Goal: Task Accomplishment & Management: Complete application form

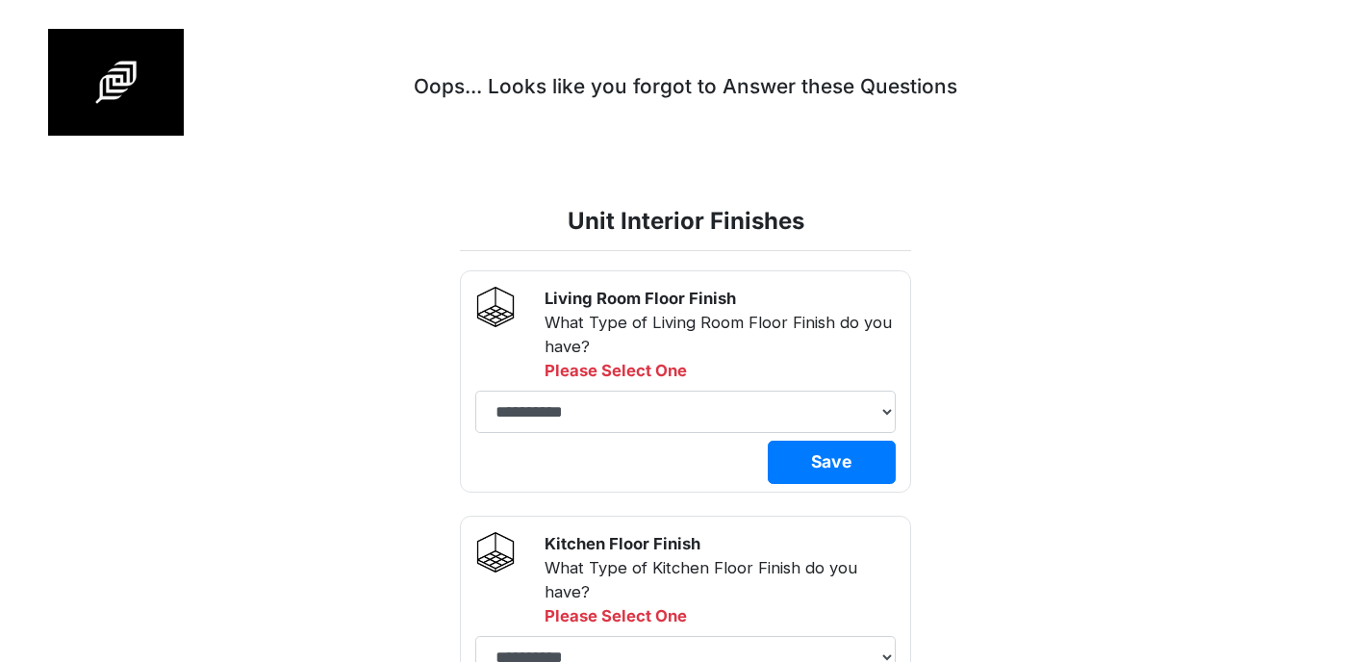
select select
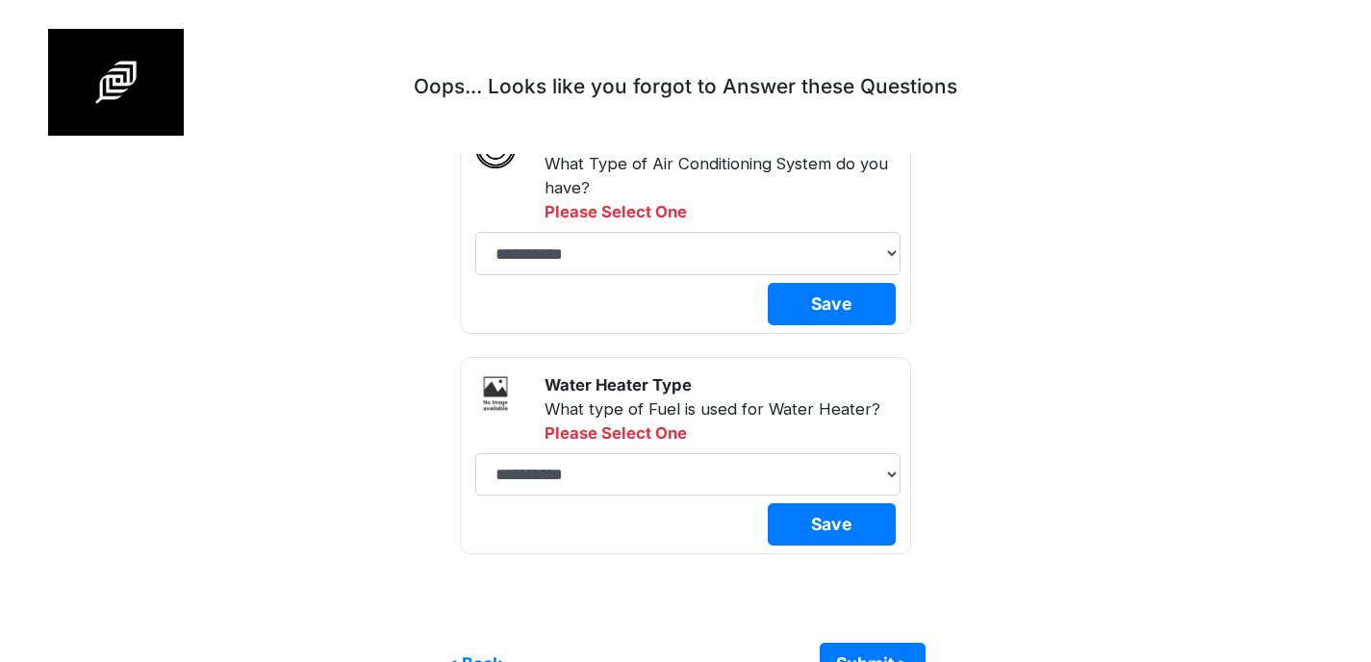
scroll to position [2699, 0]
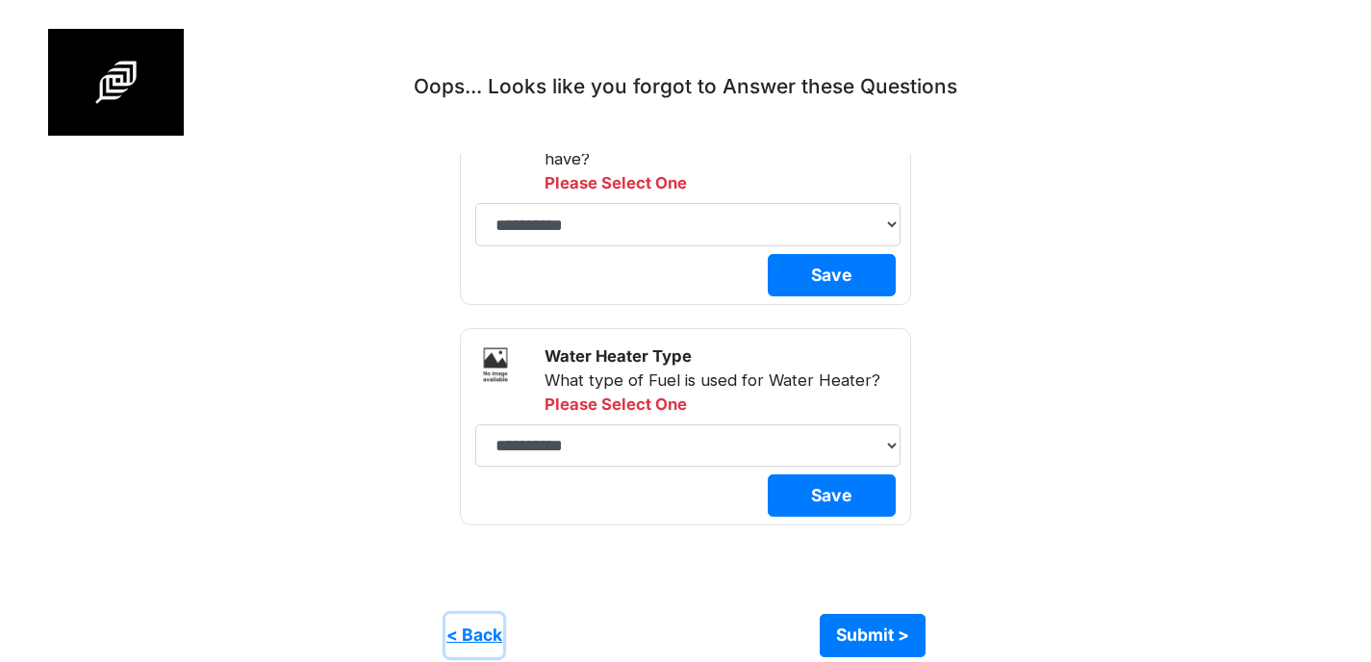
click at [473, 621] on button "< Back" at bounding box center [475, 635] width 58 height 42
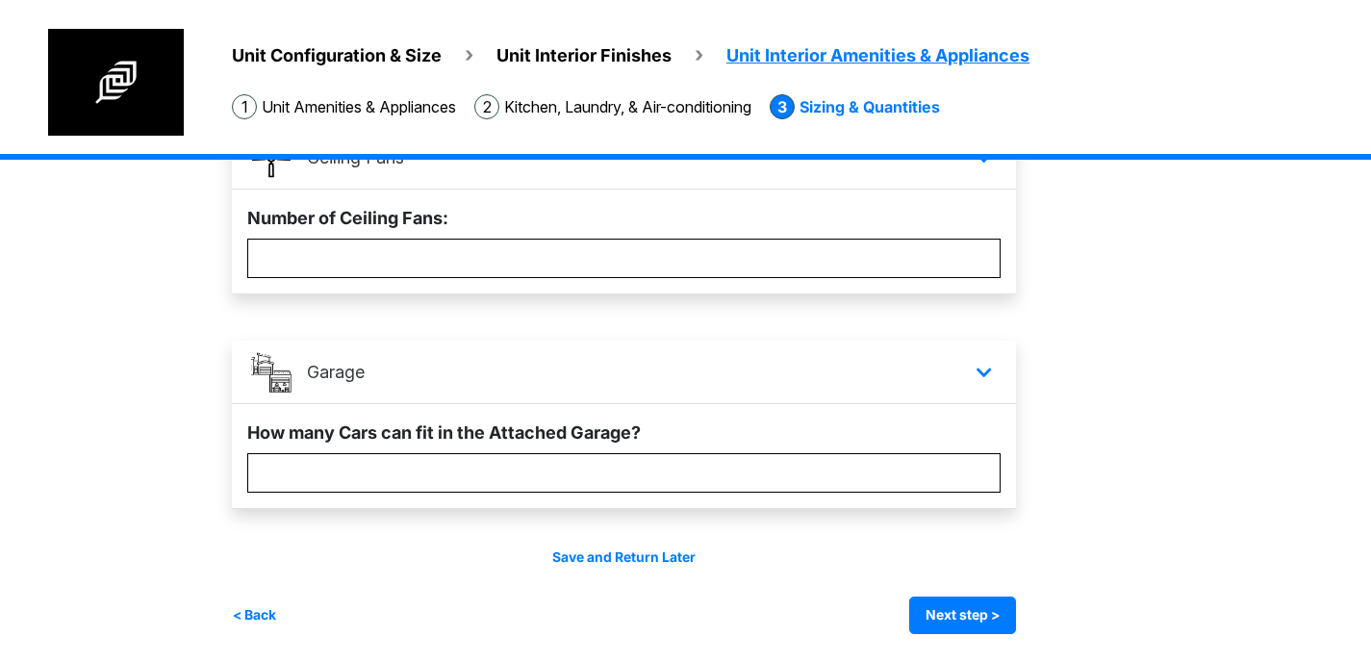
click at [355, 119] on div "Unit Configuration & Size Unit Interior Finishes Unit Interior Amenities & Appl…" at bounding box center [782, 91] width 1178 height 125
click at [356, 112] on li "Unit Amenities & Appliances" at bounding box center [344, 106] width 224 height 25
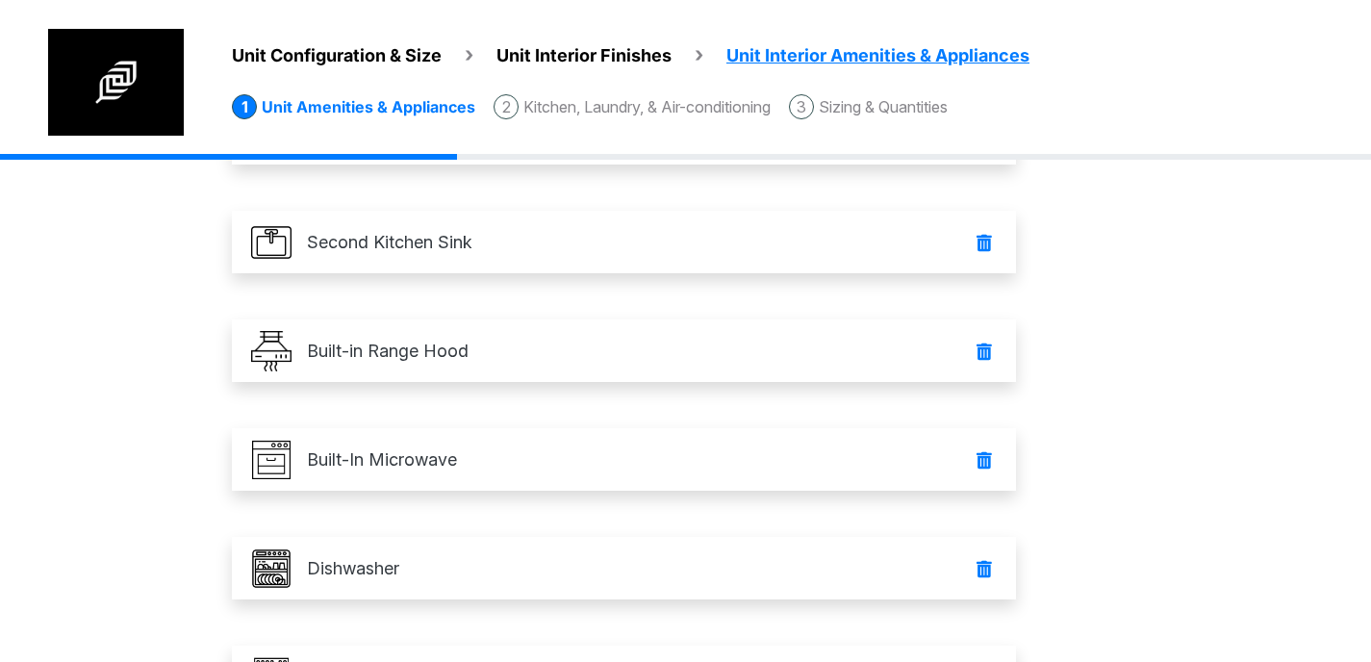
scroll to position [0, 0]
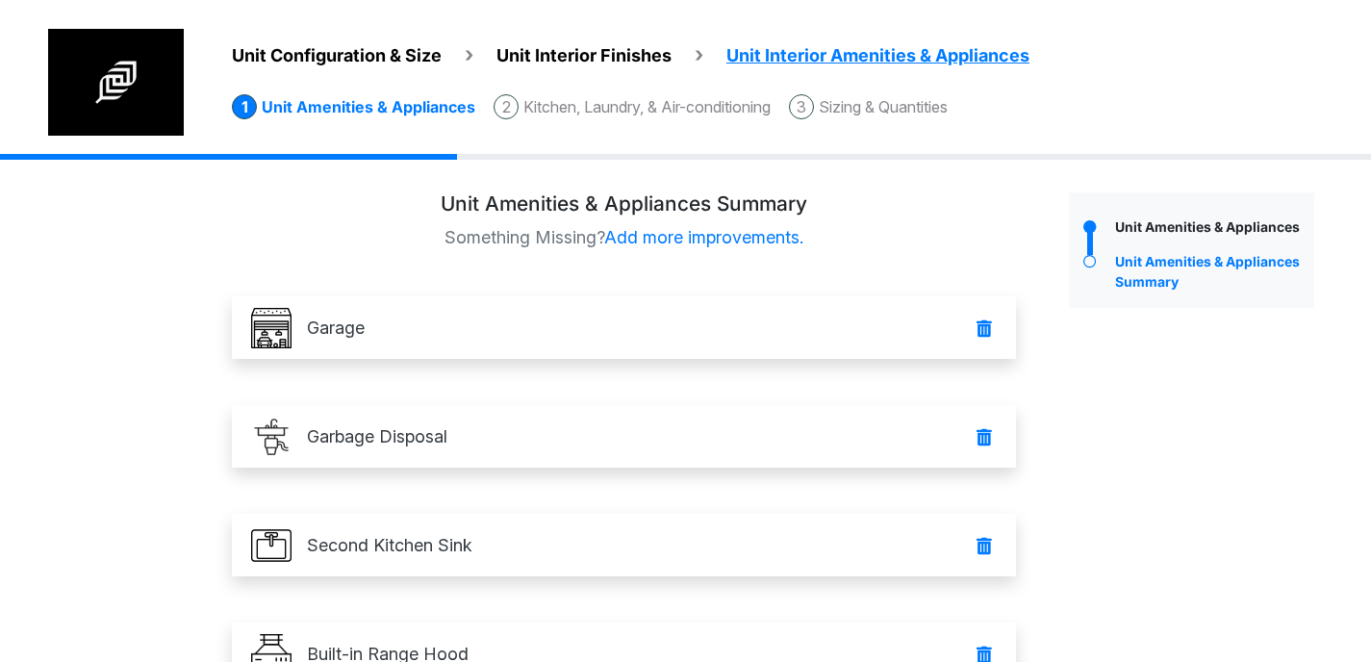
click at [1127, 231] on div "Unit Amenities & Appliances" at bounding box center [1212, 229] width 204 height 25
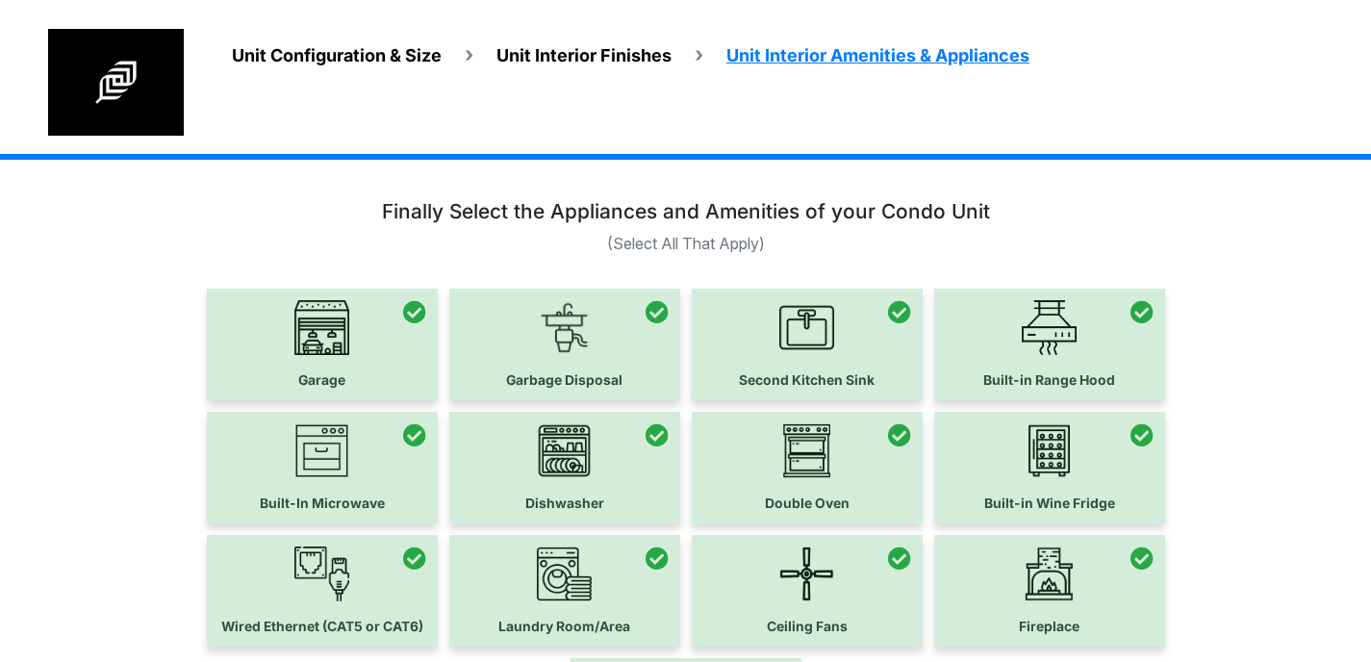
click at [354, 28] on div "Unit Configuration & Size Unit Interior Finishes Unit Interior Amenities & Appl…" at bounding box center [685, 80] width 1371 height 160
click at [367, 23] on div "Unit Configuration & Size Unit Interior Finishes Unit Interior Amenities & Appl…" at bounding box center [685, 80] width 1371 height 160
click at [604, 45] on span "Unit Interior Finishes" at bounding box center [584, 55] width 175 height 20
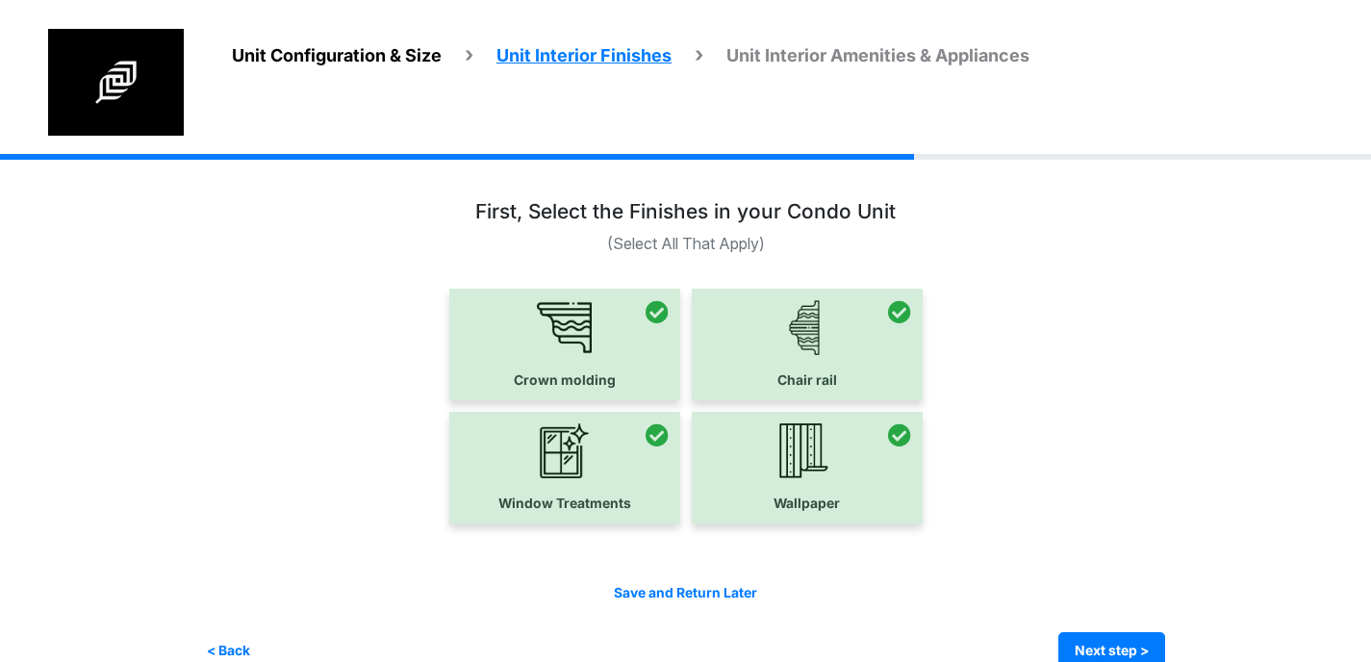
click at [371, 55] on span "Unit Configuration & Size" at bounding box center [337, 55] width 210 height 20
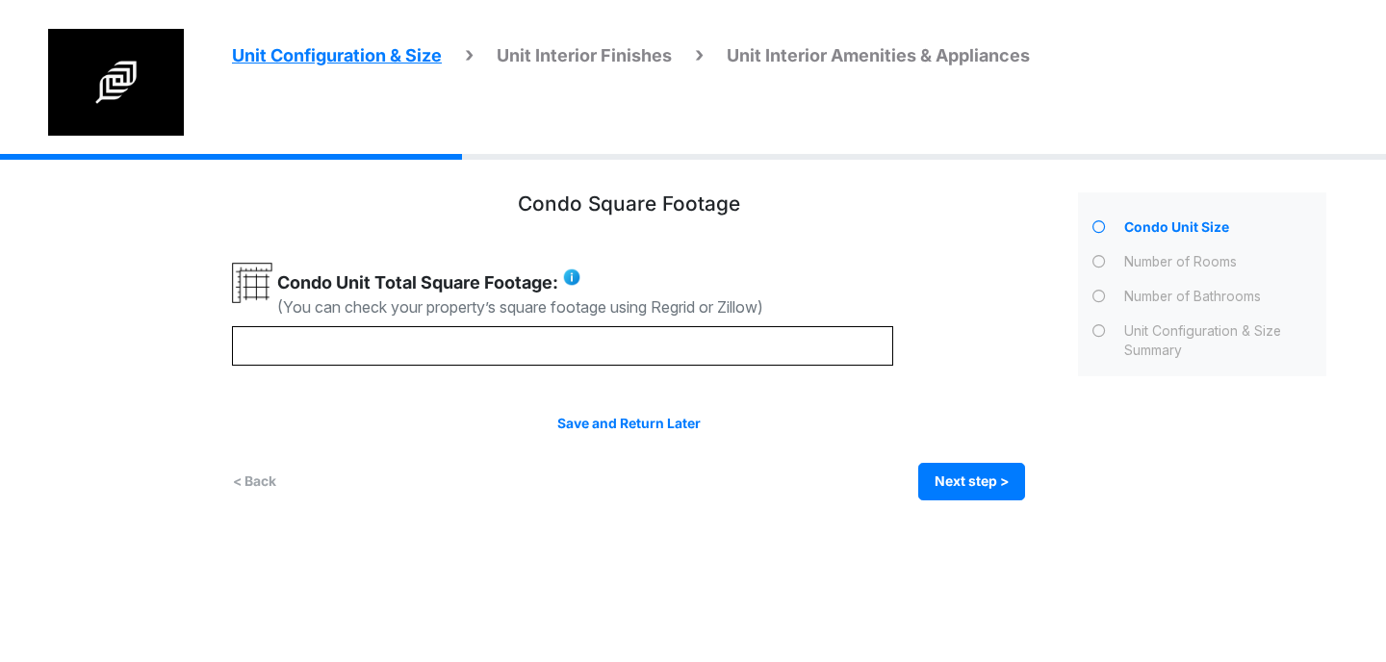
click at [1099, 335] on icon at bounding box center [1098, 331] width 13 height 13
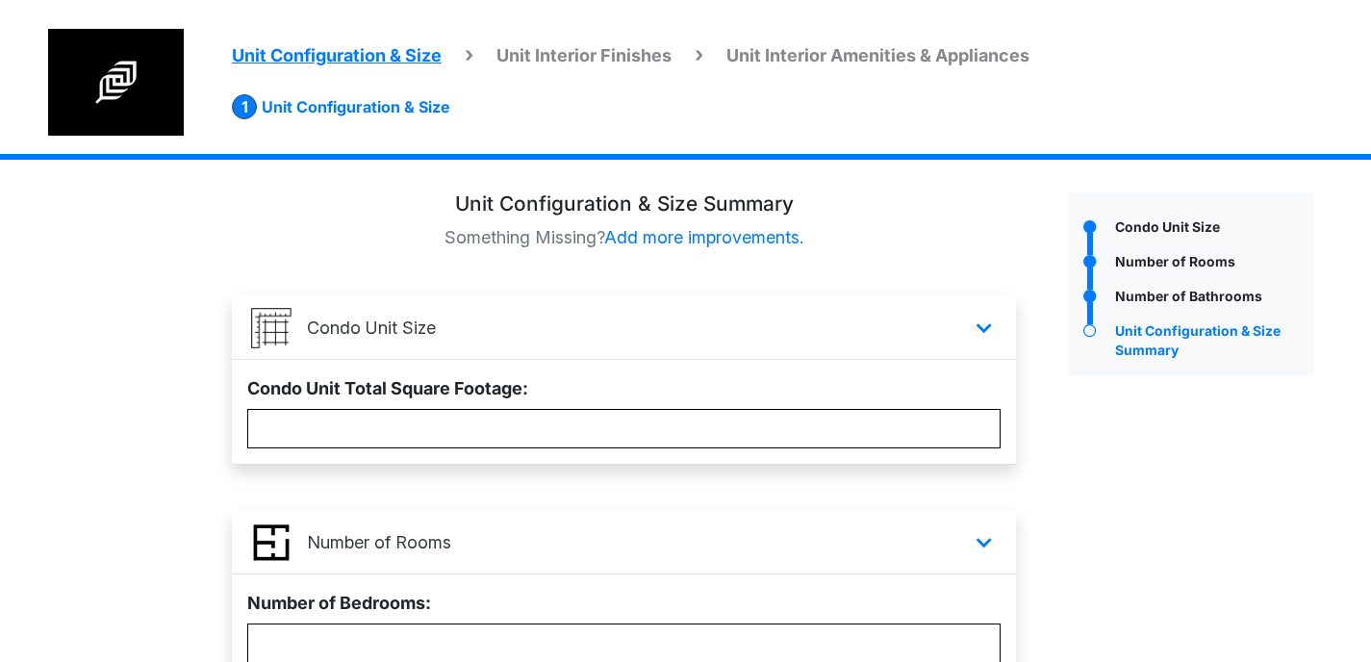
click at [1109, 237] on div at bounding box center [1089, 229] width 41 height 25
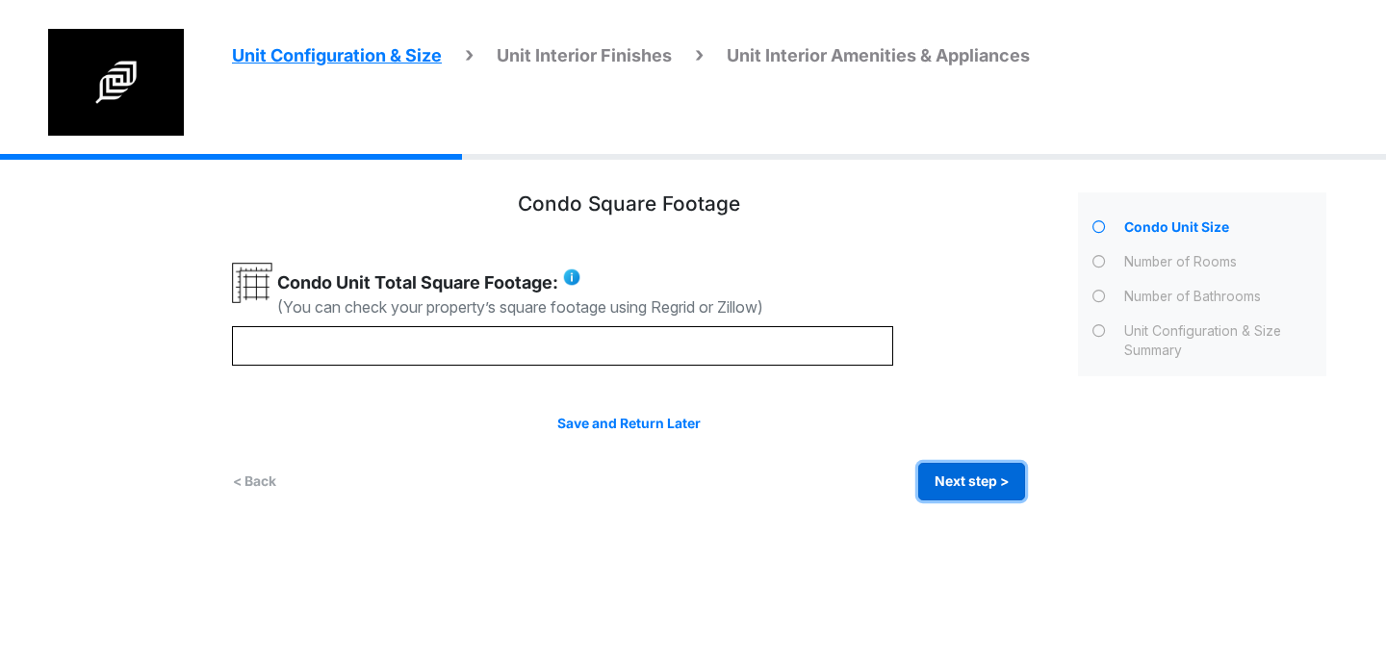
click at [969, 473] on button "Next step >" at bounding box center [971, 482] width 107 height 38
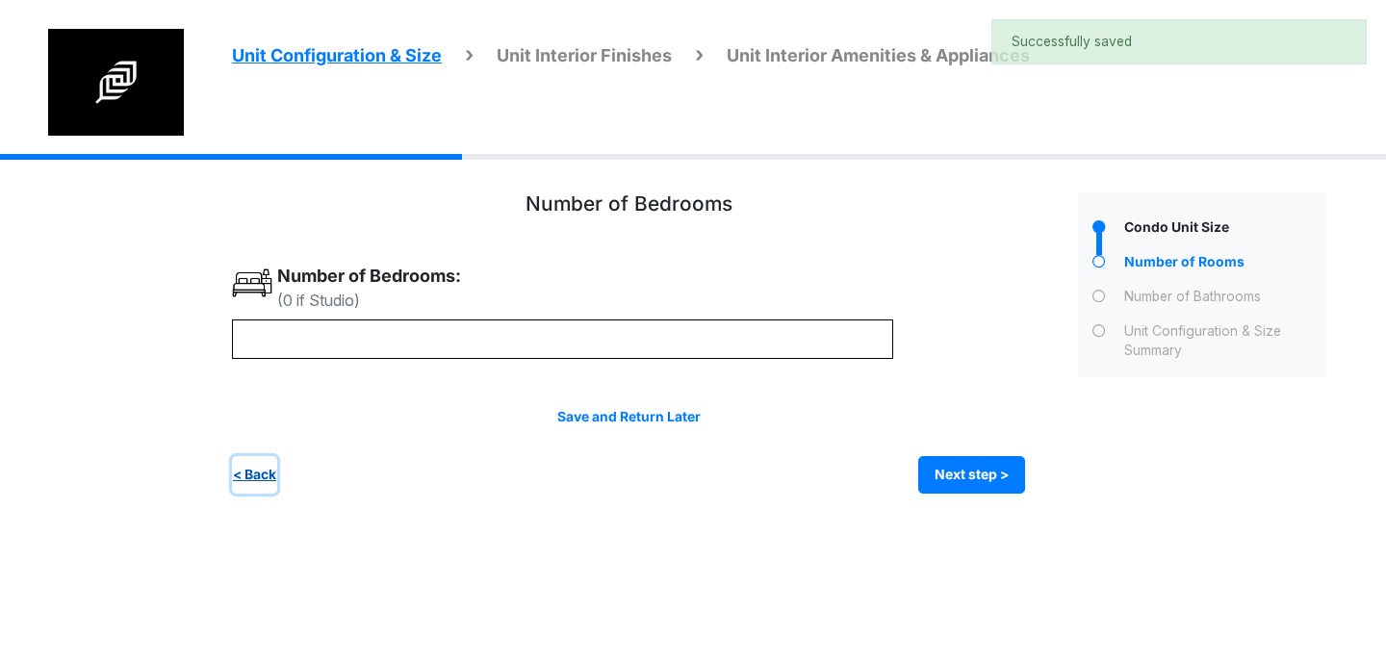
click at [266, 479] on button "< Back" at bounding box center [254, 475] width 45 height 38
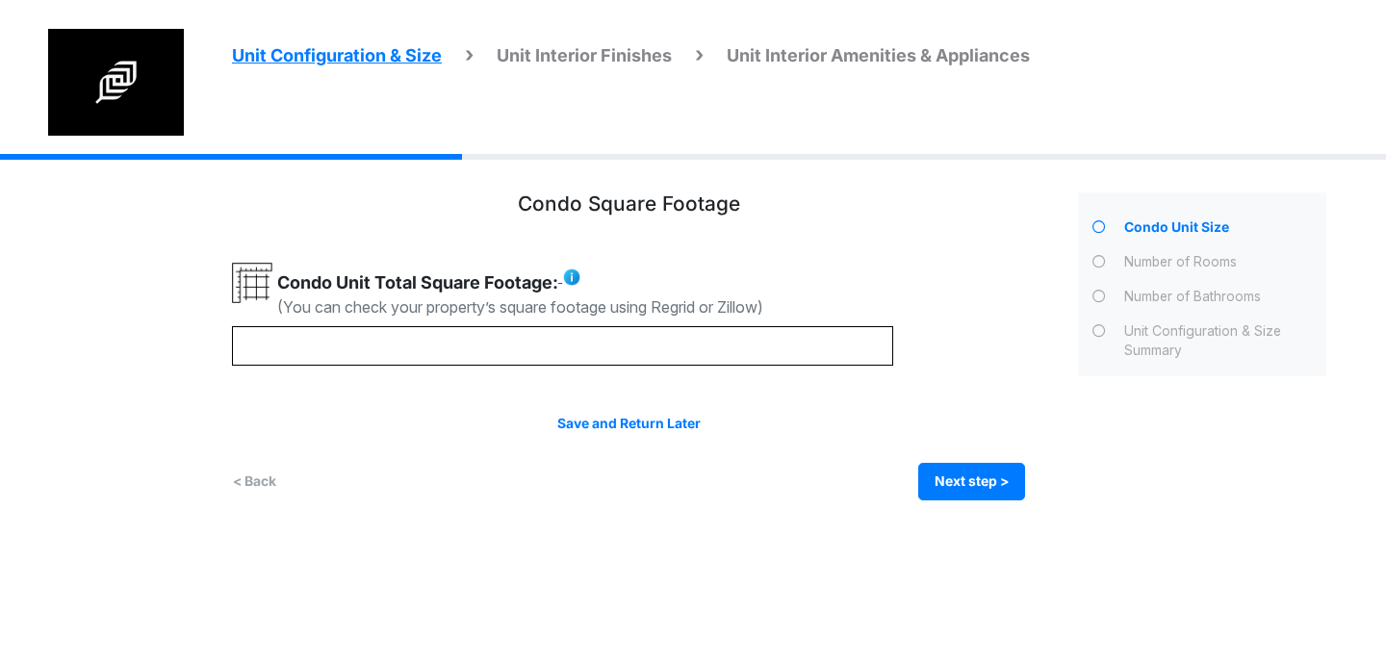
click at [574, 279] on img at bounding box center [571, 277] width 19 height 19
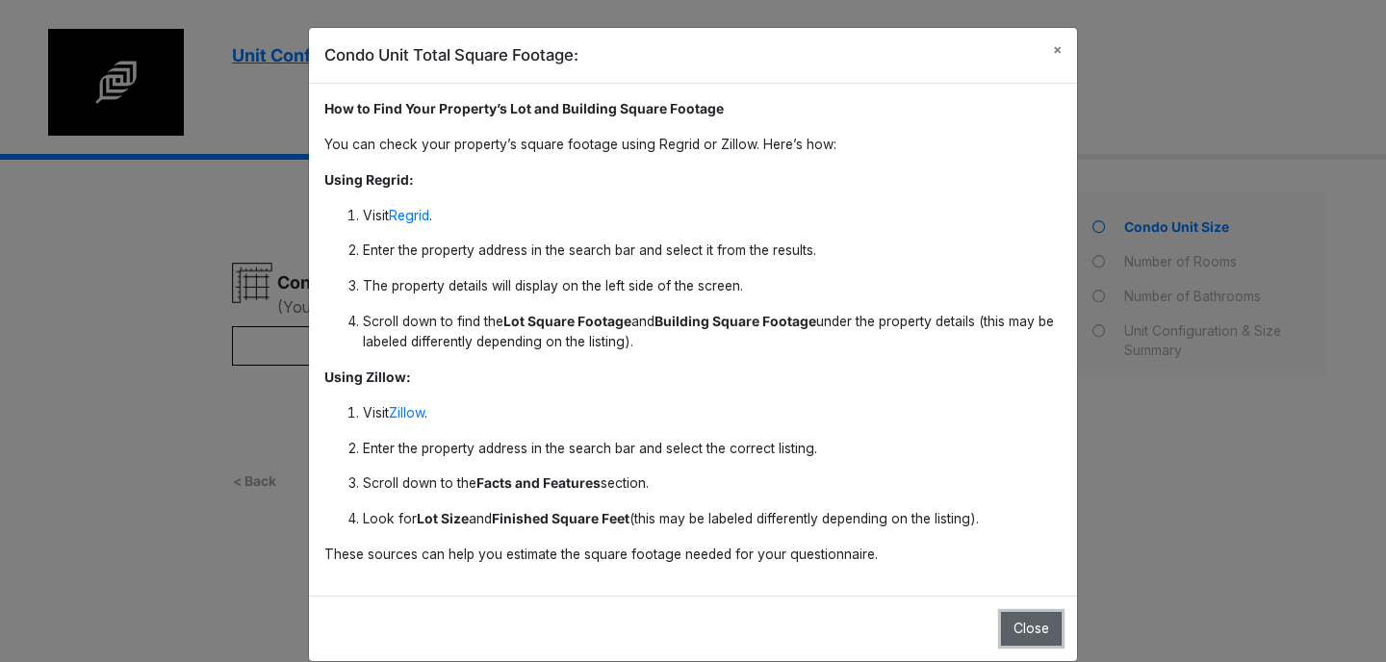
click at [1034, 625] on button "Close" at bounding box center [1031, 629] width 61 height 34
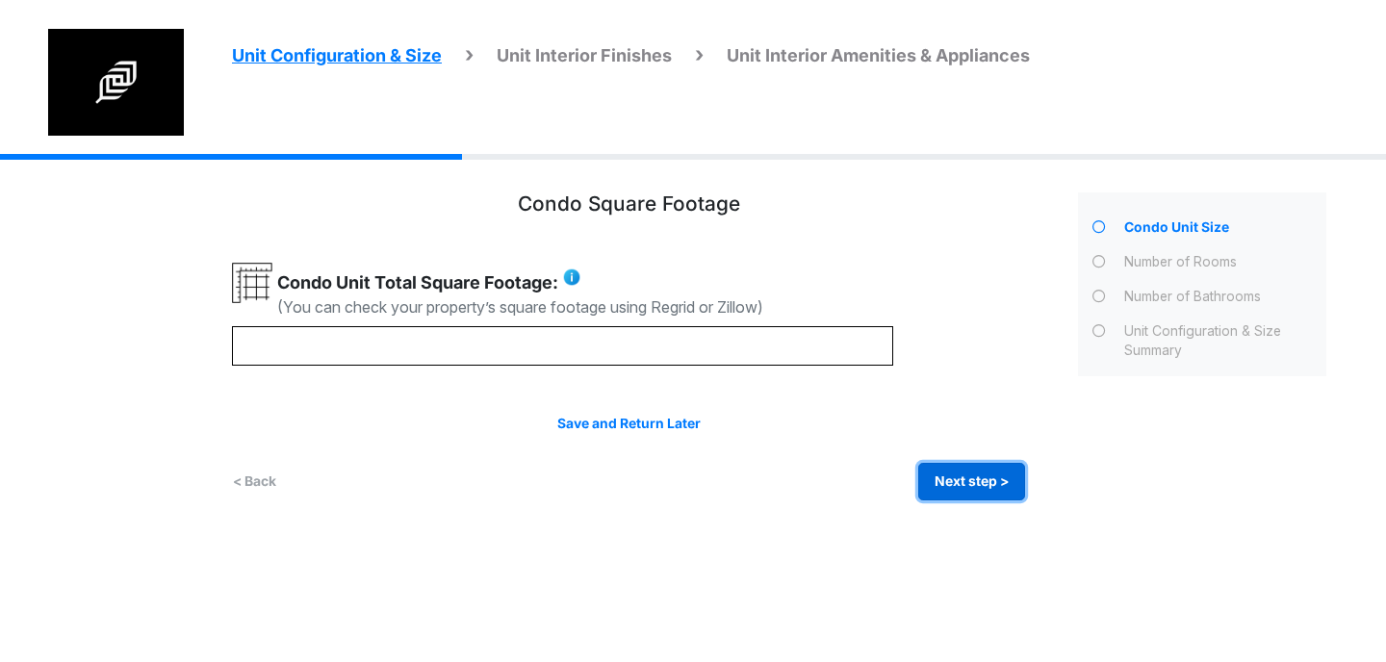
click at [967, 485] on button "Next step >" at bounding box center [971, 482] width 107 height 38
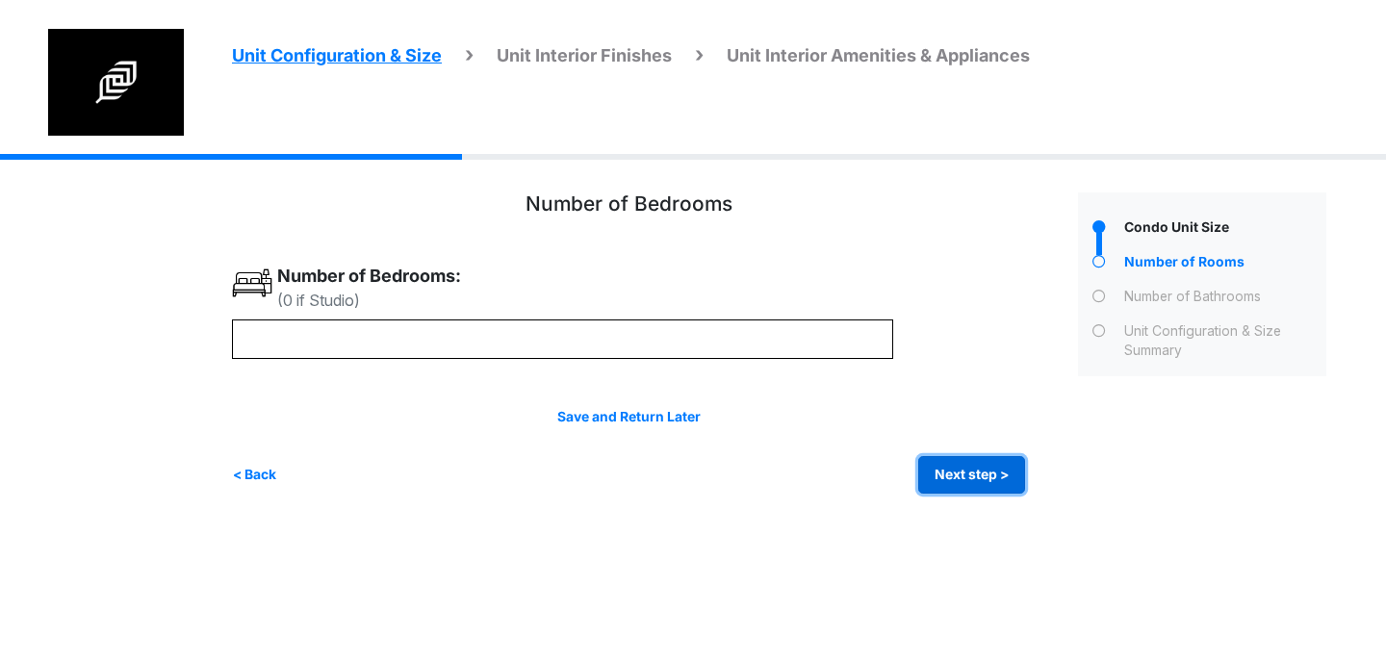
click at [977, 479] on button "Next step >" at bounding box center [971, 475] width 107 height 38
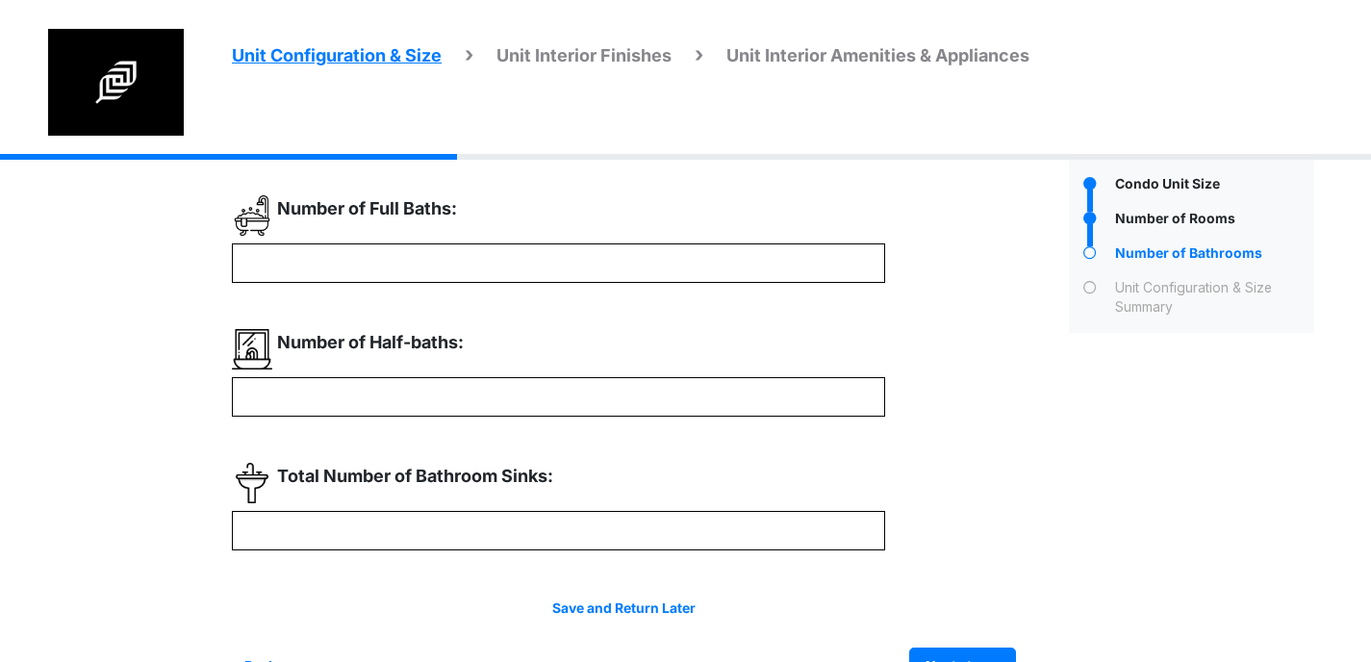
scroll to position [94, 0]
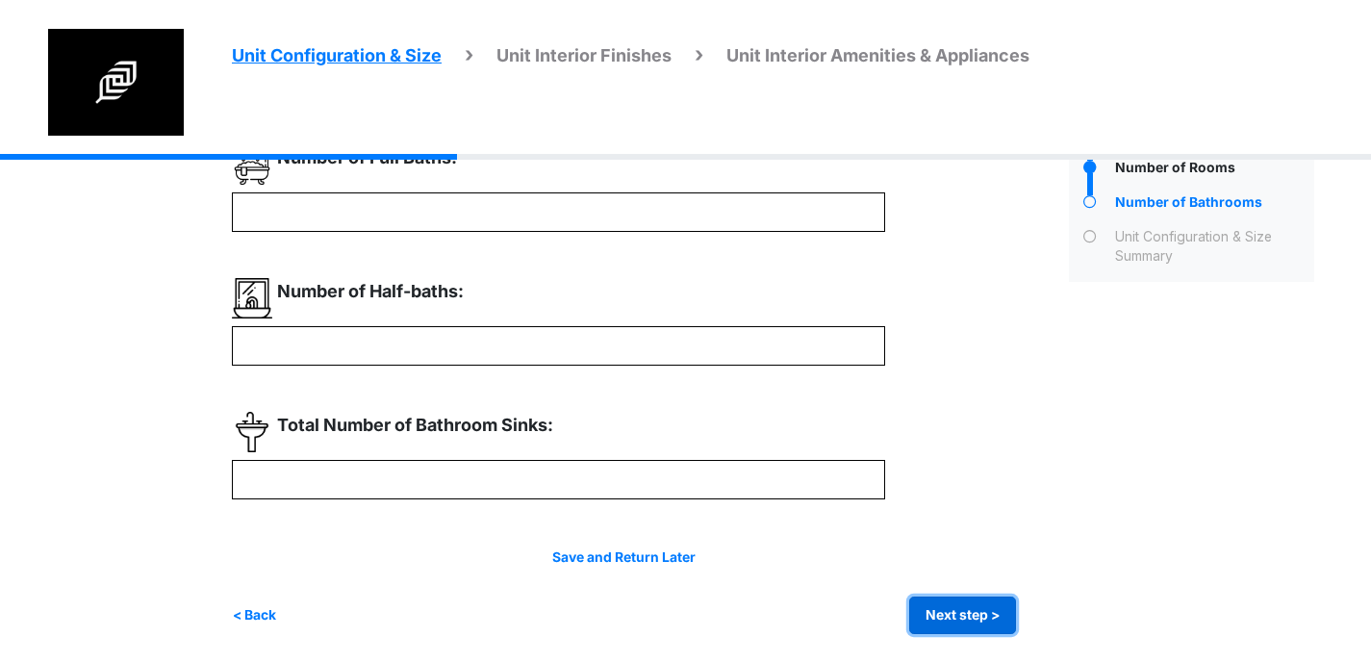
click at [980, 602] on button "Next step >" at bounding box center [962, 616] width 107 height 38
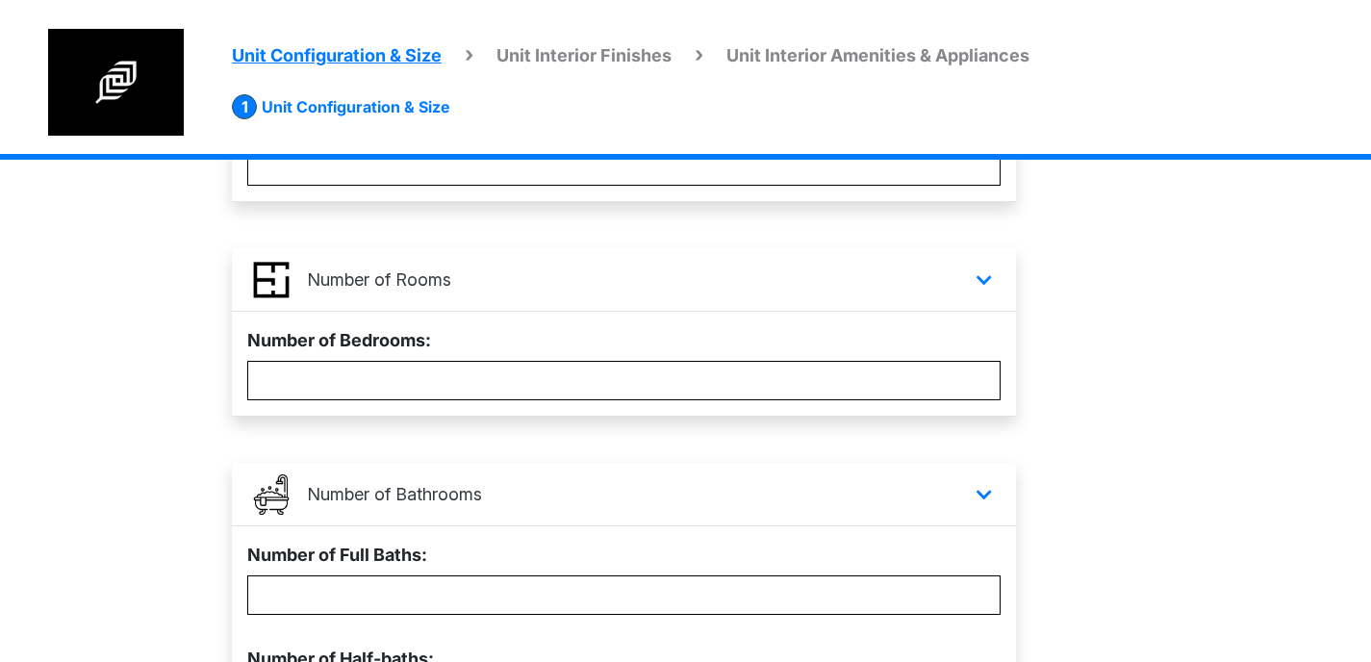
scroll to position [0, 0]
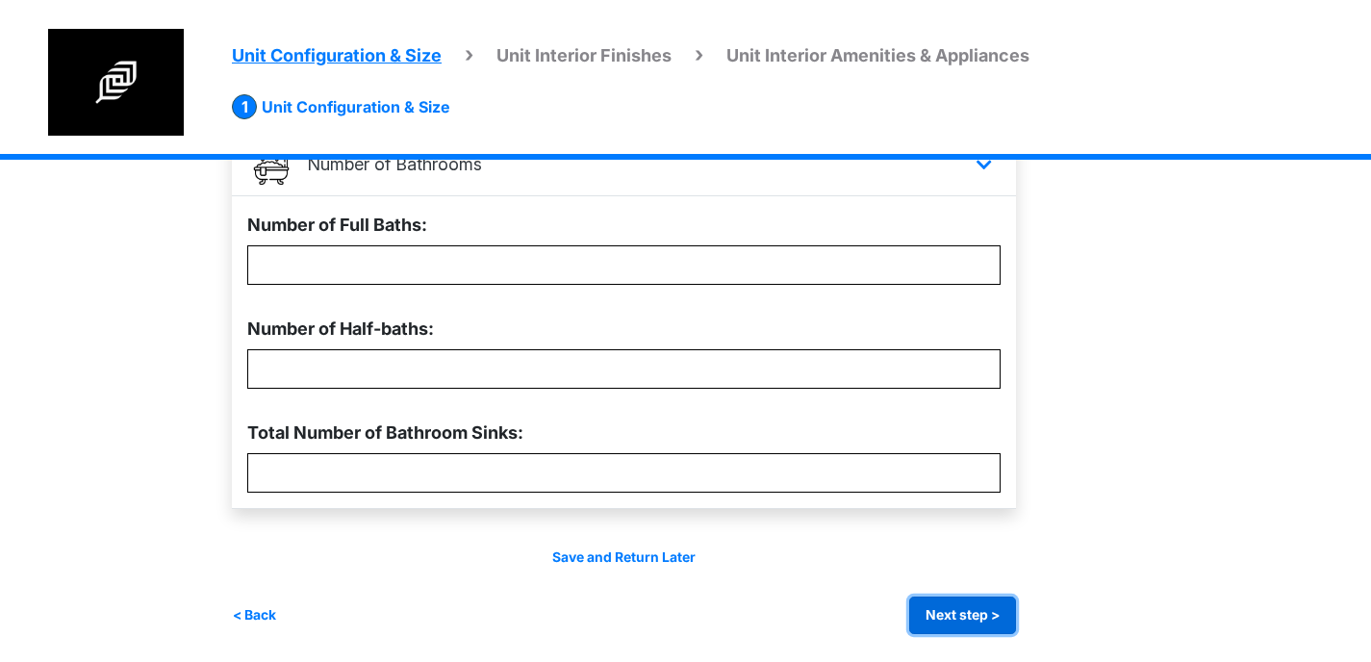
click at [988, 603] on button "Next step >" at bounding box center [962, 616] width 107 height 38
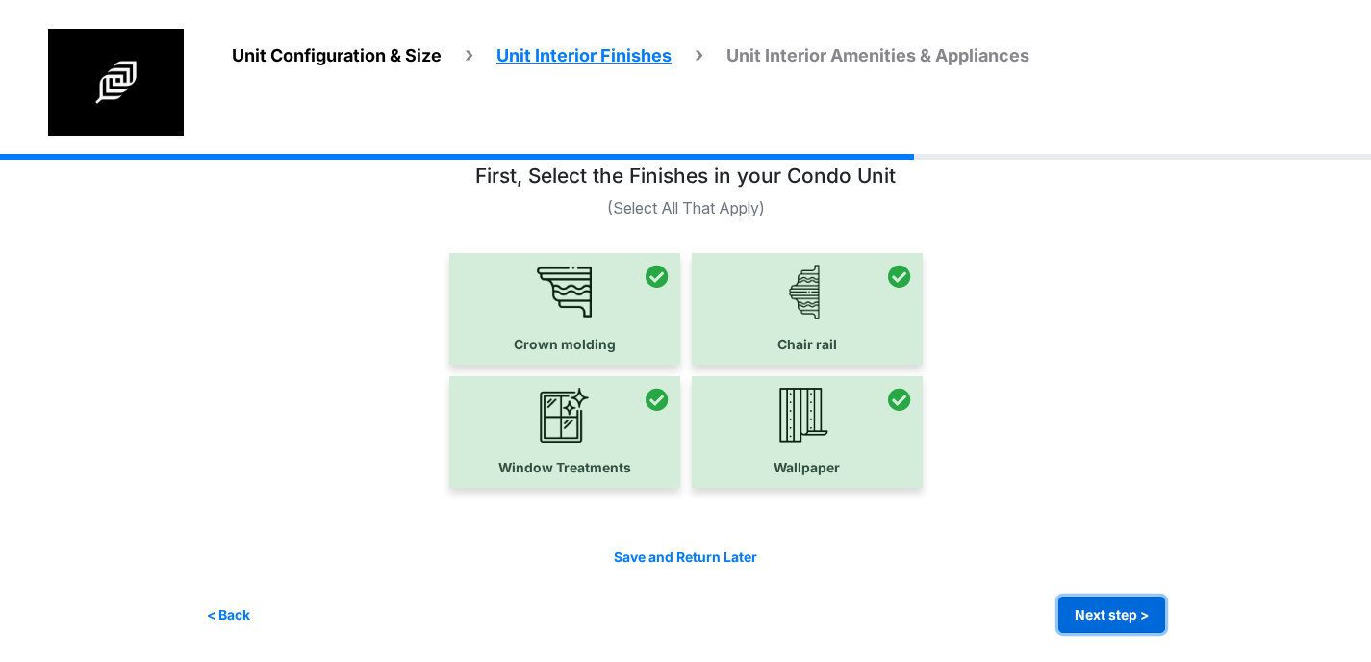
click at [1116, 608] on button "Next step >" at bounding box center [1111, 616] width 107 height 38
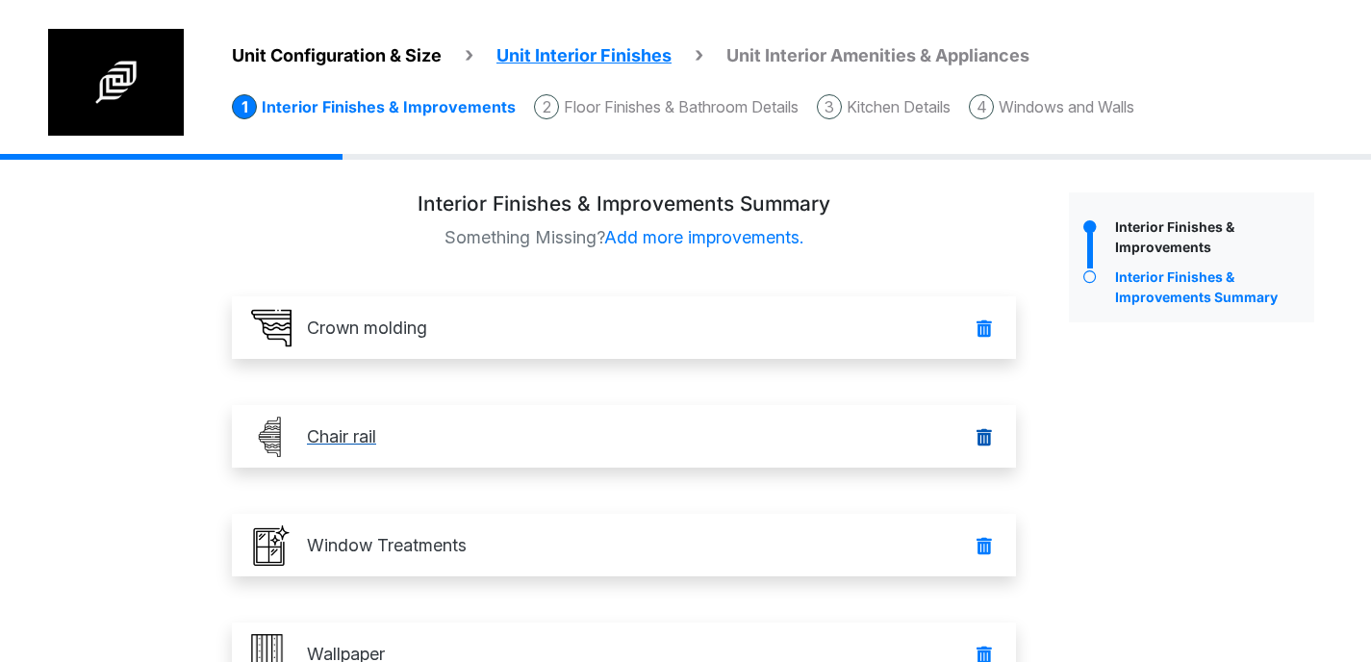
scroll to position [176, 0]
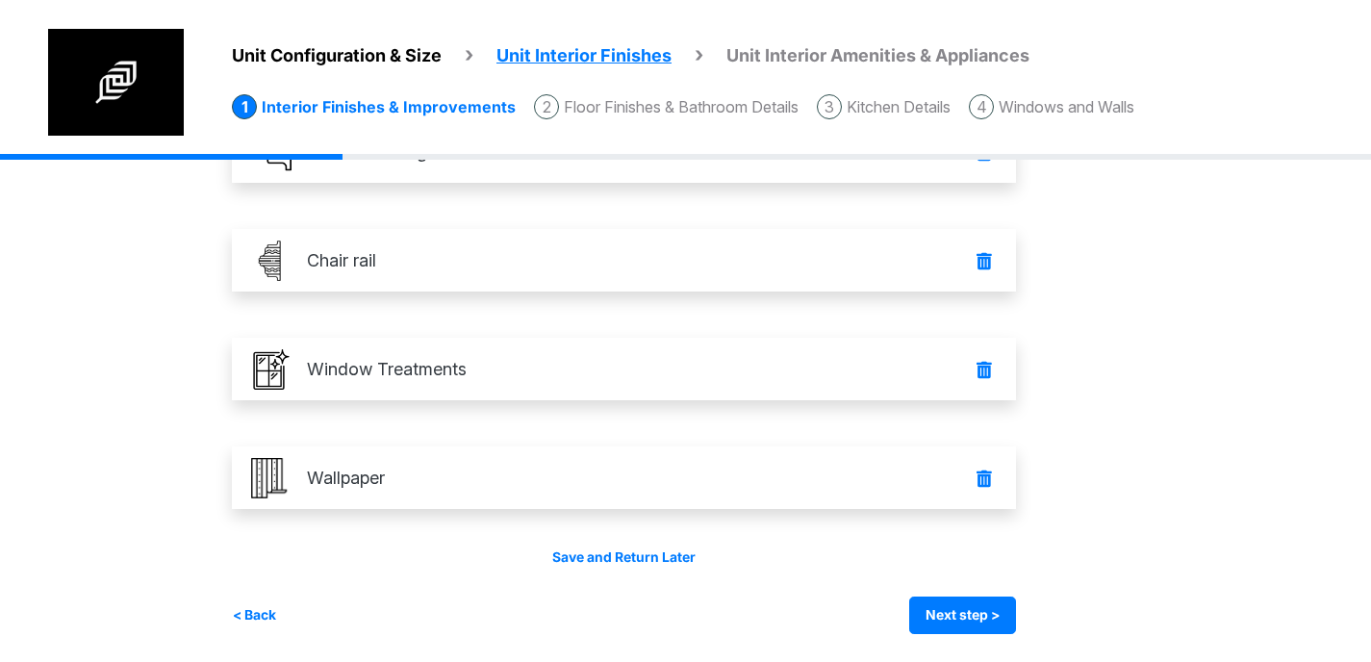
scroll to position [176, 0]
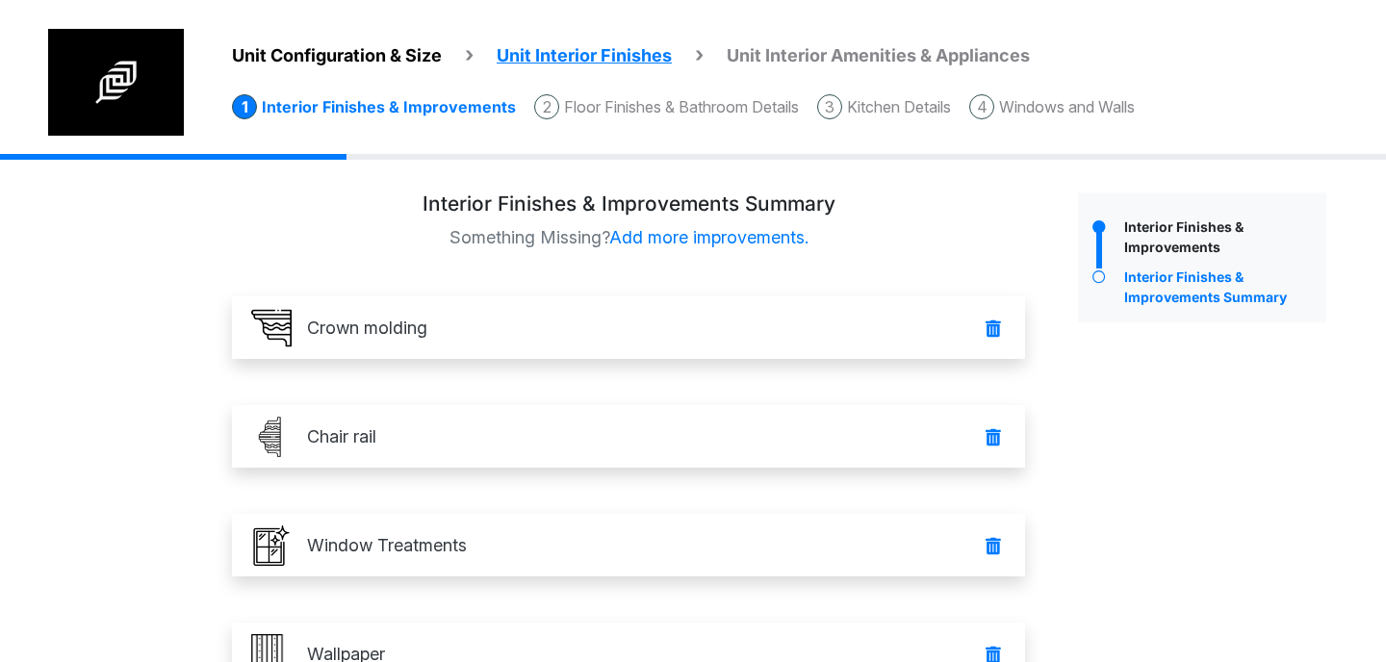
scroll to position [176, 0]
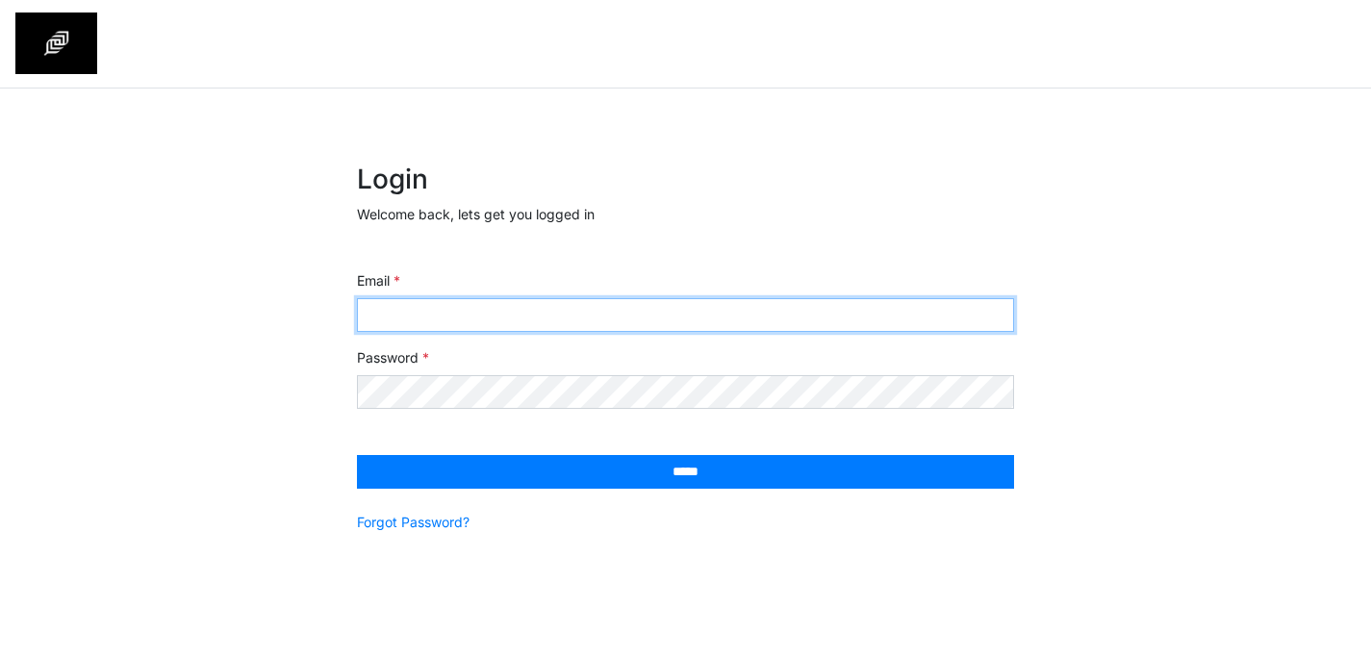
type input "**********"
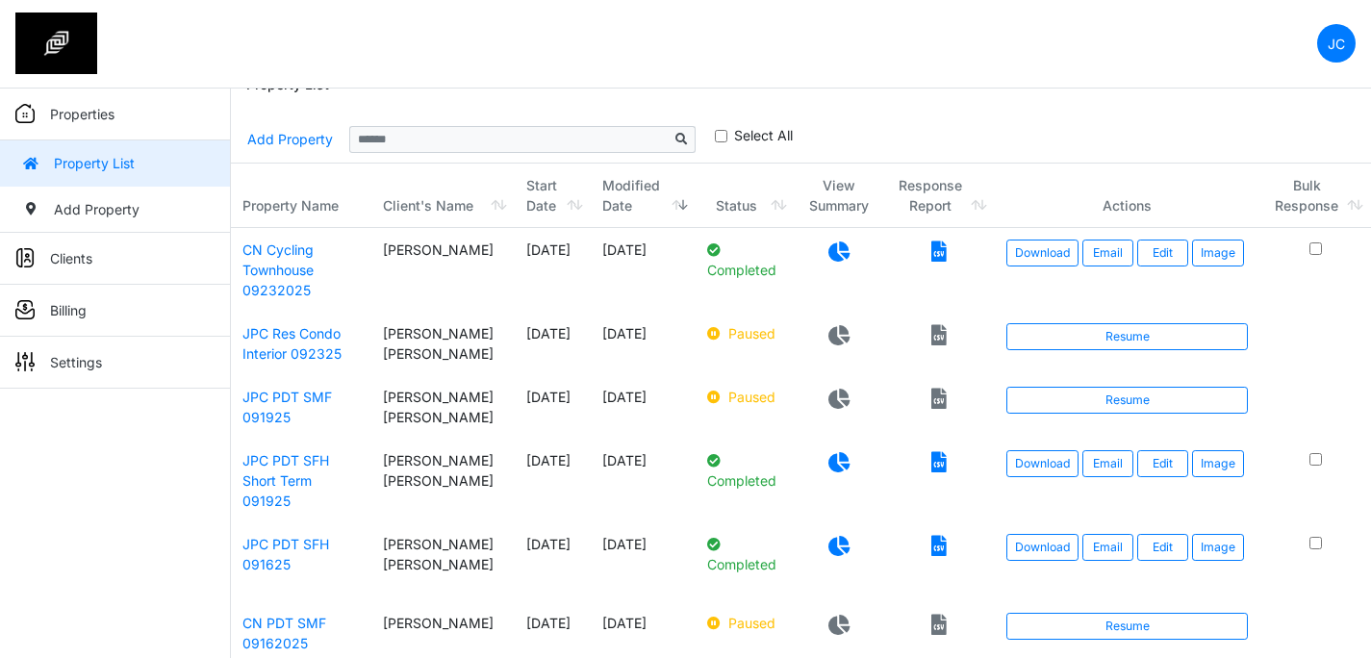
scroll to position [38, 0]
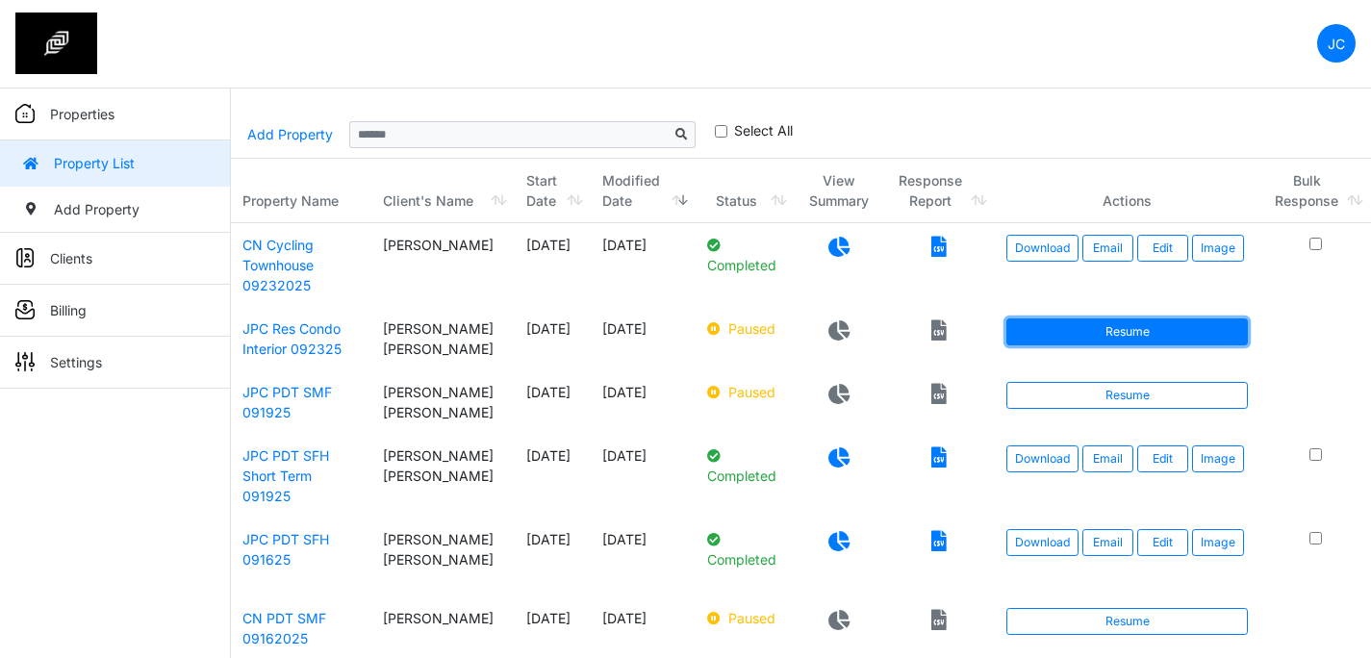
click at [1078, 341] on link "Resume" at bounding box center [1128, 332] width 242 height 27
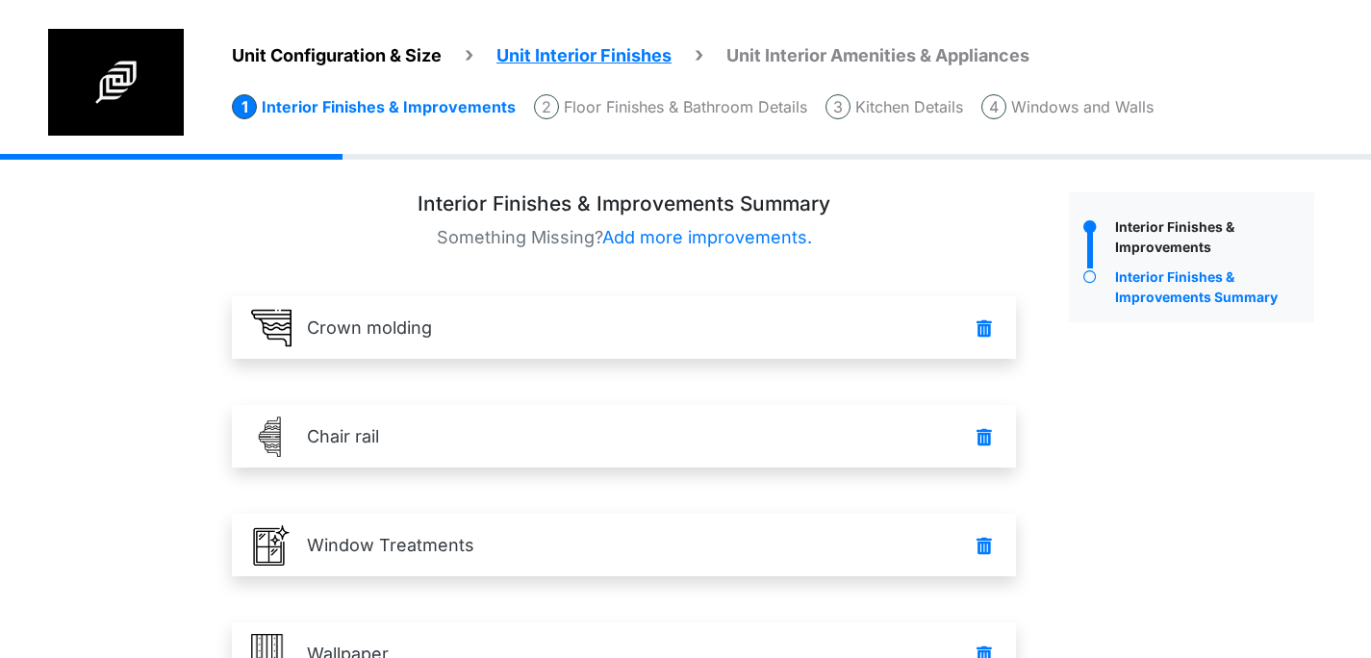
click at [388, 52] on span "Unit Configuration & Size" at bounding box center [337, 55] width 210 height 20
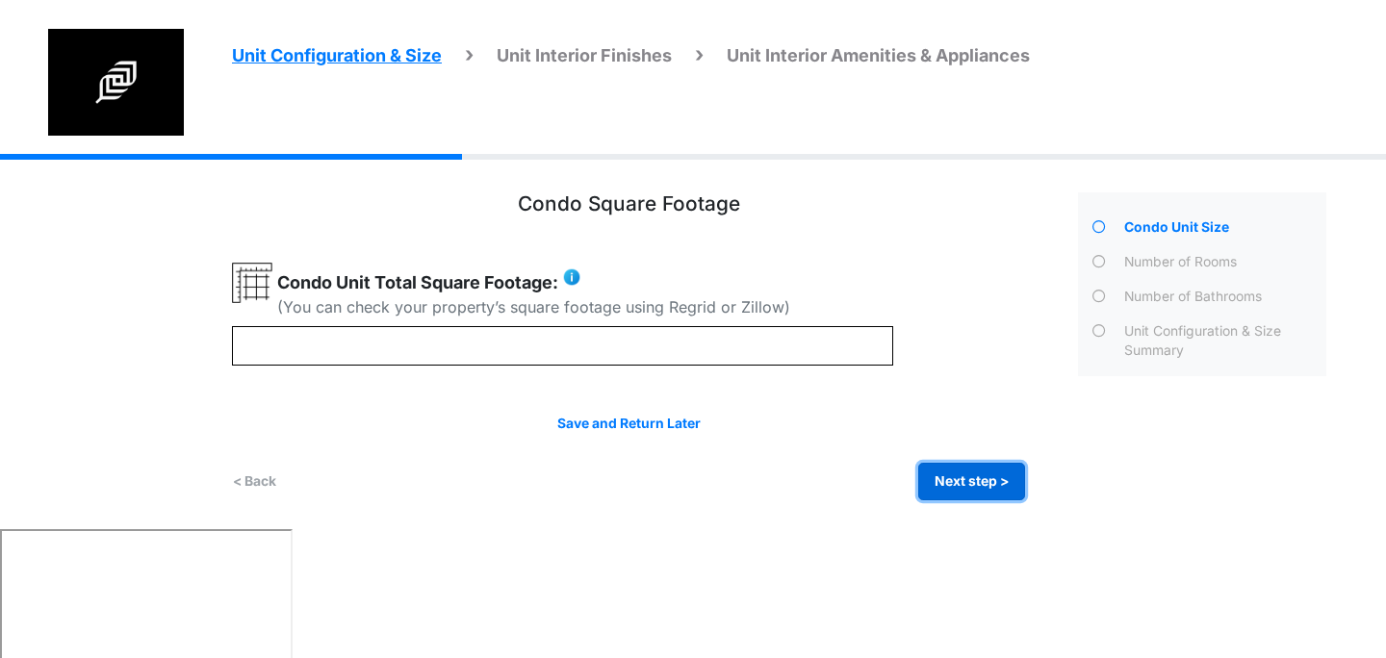
click at [958, 476] on button "Next step >" at bounding box center [971, 482] width 107 height 38
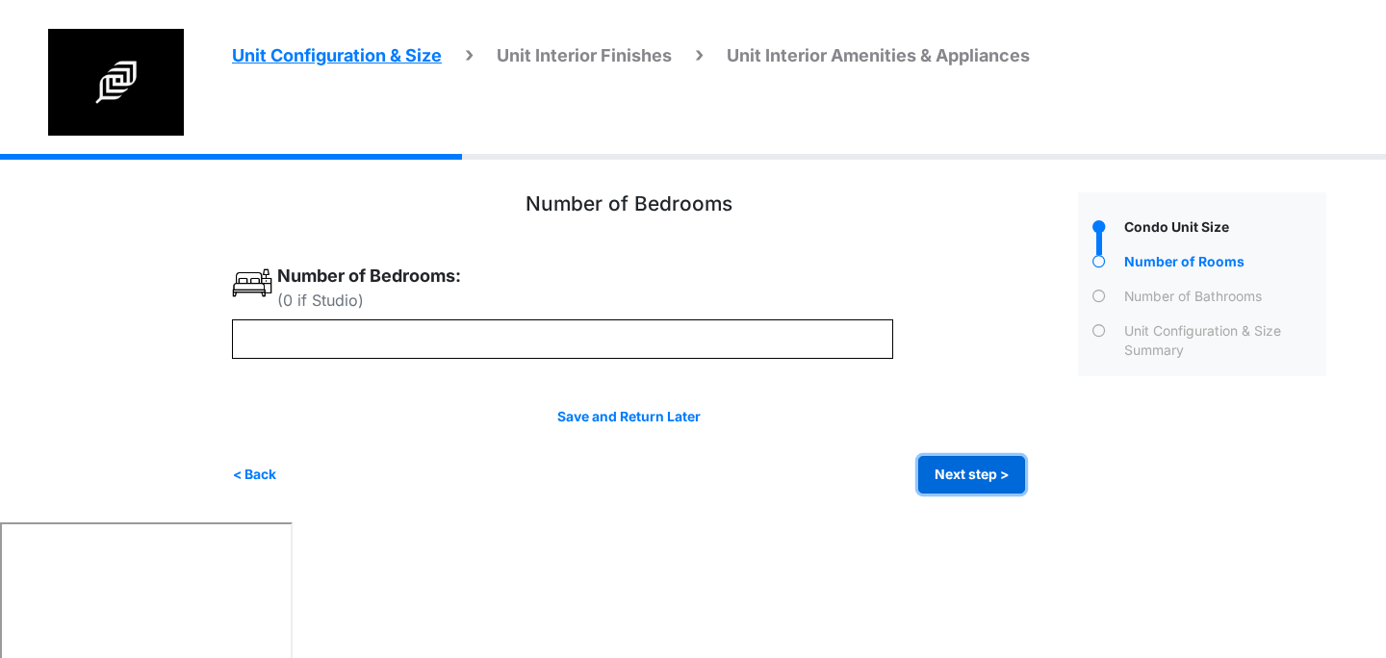
click at [956, 482] on button "Next step >" at bounding box center [971, 475] width 107 height 38
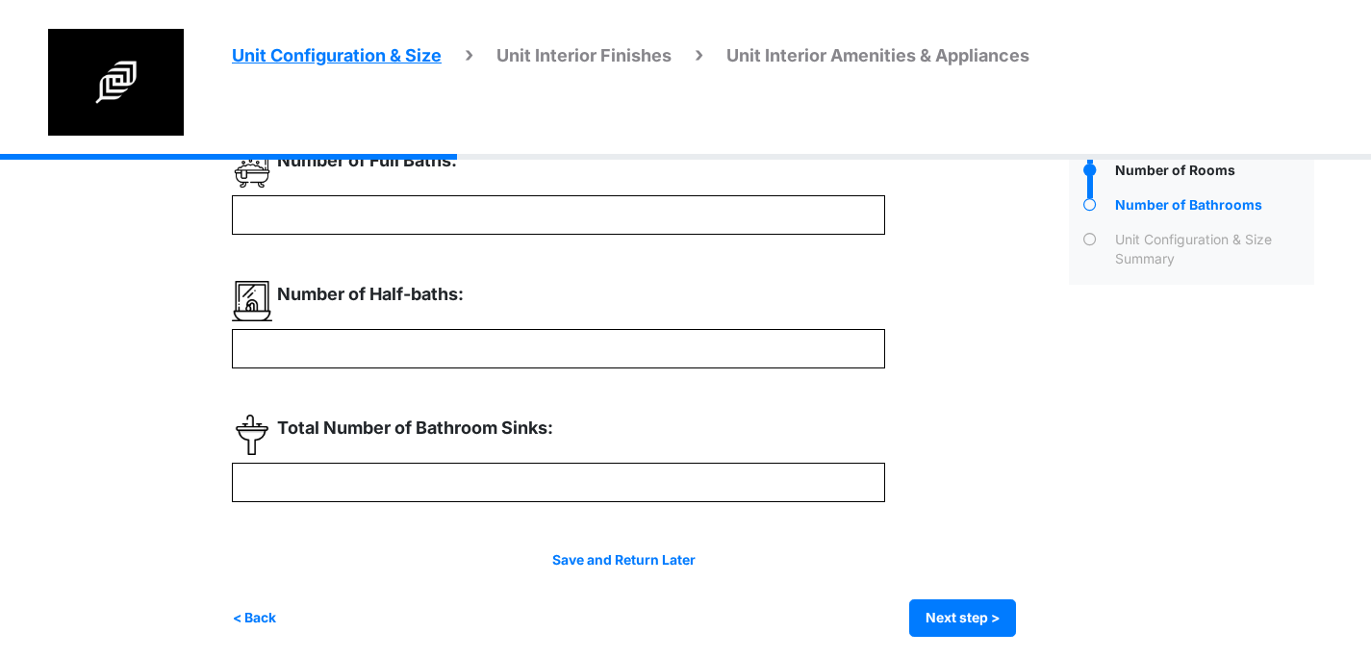
scroll to position [98, 0]
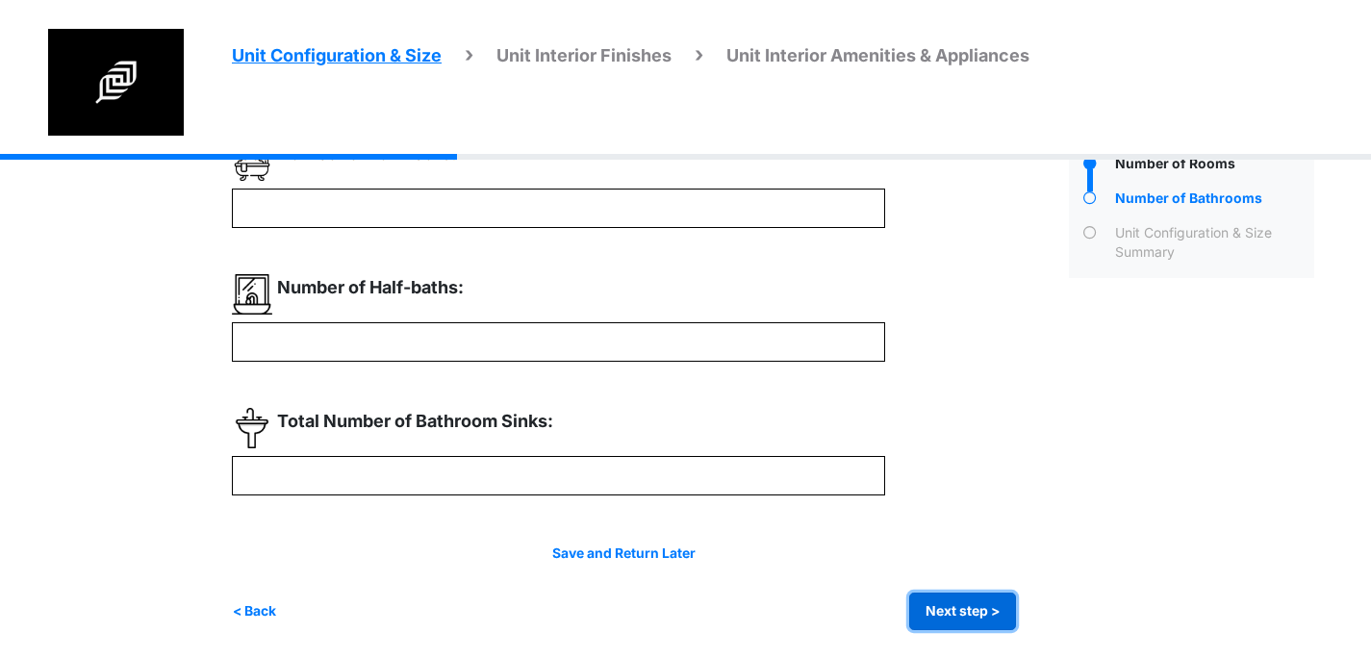
click at [949, 614] on button "Next step >" at bounding box center [962, 612] width 107 height 38
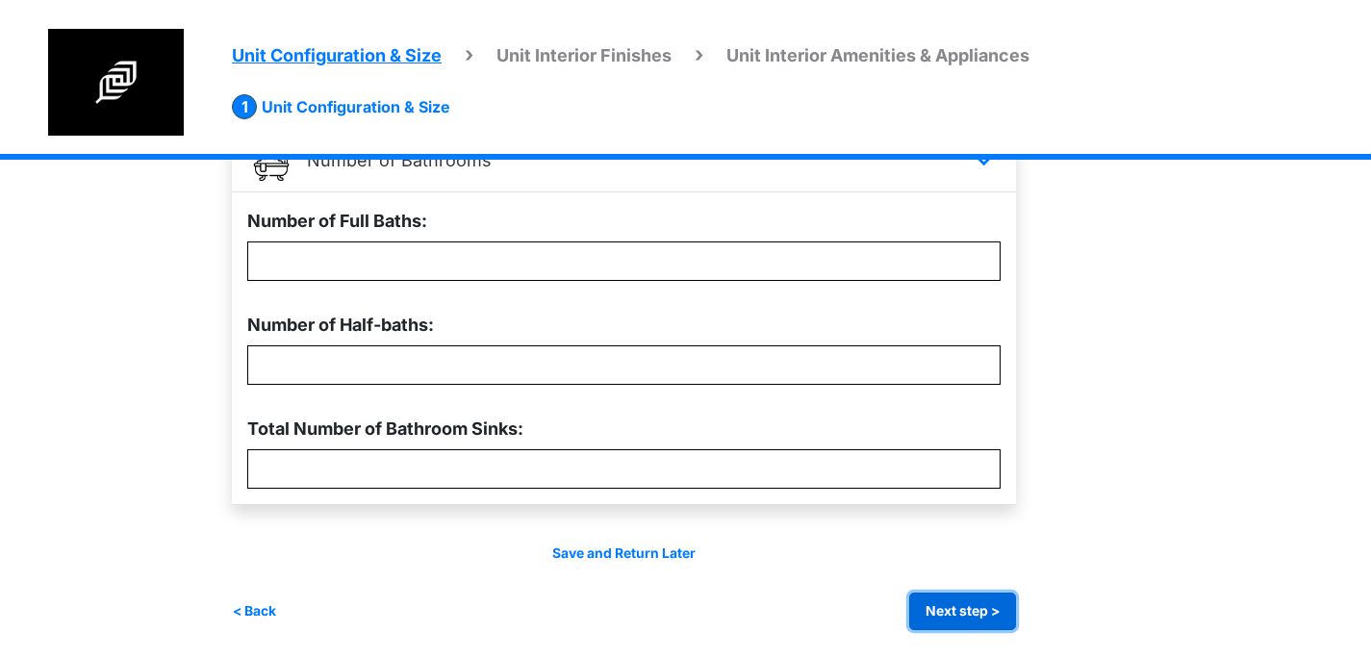
click at [956, 616] on button "Next step >" at bounding box center [962, 612] width 107 height 38
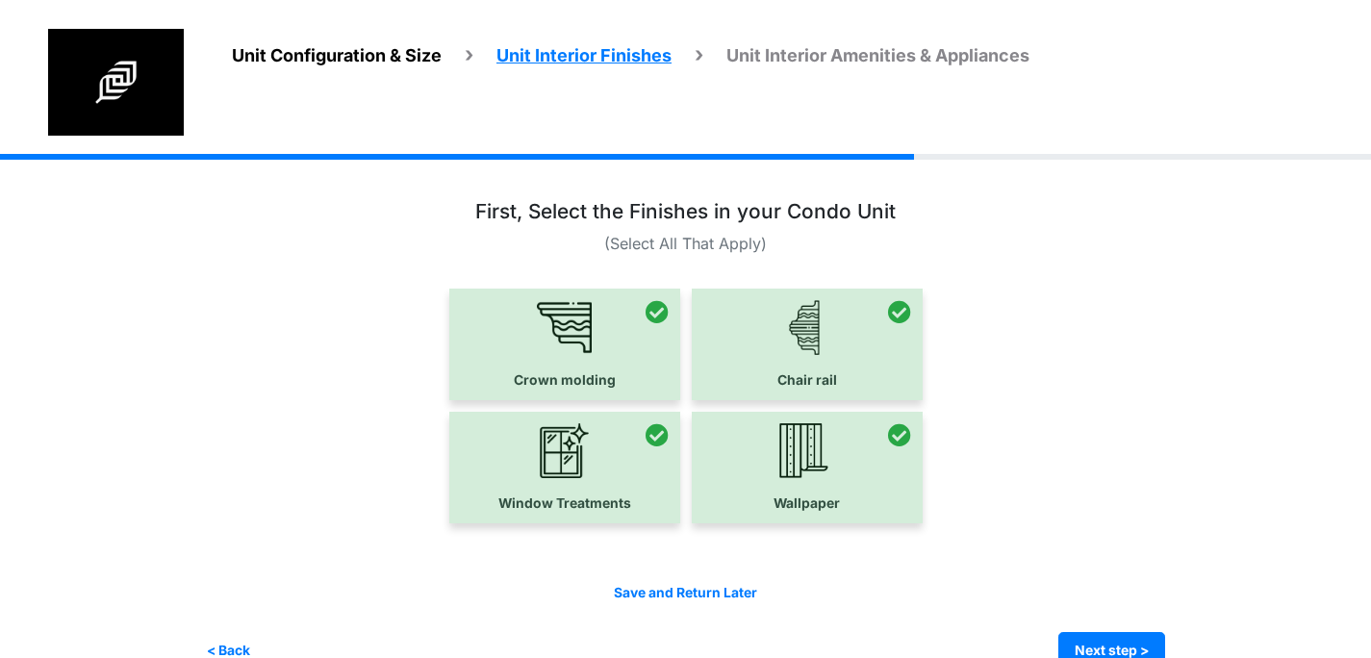
click at [395, 296] on div "Crown molding Chair rail" at bounding box center [686, 345] width 960 height 112
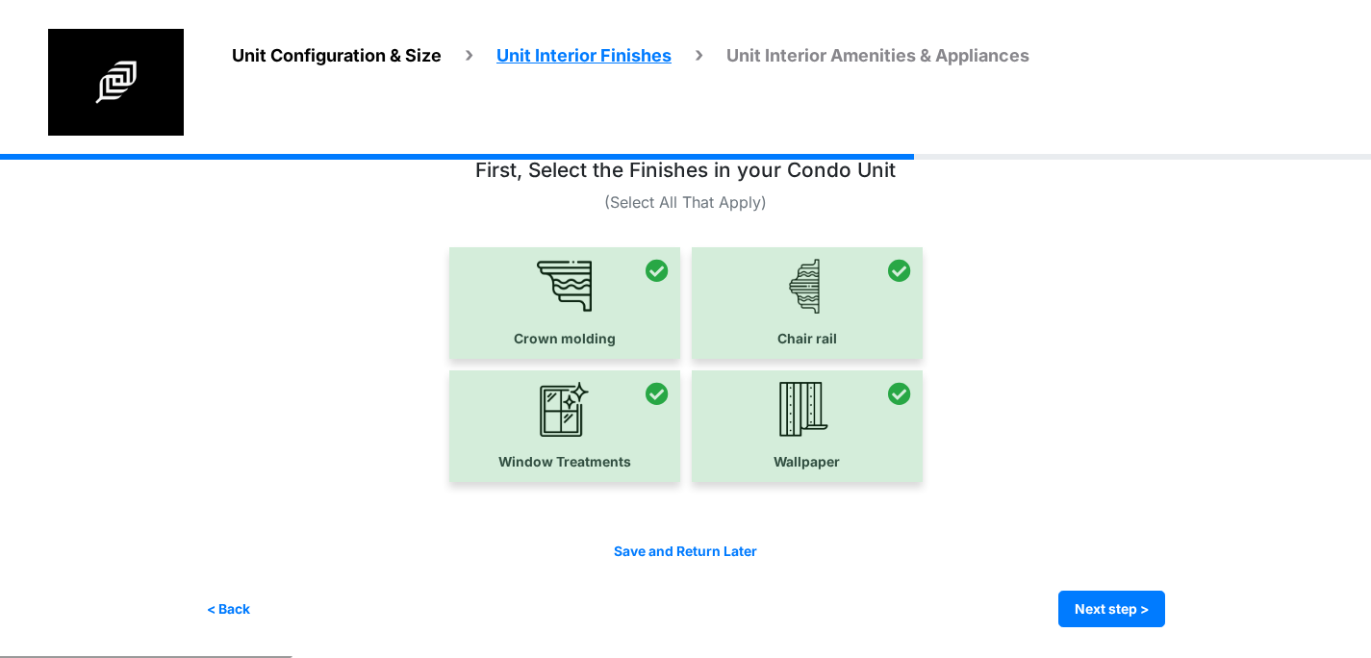
scroll to position [39, 0]
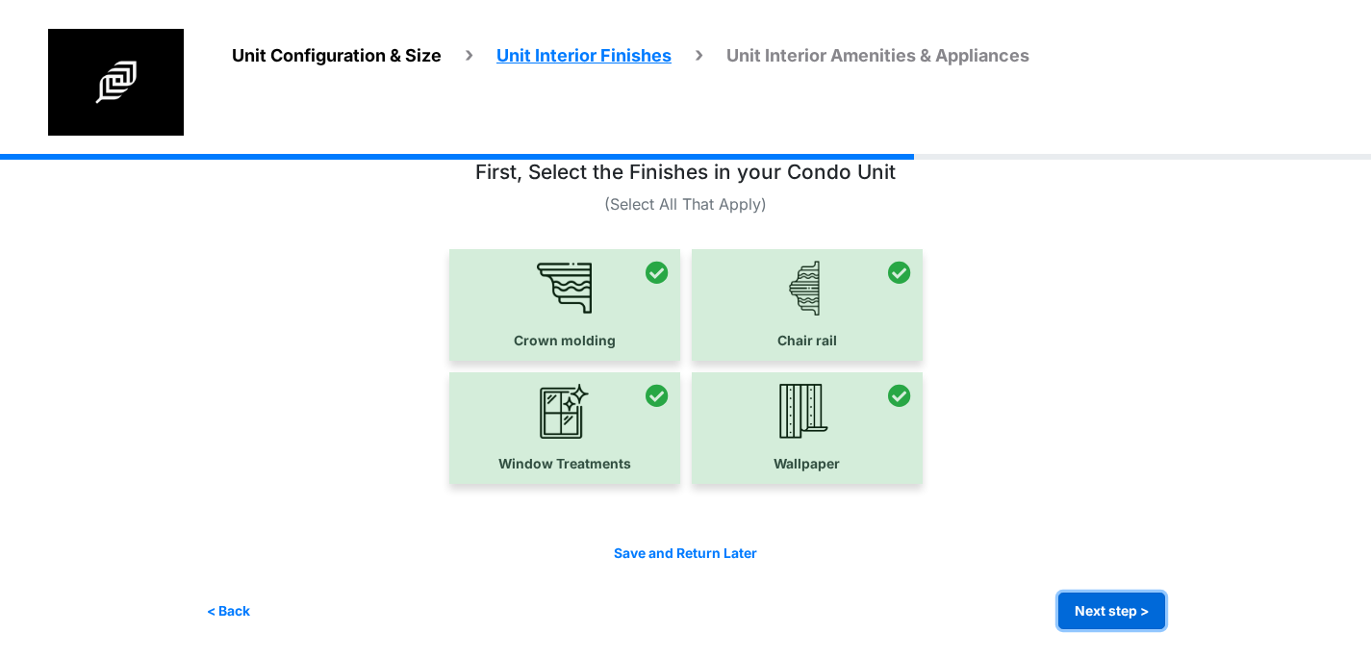
click at [1083, 615] on button "Next step >" at bounding box center [1111, 612] width 107 height 38
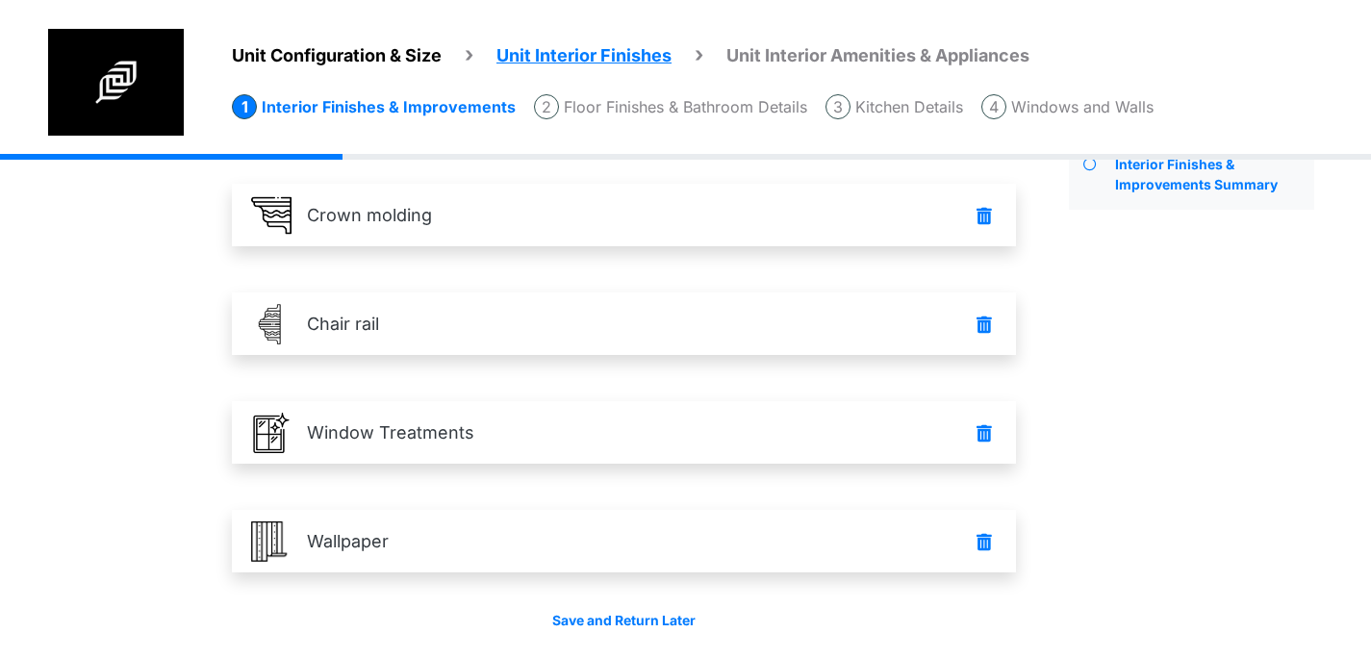
scroll to position [180, 0]
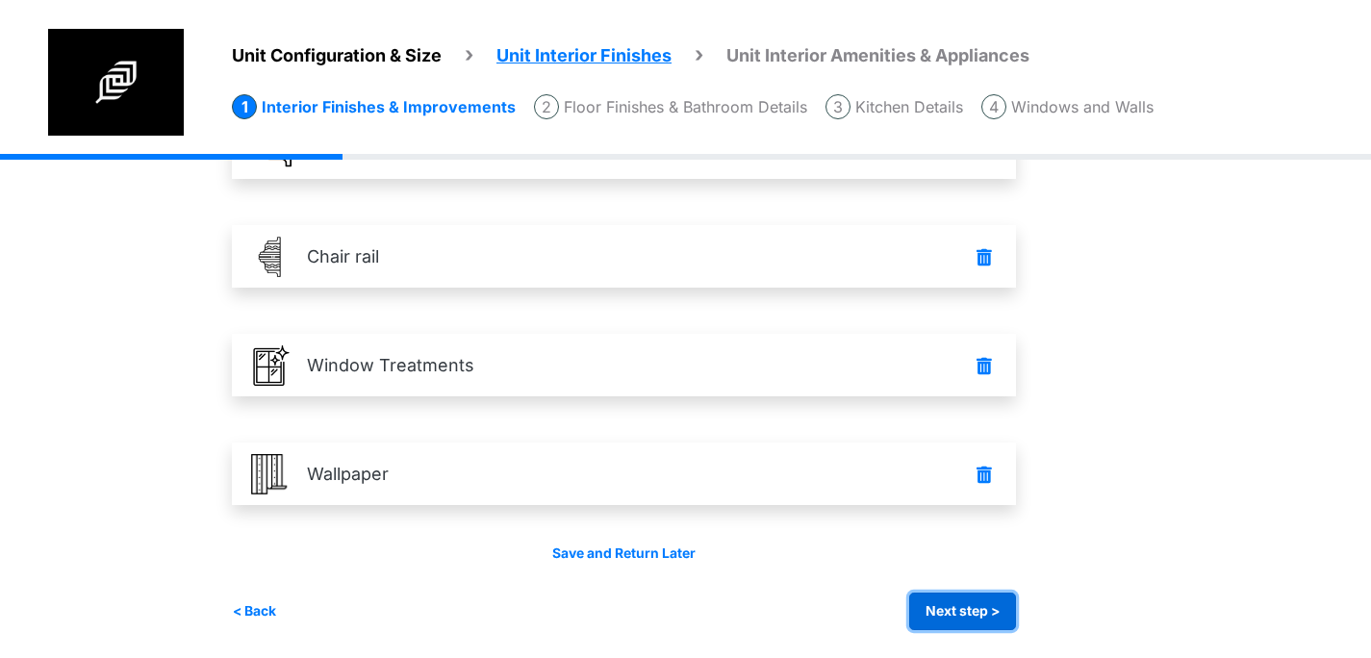
click at [997, 624] on button "Next step >" at bounding box center [962, 612] width 107 height 38
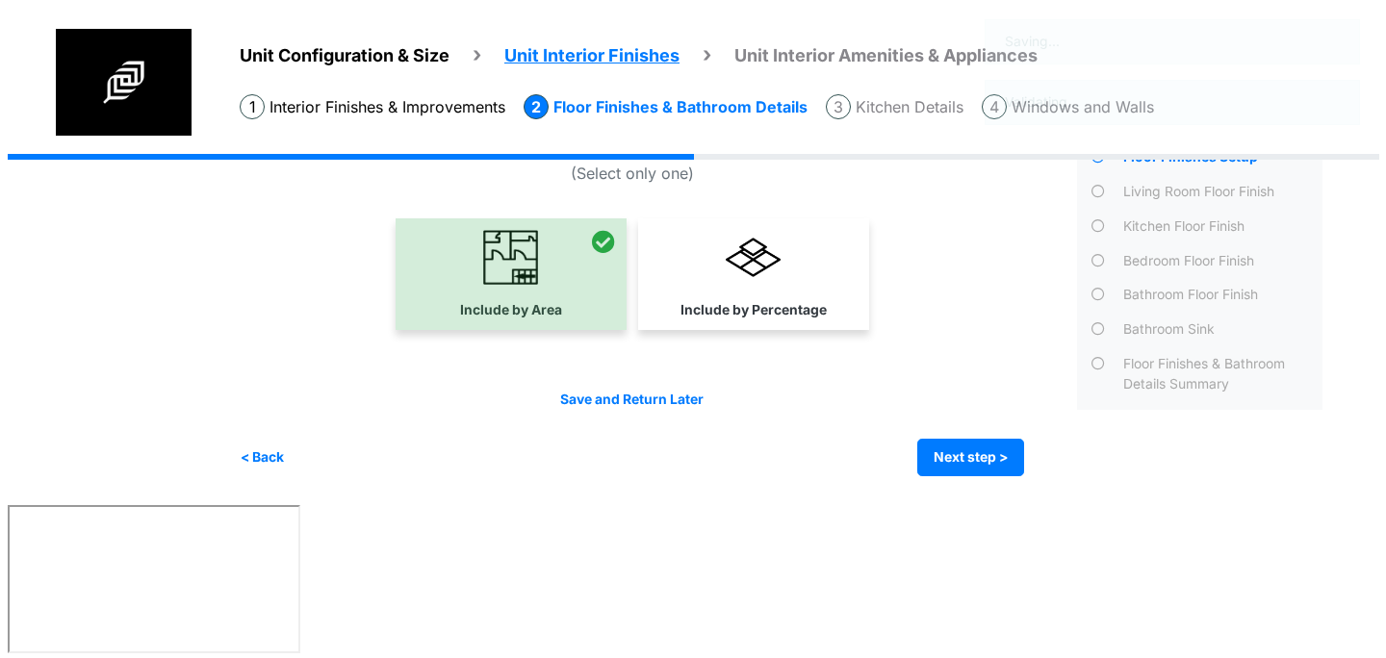
scroll to position [0, 0]
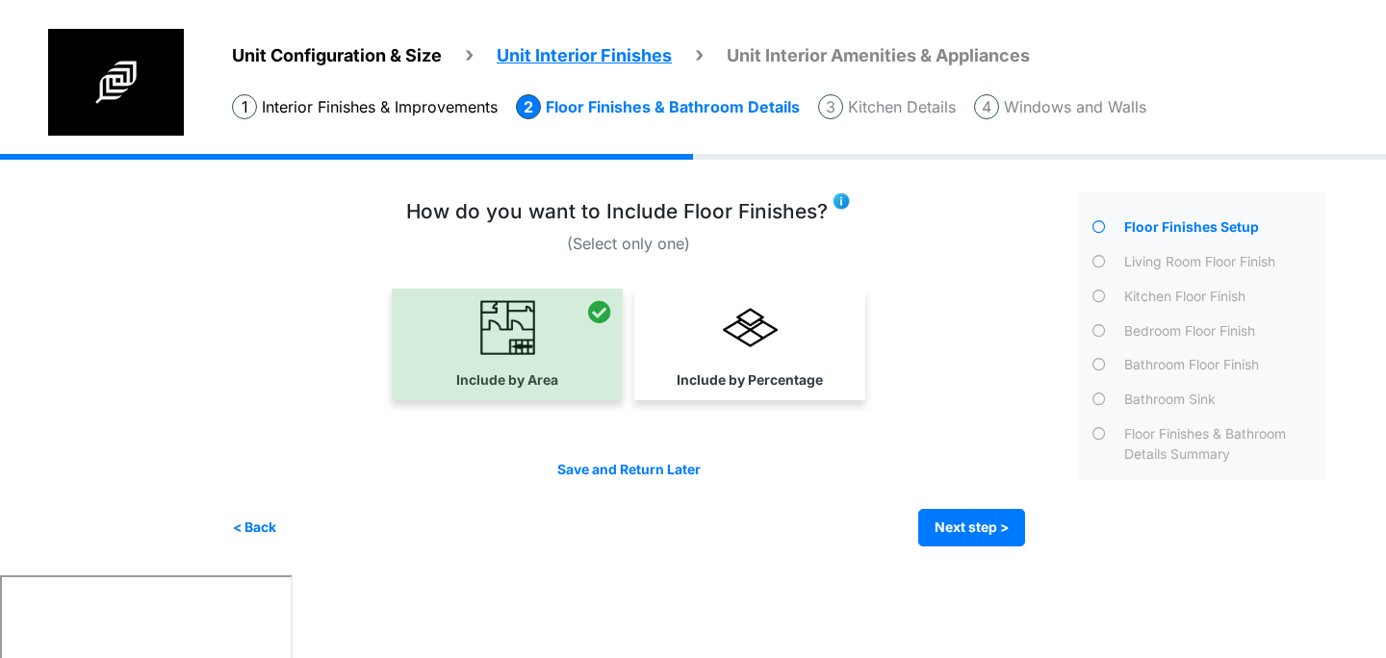
click at [833, 208] on img at bounding box center [840, 200] width 19 height 19
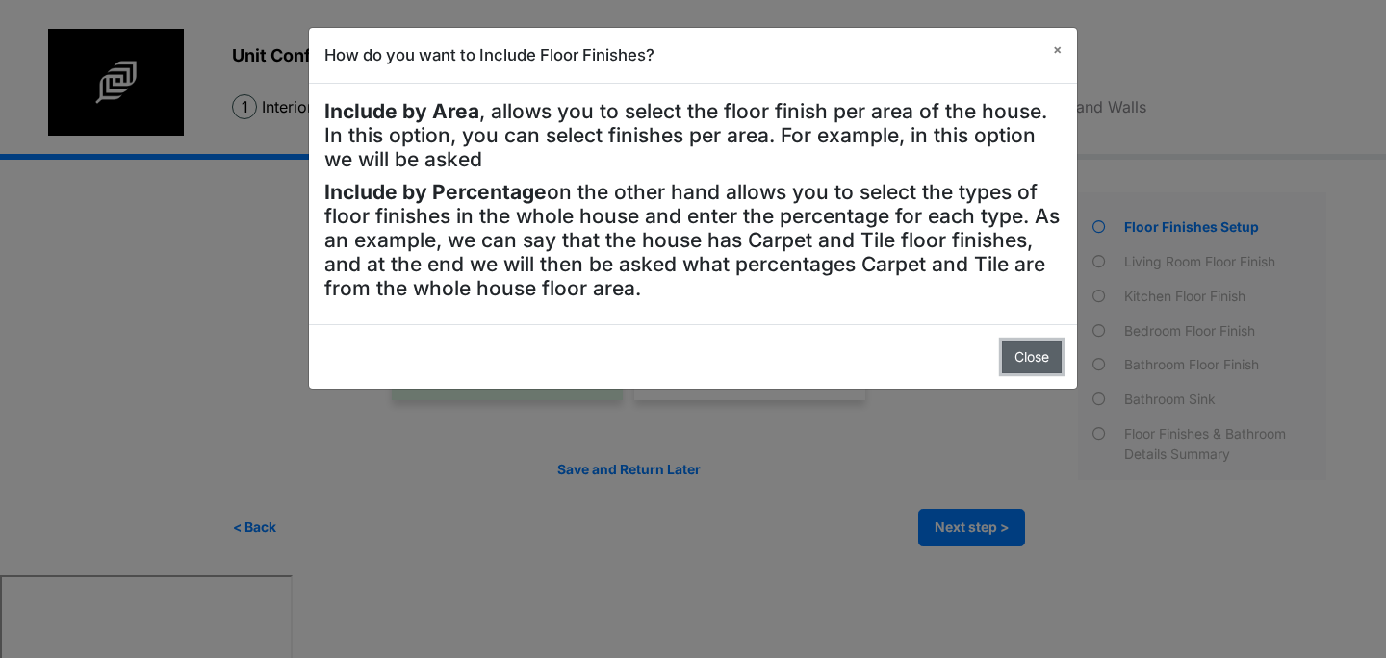
click at [1035, 368] on button "Close" at bounding box center [1032, 358] width 60 height 34
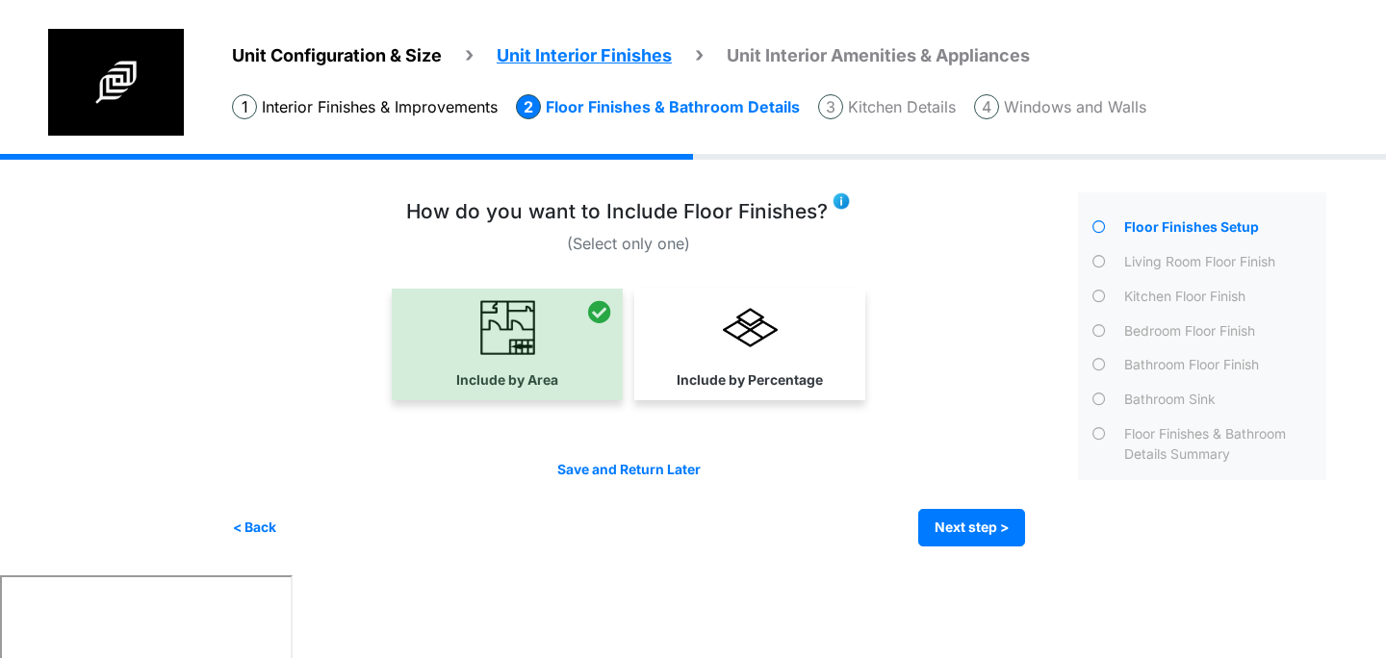
click at [833, 202] on img at bounding box center [840, 200] width 19 height 19
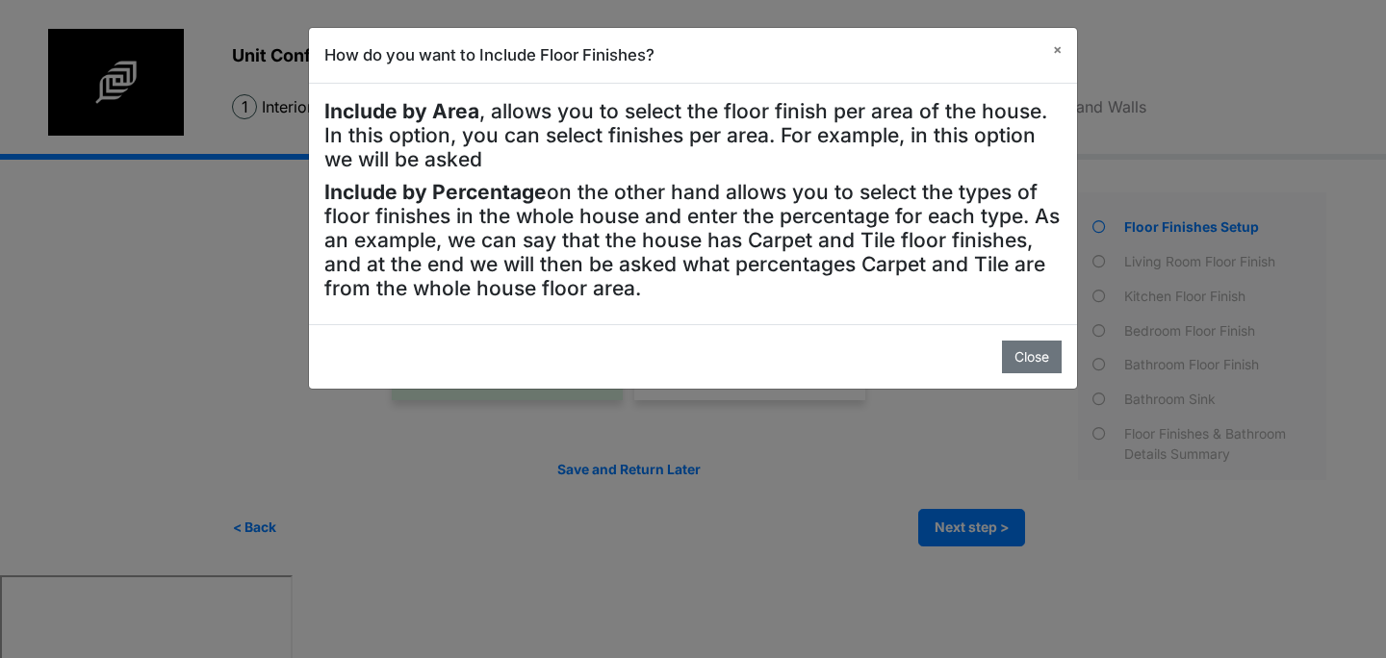
click at [258, 259] on div "How do you want to Include Floor Finishes? × Include by Area , allows you to se…" at bounding box center [693, 329] width 1386 height 658
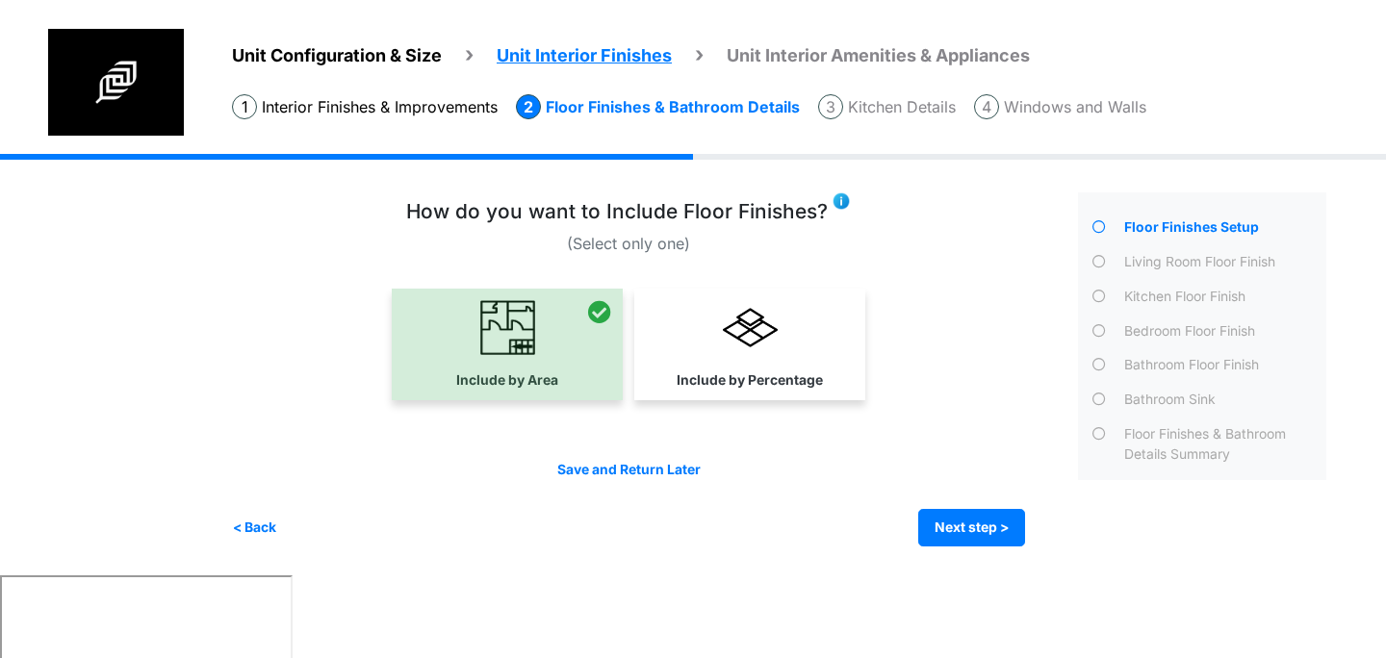
click at [838, 202] on img at bounding box center [840, 200] width 19 height 19
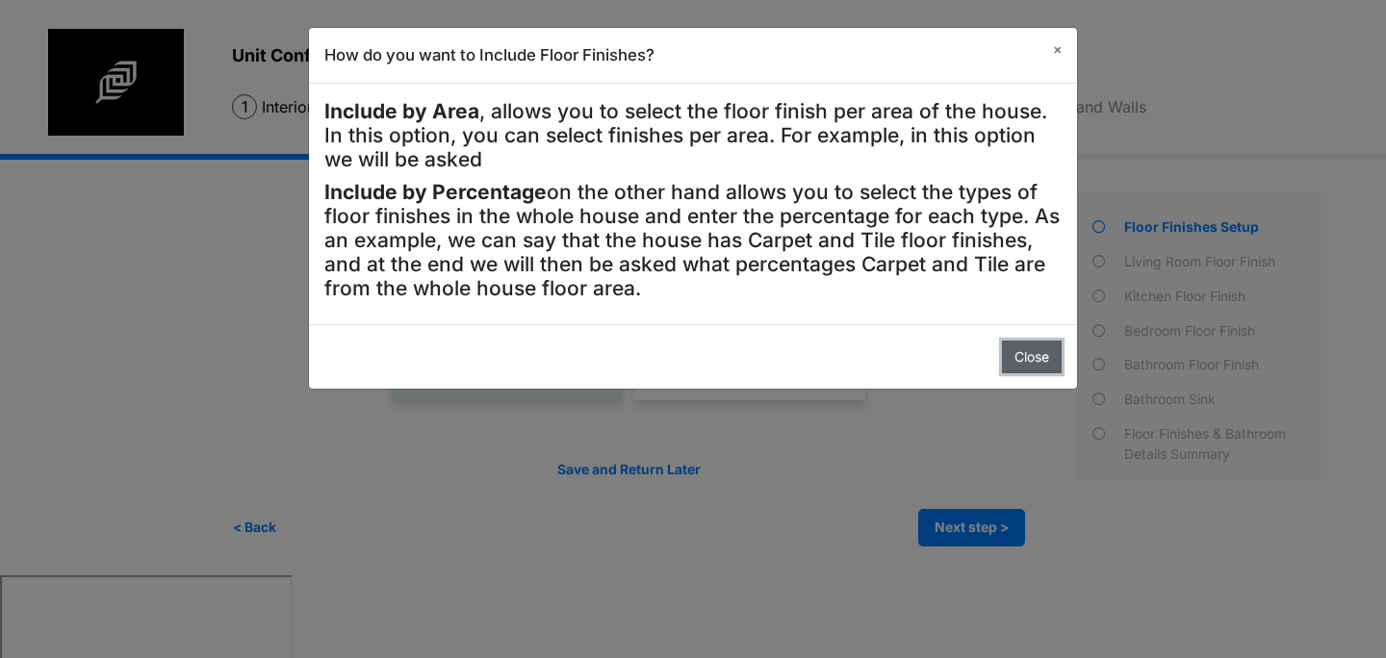
click at [1033, 344] on button "Close" at bounding box center [1032, 358] width 60 height 34
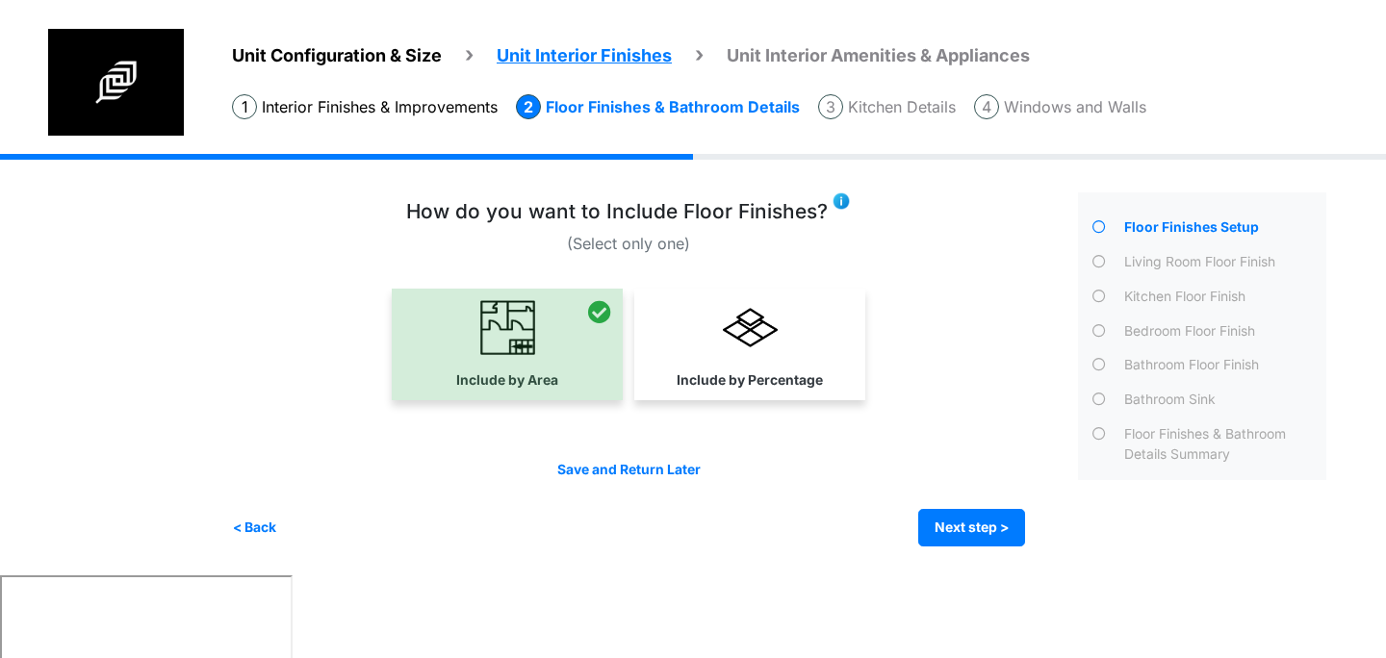
click at [1134, 430] on div "Floor Finishes & Bathroom Details Summary" at bounding box center [1222, 444] width 207 height 40
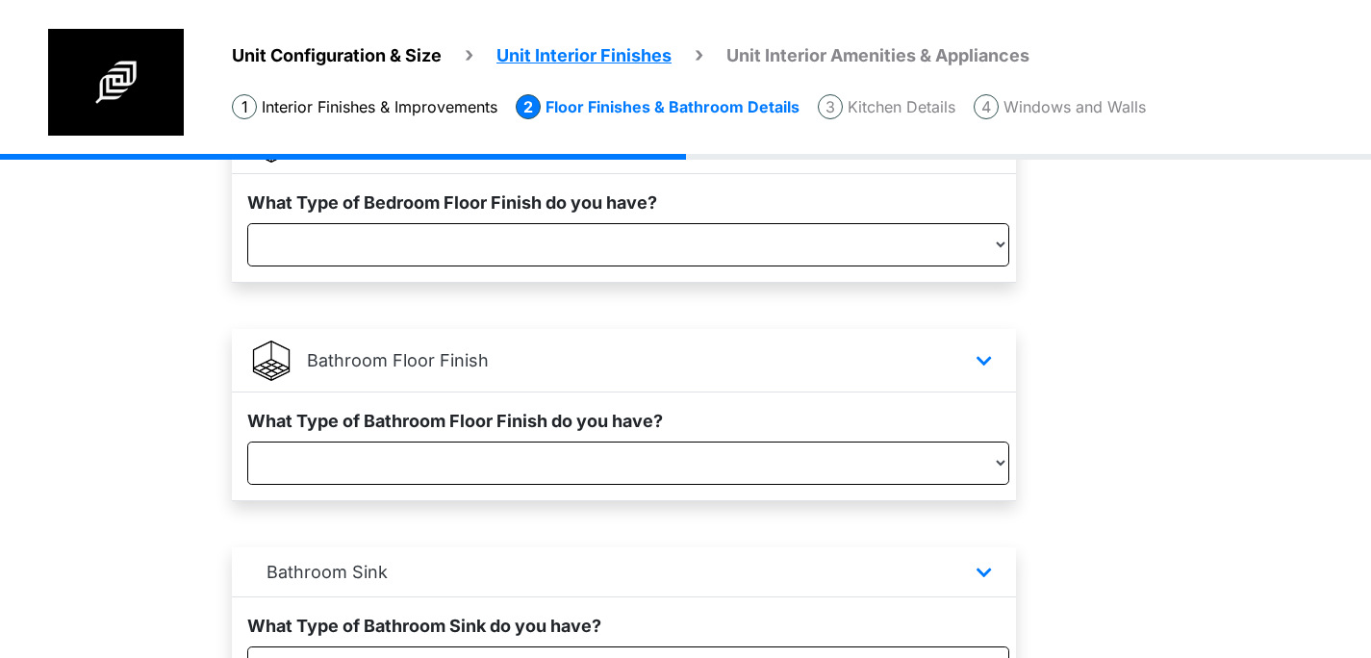
scroll to position [1042, 0]
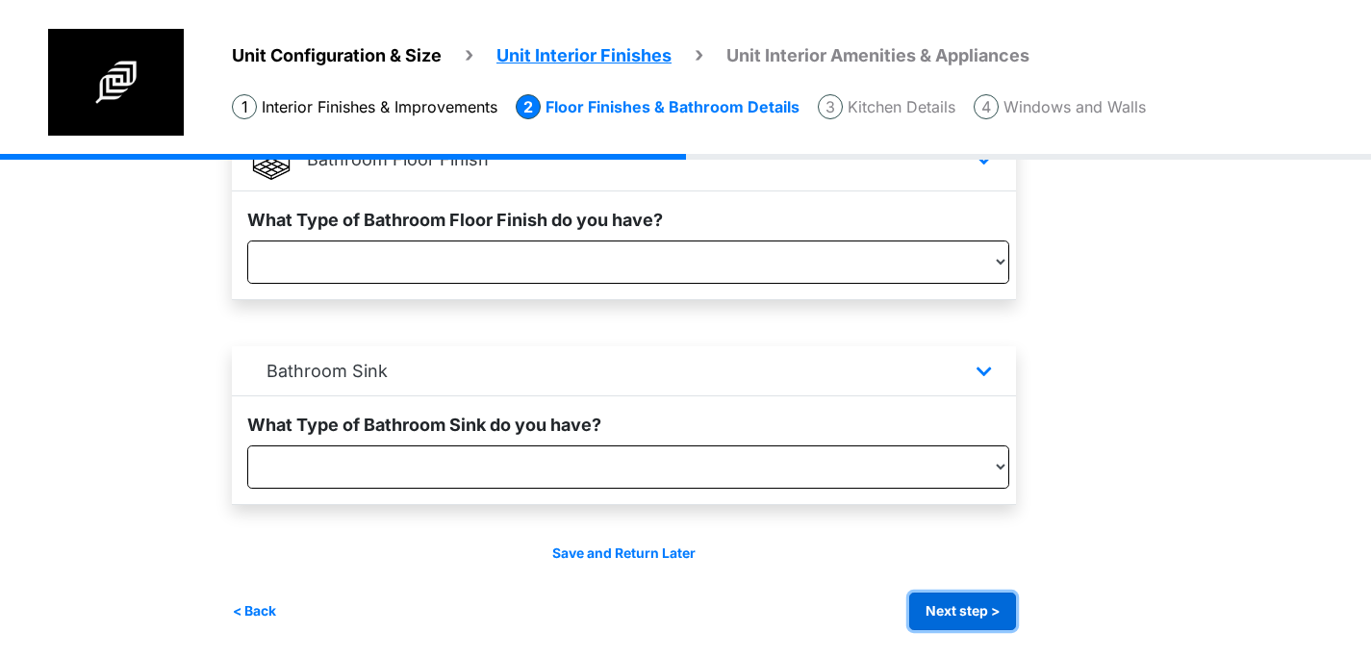
click at [986, 609] on button "Next step >" at bounding box center [962, 612] width 107 height 38
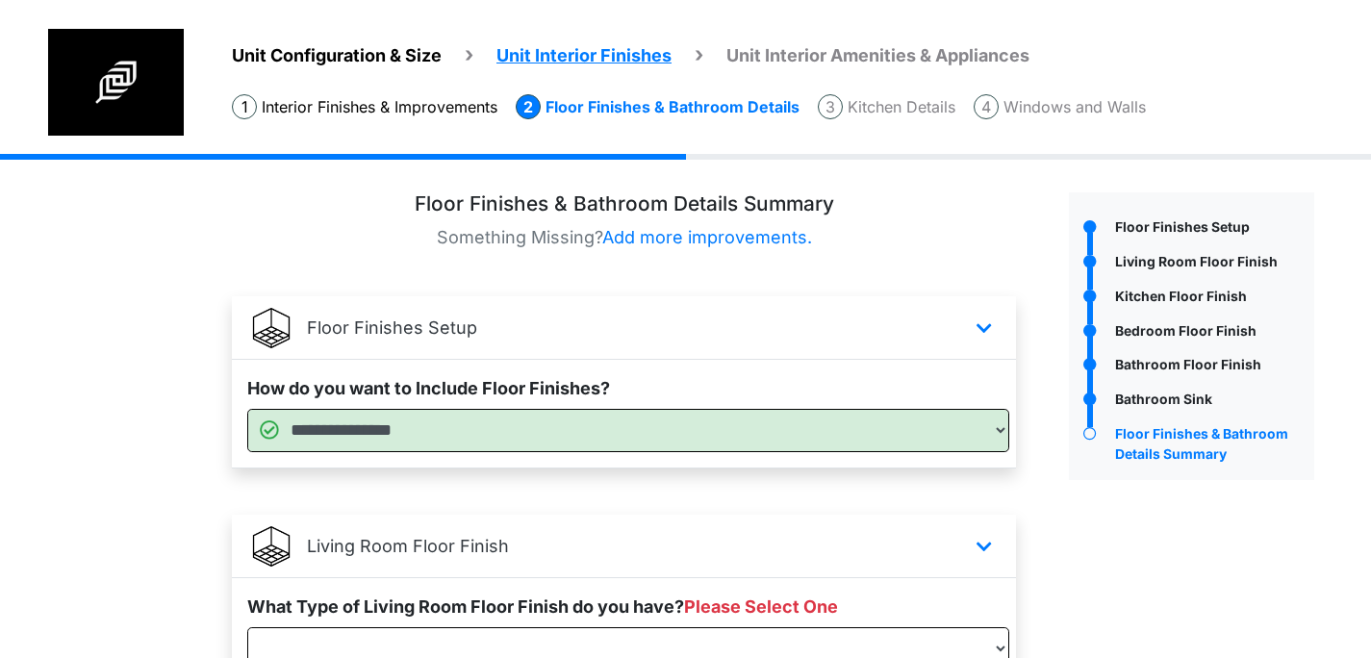
scroll to position [0, 0]
click at [1135, 230] on div "Floor Finishes Setup" at bounding box center [1212, 229] width 204 height 25
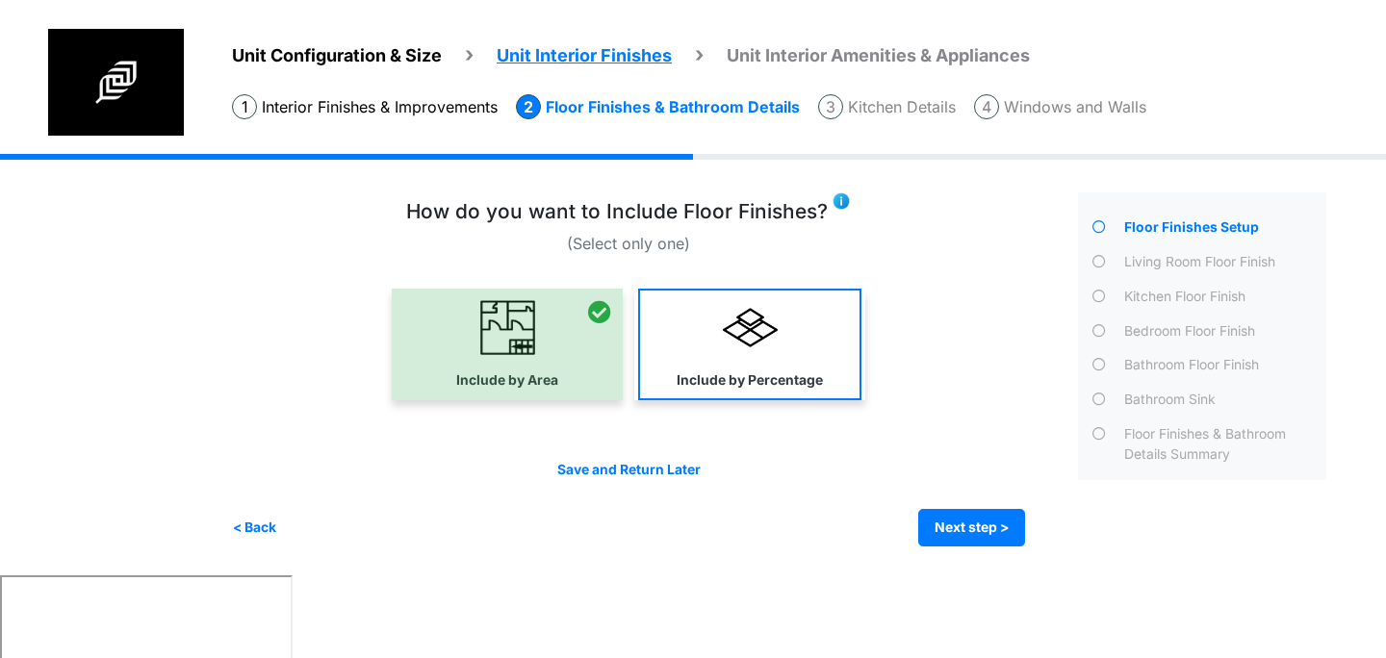
click at [744, 376] on label "Include by Percentage" at bounding box center [749, 380] width 146 height 20
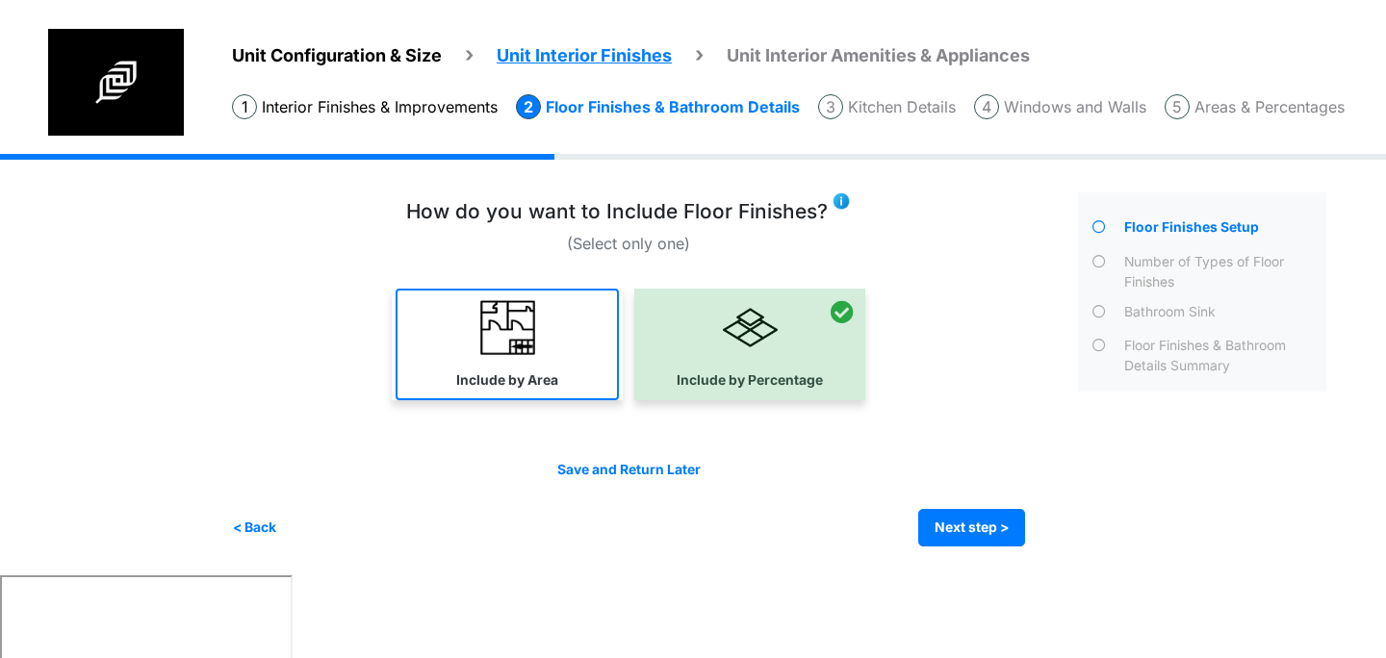
click at [562, 347] on link "Include by Area" at bounding box center [506, 345] width 223 height 112
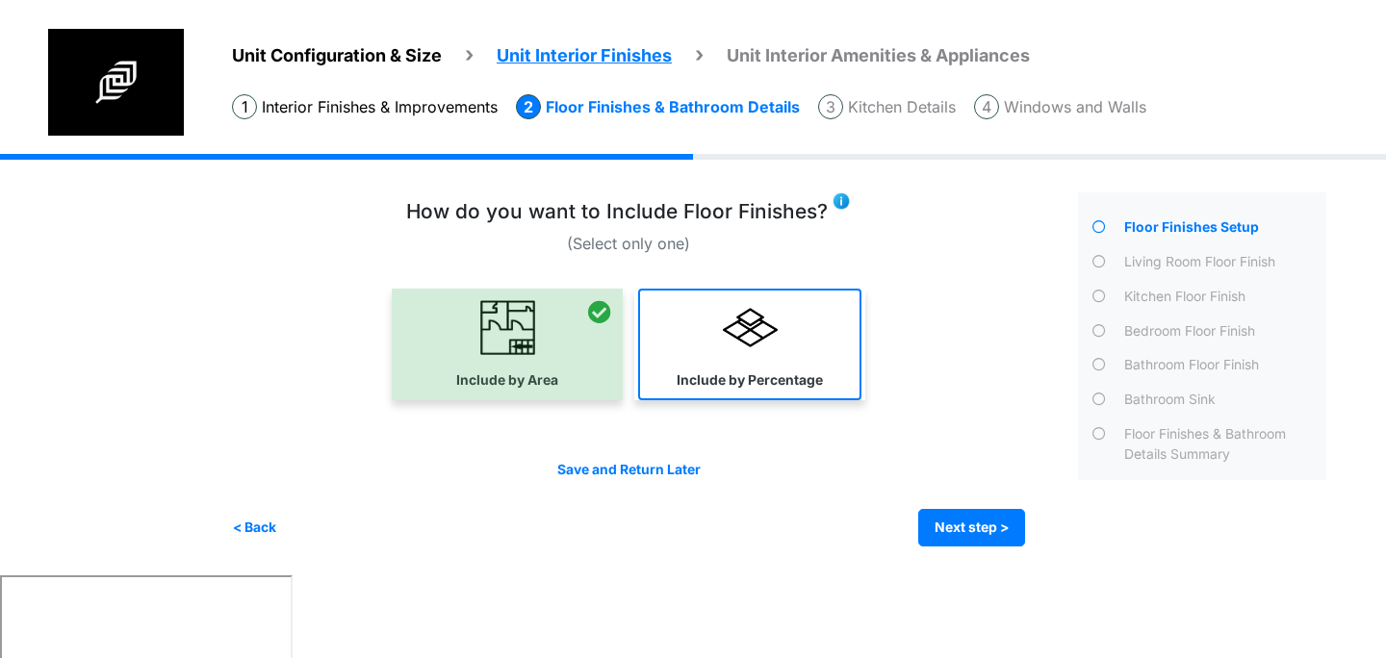
click at [722, 354] on link "Include by Percentage" at bounding box center [749, 345] width 223 height 112
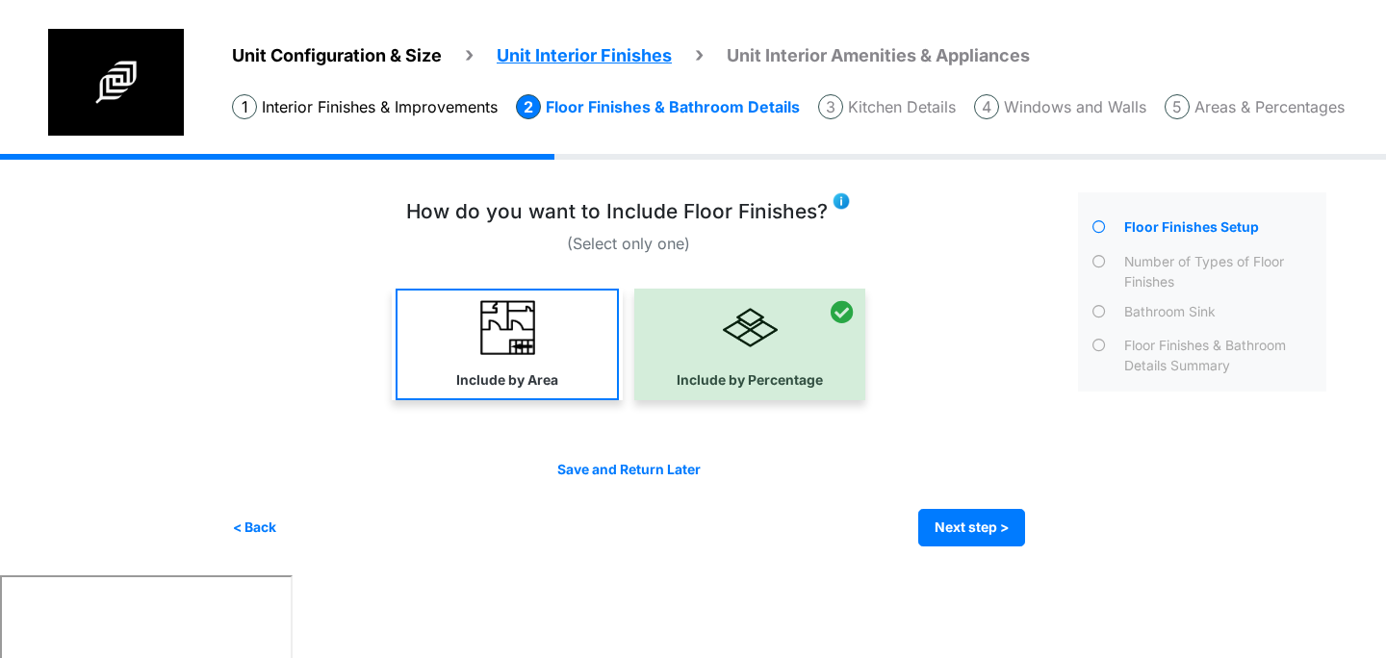
click at [578, 348] on link "Include by Area" at bounding box center [506, 345] width 223 height 112
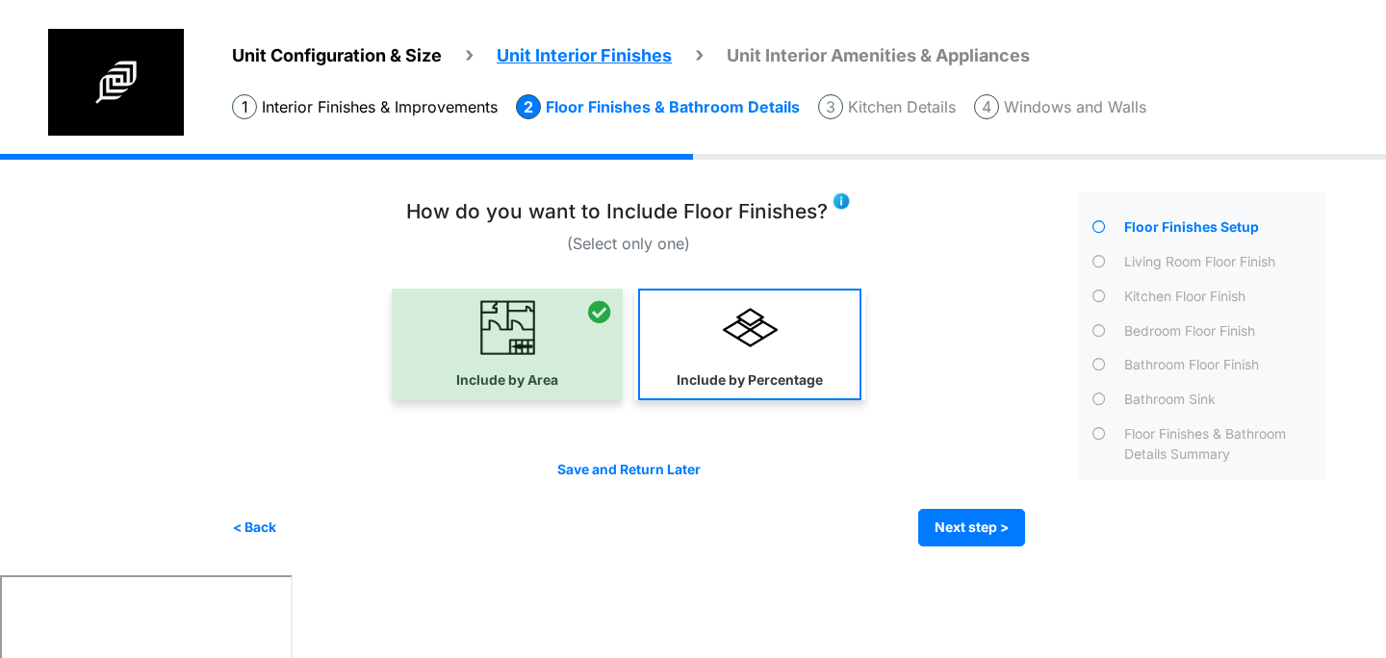
click at [725, 350] on img at bounding box center [750, 327] width 55 height 55
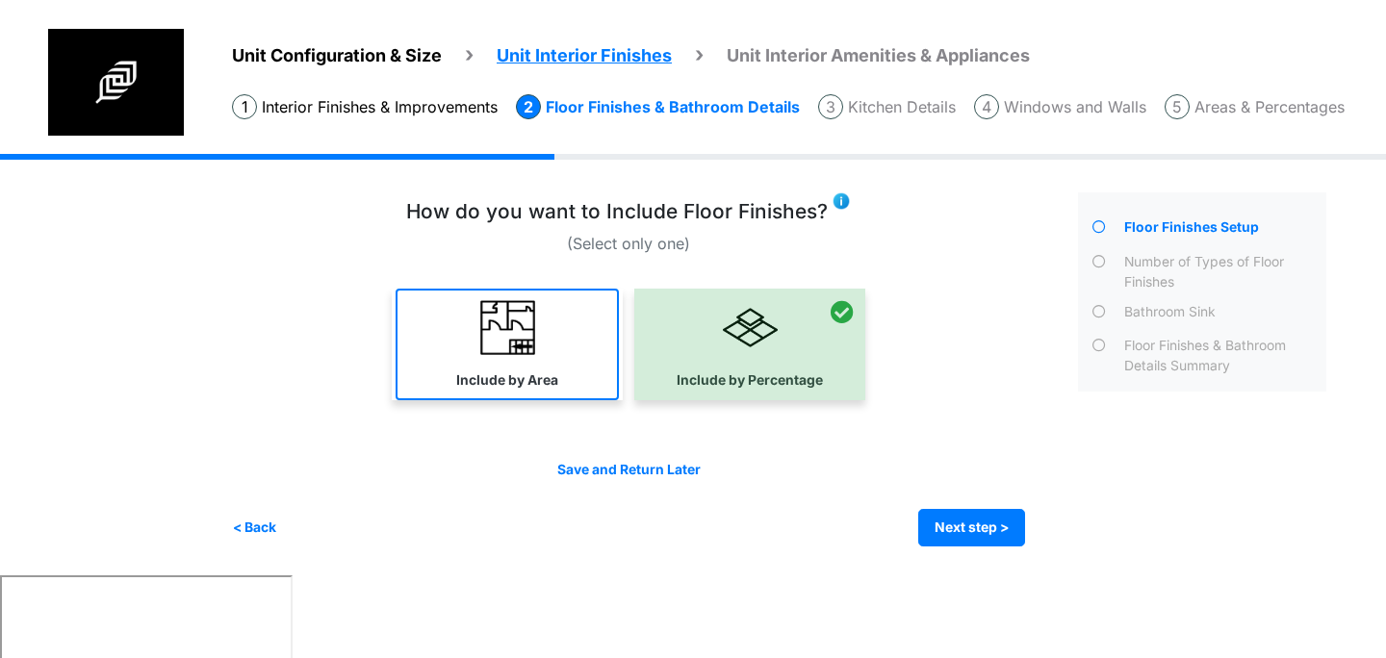
click at [568, 349] on link "Include by Area" at bounding box center [506, 345] width 223 height 112
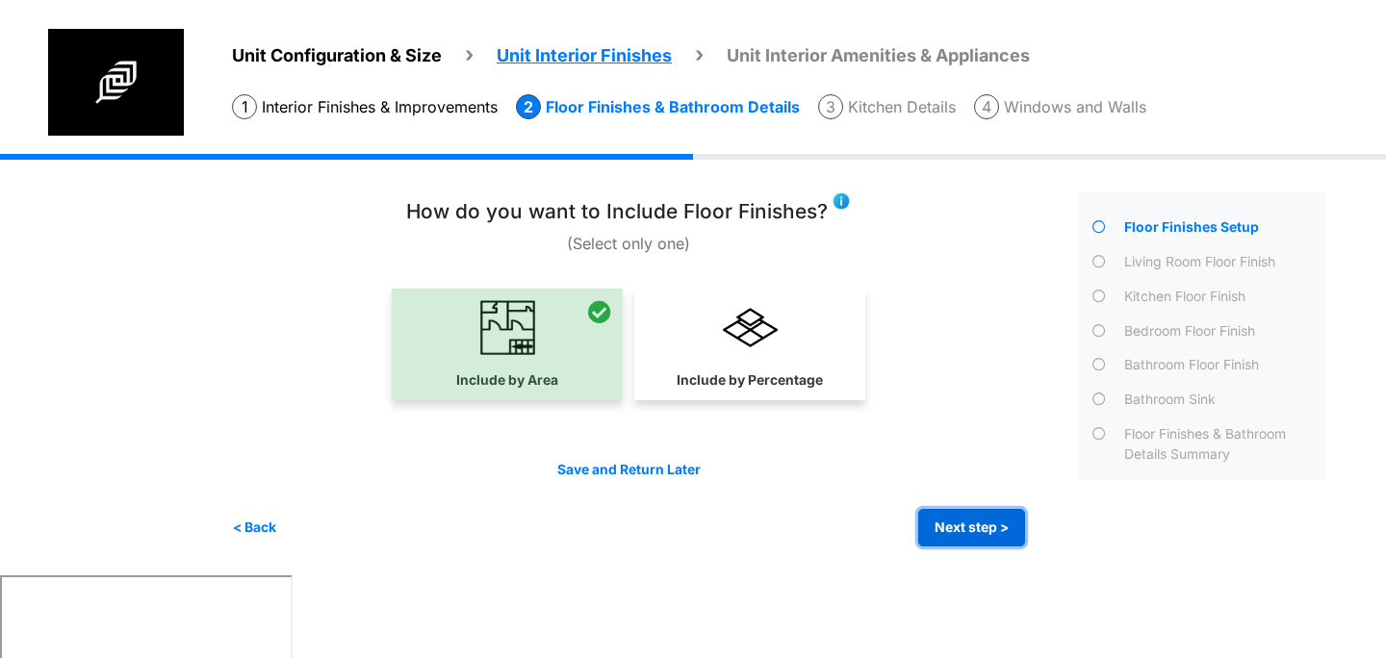
click at [943, 521] on button "Next step >" at bounding box center [971, 528] width 107 height 38
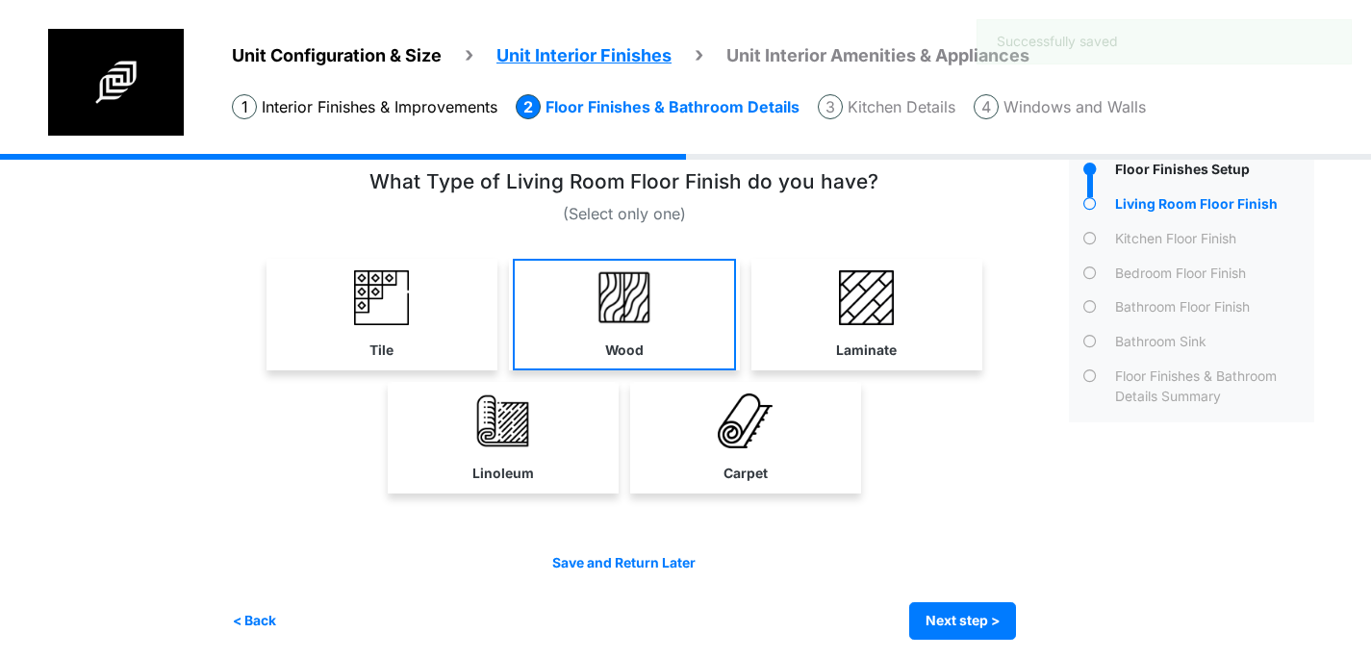
scroll to position [68, 0]
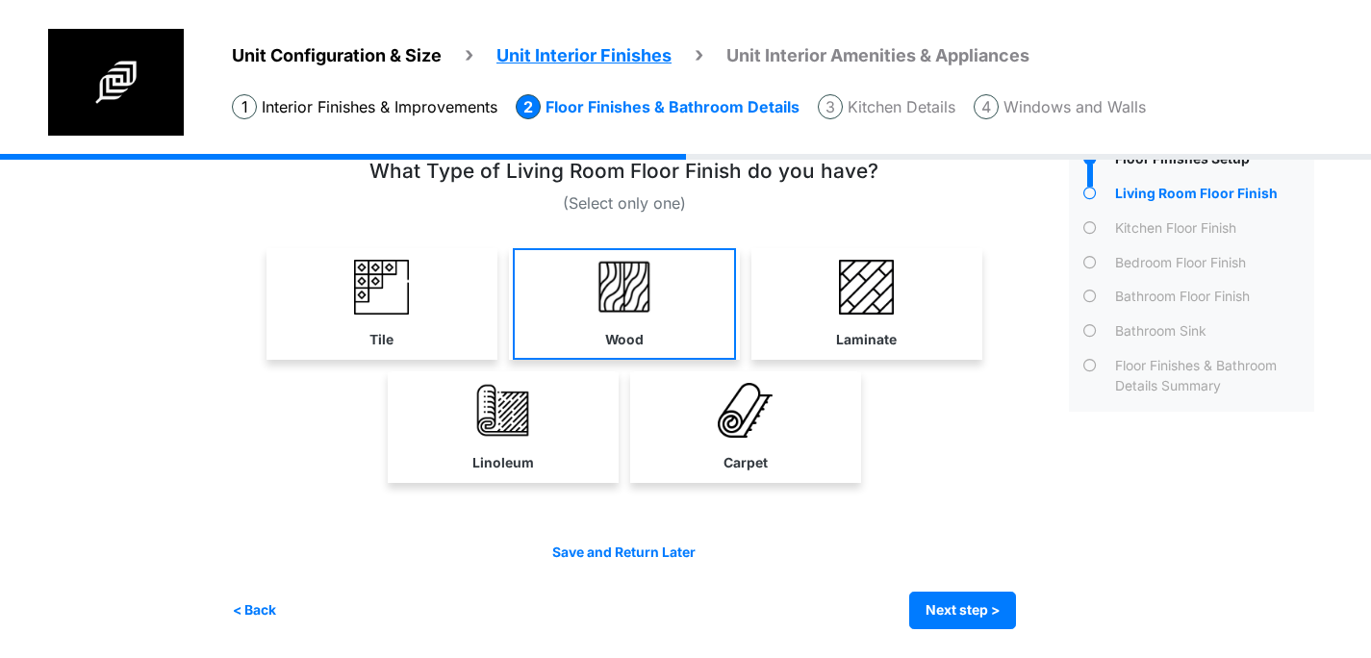
click at [674, 314] on link "Wood" at bounding box center [624, 304] width 223 height 112
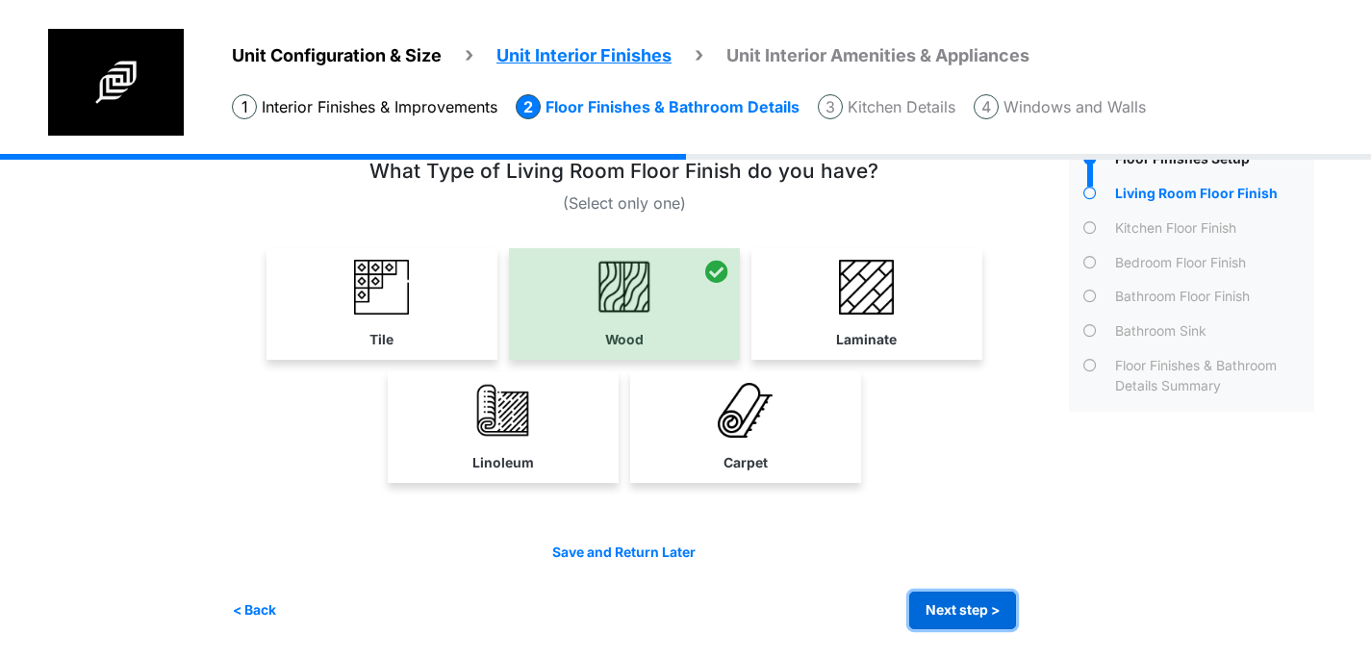
click at [957, 622] on button "Next step >" at bounding box center [962, 611] width 107 height 38
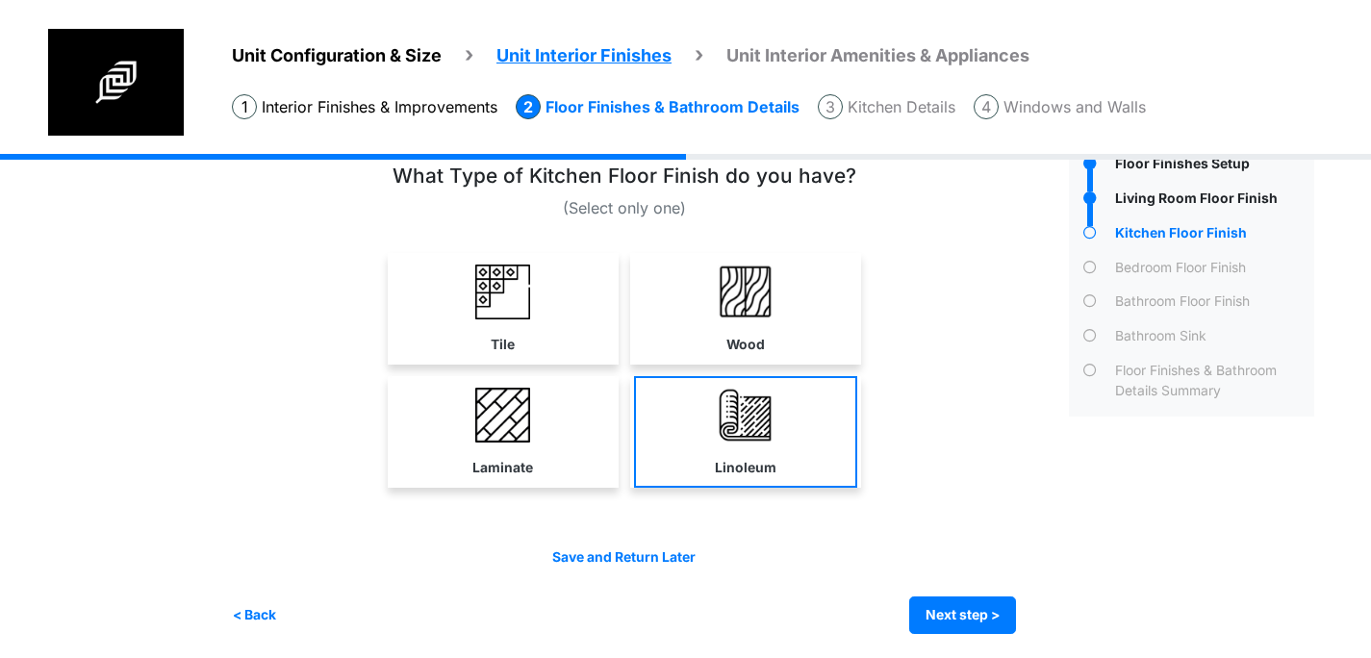
scroll to position [67, 0]
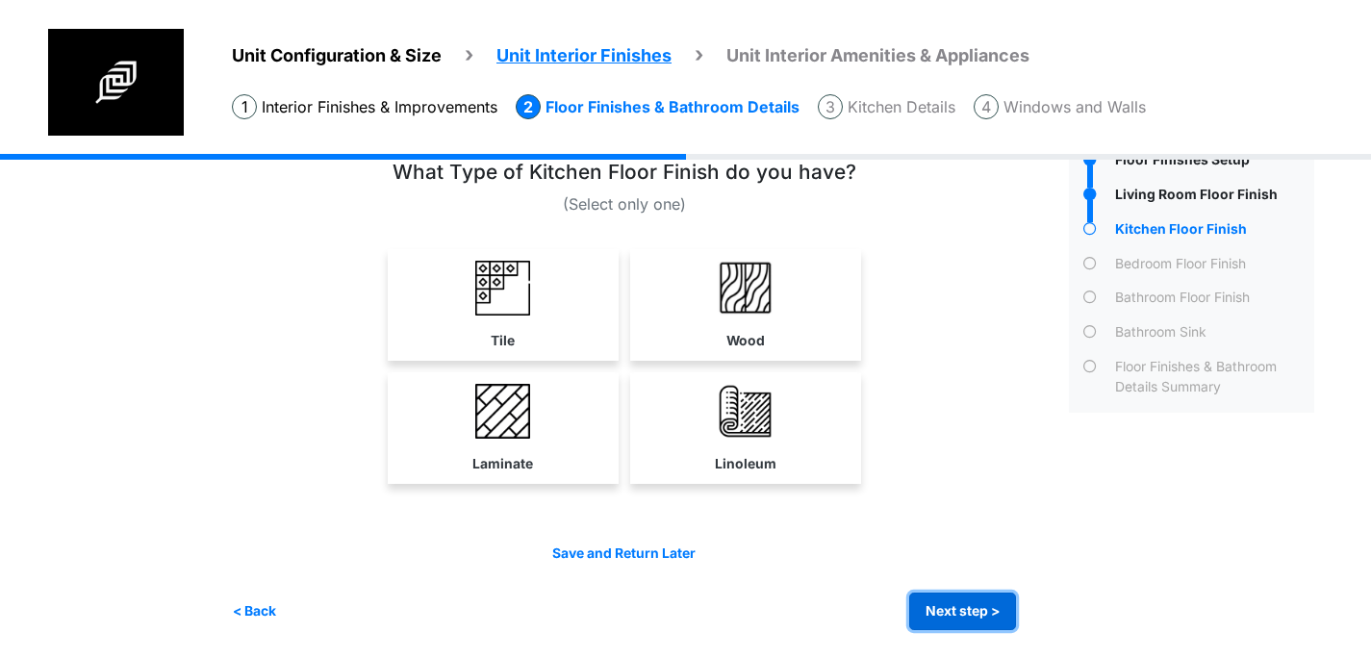
click at [964, 596] on button "Next step >" at bounding box center [962, 612] width 107 height 38
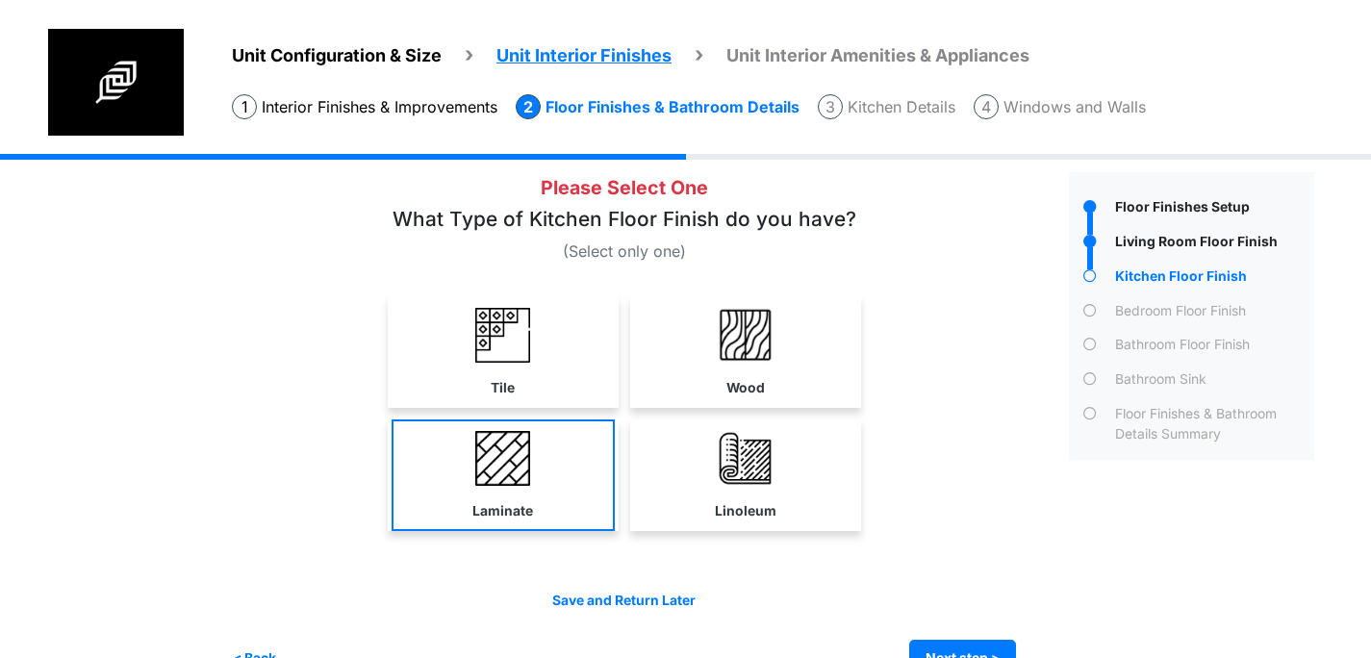
click at [550, 461] on link "Laminate" at bounding box center [503, 476] width 223 height 112
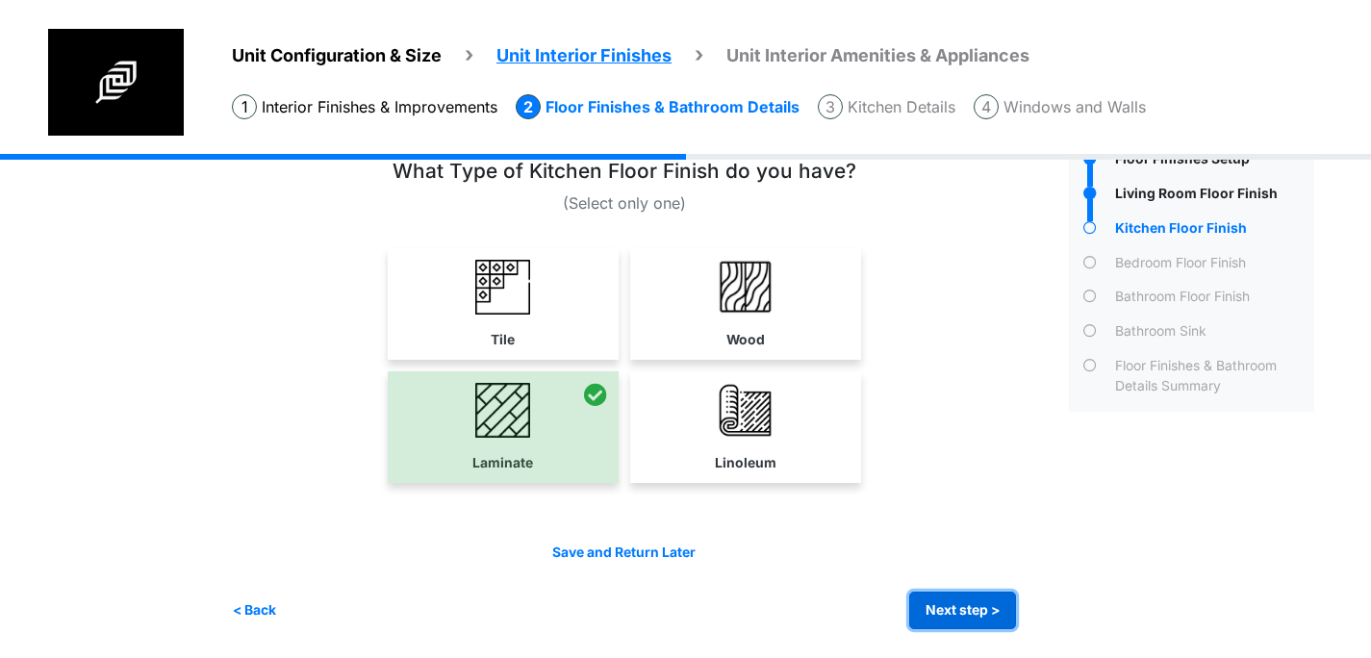
click at [996, 614] on button "Next step >" at bounding box center [962, 611] width 107 height 38
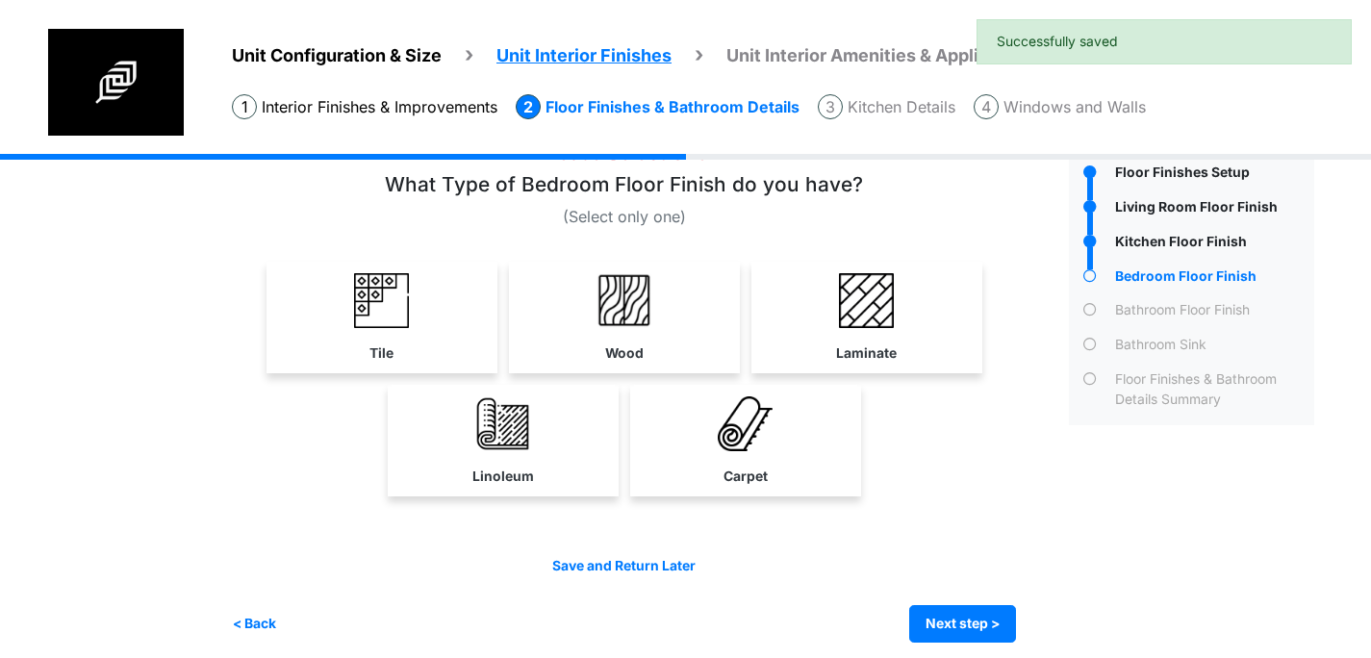
scroll to position [65, 0]
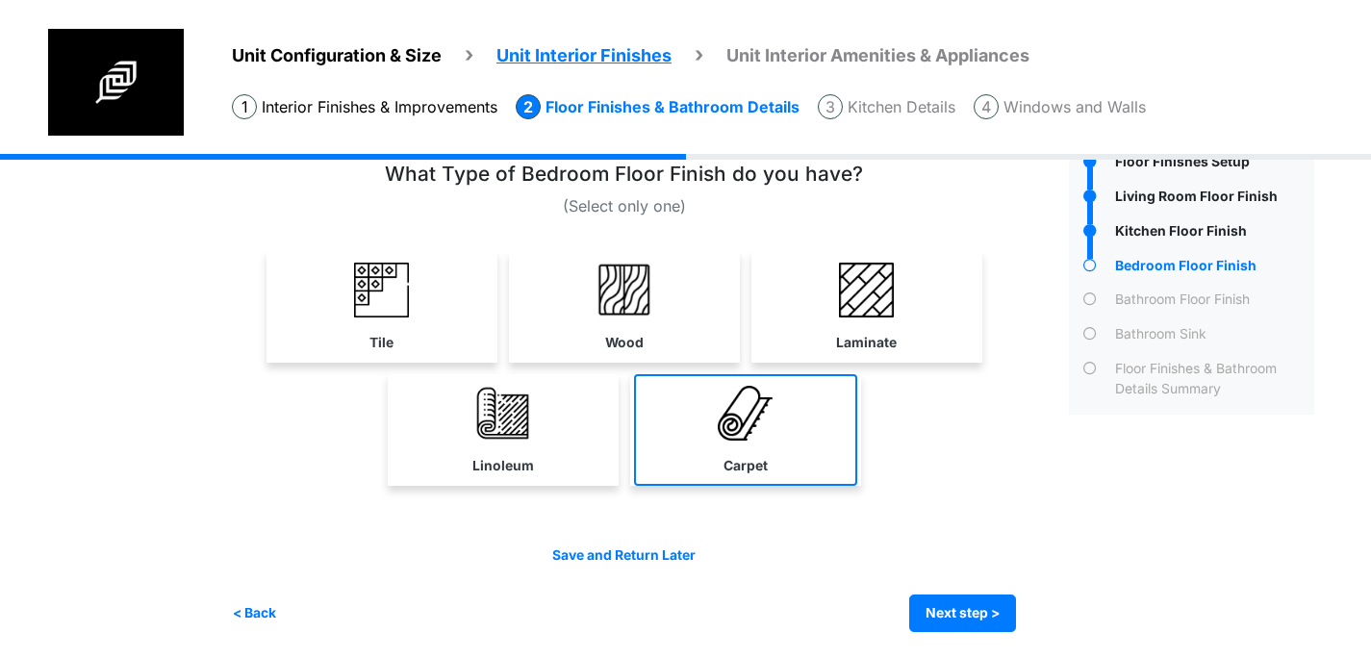
click at [717, 443] on link "Carpet" at bounding box center [745, 430] width 223 height 112
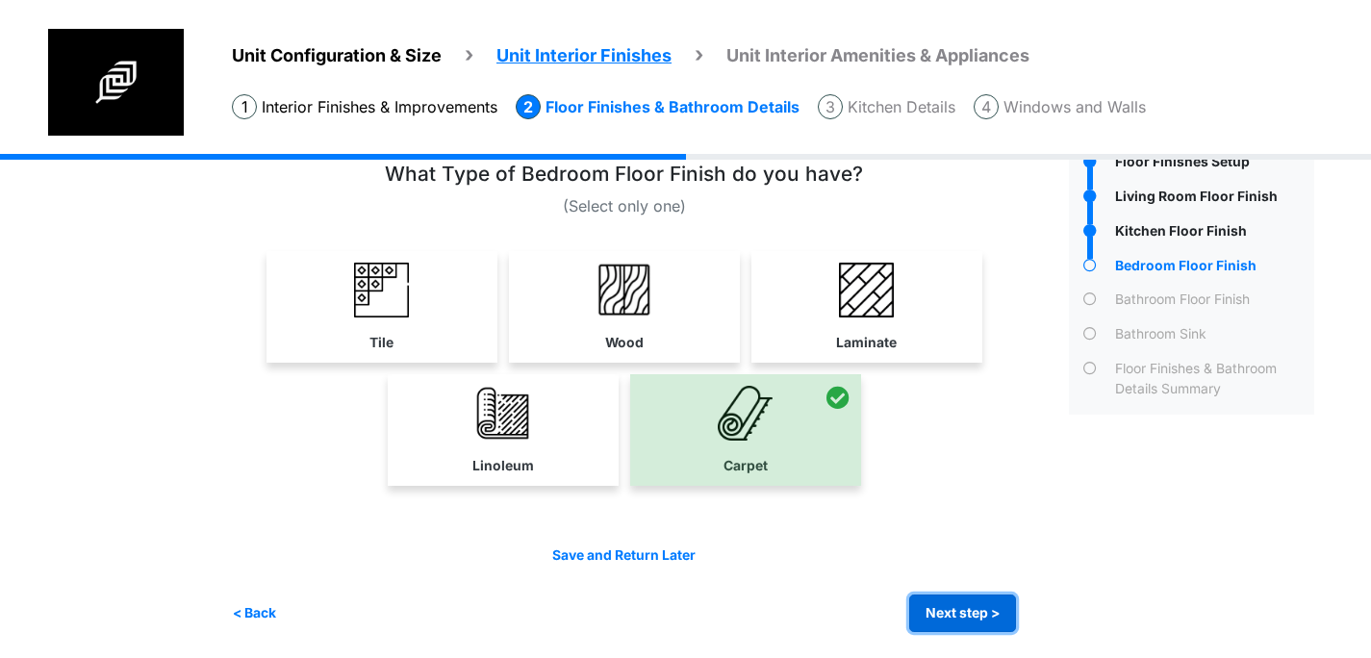
click at [944, 609] on button "Next step >" at bounding box center [962, 614] width 107 height 38
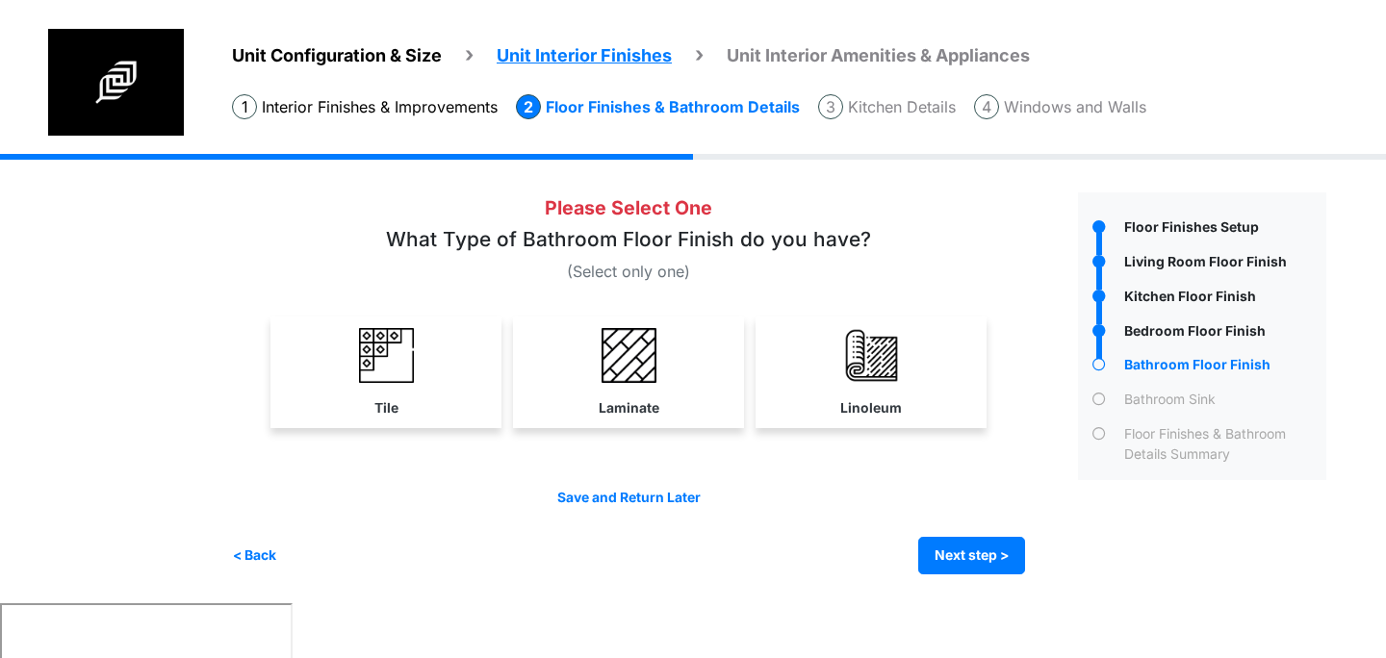
click at [459, 380] on link "Tile" at bounding box center [385, 373] width 223 height 112
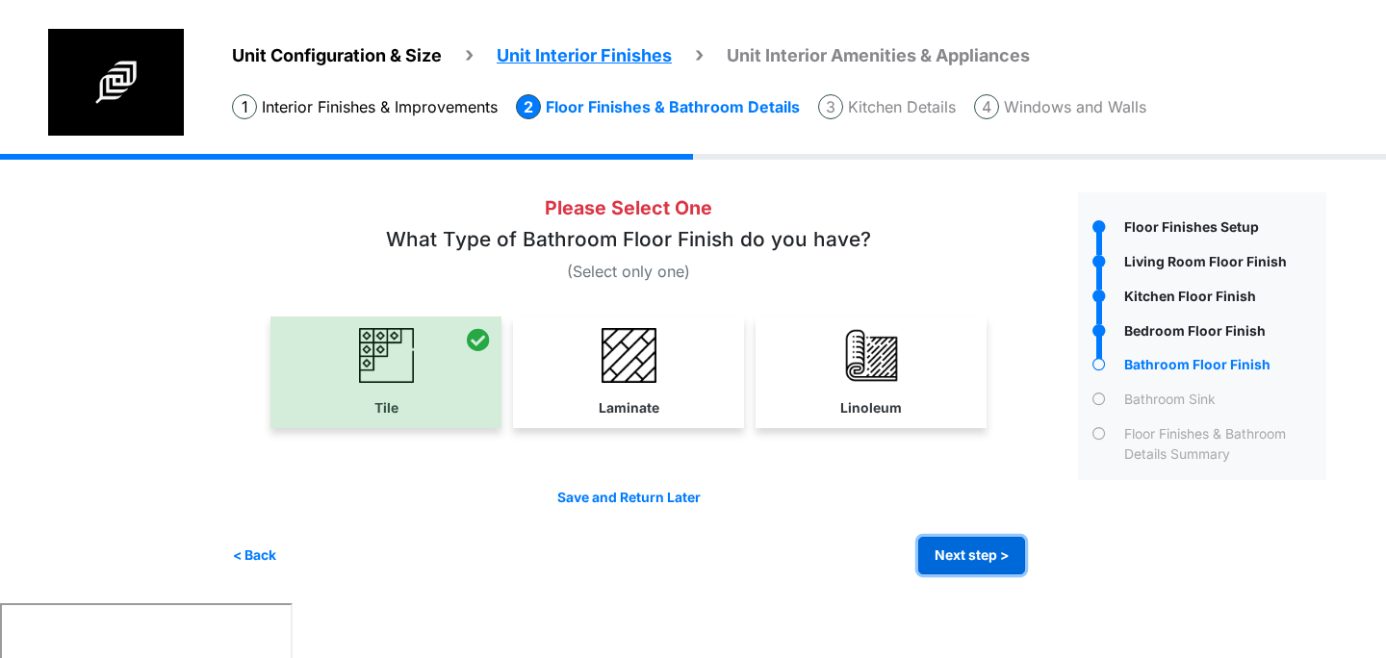
click at [931, 551] on button "Next step >" at bounding box center [971, 556] width 107 height 38
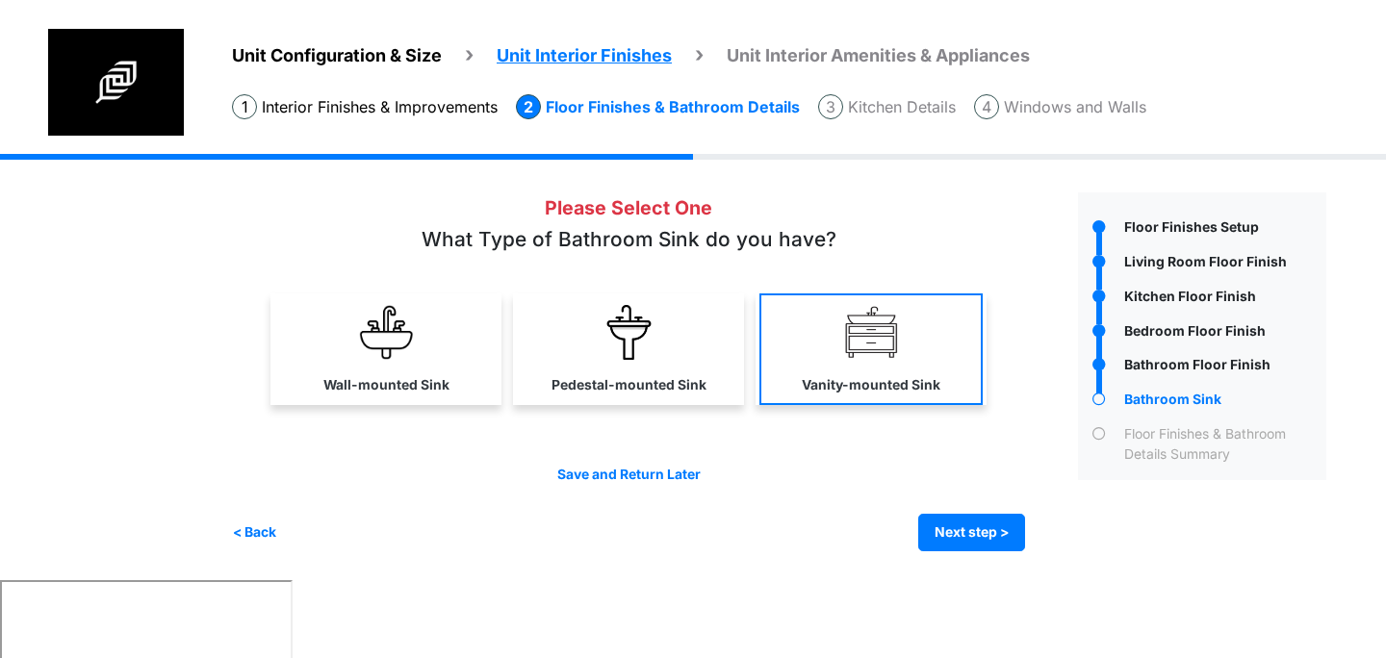
click at [808, 372] on link "Vanity-mounted Sink" at bounding box center [870, 349] width 223 height 112
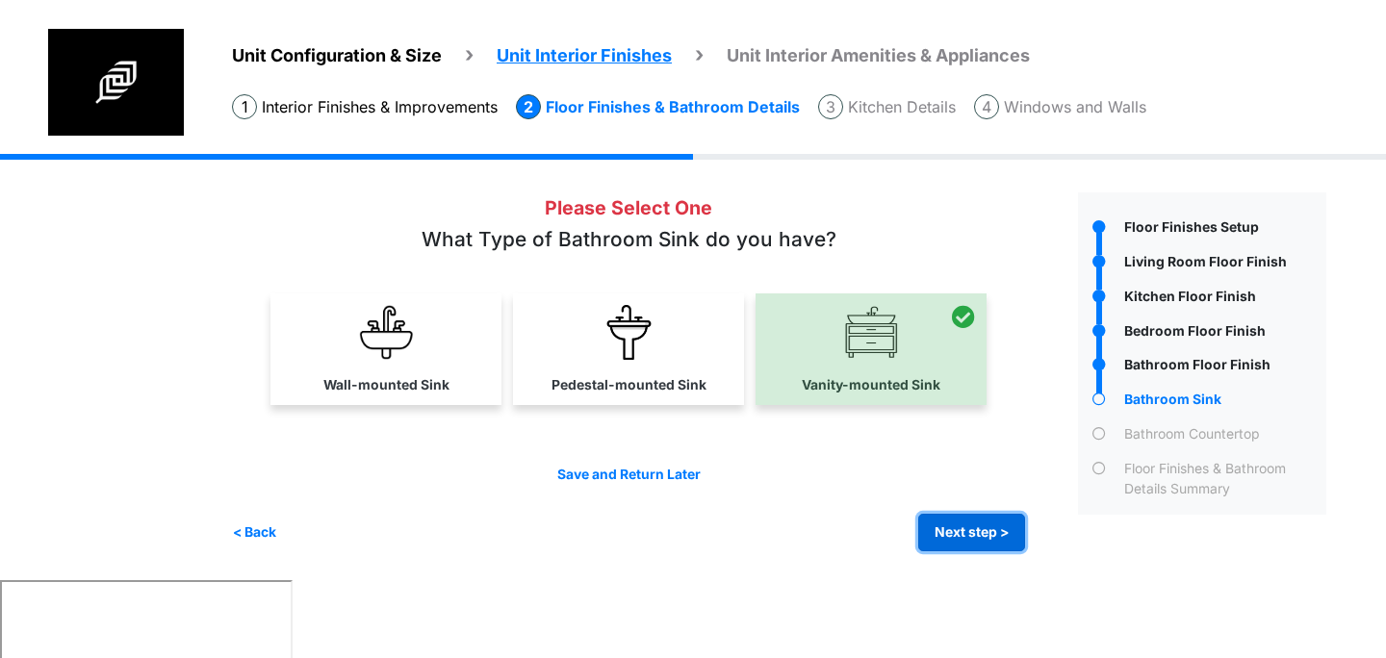
click at [935, 529] on button "Next step >" at bounding box center [971, 533] width 107 height 38
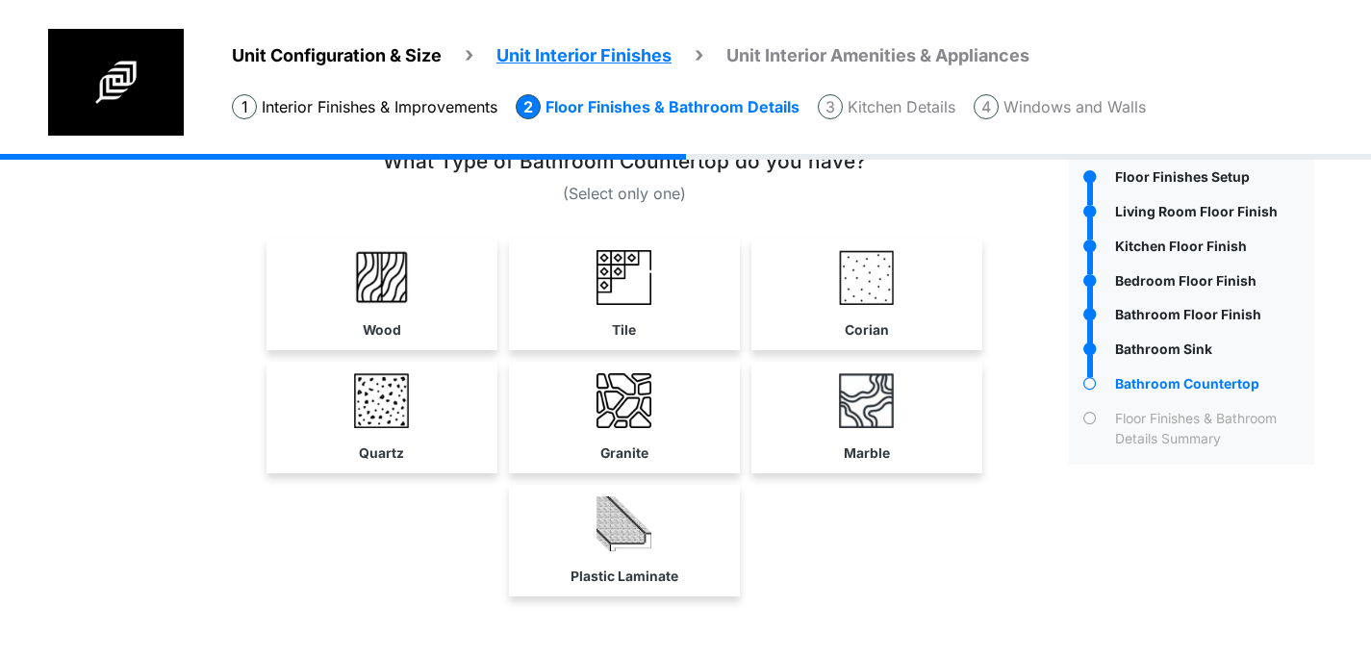
scroll to position [163, 0]
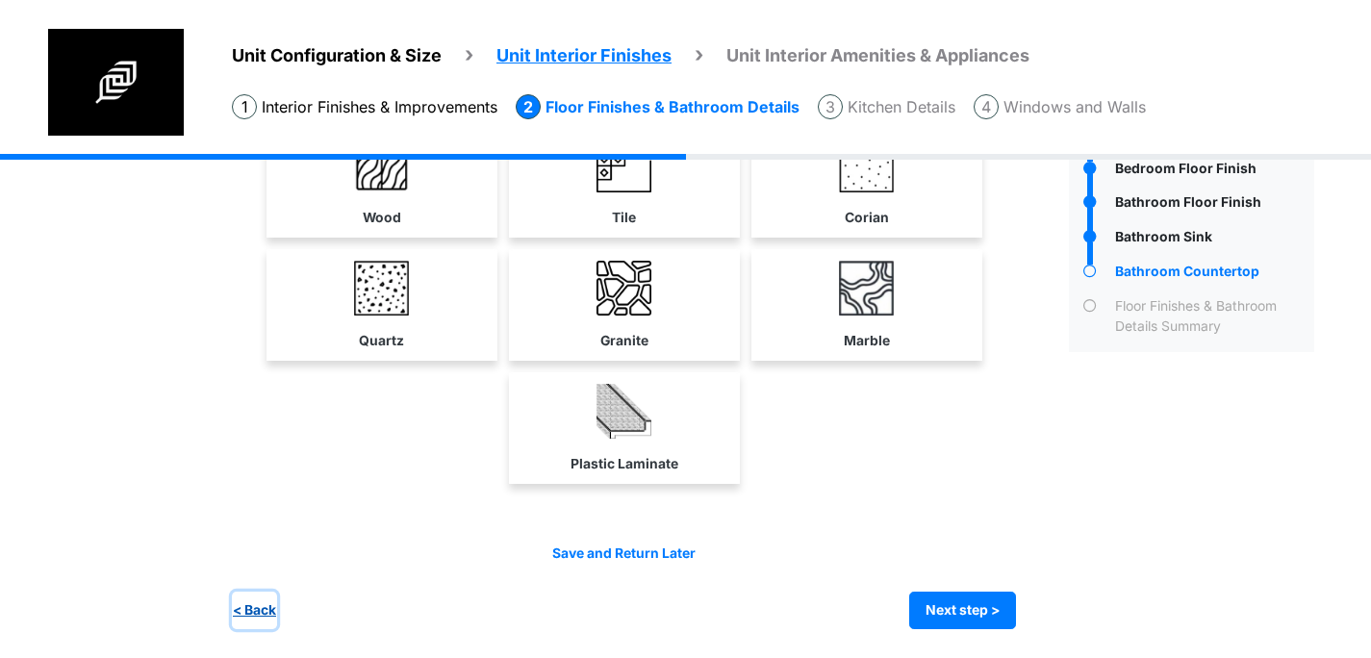
click at [255, 612] on button "< Back" at bounding box center [254, 611] width 45 height 38
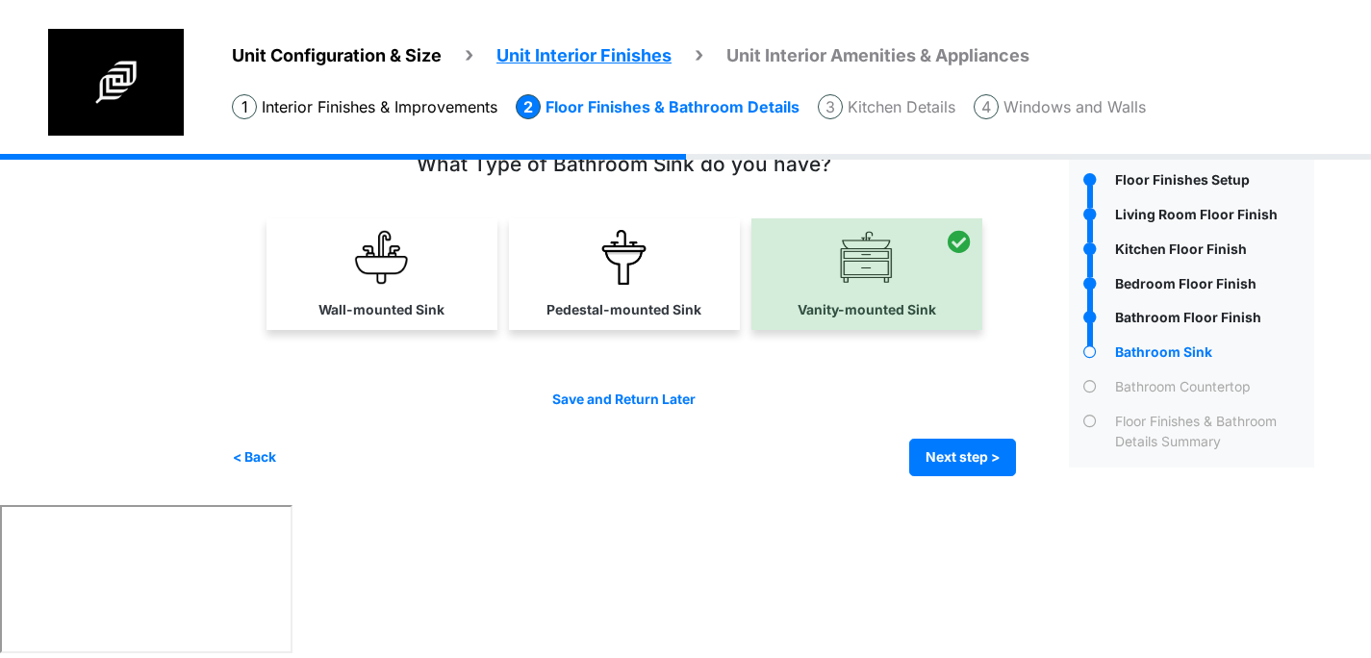
scroll to position [0, 0]
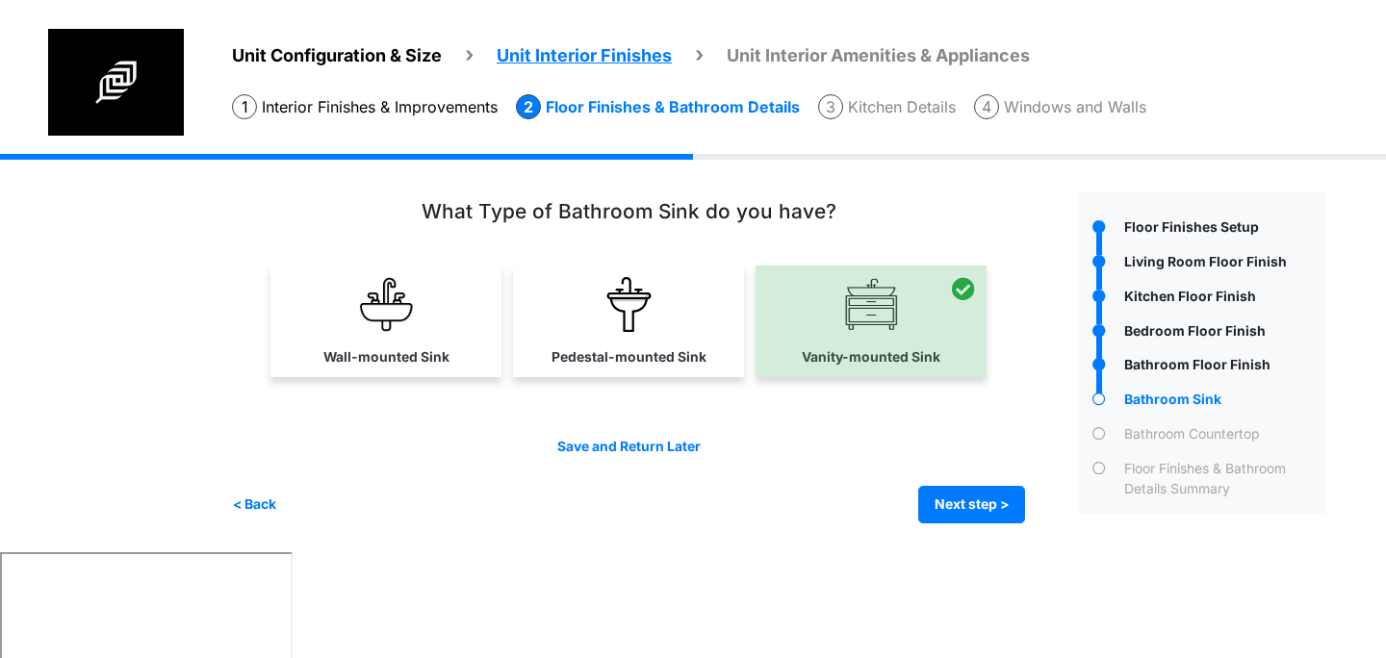
drag, startPoint x: 382, startPoint y: 327, endPoint x: 438, endPoint y: 347, distance: 59.4
click at [382, 327] on img at bounding box center [386, 304] width 55 height 55
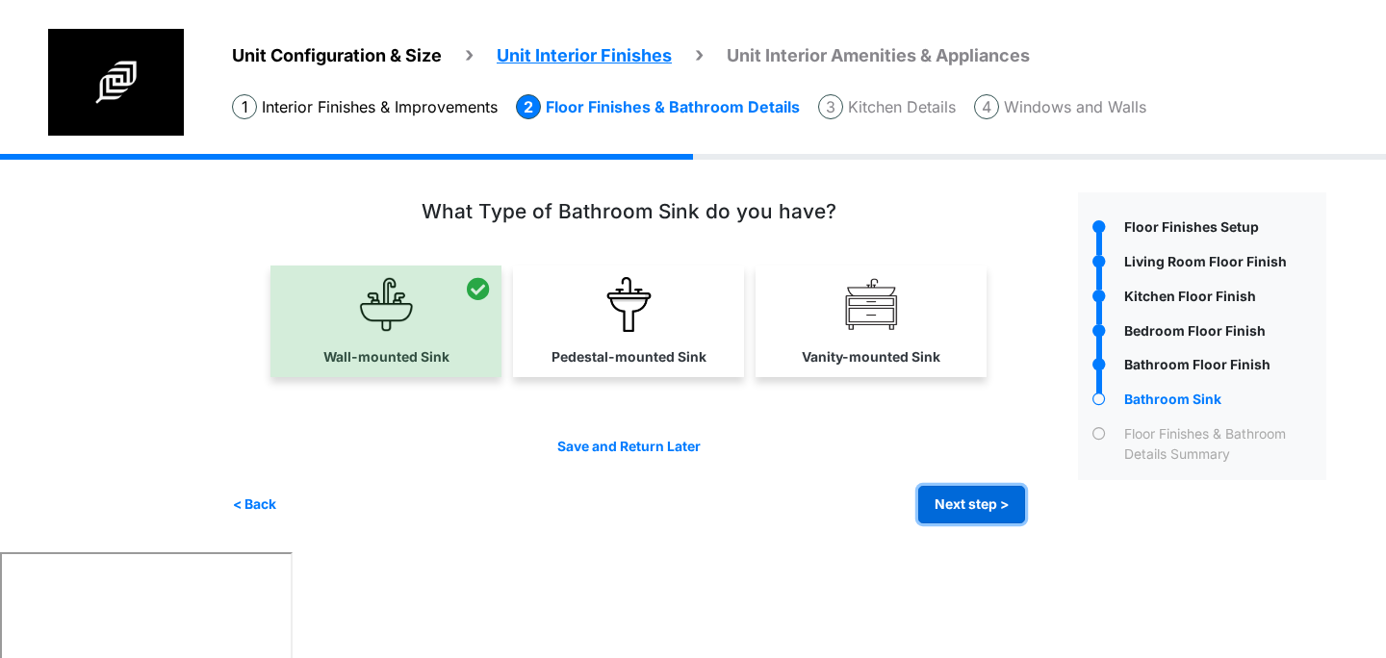
click at [956, 512] on button "Next step >" at bounding box center [971, 505] width 107 height 38
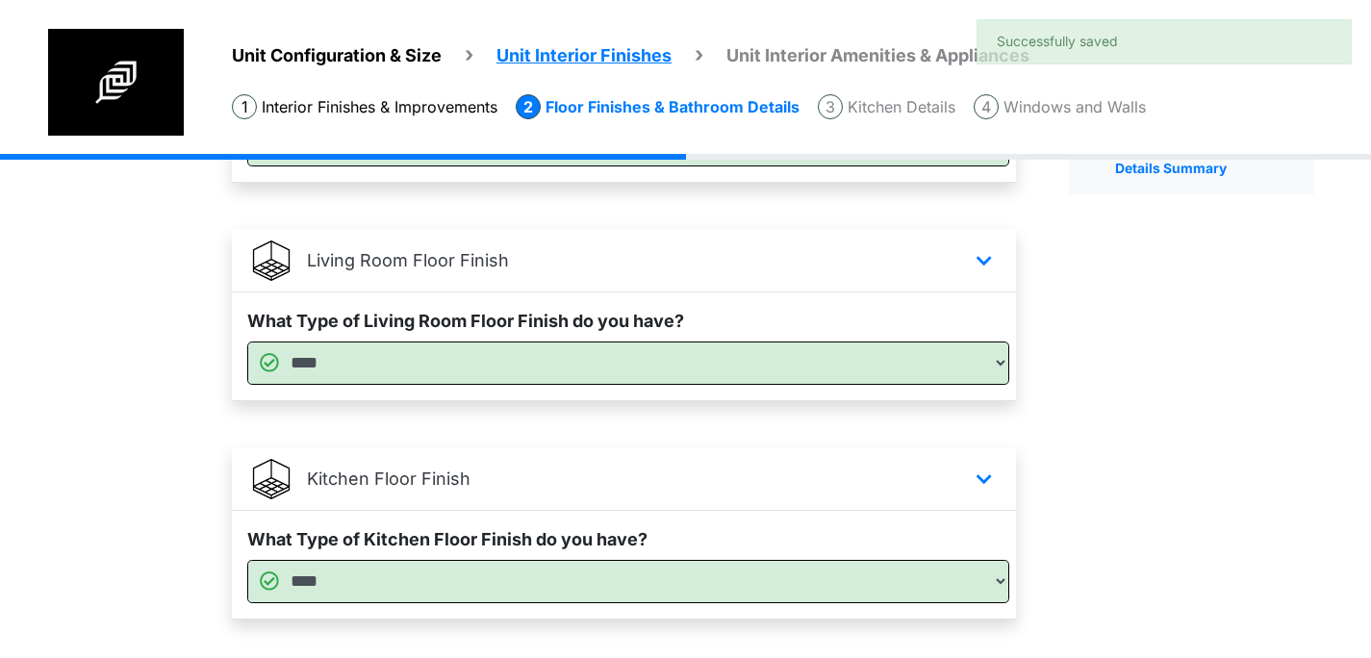
scroll to position [1042, 0]
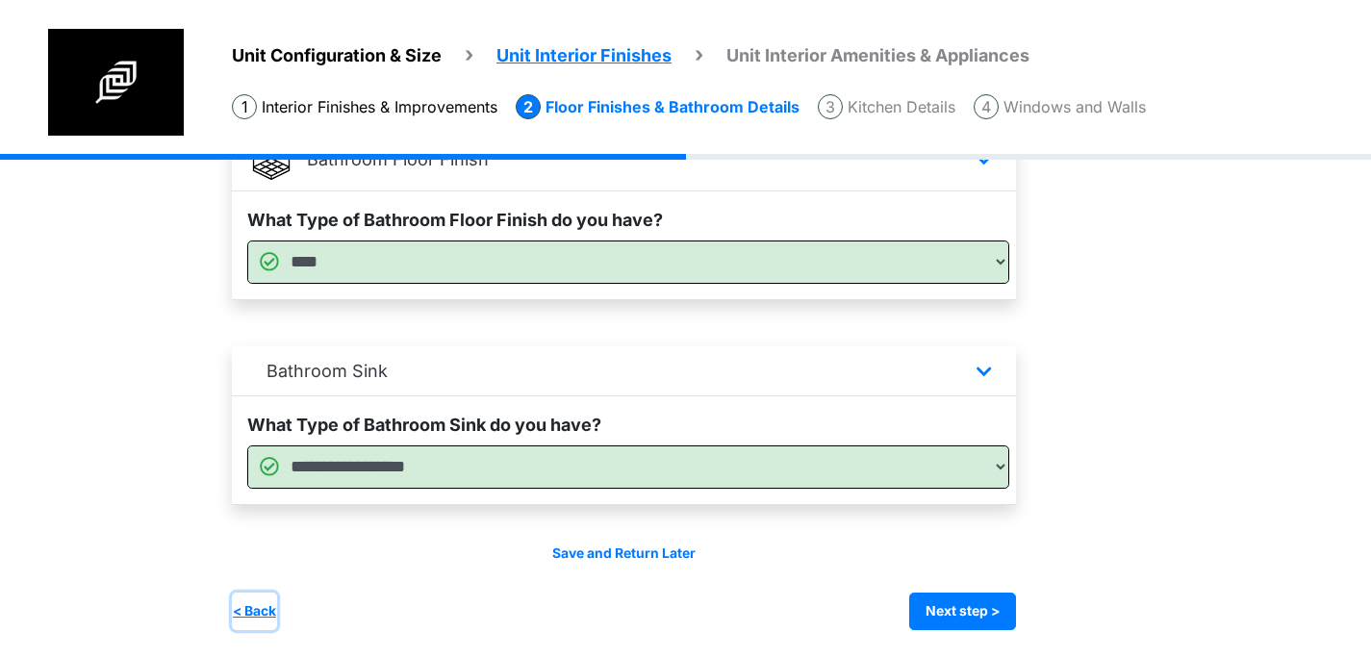
click at [264, 608] on button "< Back" at bounding box center [254, 612] width 45 height 38
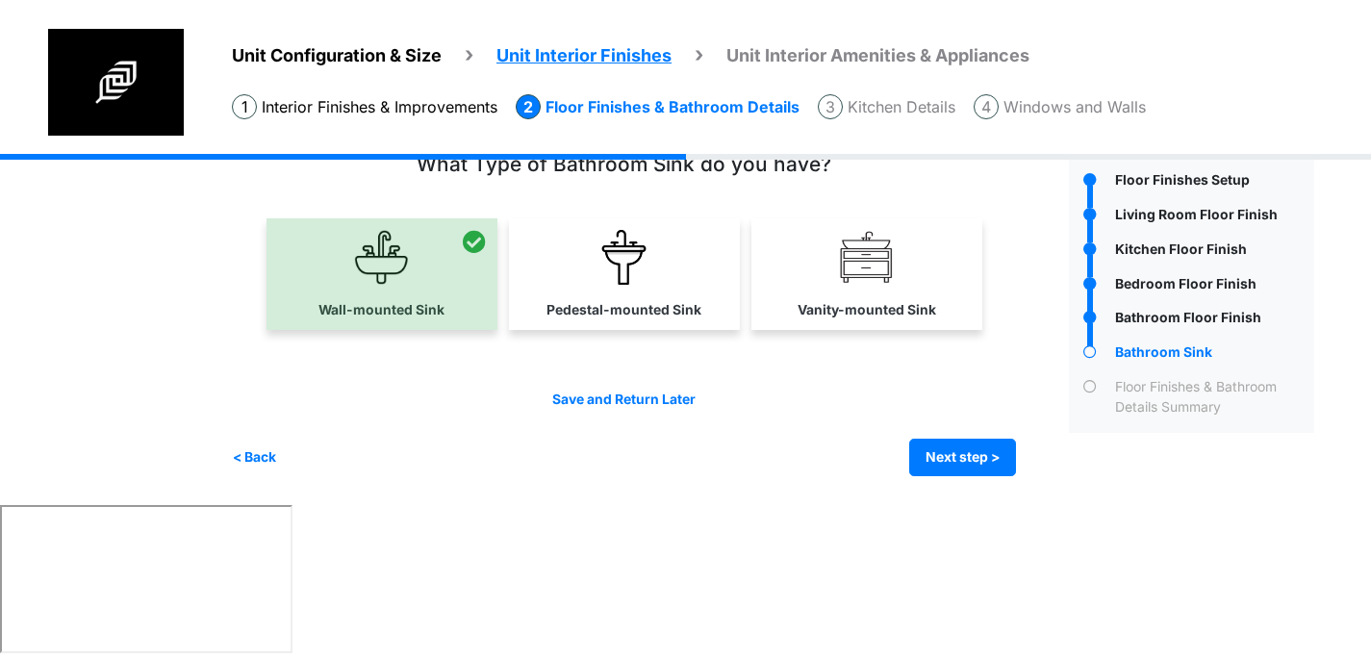
scroll to position [0, 0]
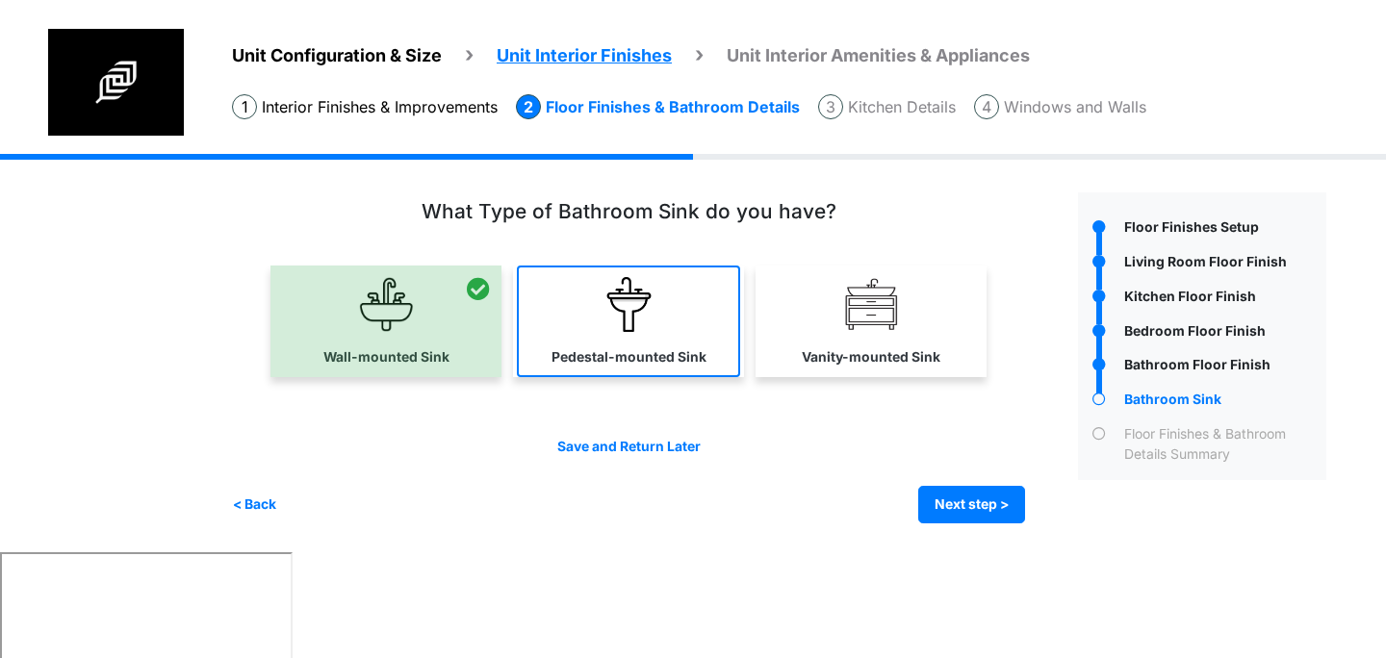
click at [572, 322] on link "Pedestal-mounted Sink" at bounding box center [628, 322] width 223 height 112
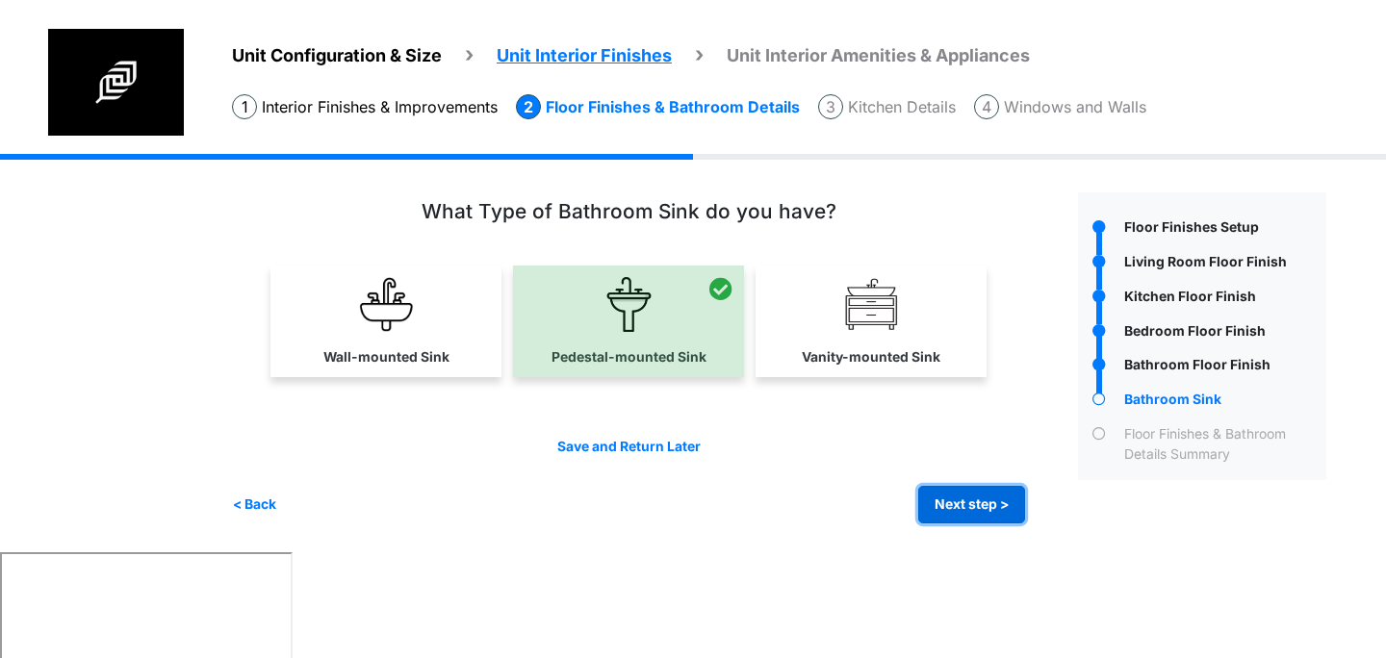
click at [997, 510] on button "Next step >" at bounding box center [971, 505] width 107 height 38
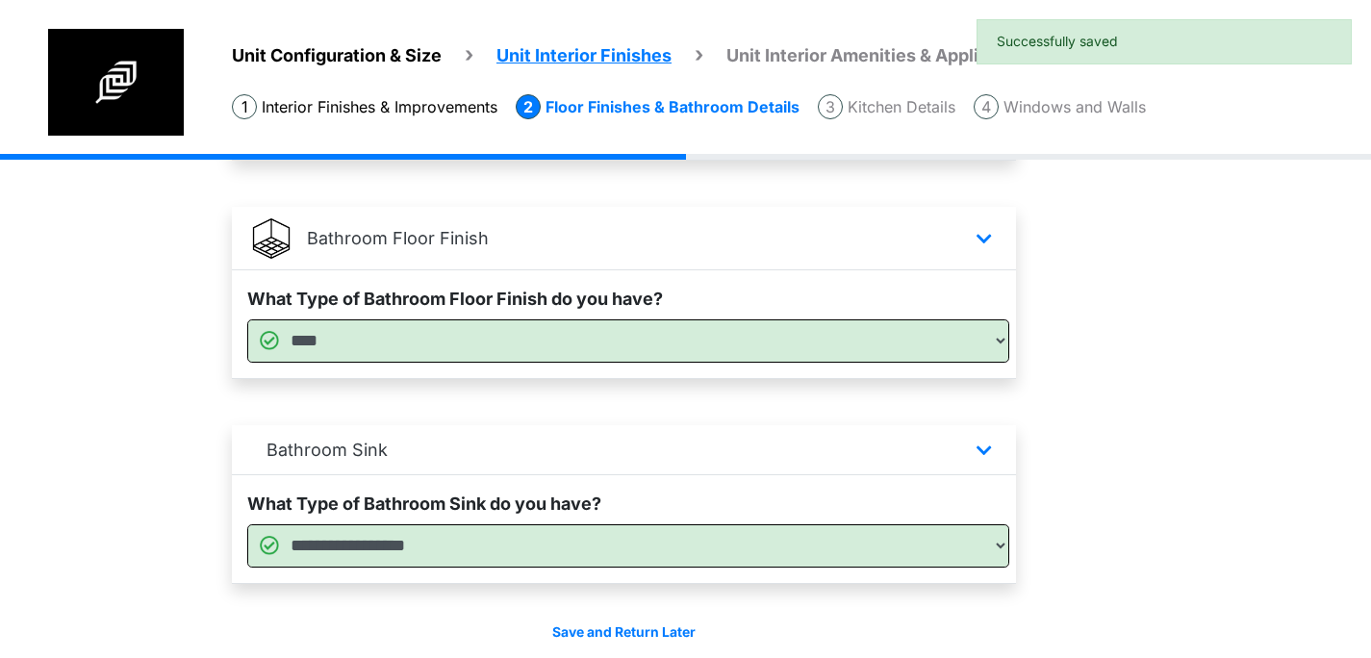
scroll to position [1042, 0]
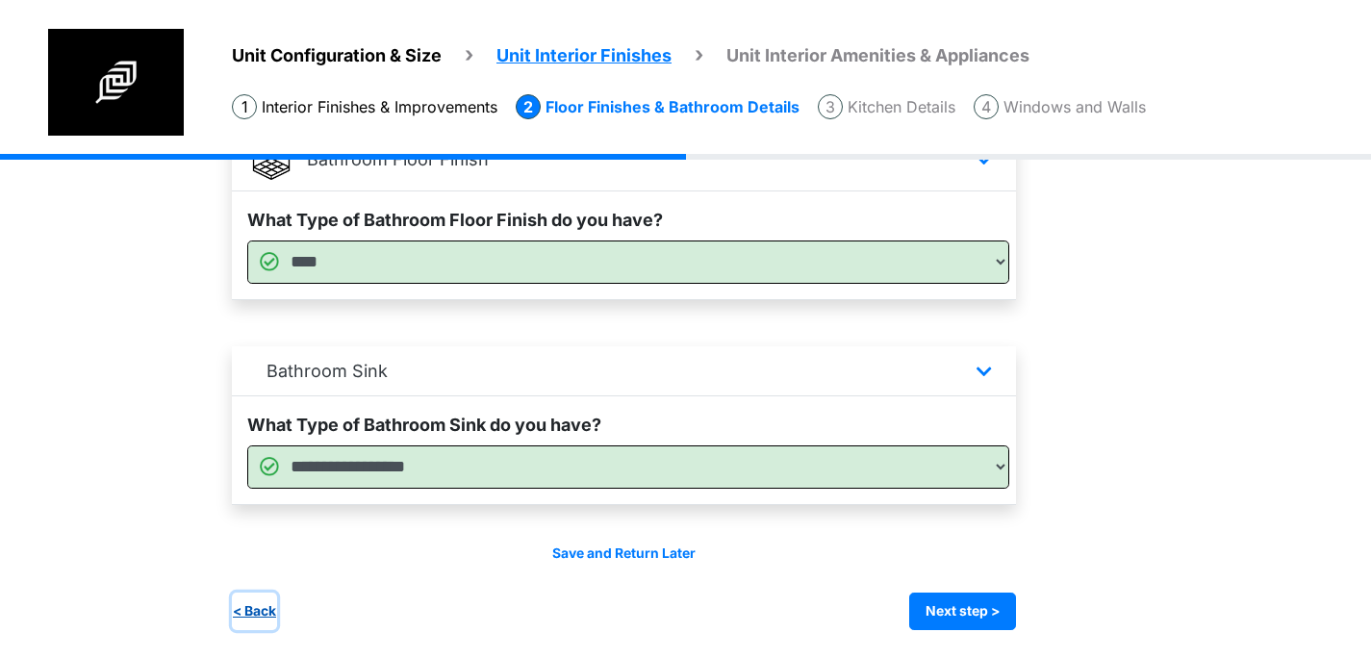
click at [261, 605] on button "< Back" at bounding box center [254, 612] width 45 height 38
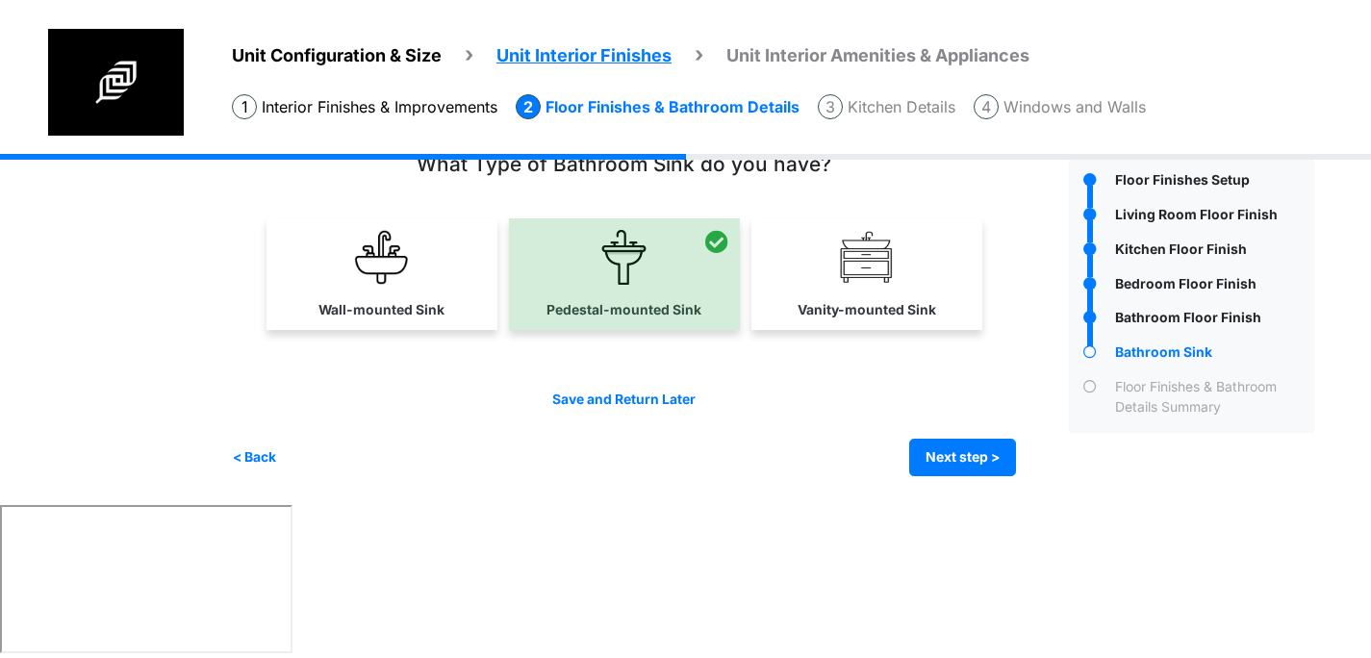
scroll to position [0, 0]
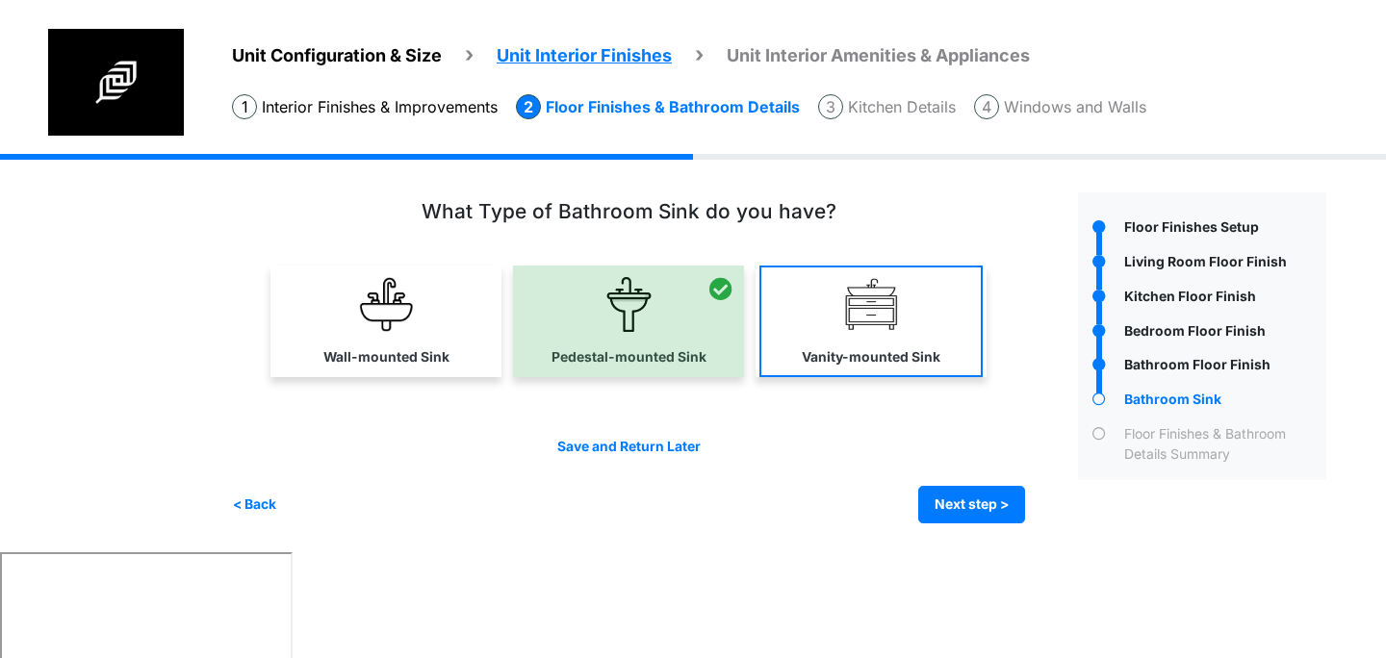
click at [803, 359] on label "Vanity-mounted Sink" at bounding box center [871, 357] width 139 height 20
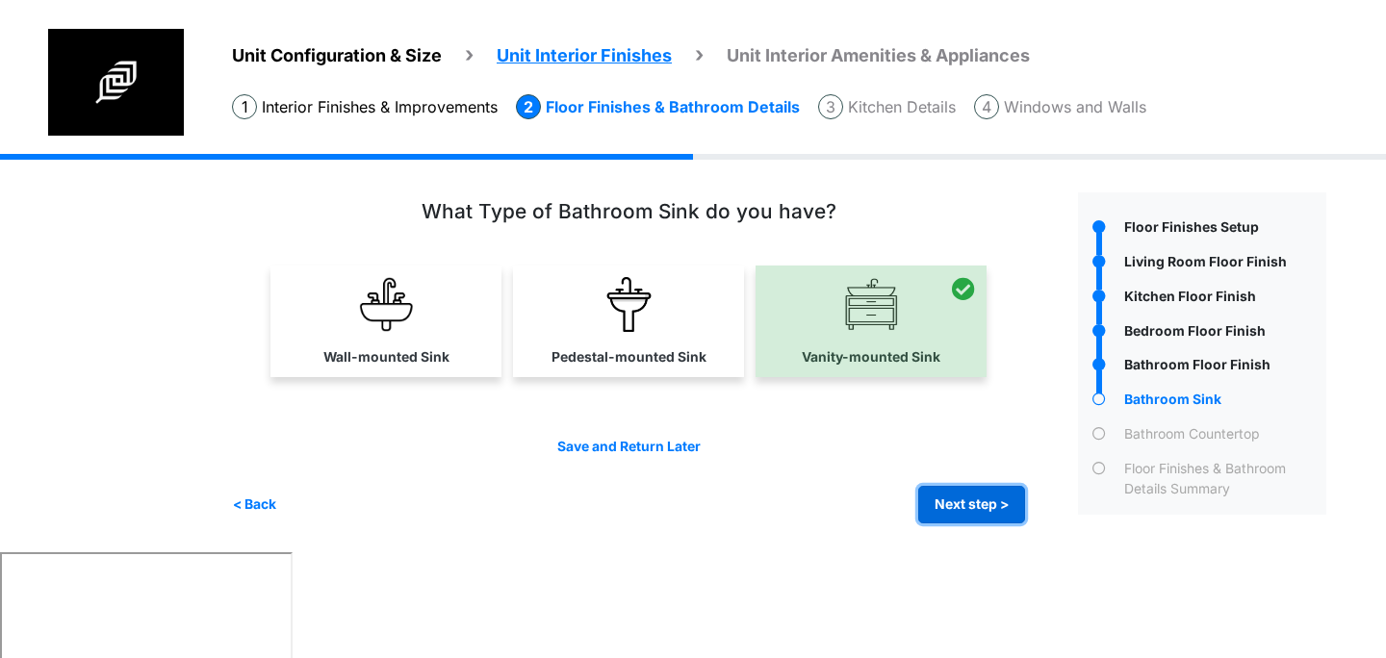
click at [947, 498] on button "Next step >" at bounding box center [971, 505] width 107 height 38
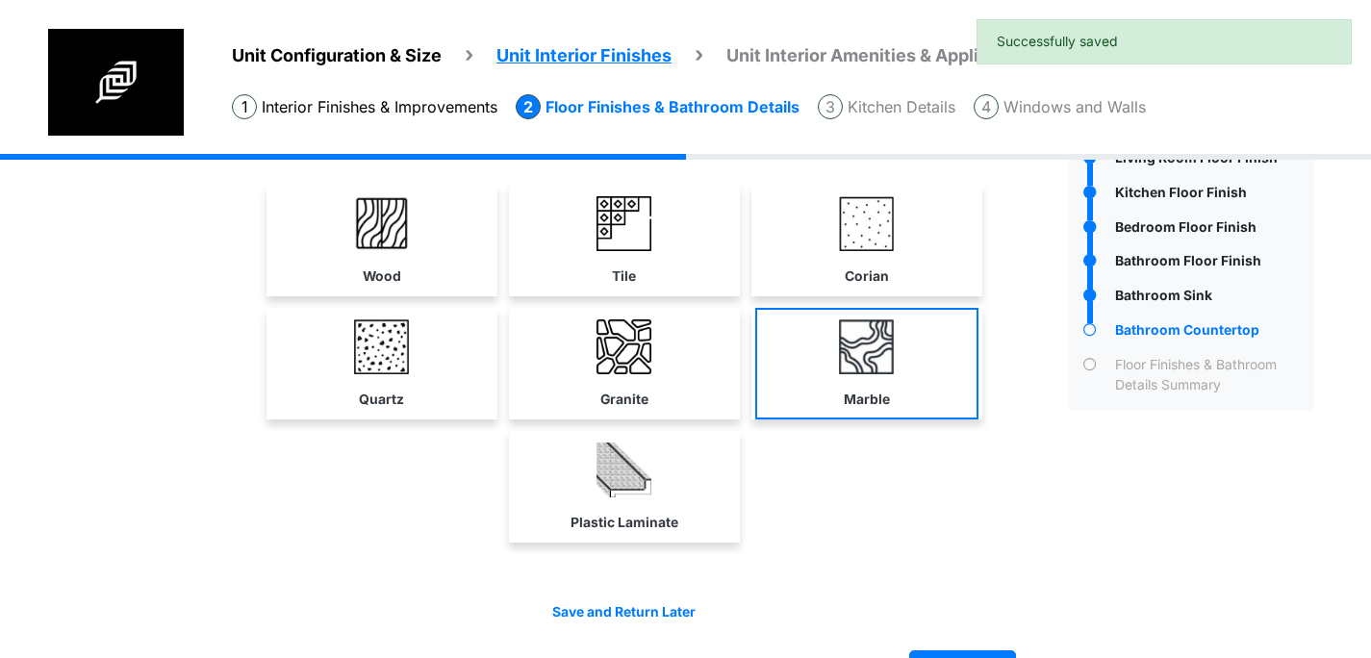
scroll to position [107, 0]
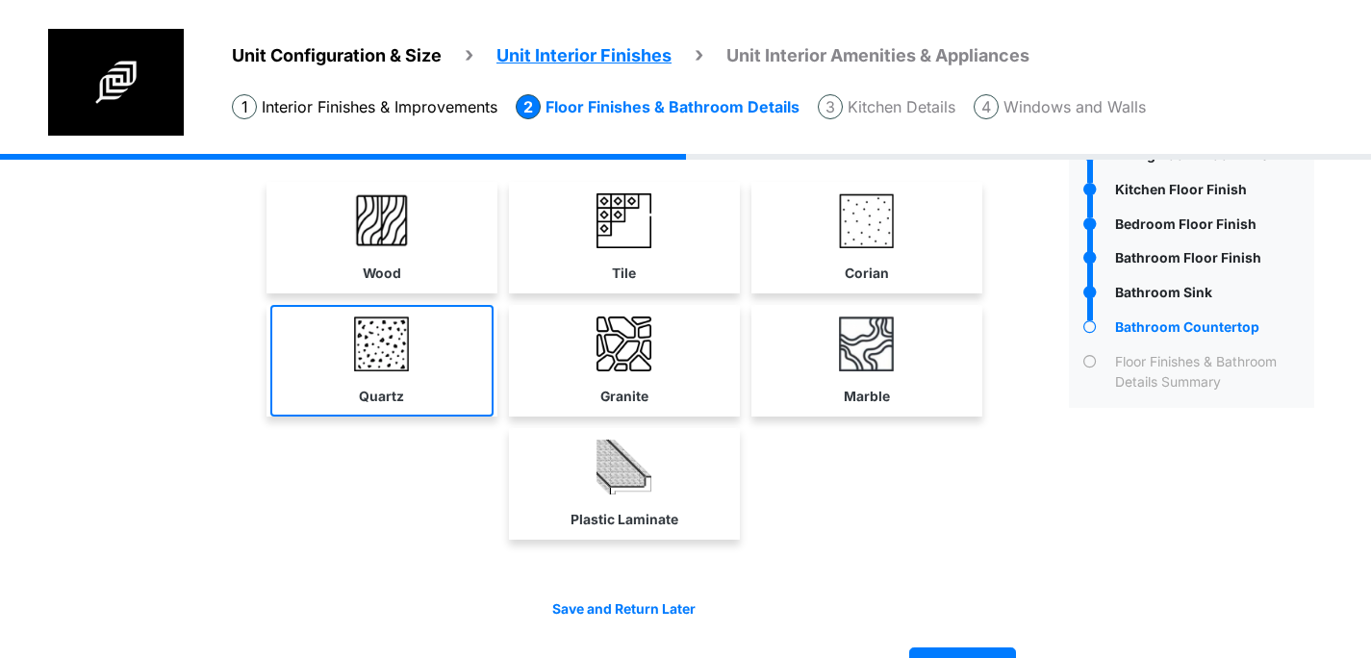
click at [418, 360] on link "Quartz" at bounding box center [381, 361] width 223 height 112
select select "*"
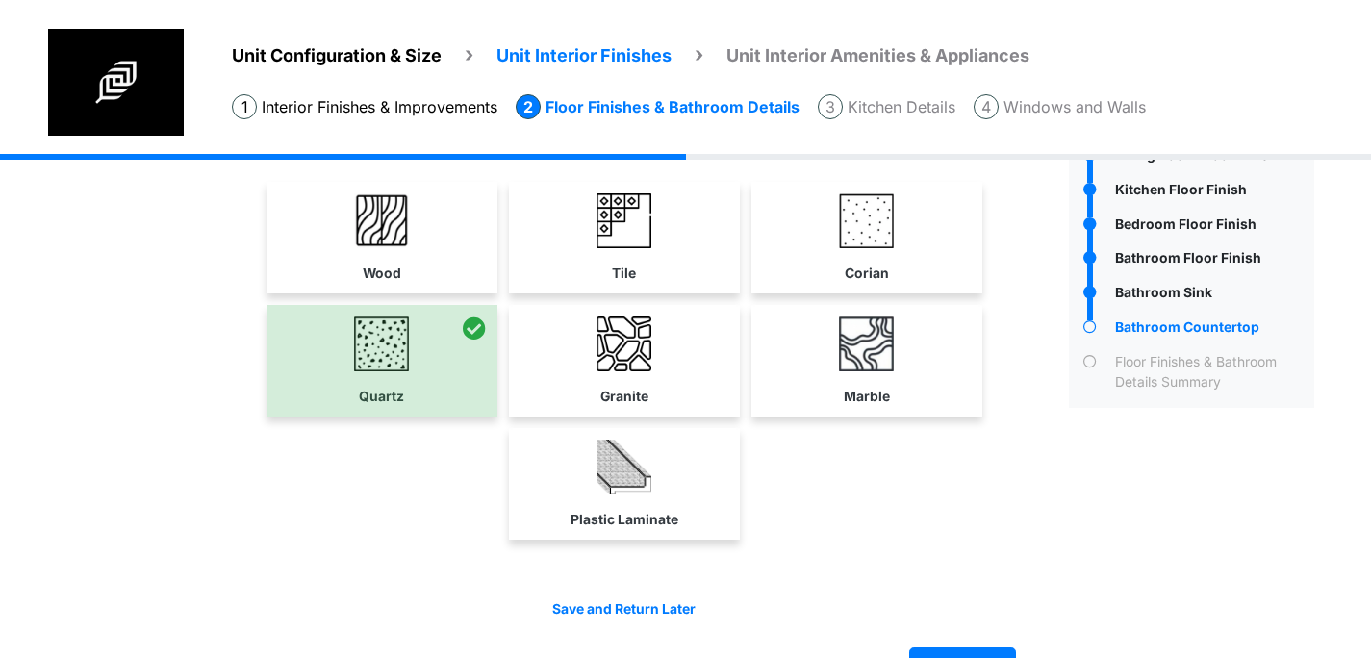
scroll to position [163, 0]
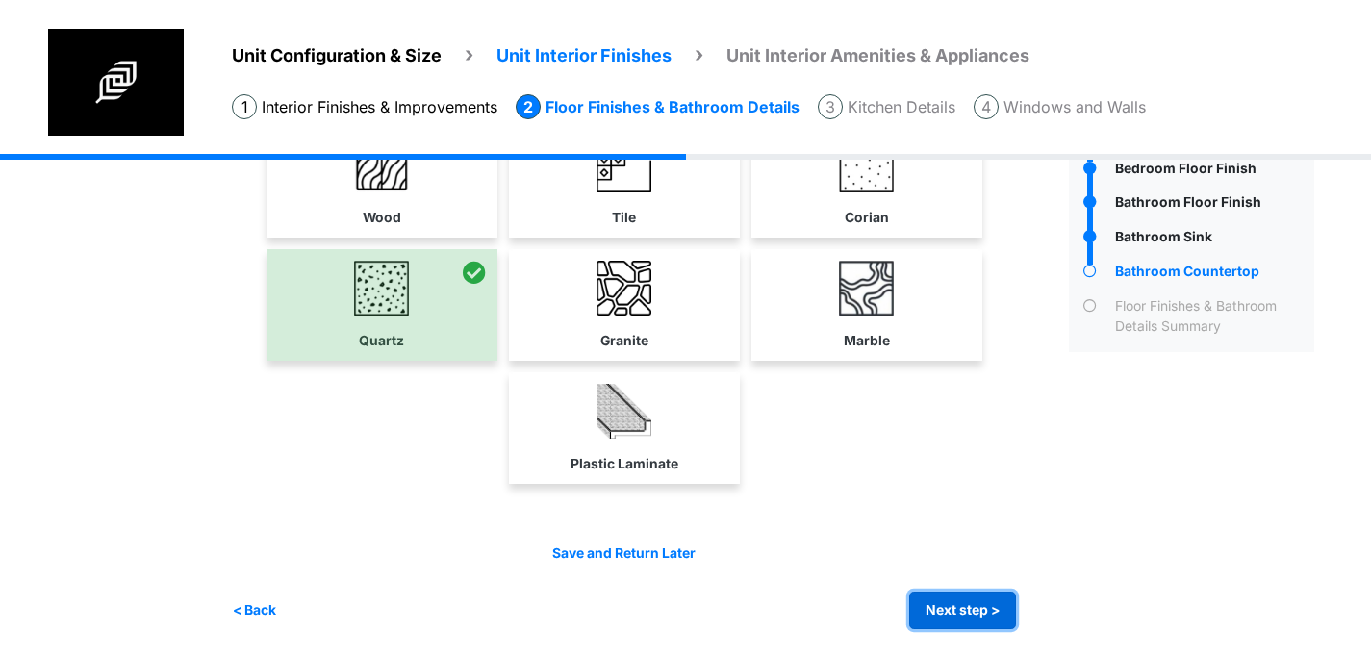
click at [996, 603] on button "Next step >" at bounding box center [962, 611] width 107 height 38
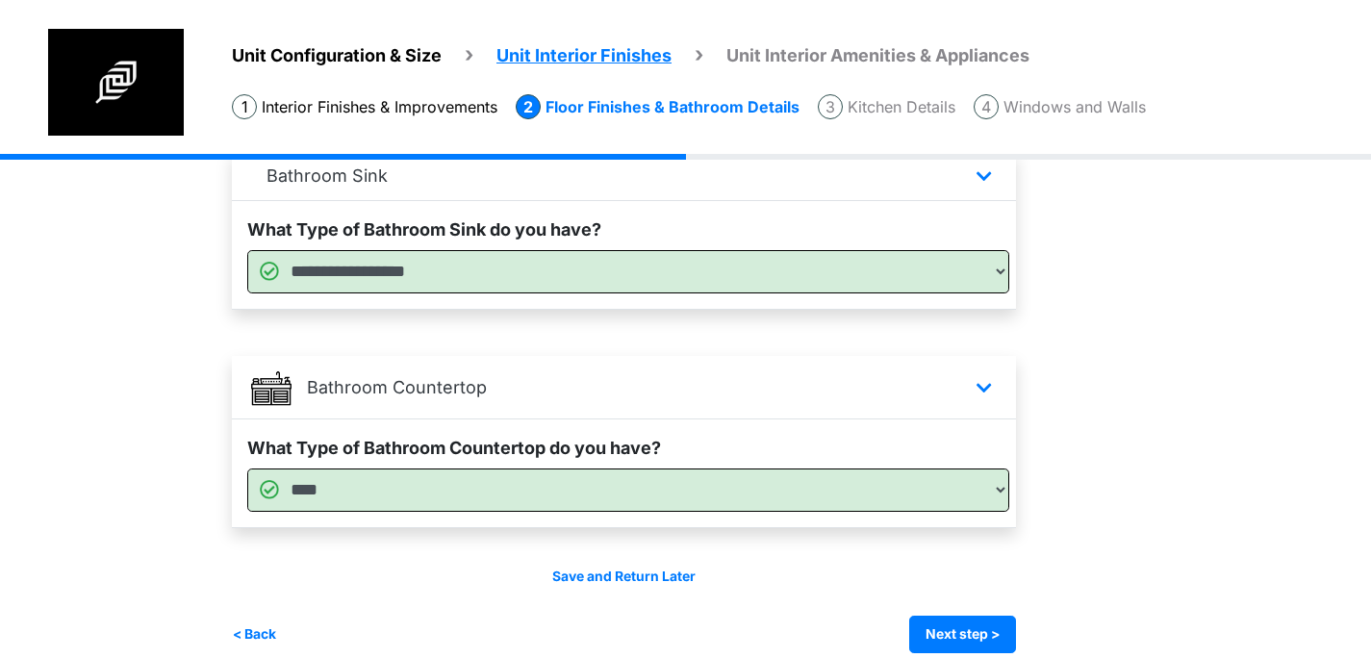
scroll to position [1261, 0]
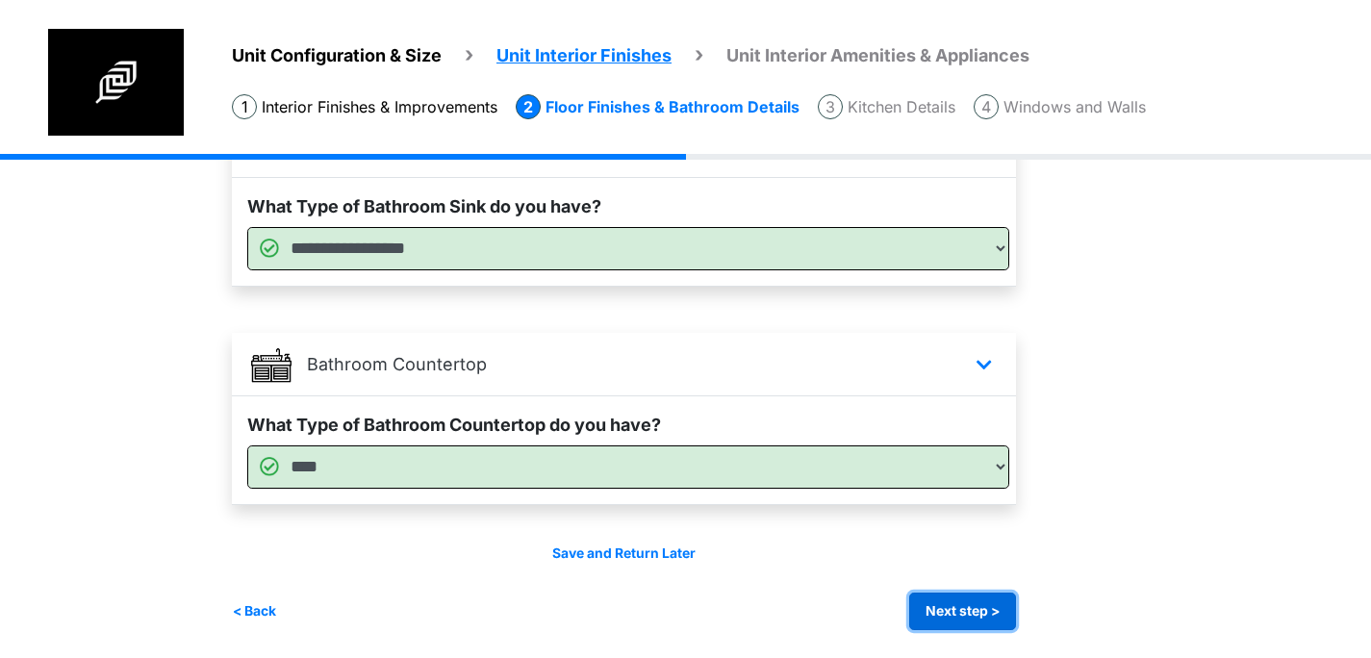
click at [974, 606] on button "Next step >" at bounding box center [962, 612] width 107 height 38
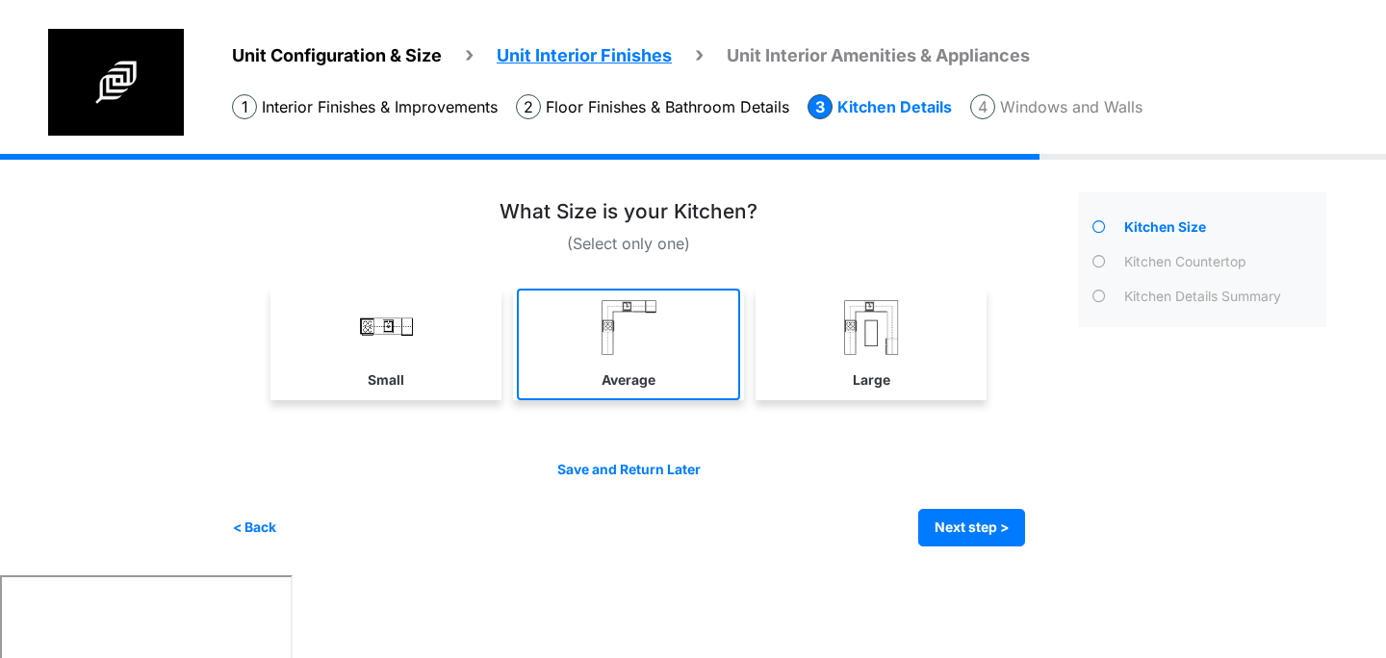
click at [689, 356] on link "Average" at bounding box center [628, 345] width 223 height 112
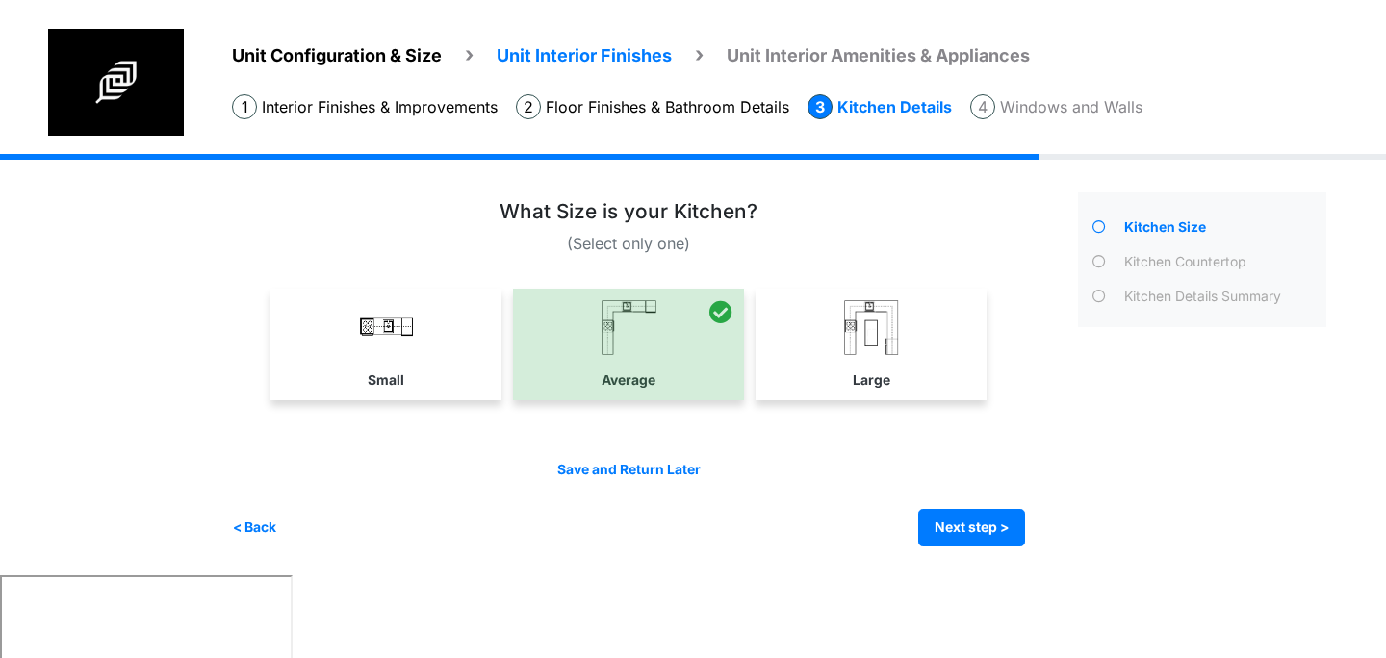
click at [498, 369] on div "Small" at bounding box center [385, 345] width 231 height 112
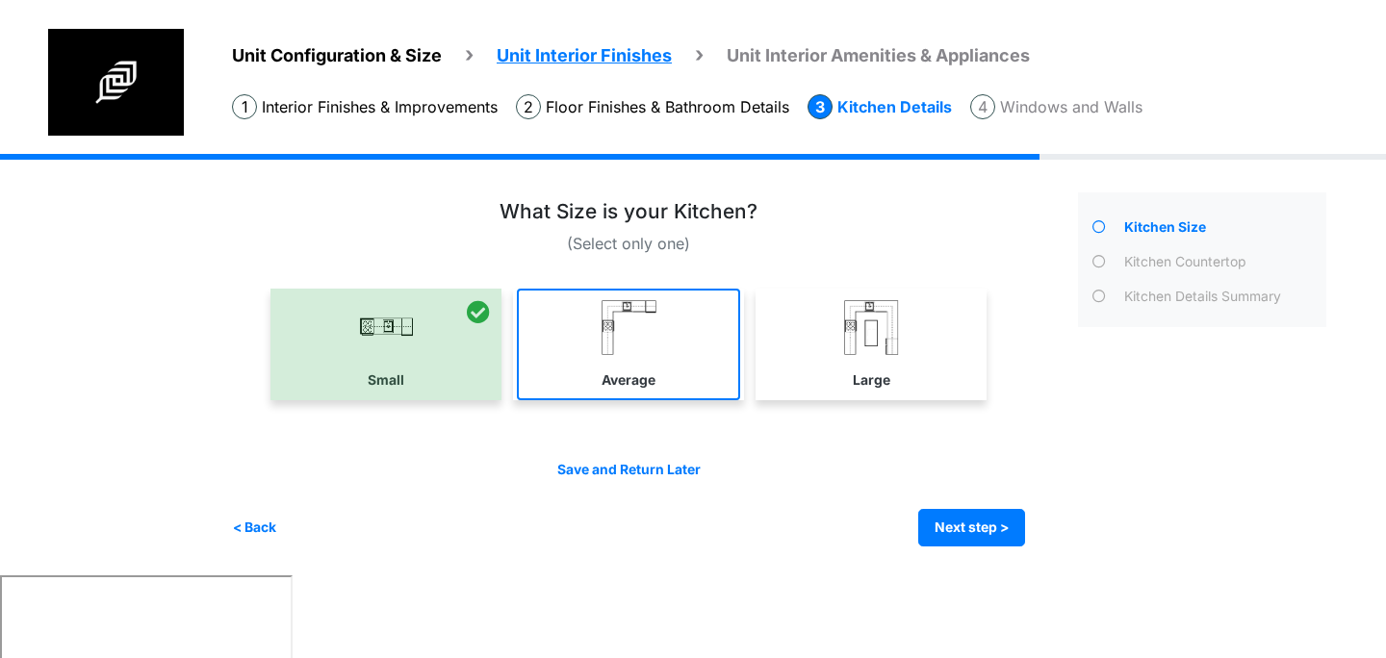
click at [640, 371] on label "Average" at bounding box center [628, 380] width 54 height 20
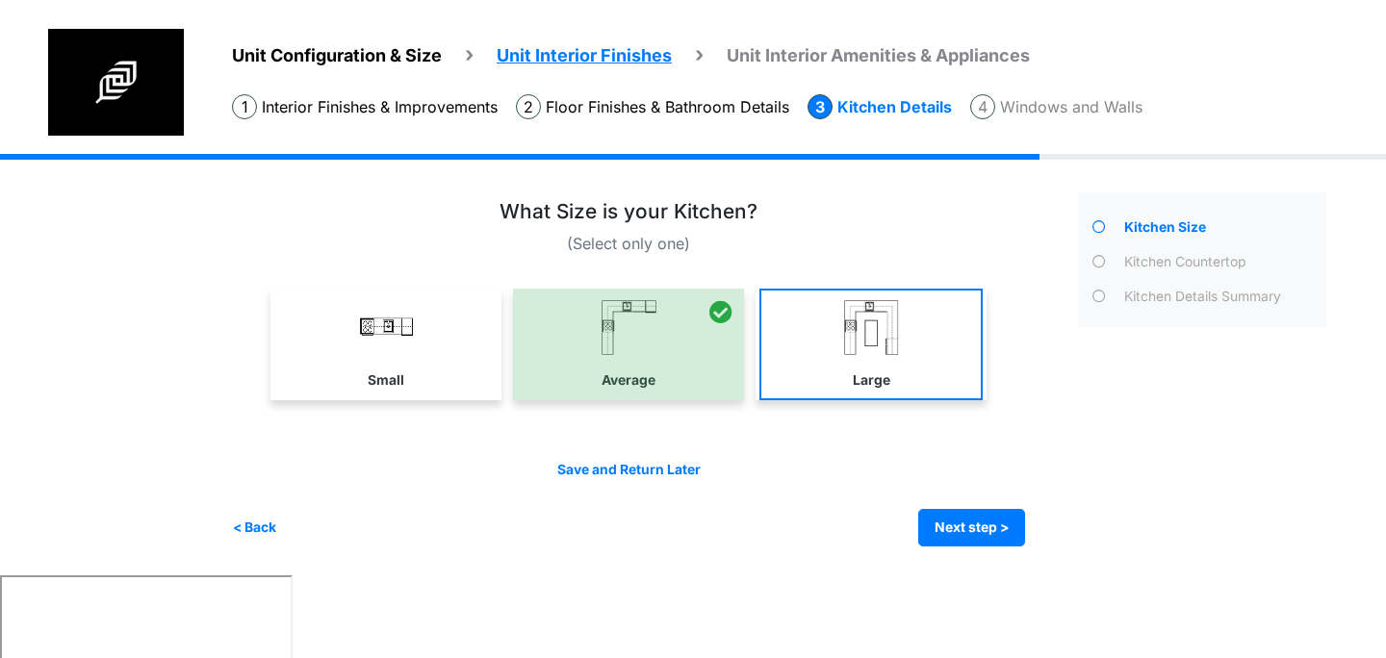
click at [833, 371] on link "Large" at bounding box center [870, 345] width 223 height 112
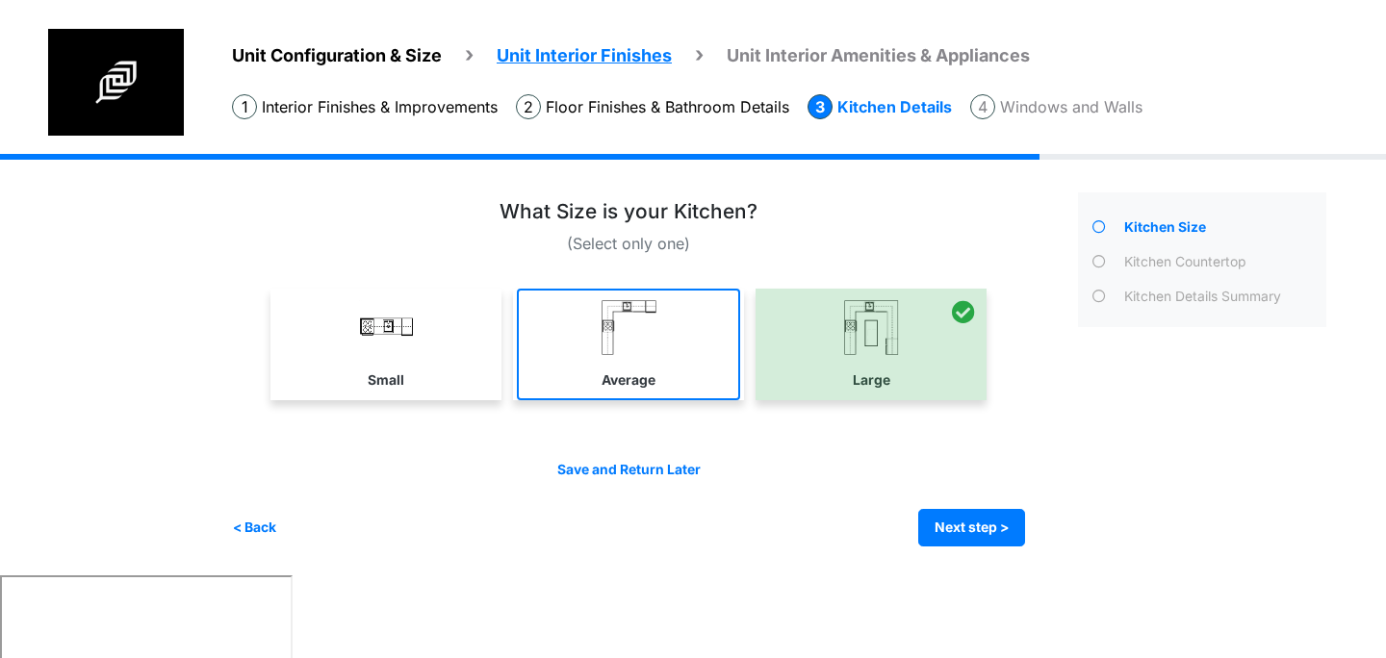
click at [679, 364] on link "Average" at bounding box center [628, 345] width 223 height 112
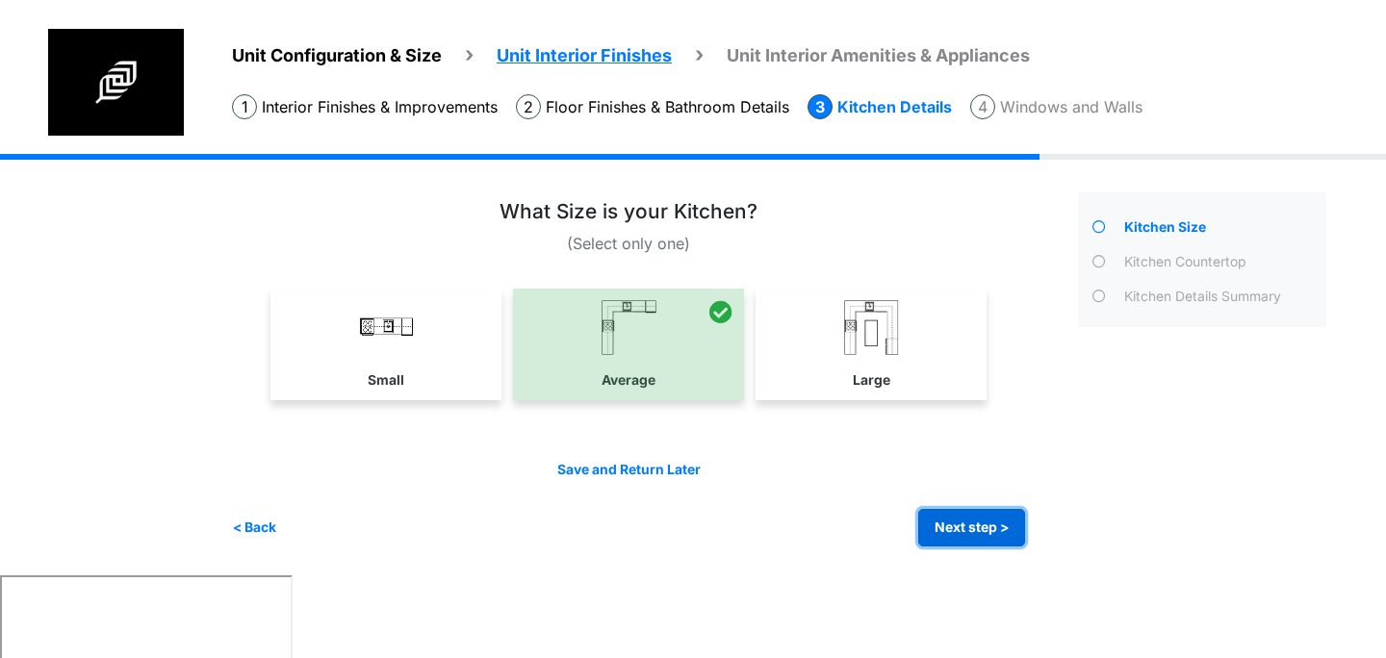
click at [956, 522] on button "Next step >" at bounding box center [971, 528] width 107 height 38
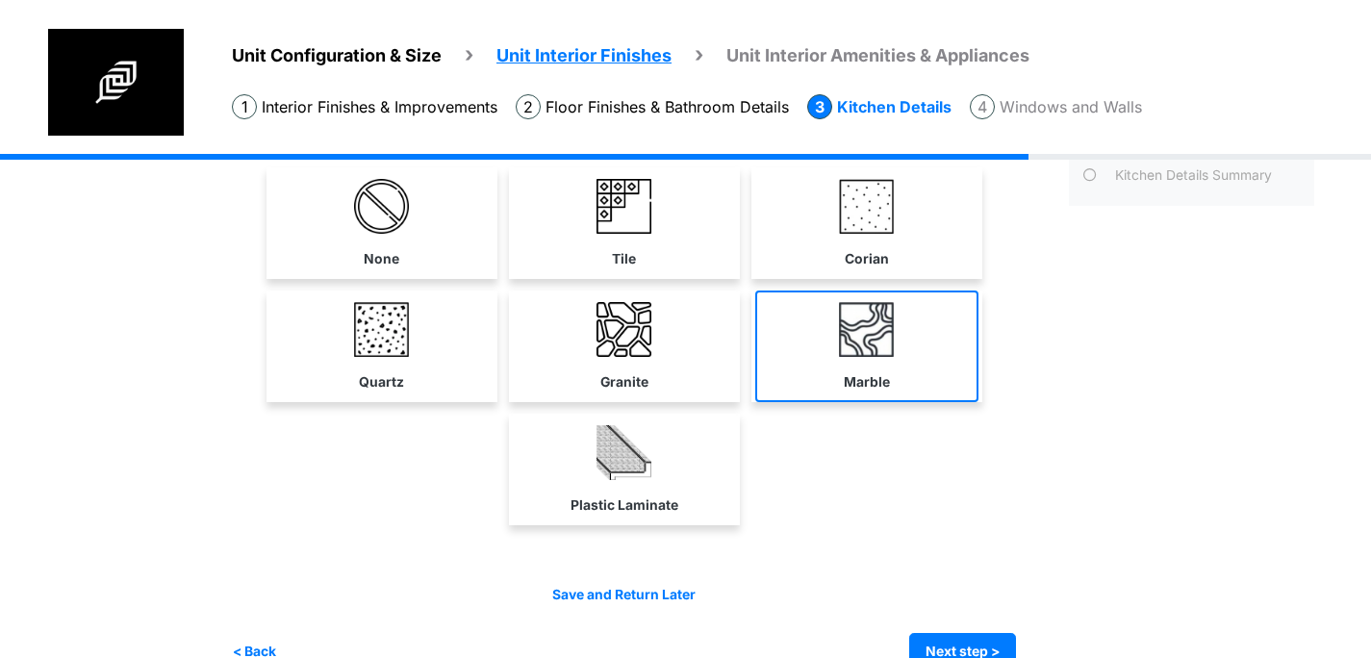
click at [854, 358] on link "Marble" at bounding box center [866, 347] width 223 height 112
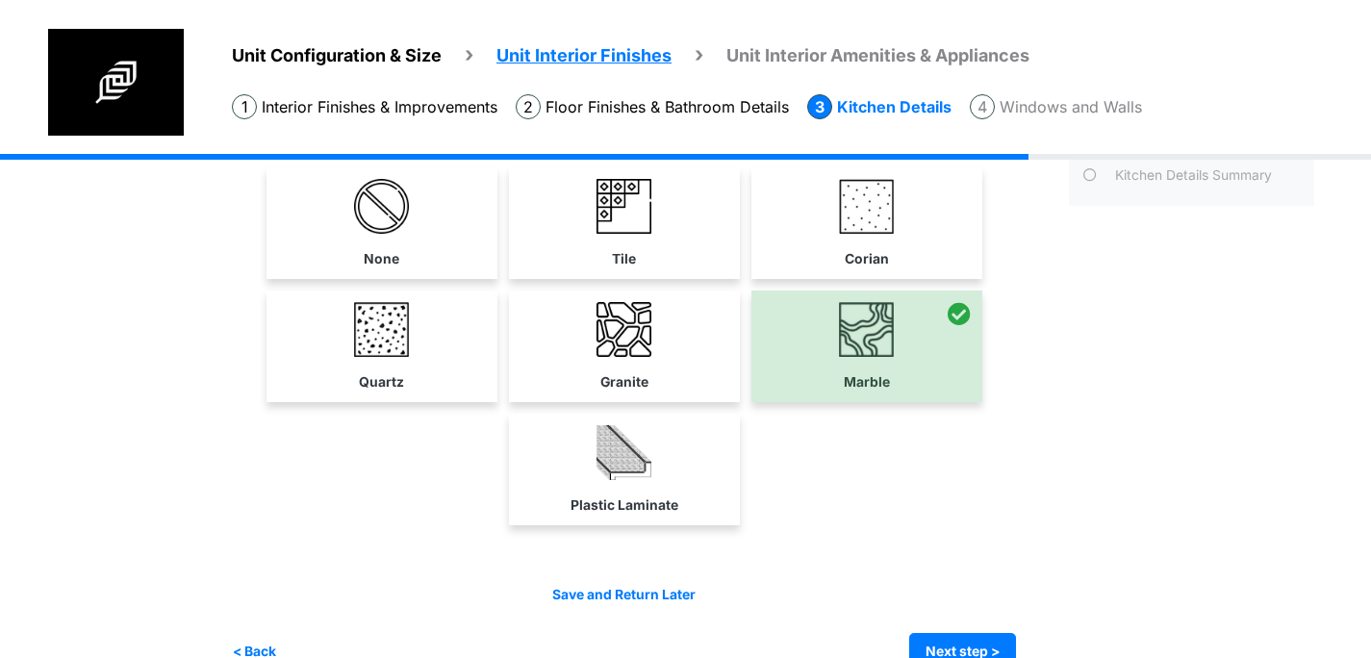
scroll to position [163, 0]
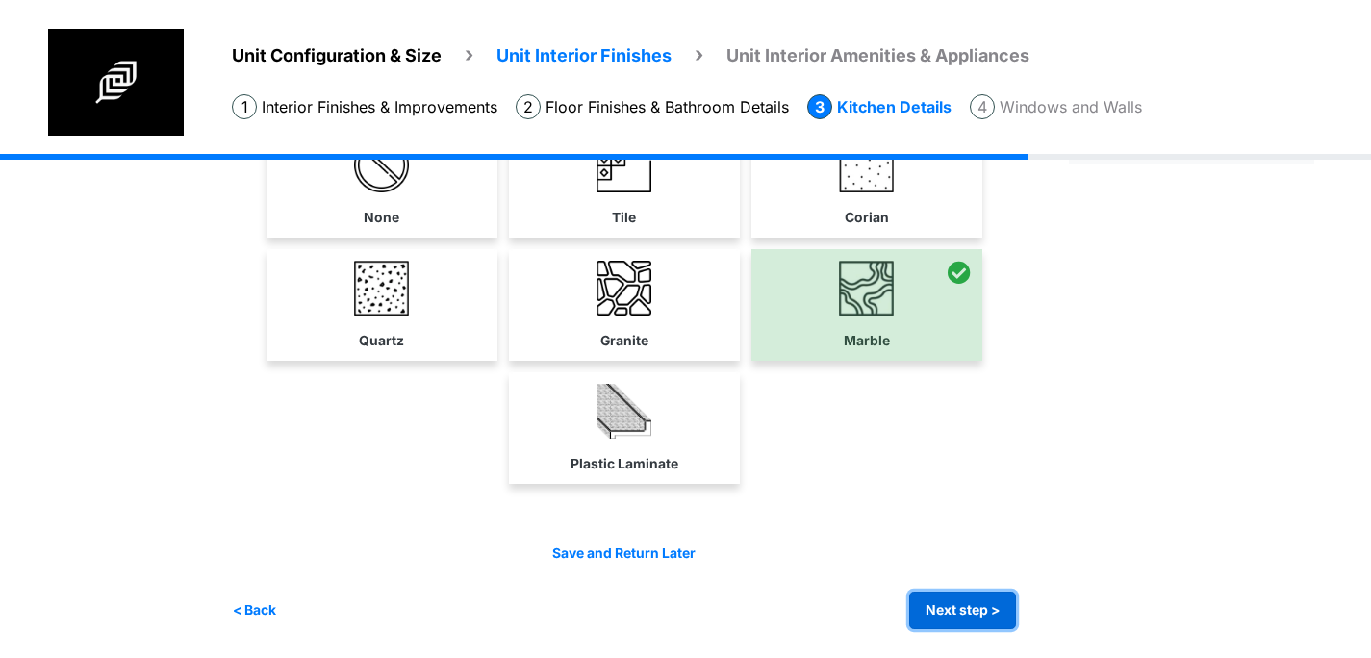
click at [952, 596] on button "Next step >" at bounding box center [962, 611] width 107 height 38
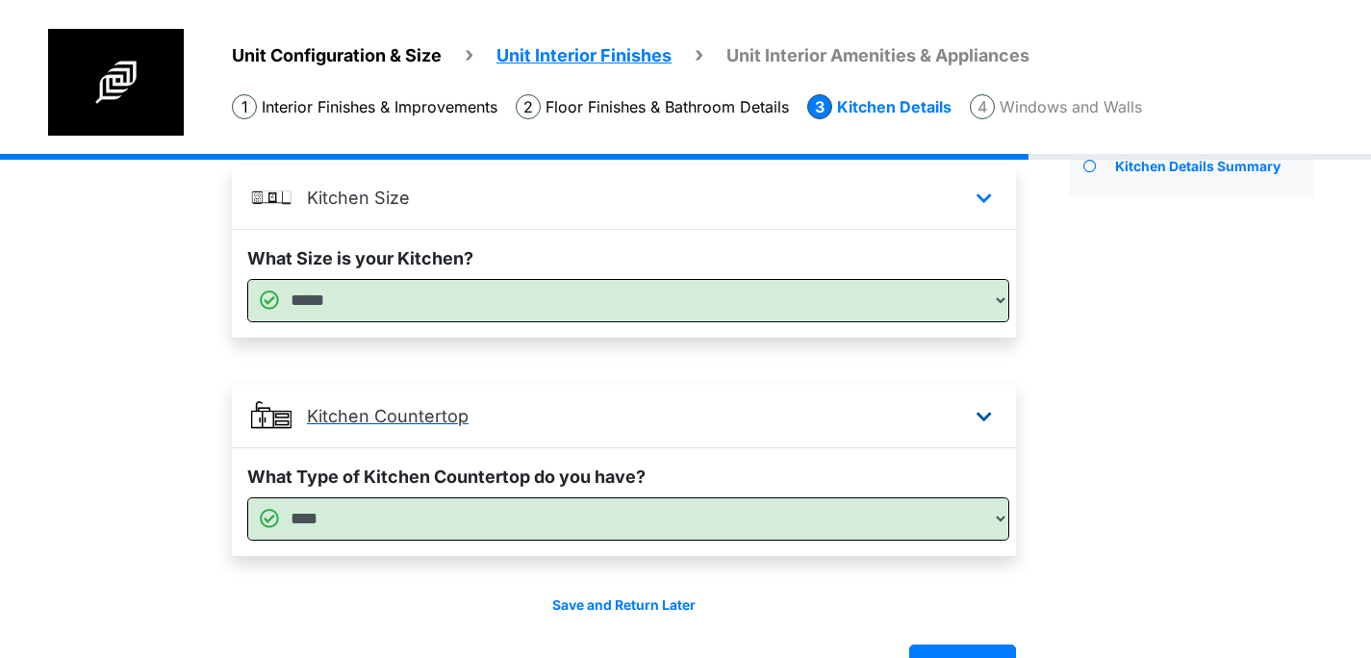
scroll to position [182, 0]
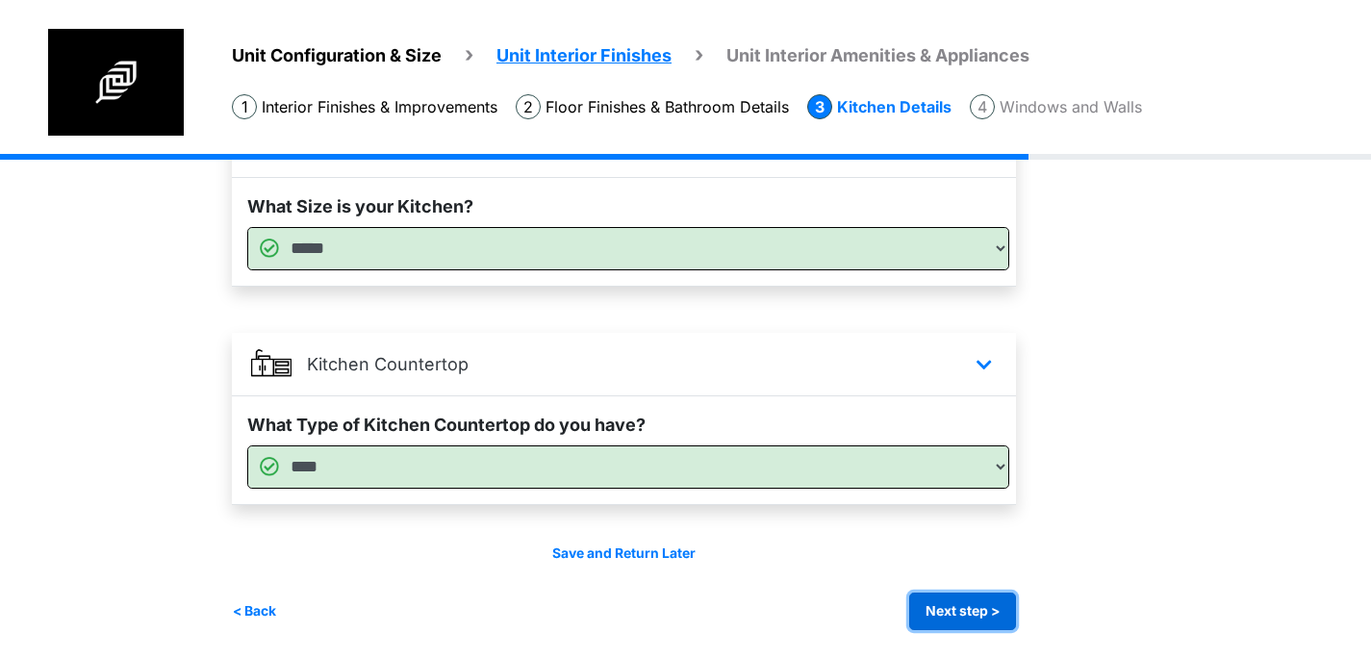
click at [981, 622] on button "Next step >" at bounding box center [962, 612] width 107 height 38
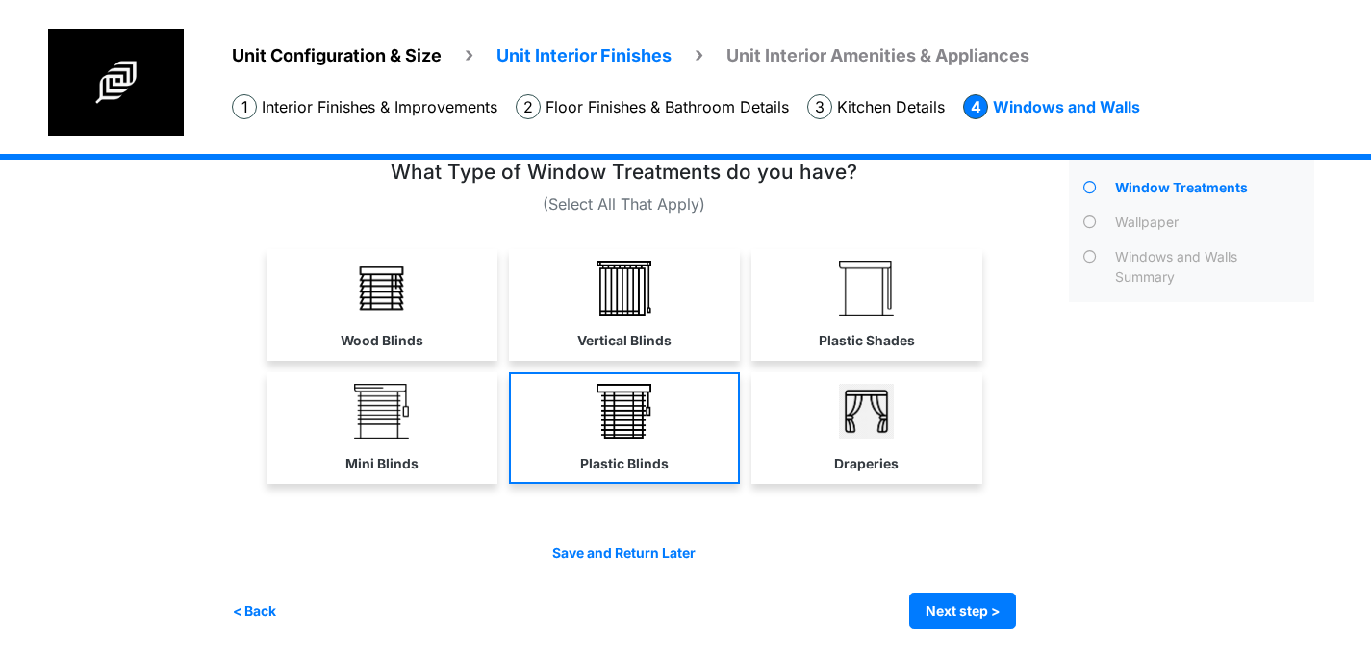
scroll to position [0, 0]
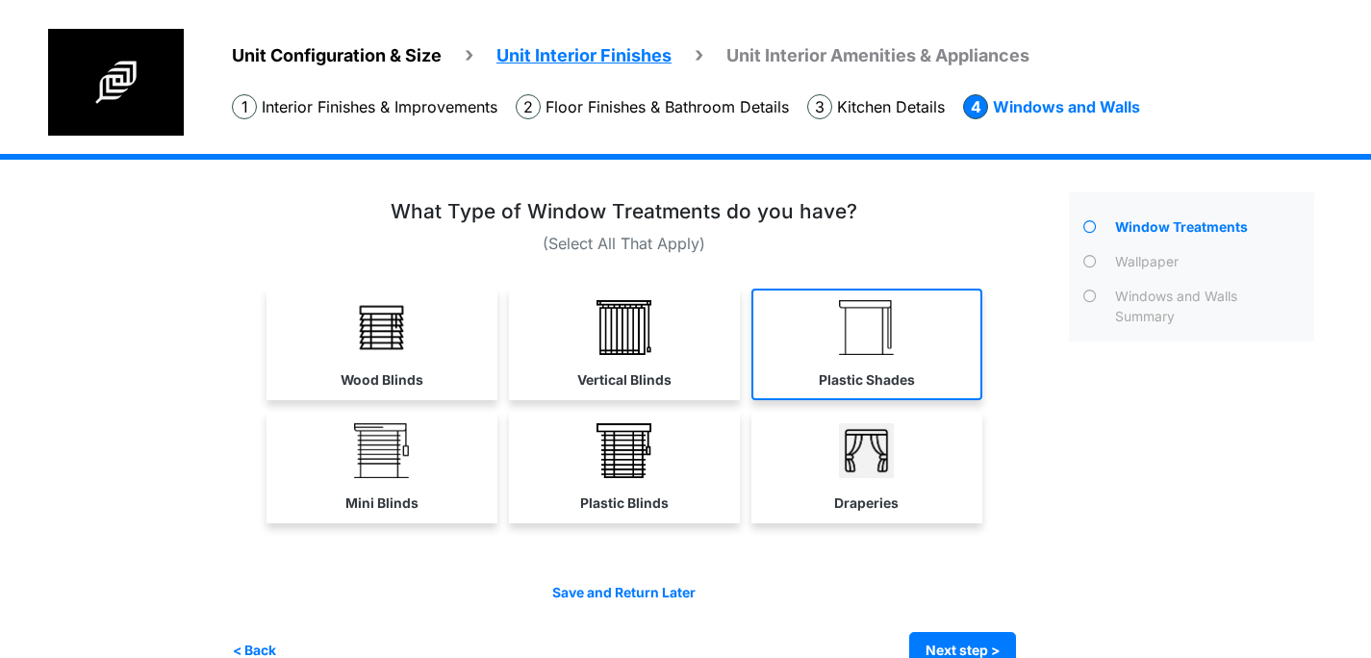
click at [812, 340] on link "Plastic Shades" at bounding box center [867, 345] width 231 height 112
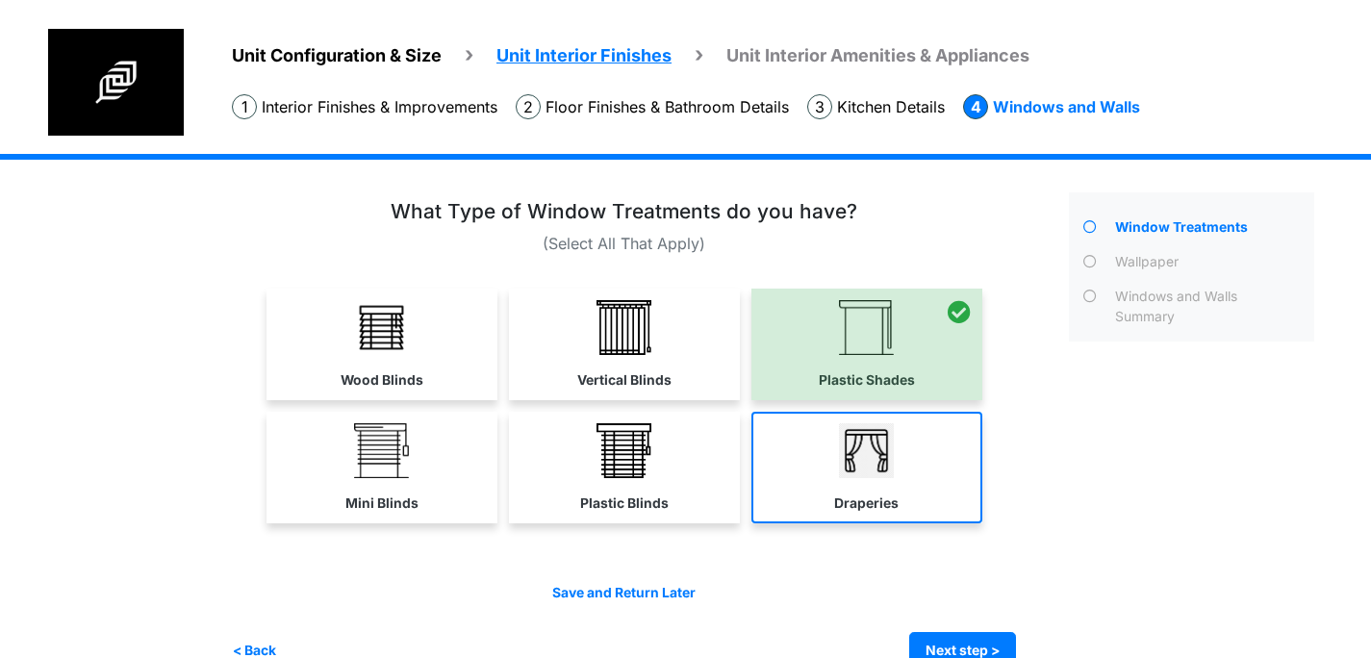
click at [853, 461] on img at bounding box center [866, 450] width 55 height 55
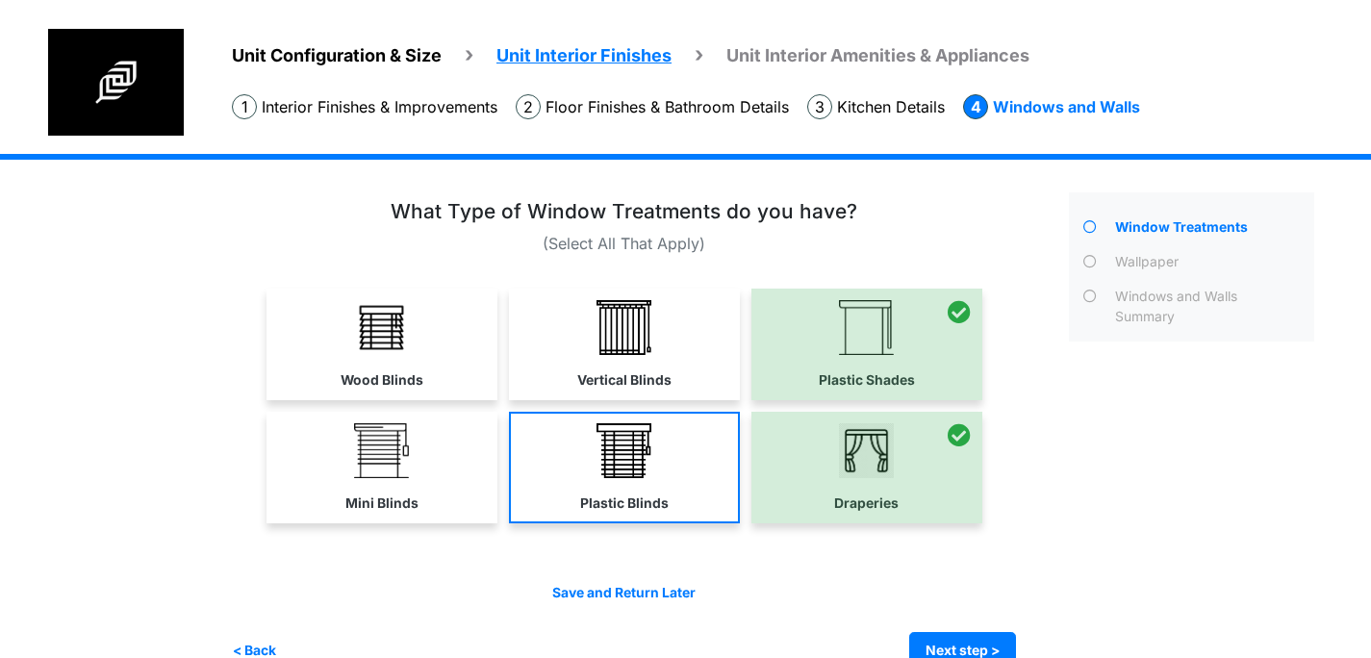
click at [624, 451] on img at bounding box center [624, 450] width 55 height 55
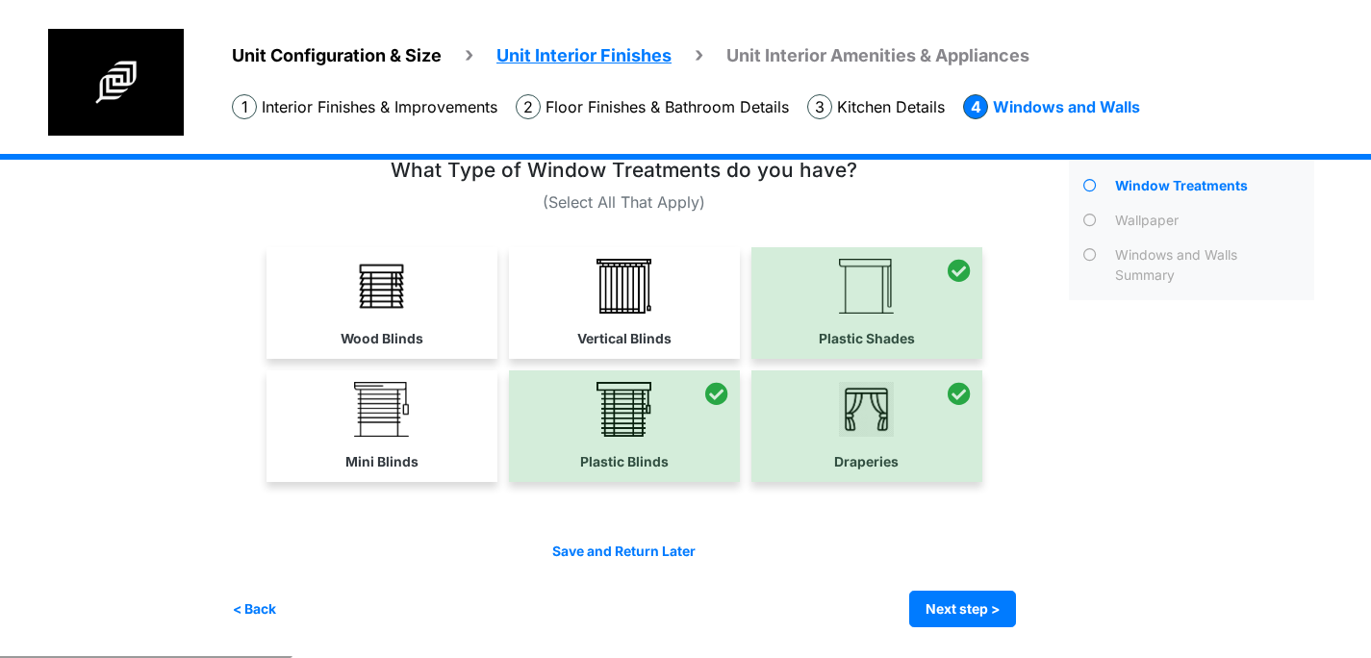
scroll to position [39, 0]
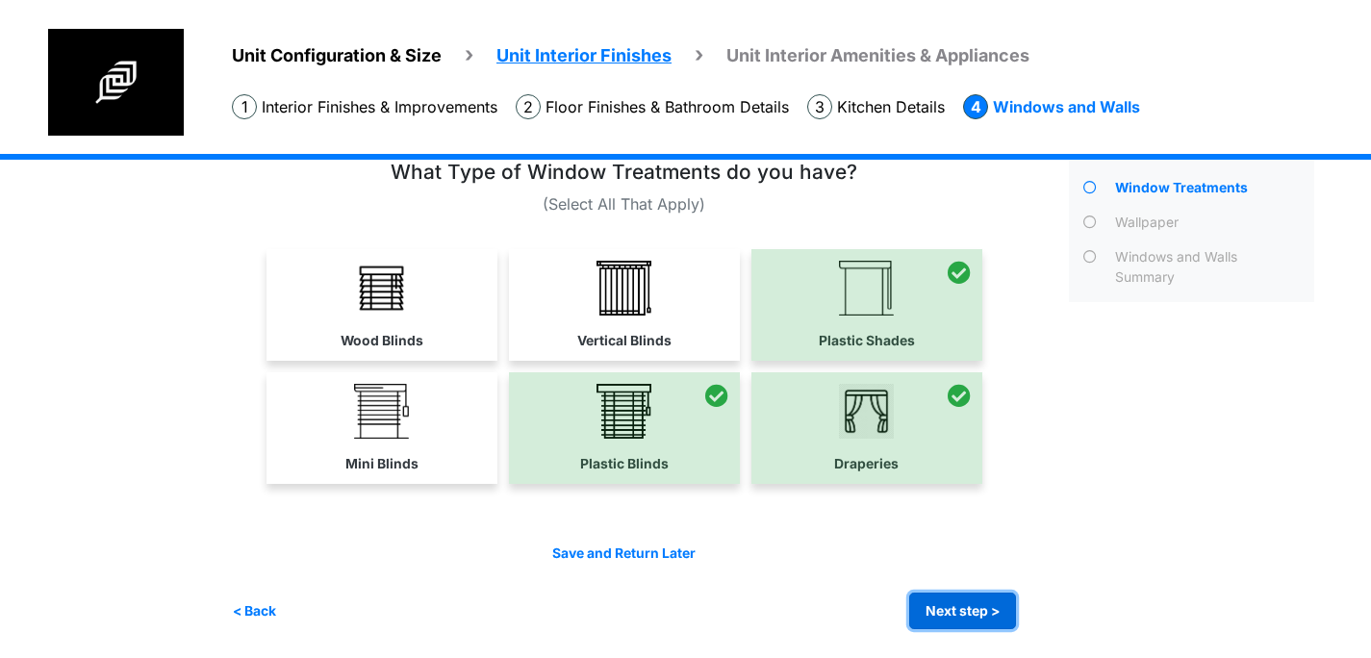
click at [973, 603] on button "Next step >" at bounding box center [962, 612] width 107 height 38
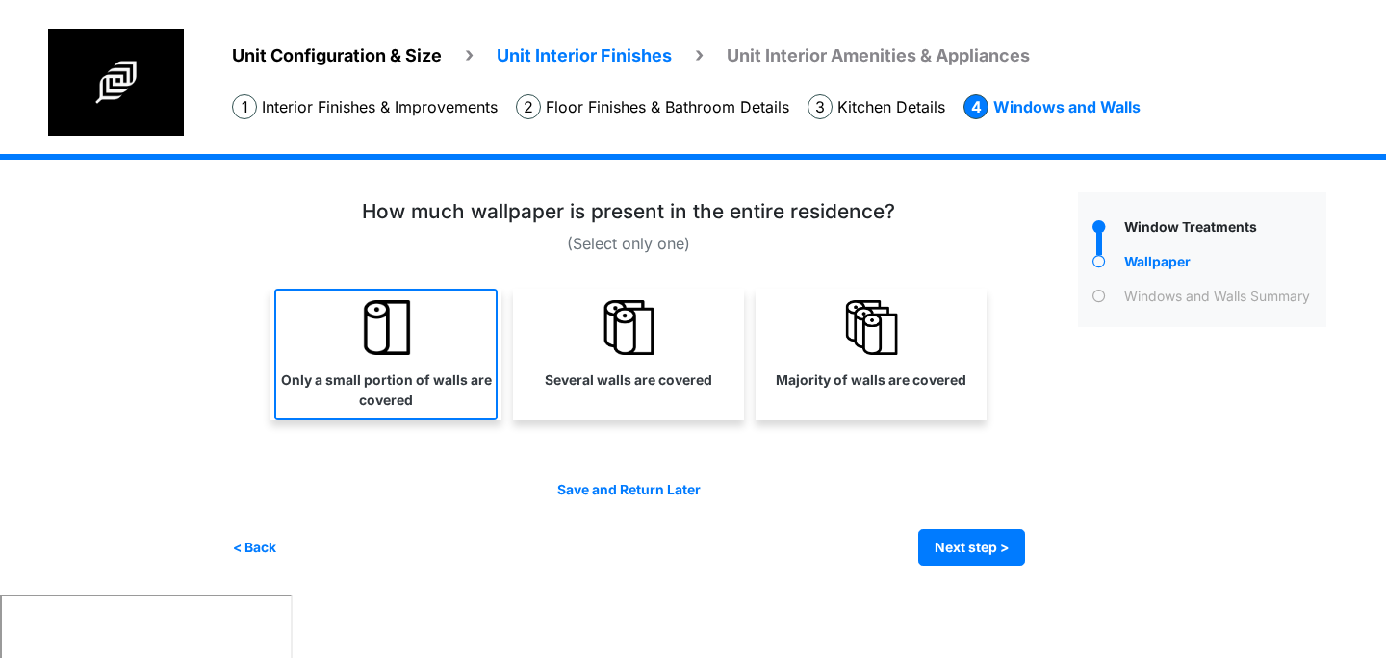
click at [433, 369] on link "Only a small portion of walls are covered" at bounding box center [385, 355] width 223 height 132
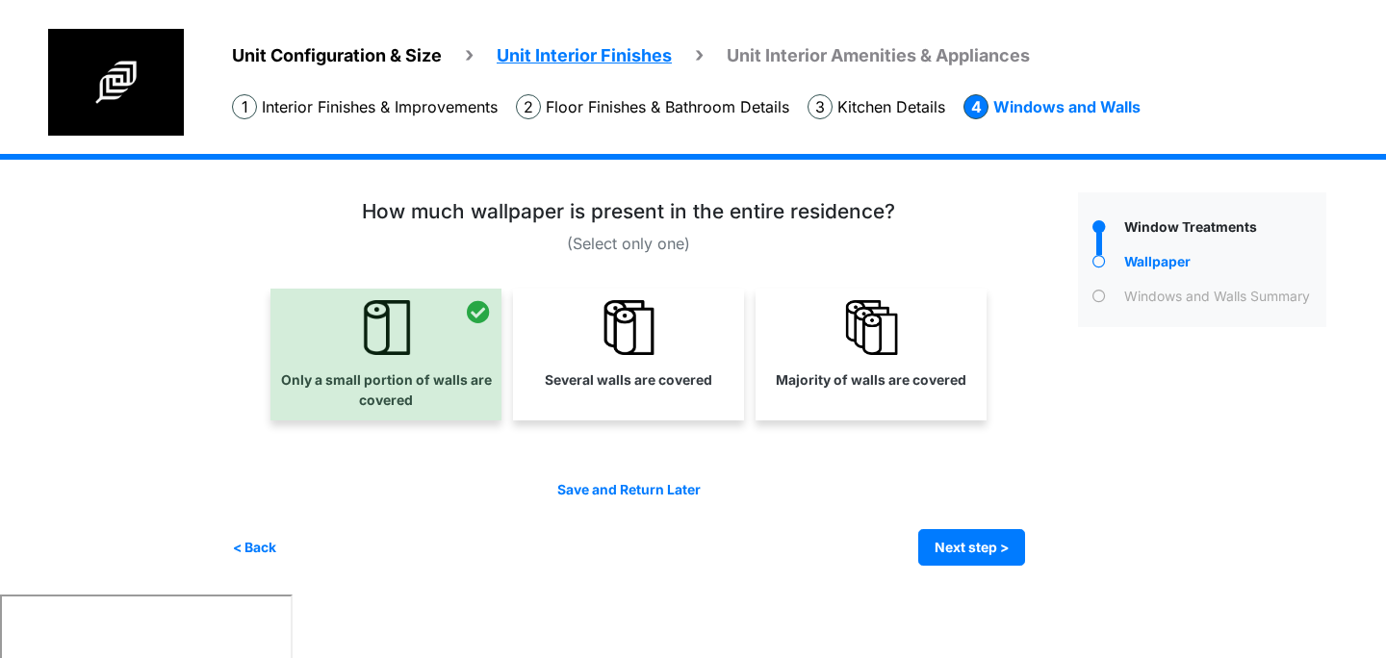
click at [471, 346] on div at bounding box center [385, 355] width 231 height 132
click at [399, 369] on div at bounding box center [385, 355] width 231 height 132
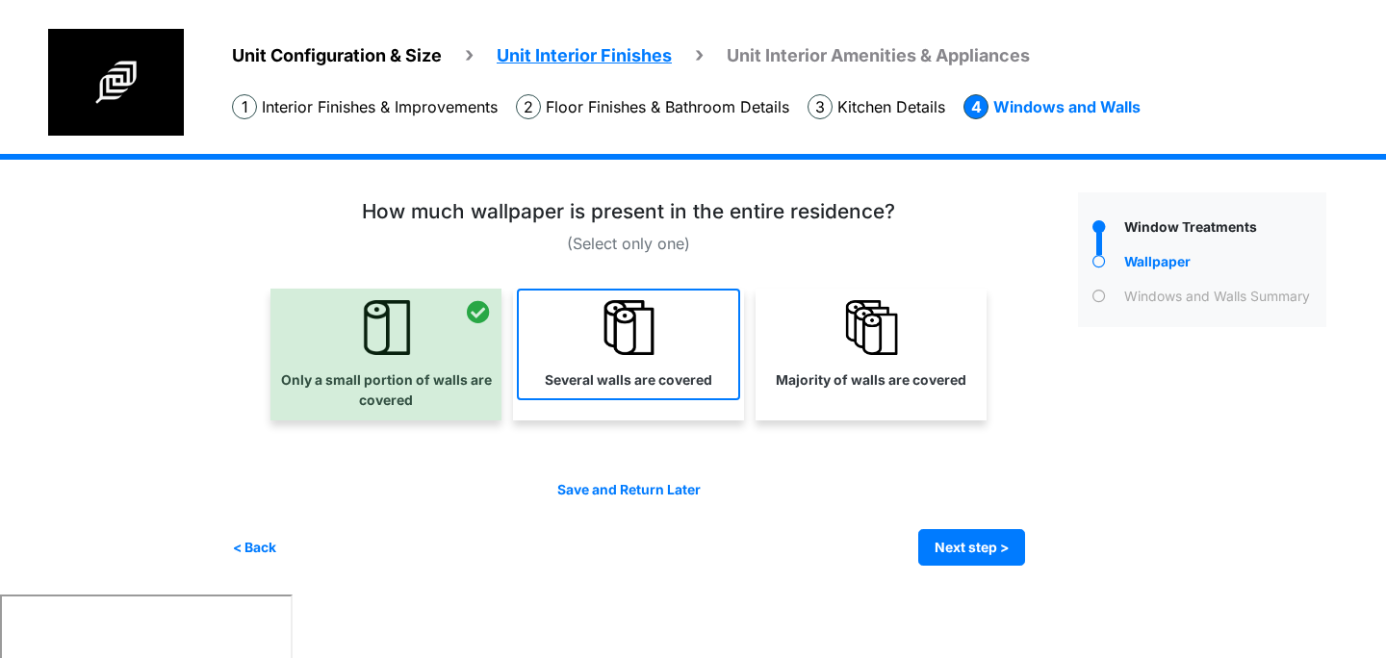
click at [629, 370] on label "Several walls are covered" at bounding box center [628, 380] width 167 height 20
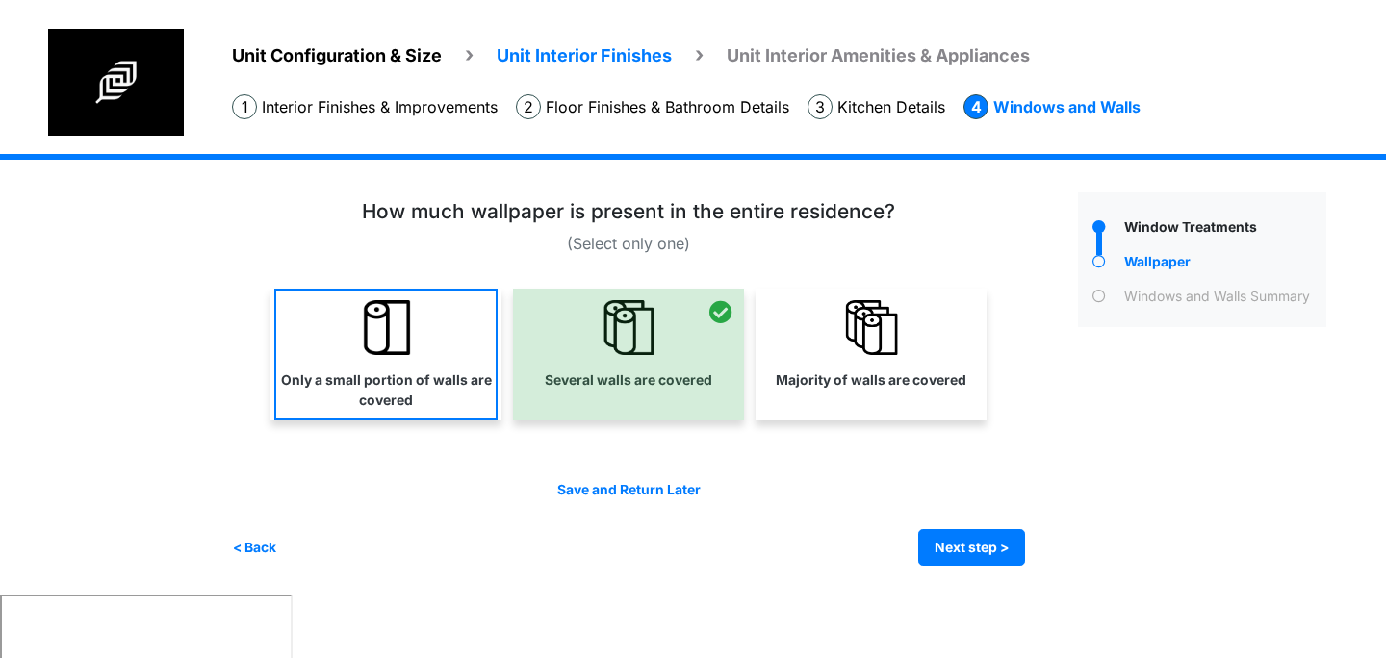
click at [410, 348] on img at bounding box center [386, 327] width 55 height 55
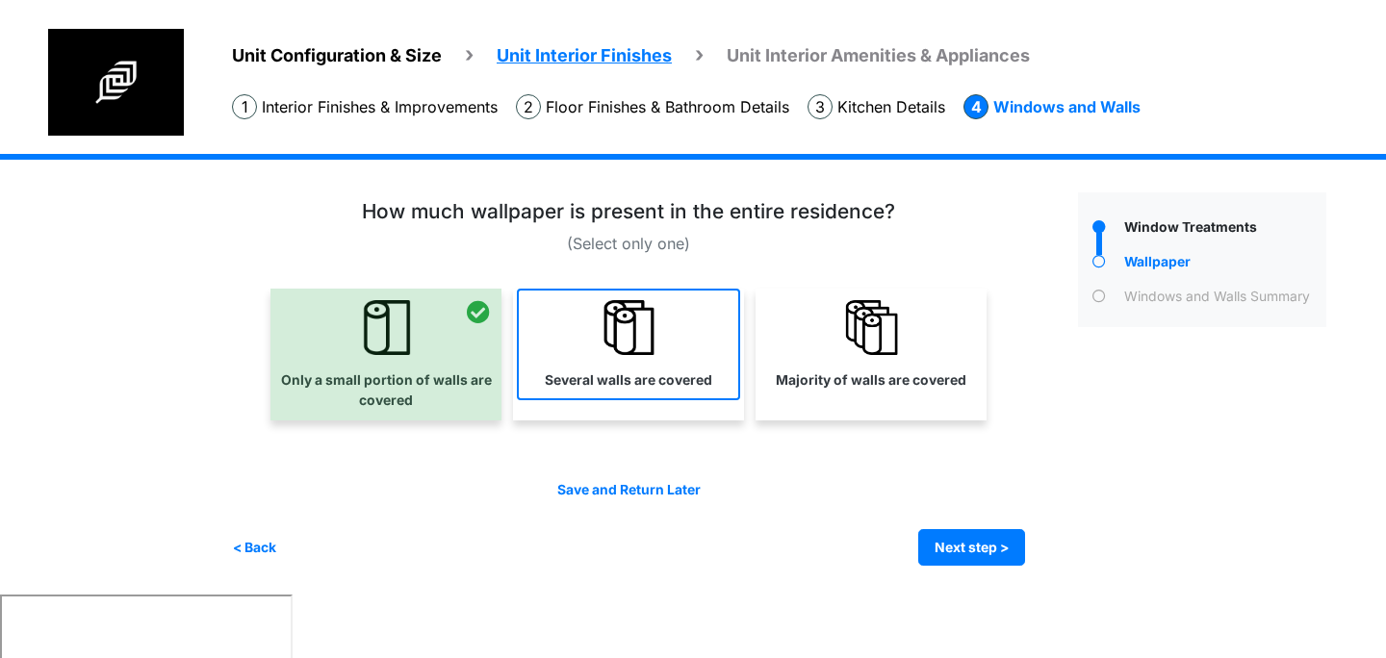
click at [696, 345] on link "Several walls are covered" at bounding box center [628, 345] width 223 height 112
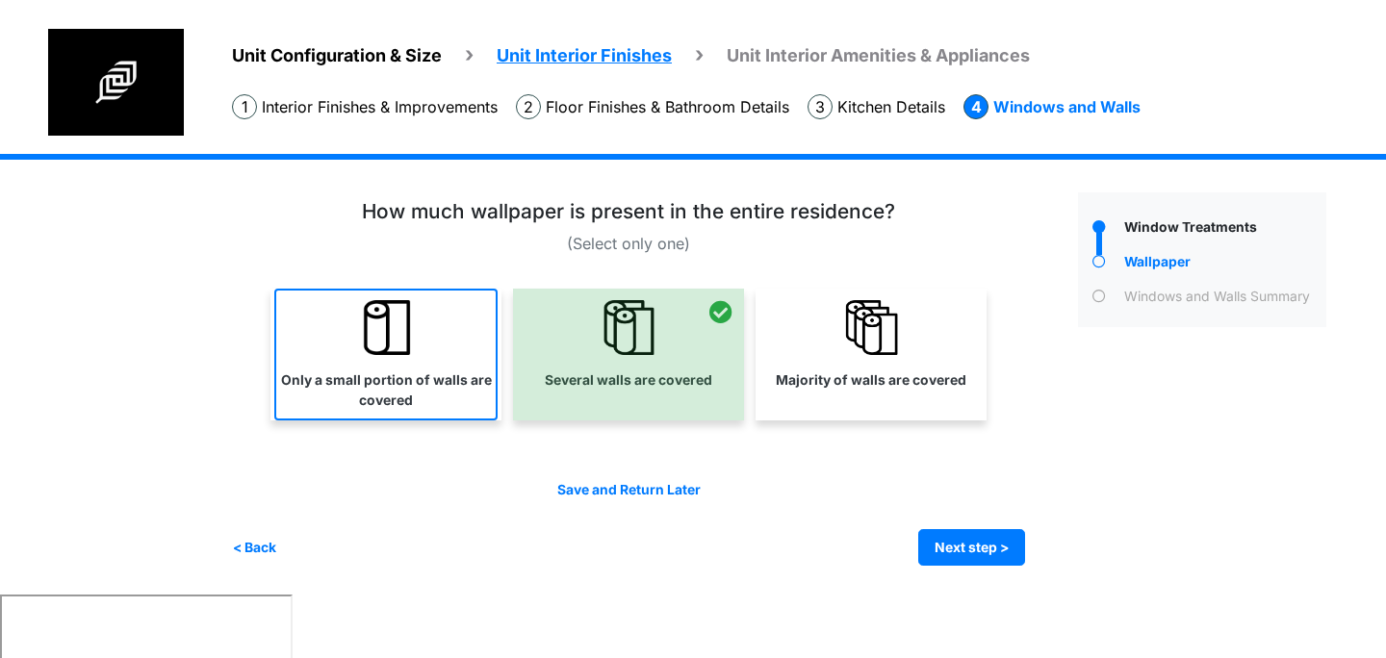
click at [483, 376] on label "Only a small portion of walls are covered" at bounding box center [385, 390] width 219 height 40
select select "*"
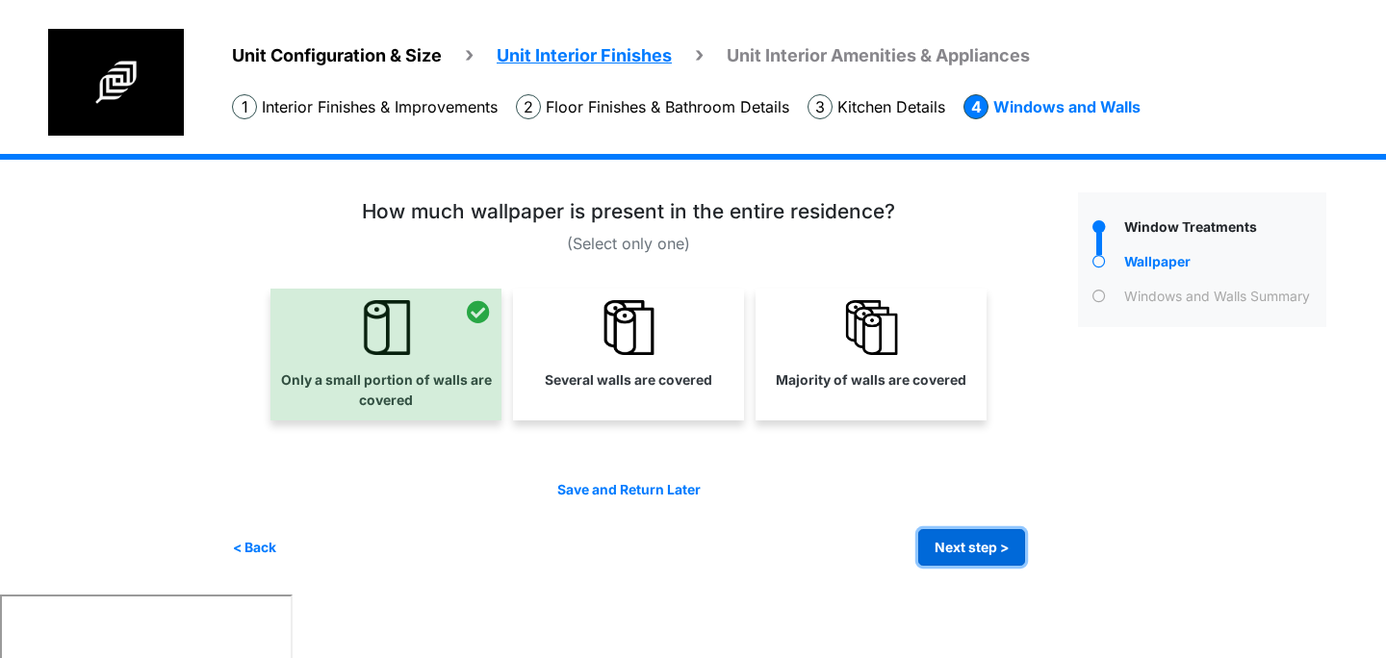
click at [964, 550] on button "Next step >" at bounding box center [971, 548] width 107 height 38
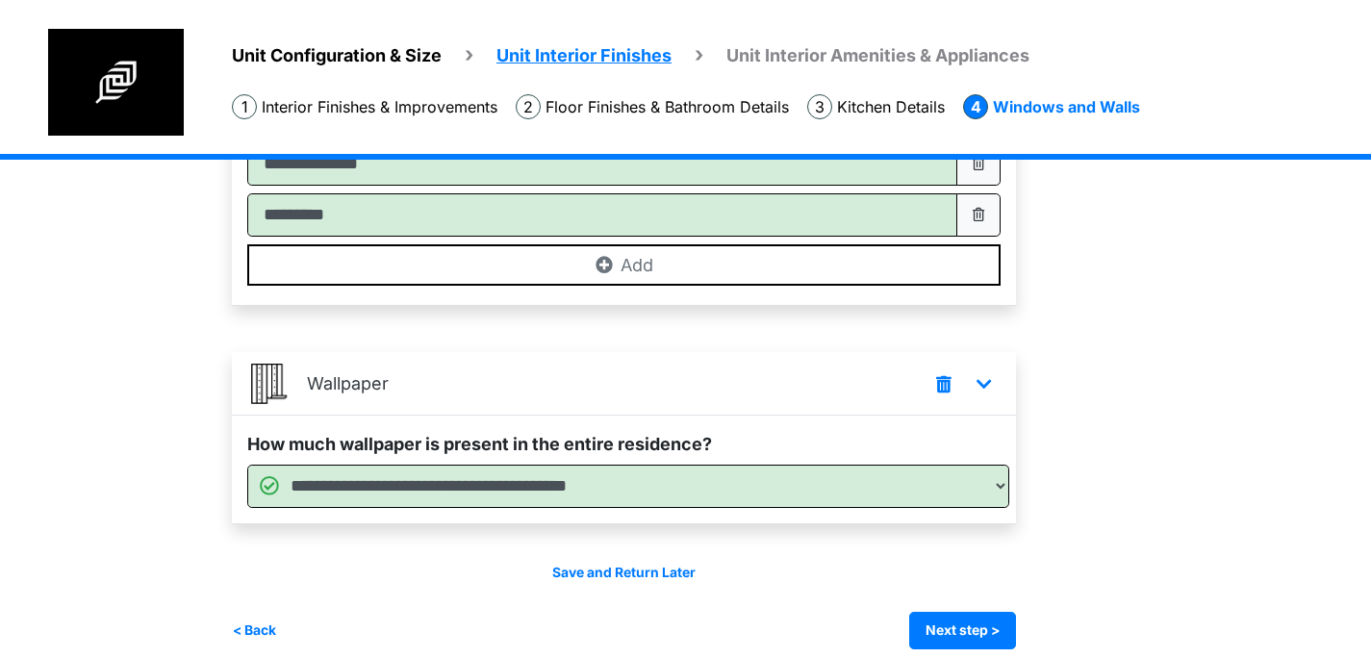
scroll to position [341, 0]
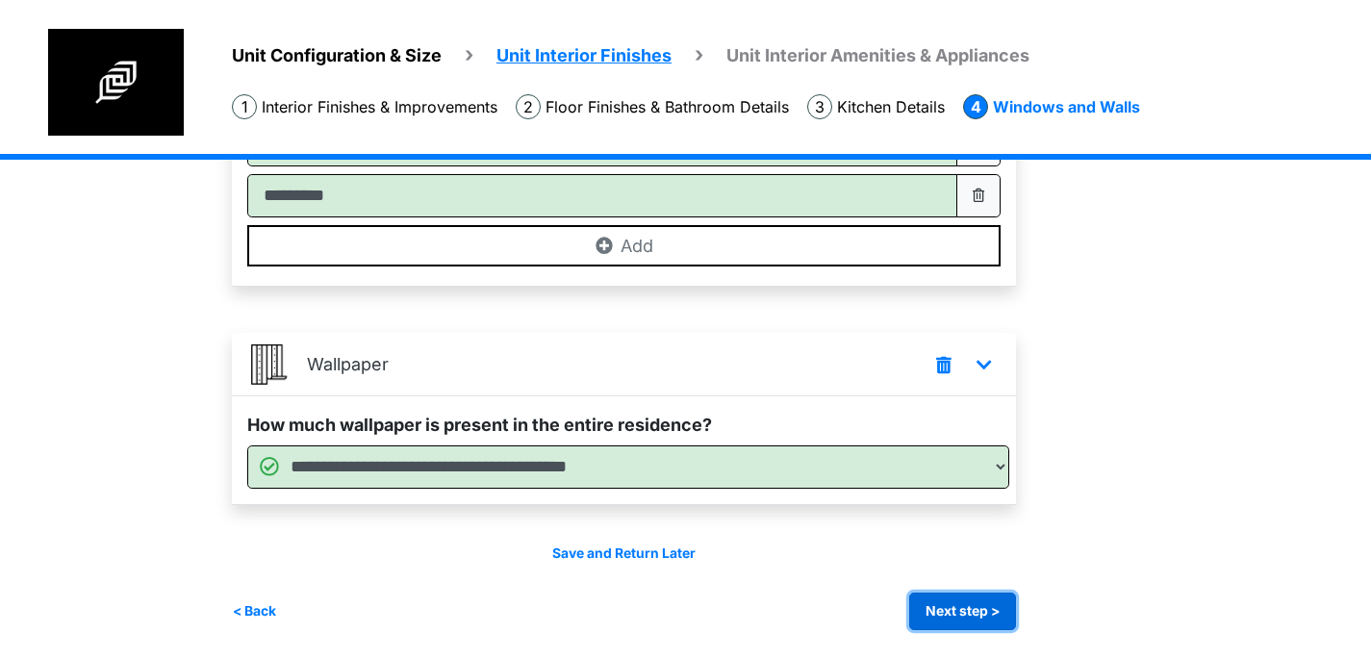
click at [960, 615] on button "Next step >" at bounding box center [962, 612] width 107 height 38
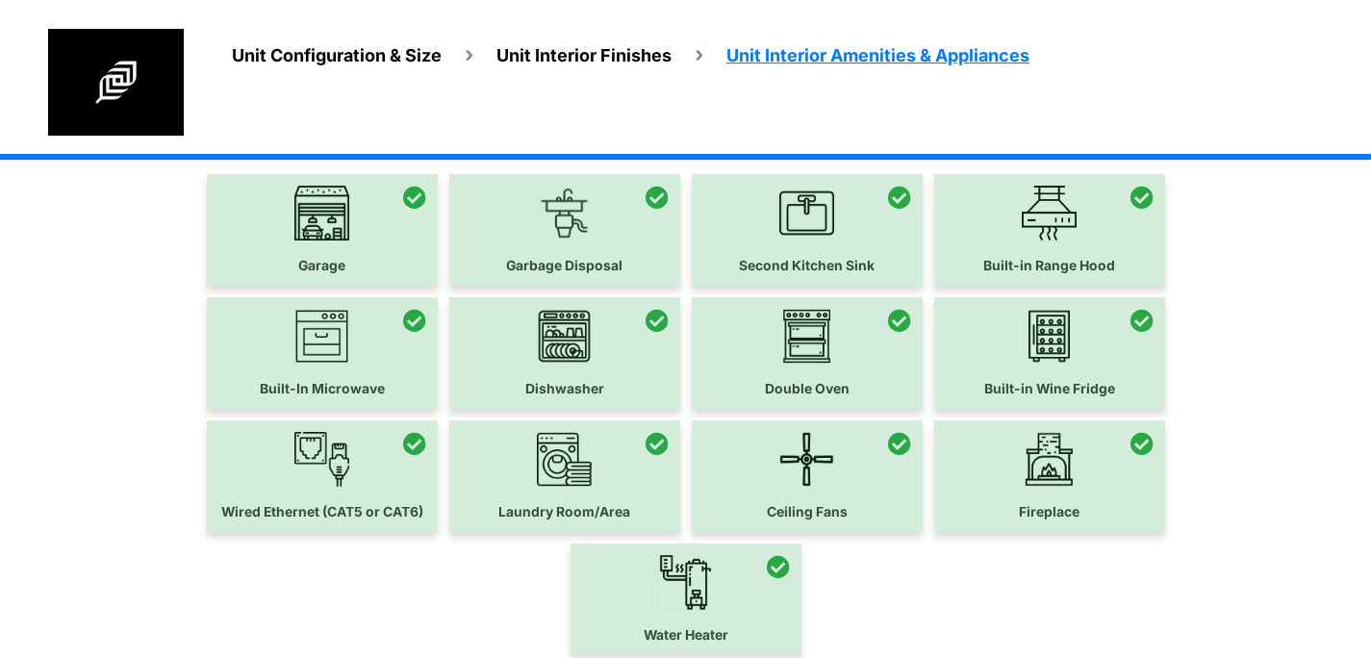
scroll to position [0, 0]
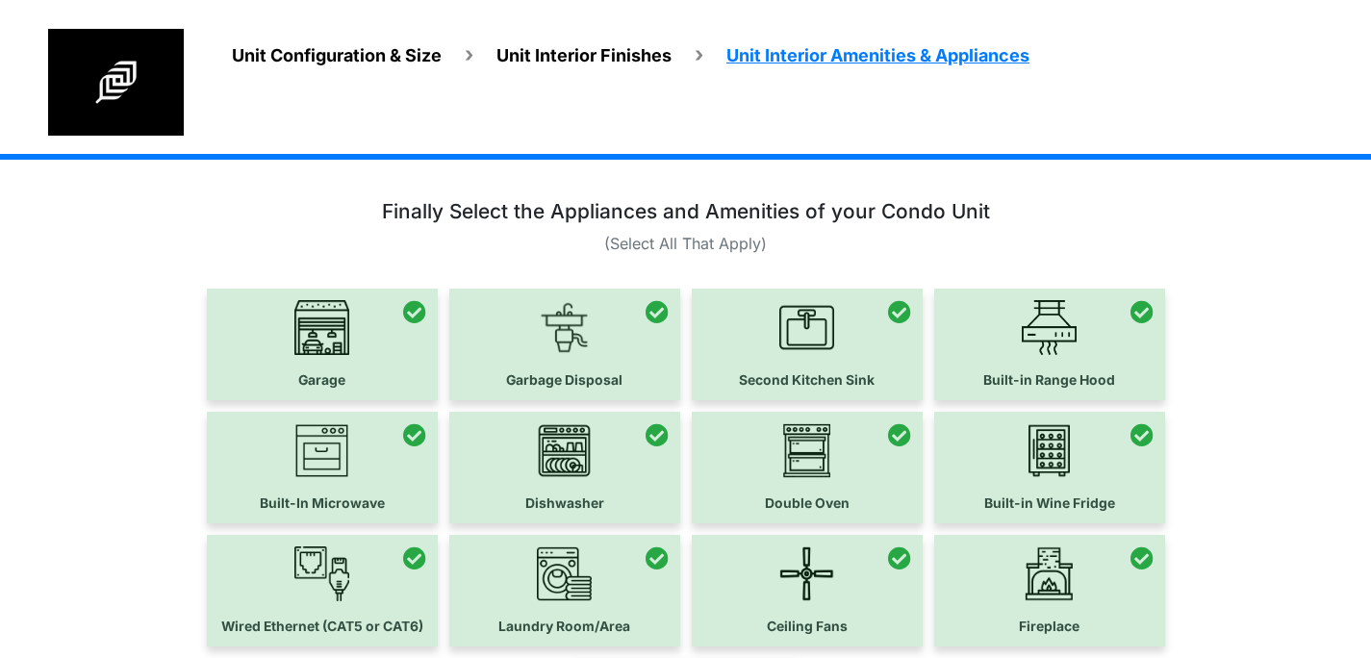
click at [398, 48] on span "Unit Configuration & Size" at bounding box center [337, 55] width 210 height 20
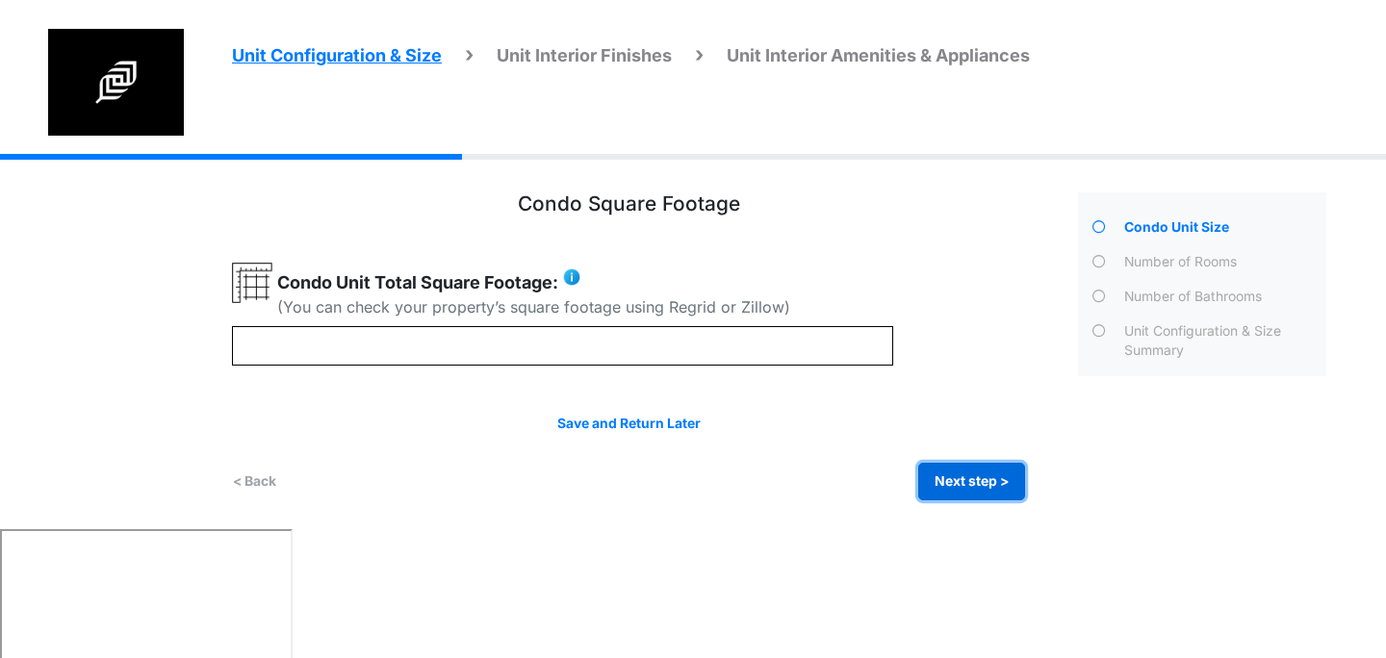
click at [956, 487] on button "Next step >" at bounding box center [971, 482] width 107 height 38
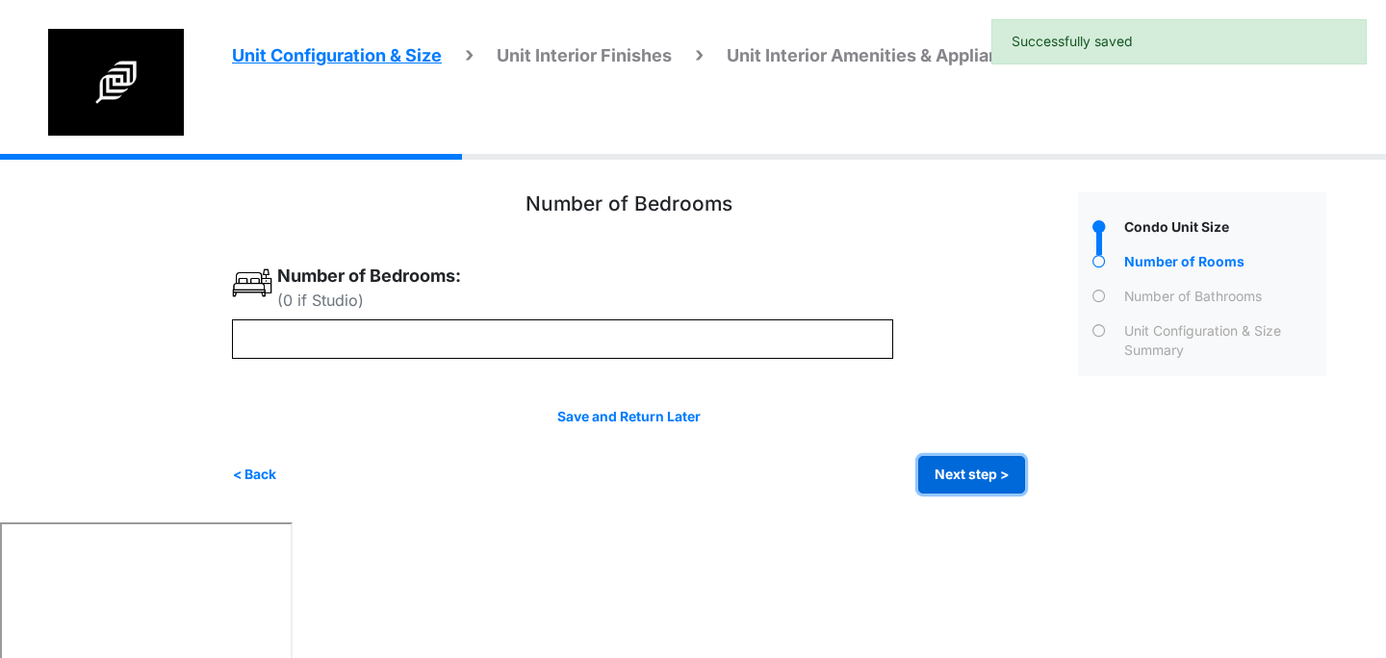
click at [951, 480] on button "Next step >" at bounding box center [971, 475] width 107 height 38
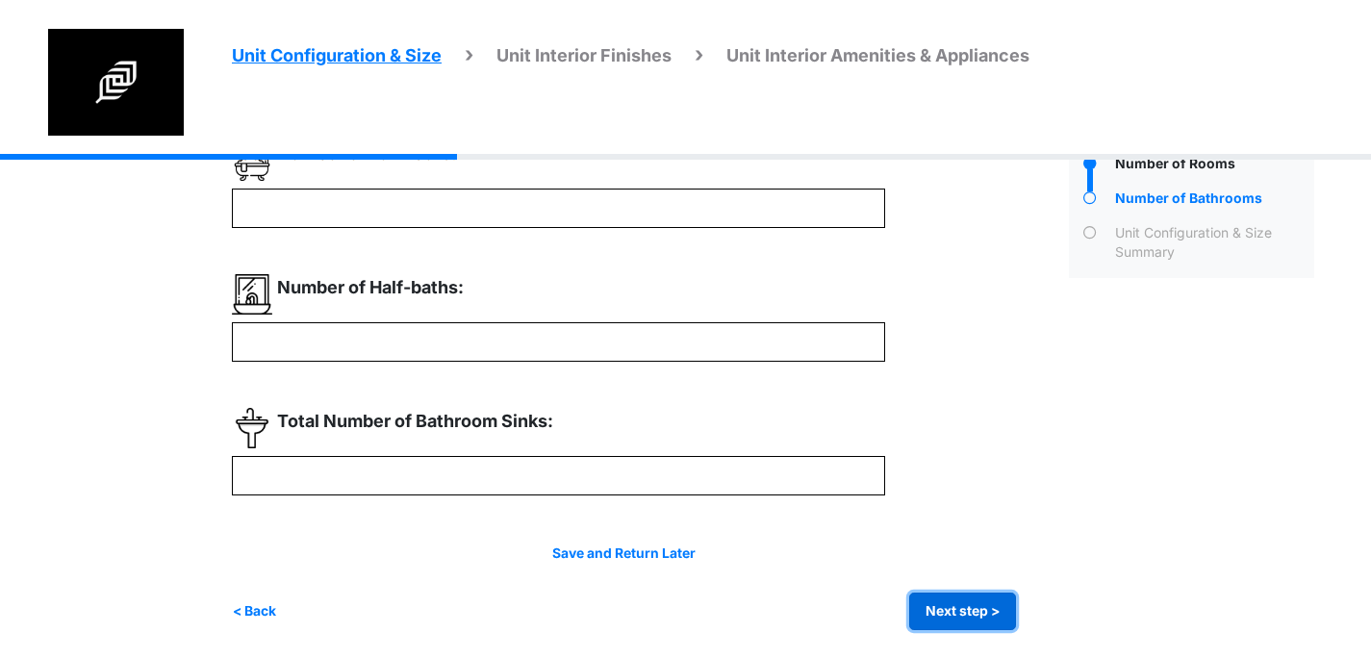
click at [966, 609] on button "Next step >" at bounding box center [962, 612] width 107 height 38
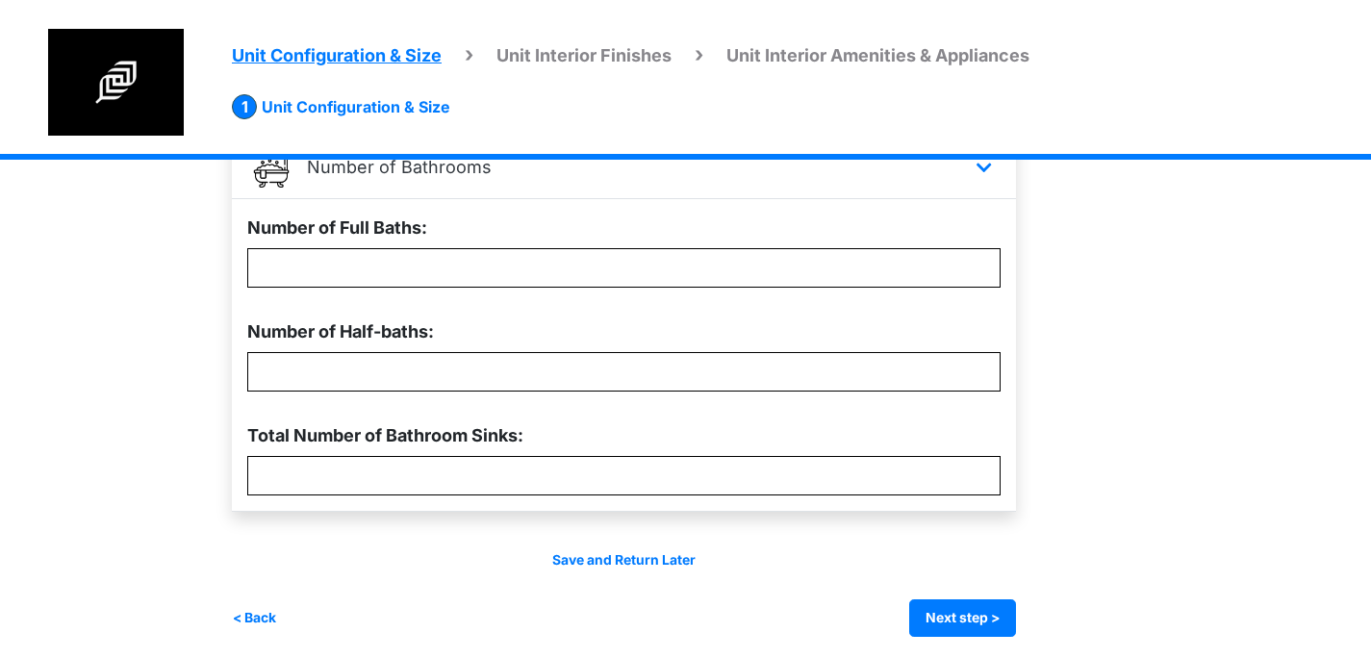
scroll to position [597, 0]
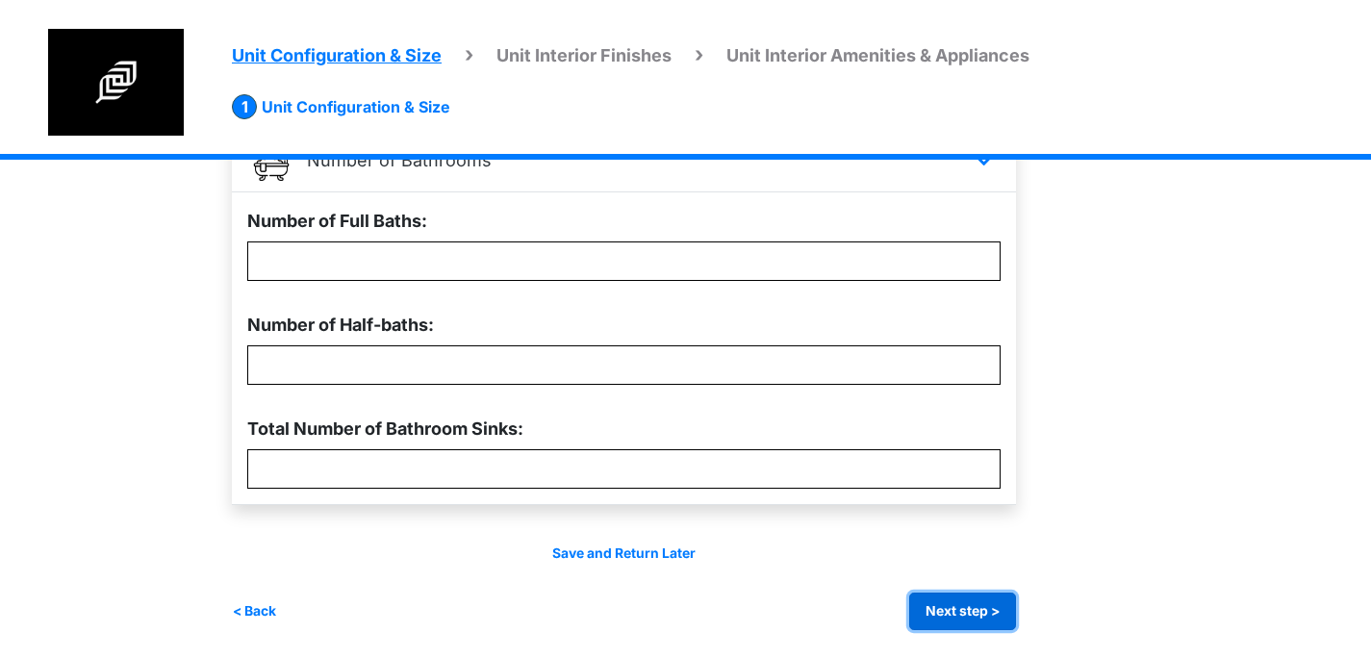
click at [985, 605] on button "Next step >" at bounding box center [962, 612] width 107 height 38
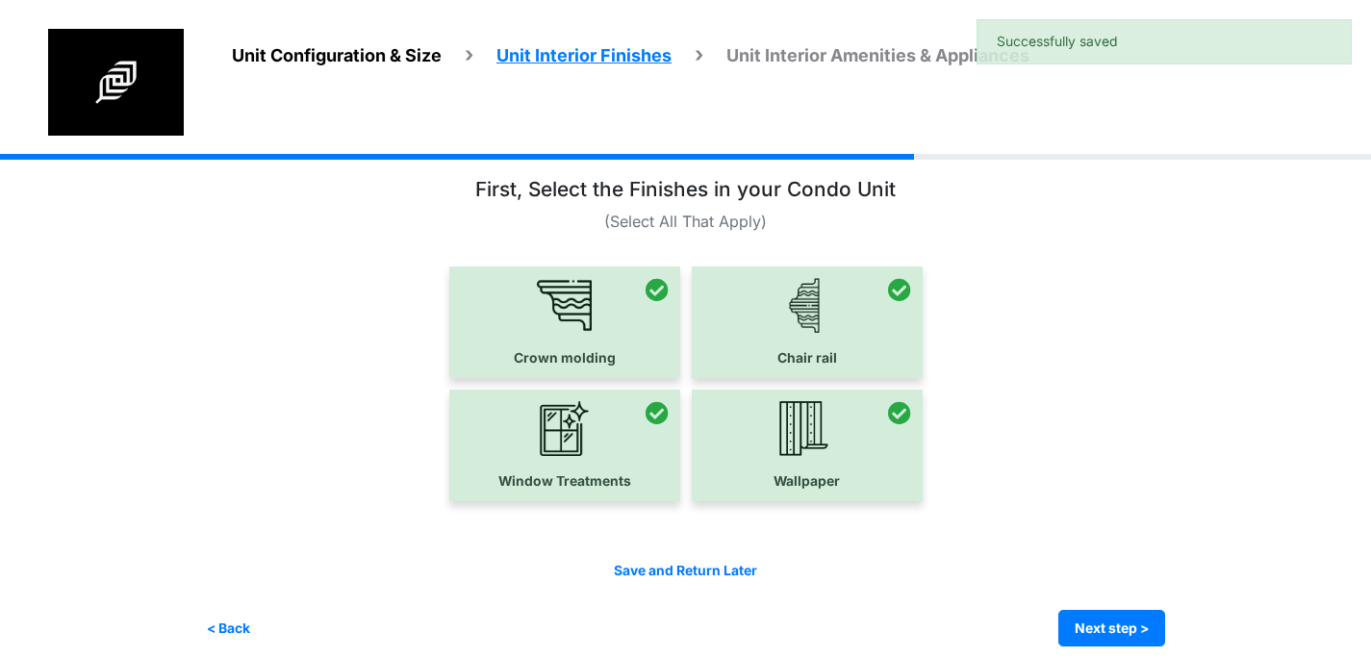
scroll to position [28, 0]
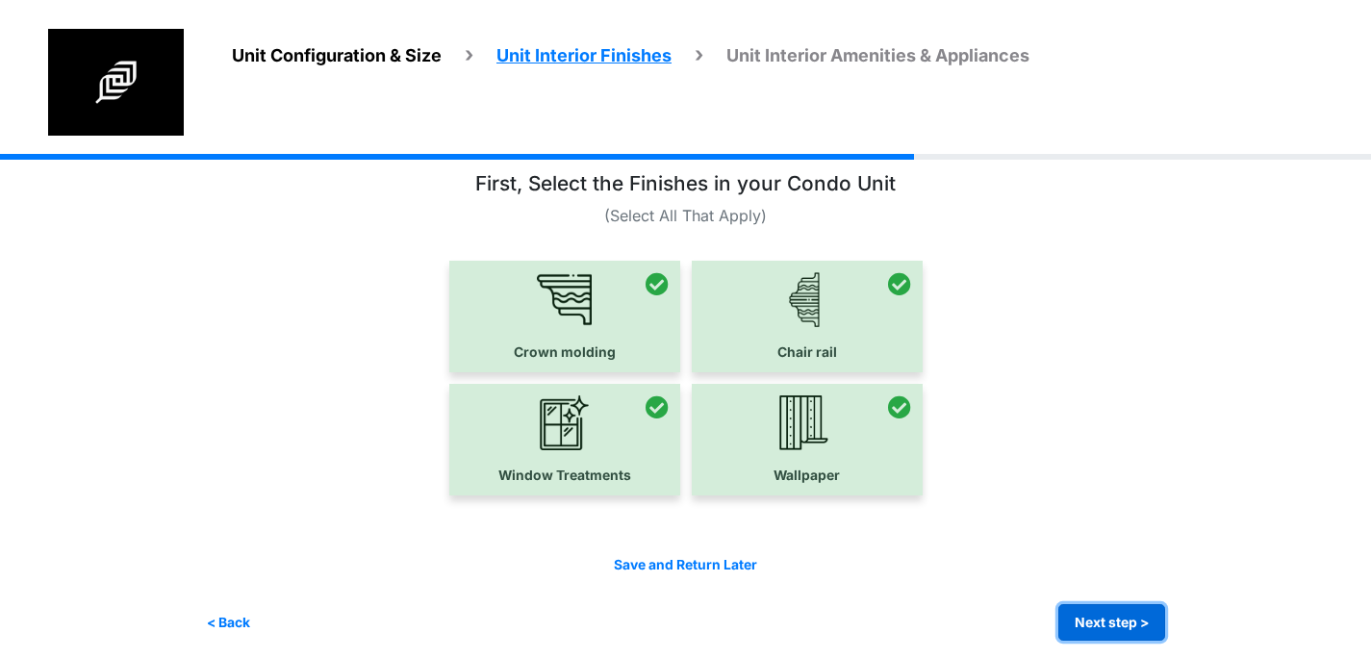
click at [1126, 621] on button "Next step >" at bounding box center [1111, 623] width 107 height 38
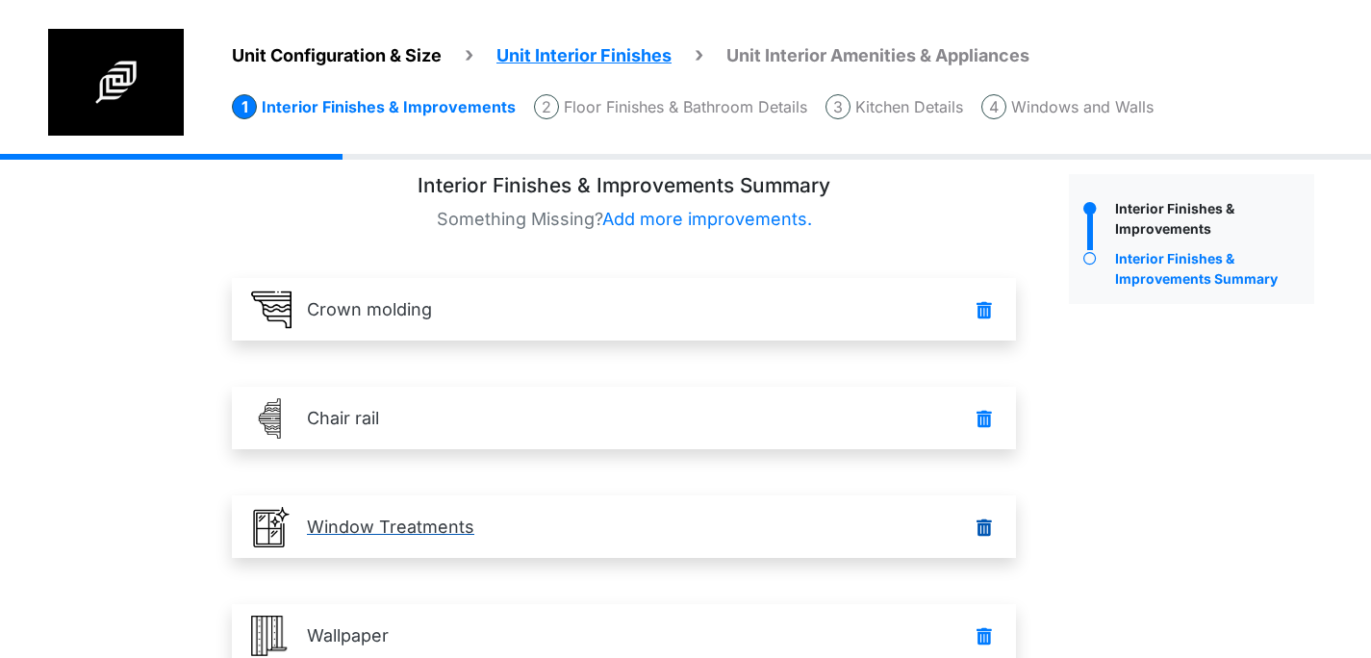
scroll to position [0, 0]
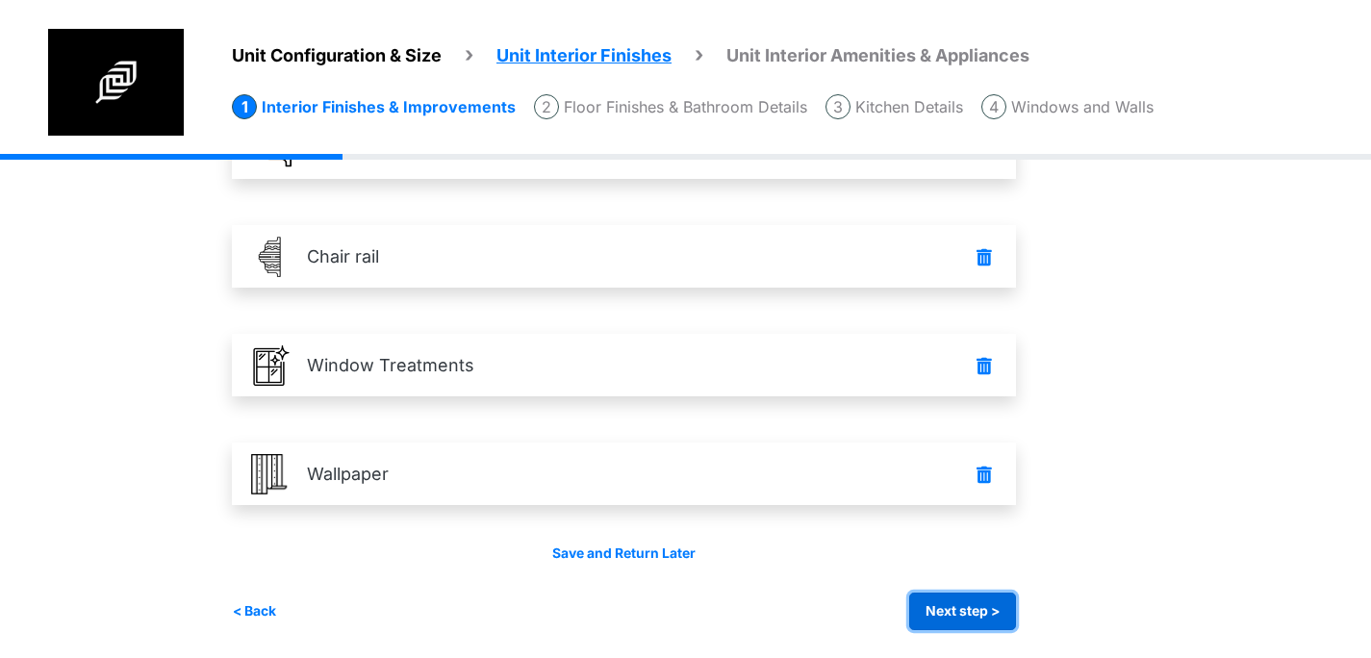
click at [985, 605] on button "Next step >" at bounding box center [962, 612] width 107 height 38
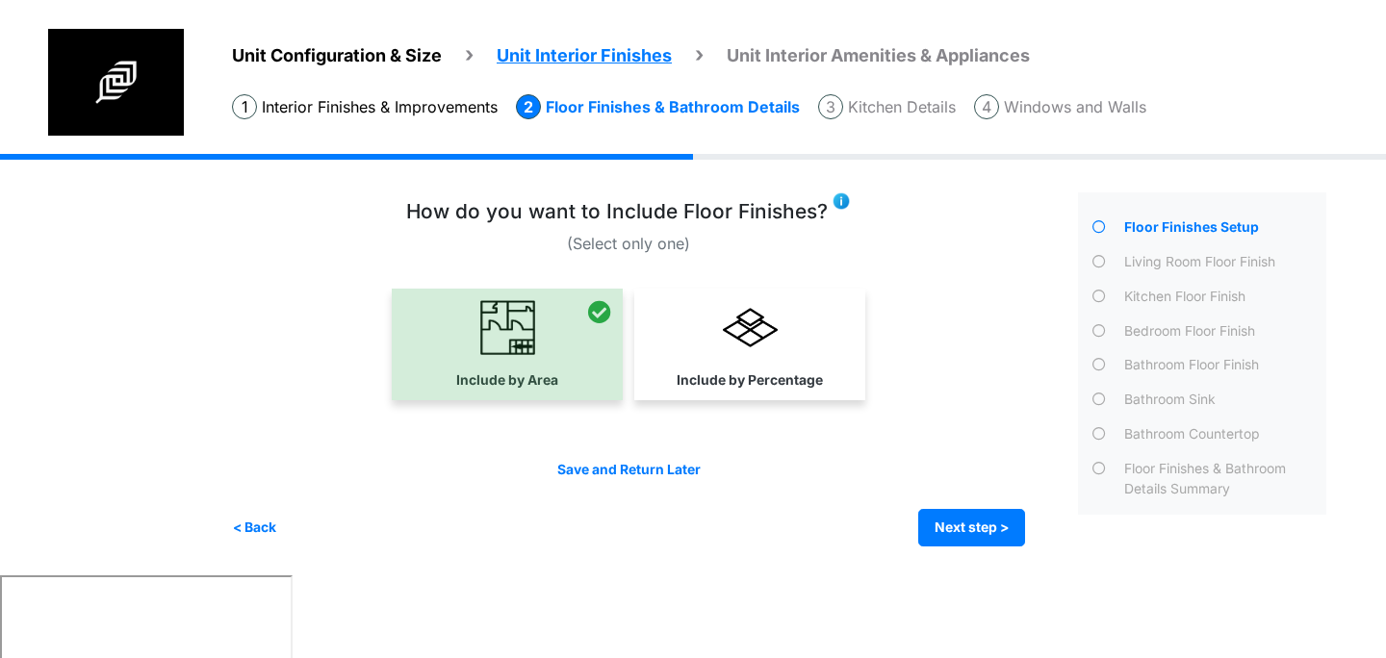
click at [970, 546] on div "Condo Square Footage **** Next step >" at bounding box center [786, 364] width 1109 height 421
click at [961, 532] on button "Next step >" at bounding box center [971, 528] width 107 height 38
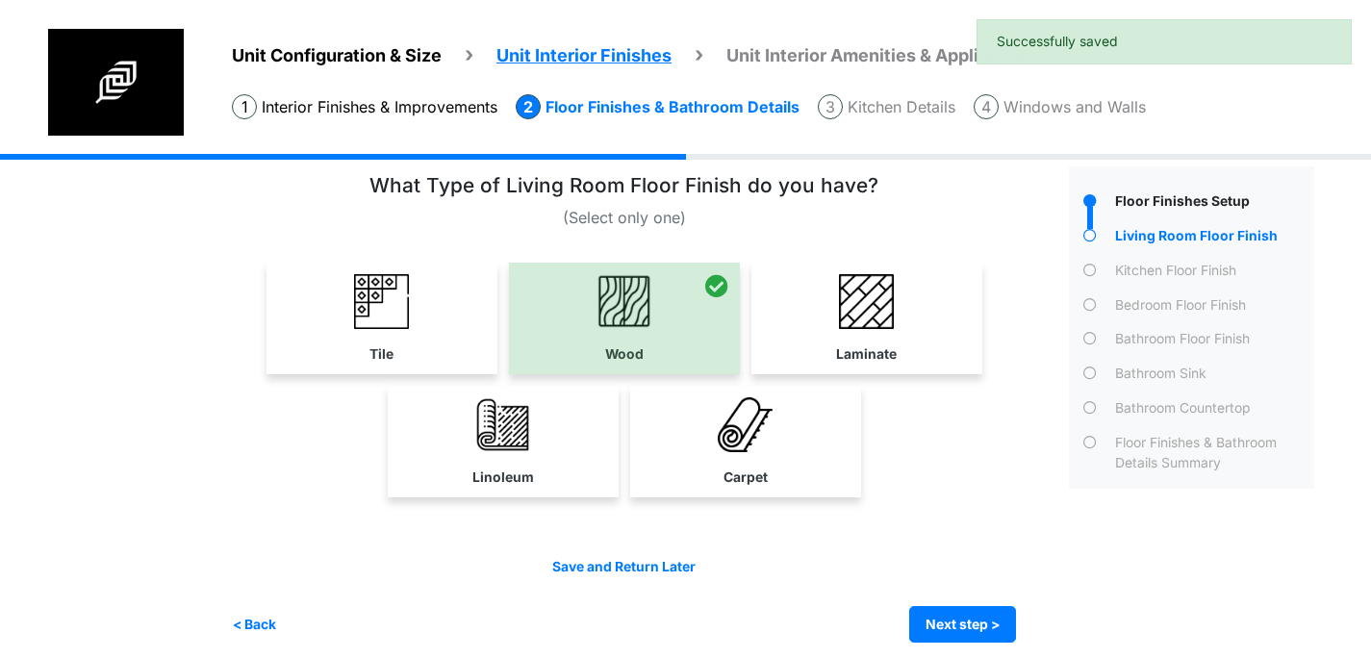
scroll to position [39, 0]
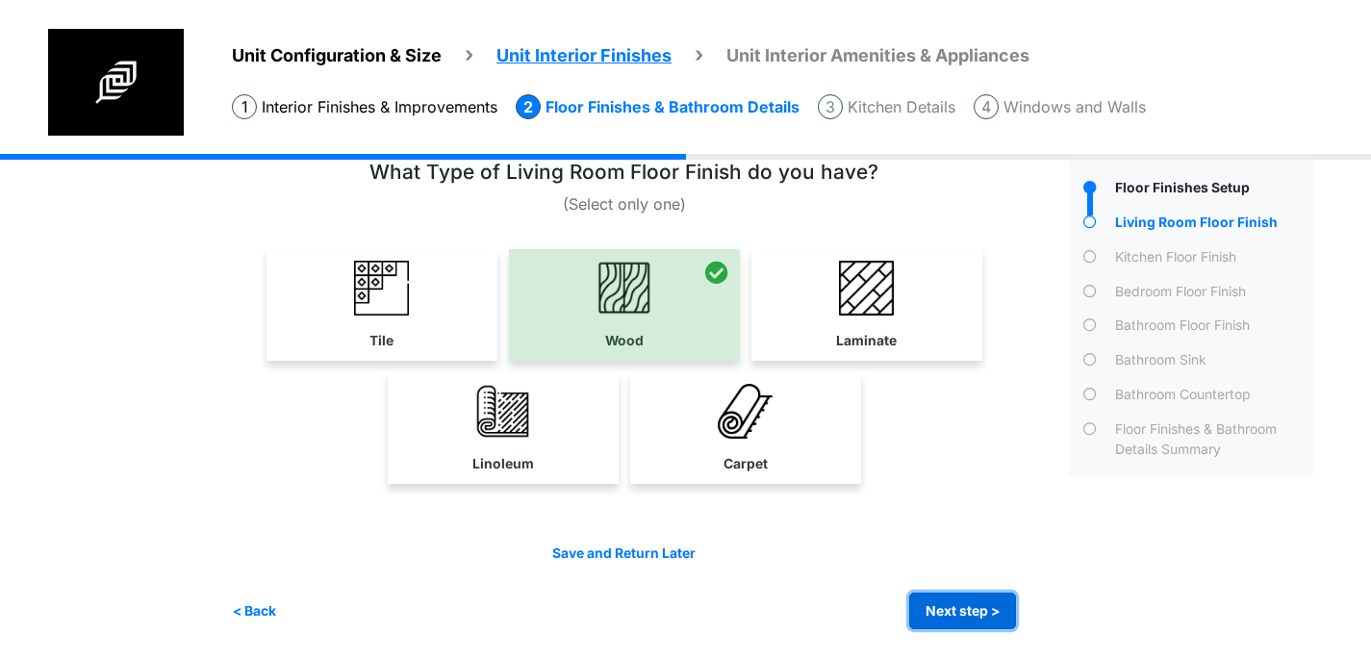
click at [978, 611] on button "Next step >" at bounding box center [962, 612] width 107 height 38
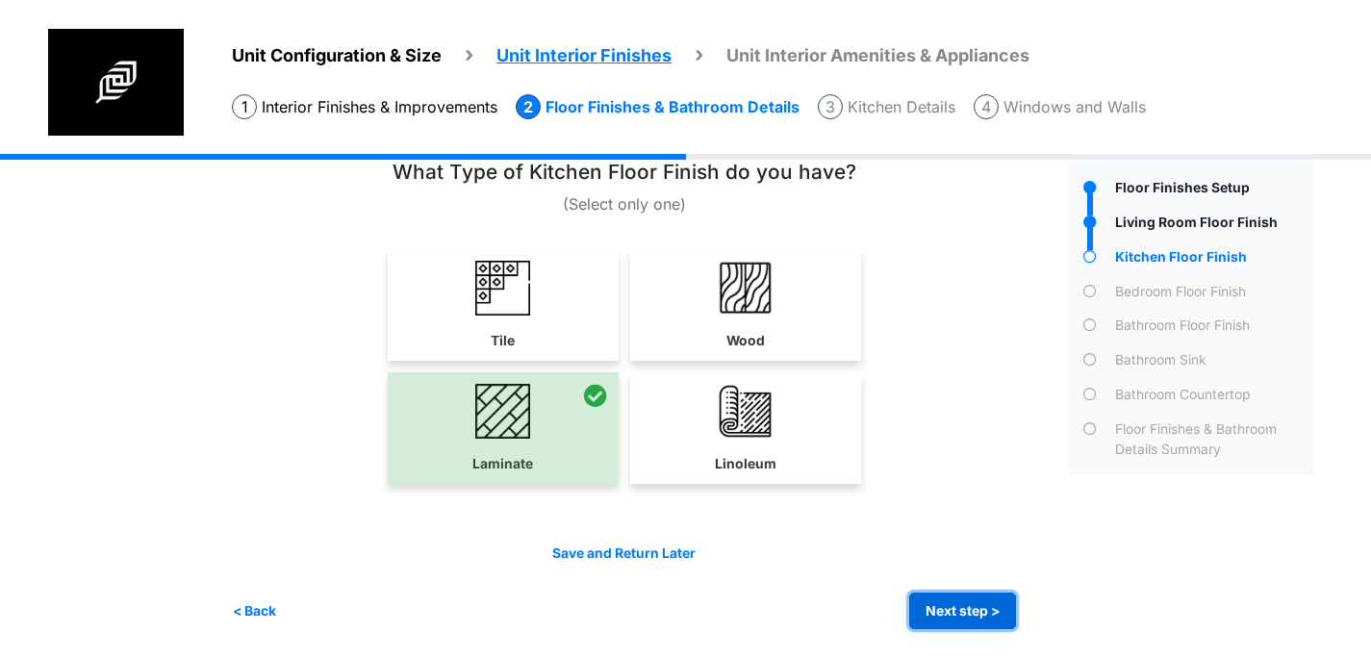
click at [989, 602] on button "Next step >" at bounding box center [962, 612] width 107 height 38
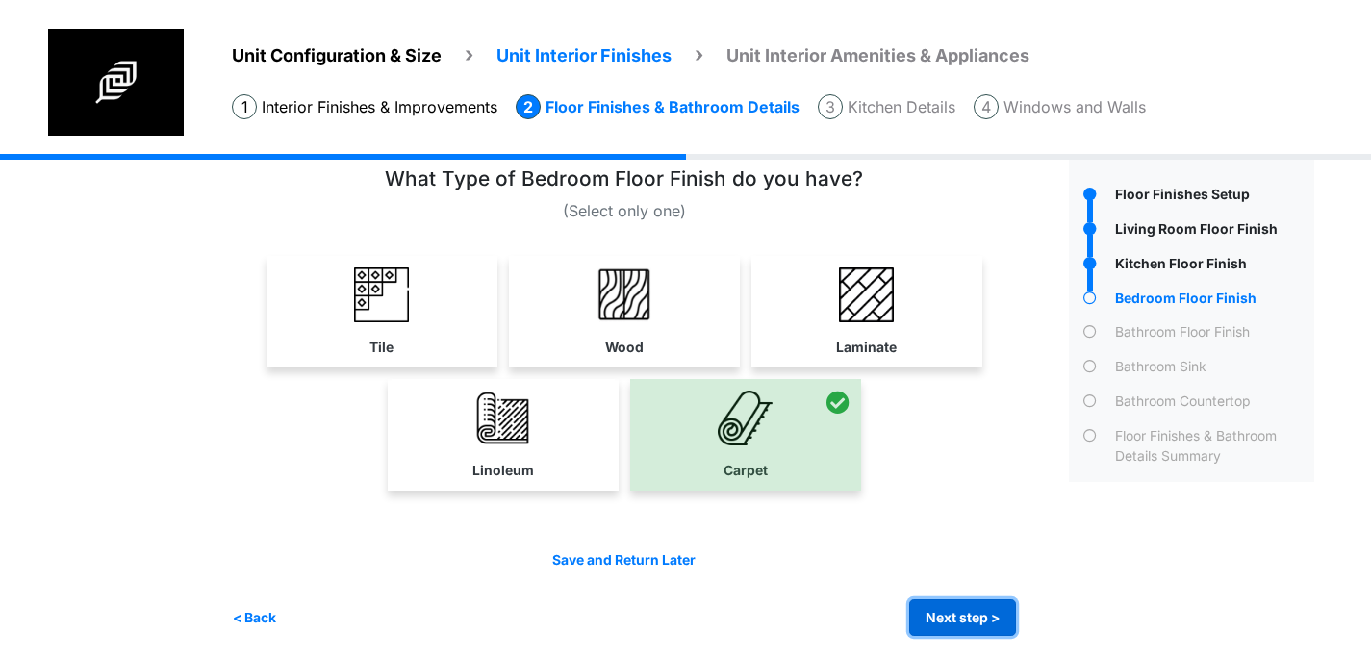
click at [972, 618] on button "Next step >" at bounding box center [962, 618] width 107 height 38
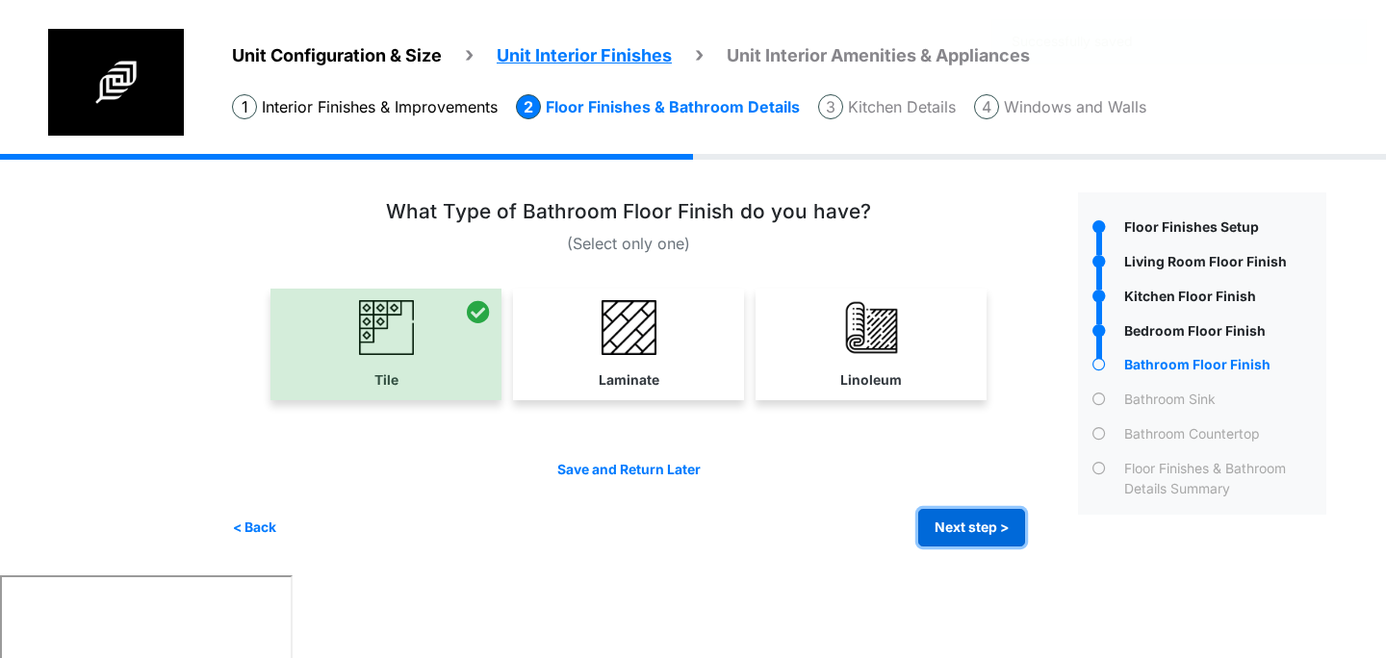
click at [955, 540] on button "Next step >" at bounding box center [971, 528] width 107 height 38
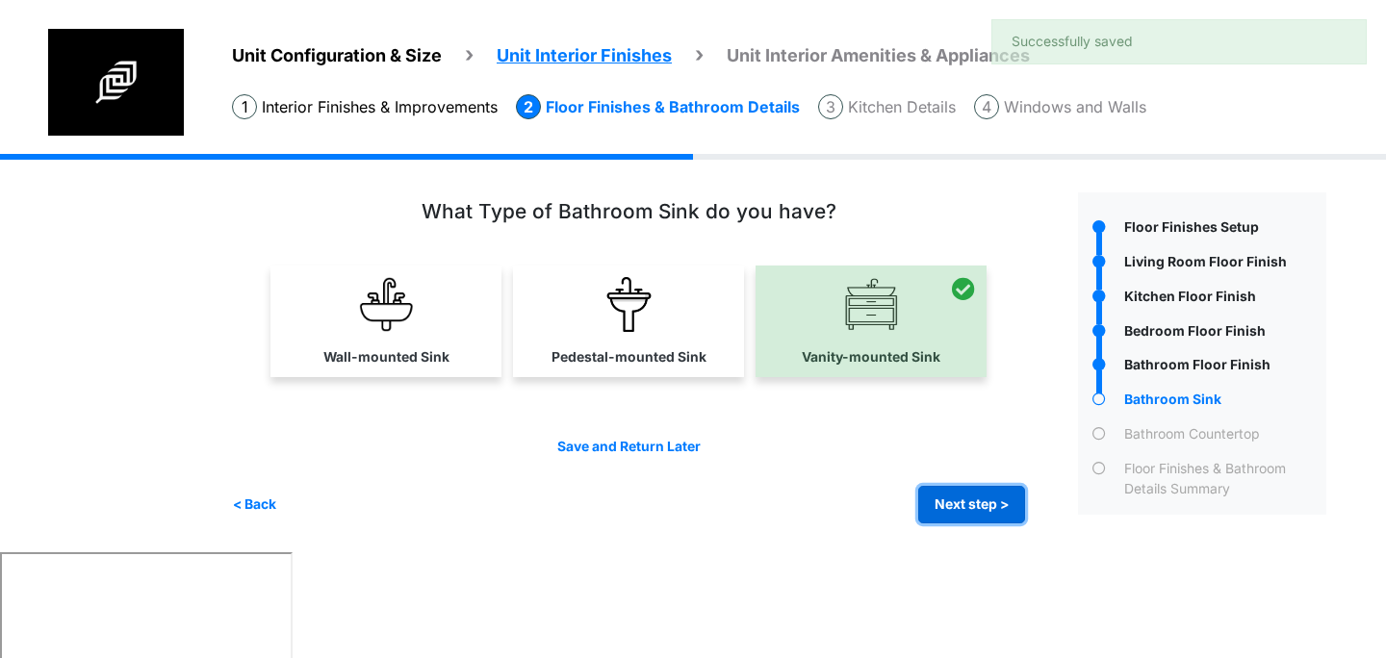
click at [942, 516] on button "Next step >" at bounding box center [971, 505] width 107 height 38
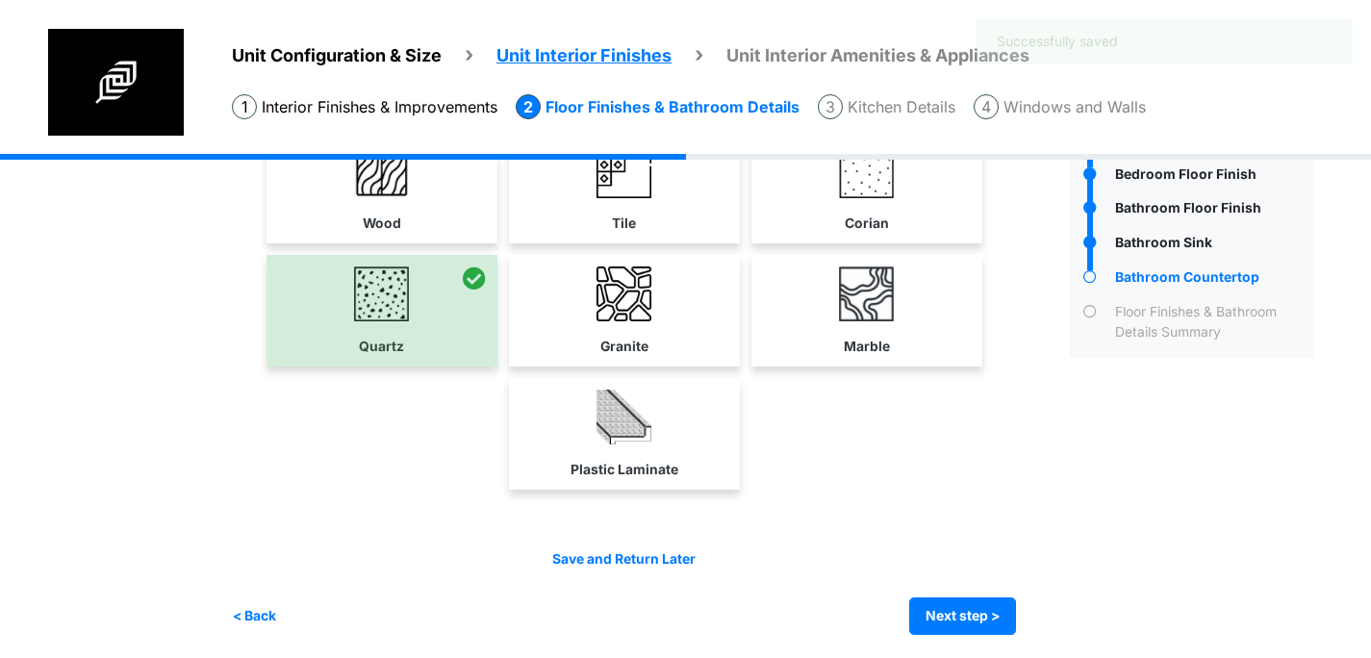
scroll to position [163, 0]
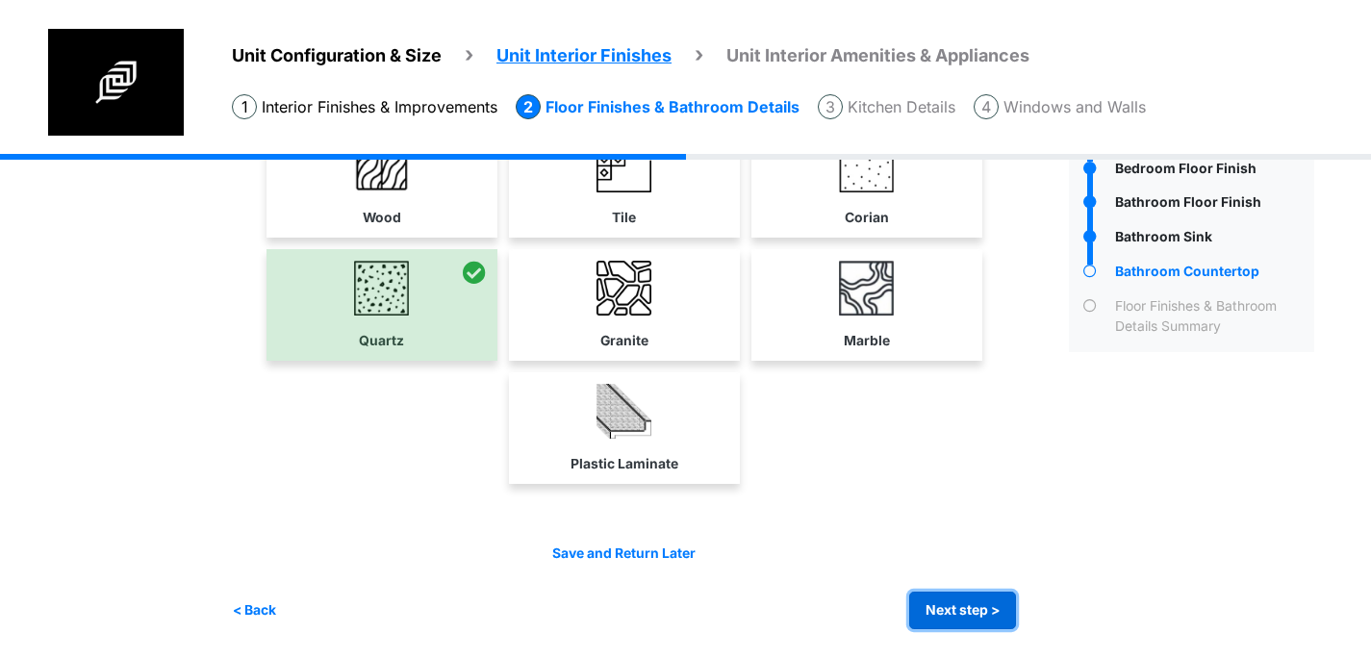
click at [962, 610] on button "Next step >" at bounding box center [962, 611] width 107 height 38
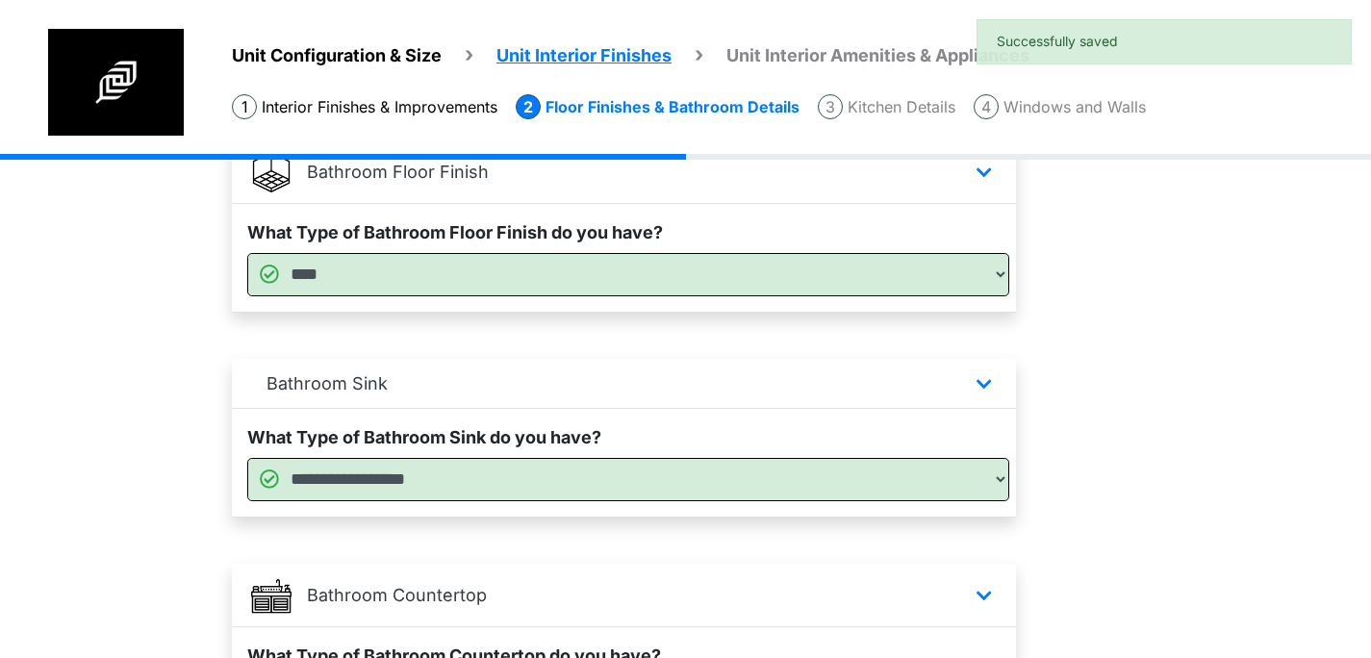
scroll to position [1261, 0]
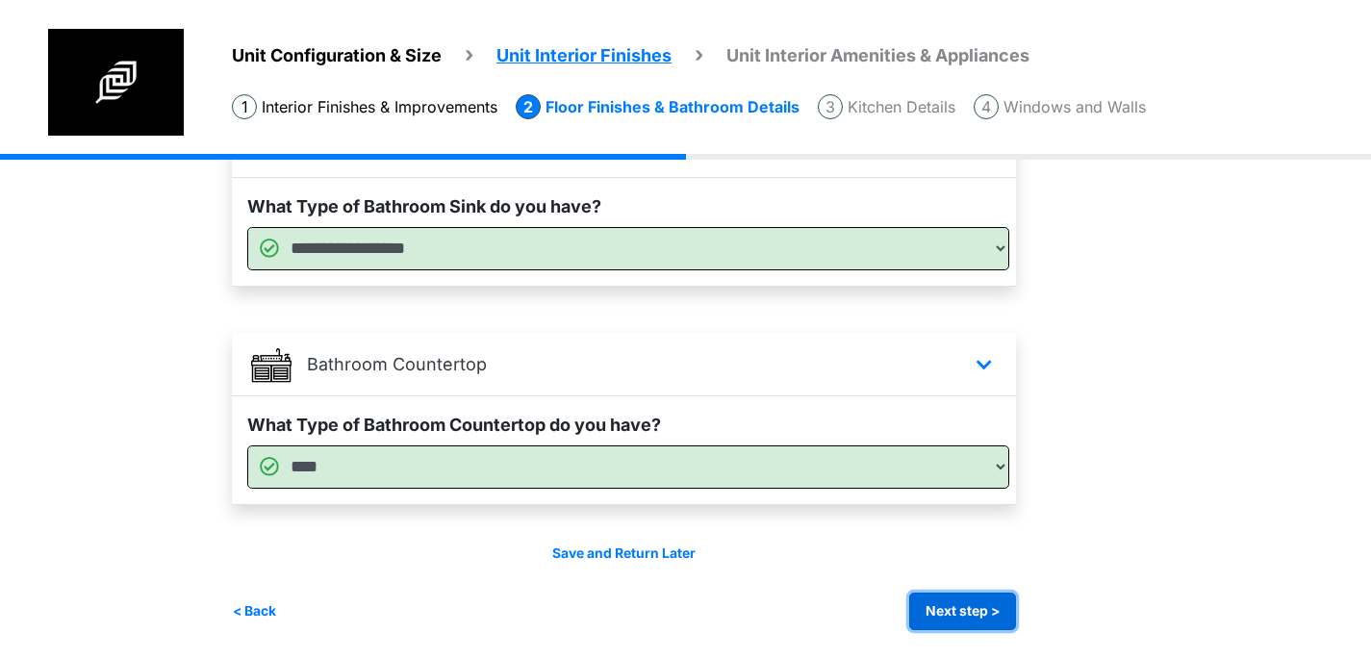
click at [951, 614] on button "Next step >" at bounding box center [962, 612] width 107 height 38
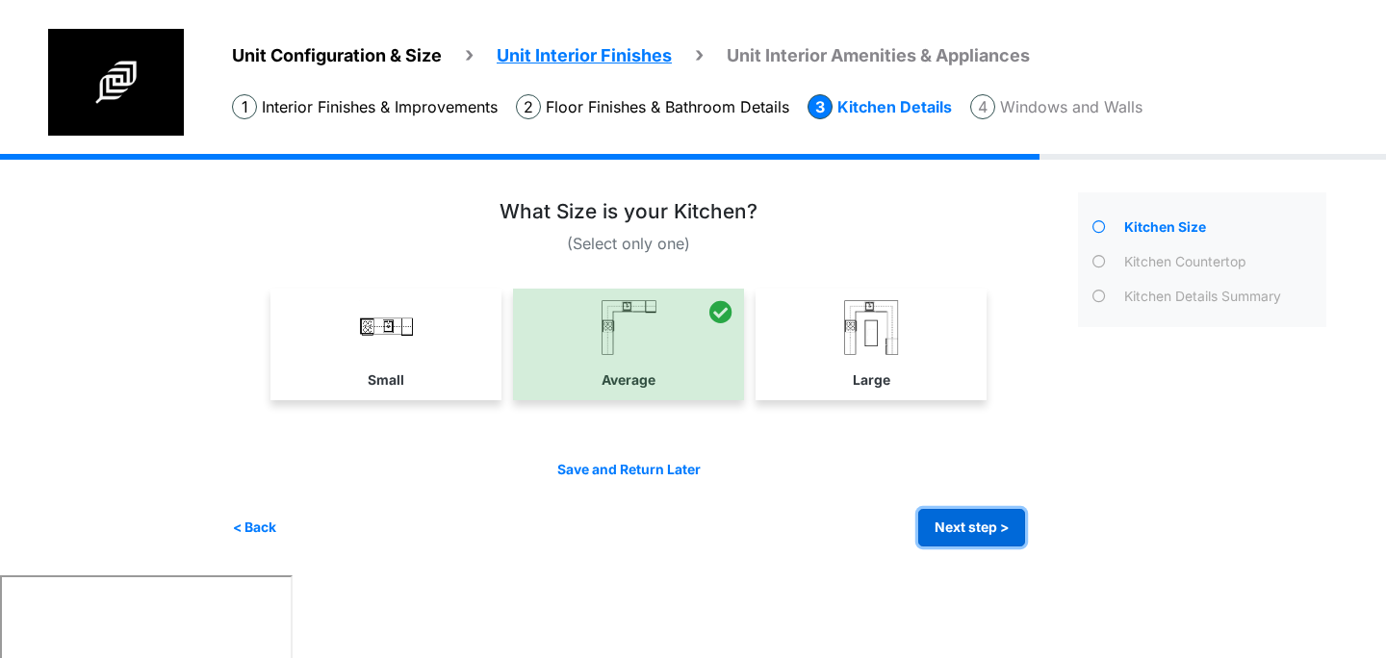
click at [956, 531] on button "Next step >" at bounding box center [971, 528] width 107 height 38
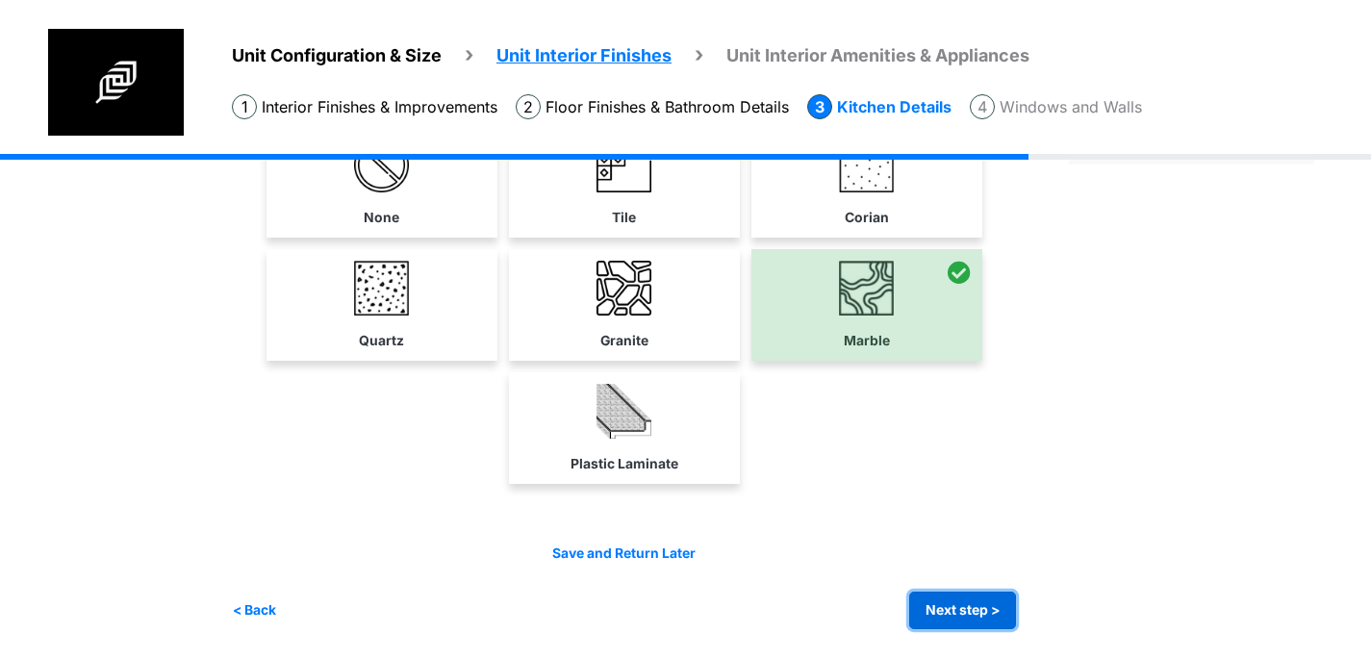
click at [957, 609] on button "Next step >" at bounding box center [962, 611] width 107 height 38
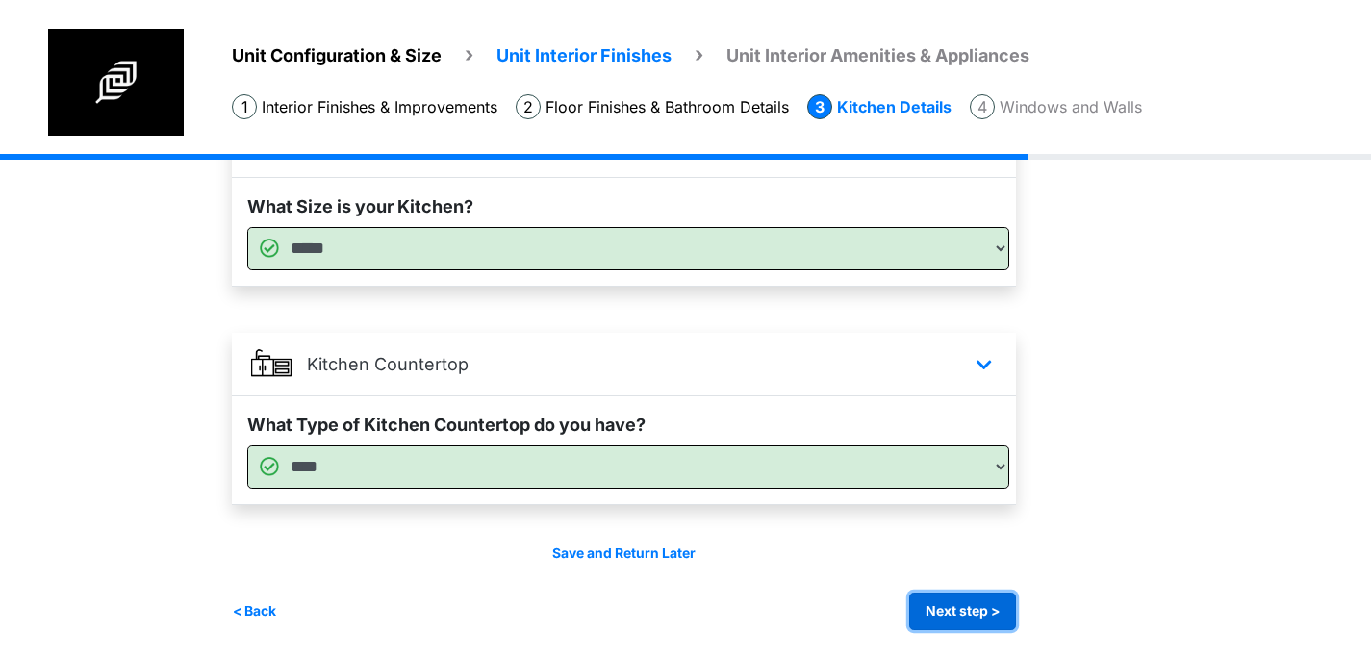
click at [961, 603] on button "Next step >" at bounding box center [962, 612] width 107 height 38
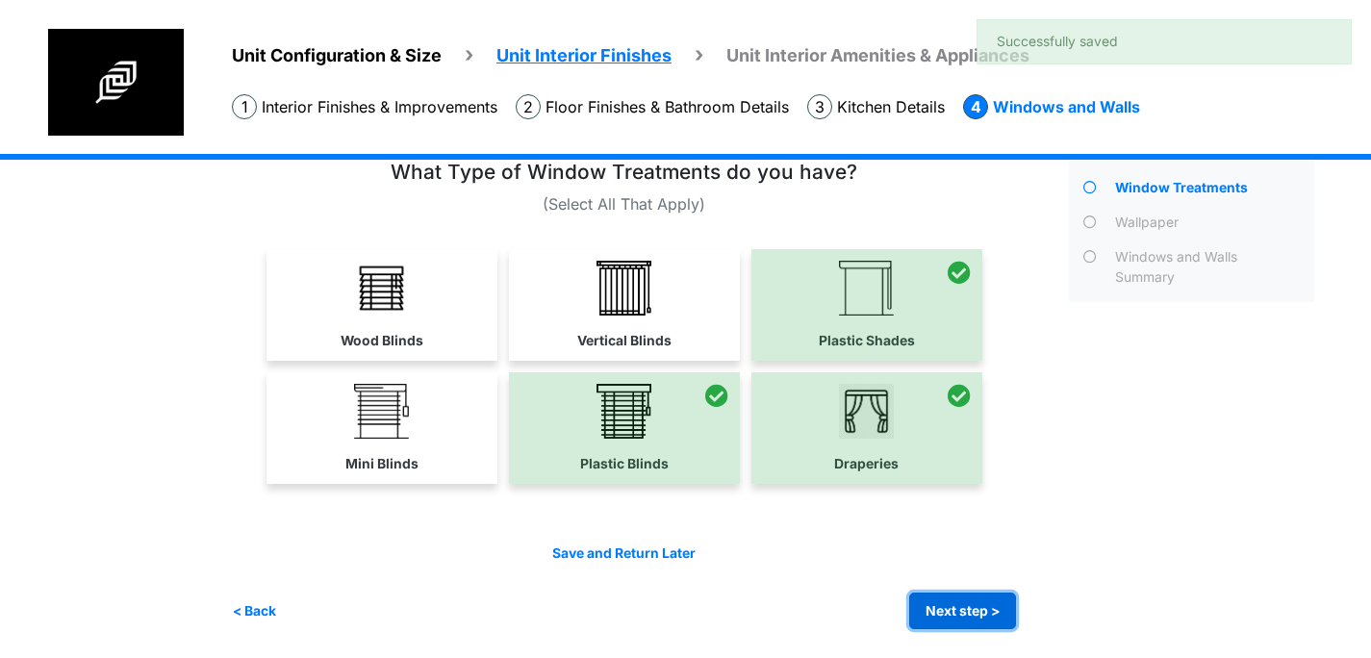
click at [959, 605] on button "Next step >" at bounding box center [962, 612] width 107 height 38
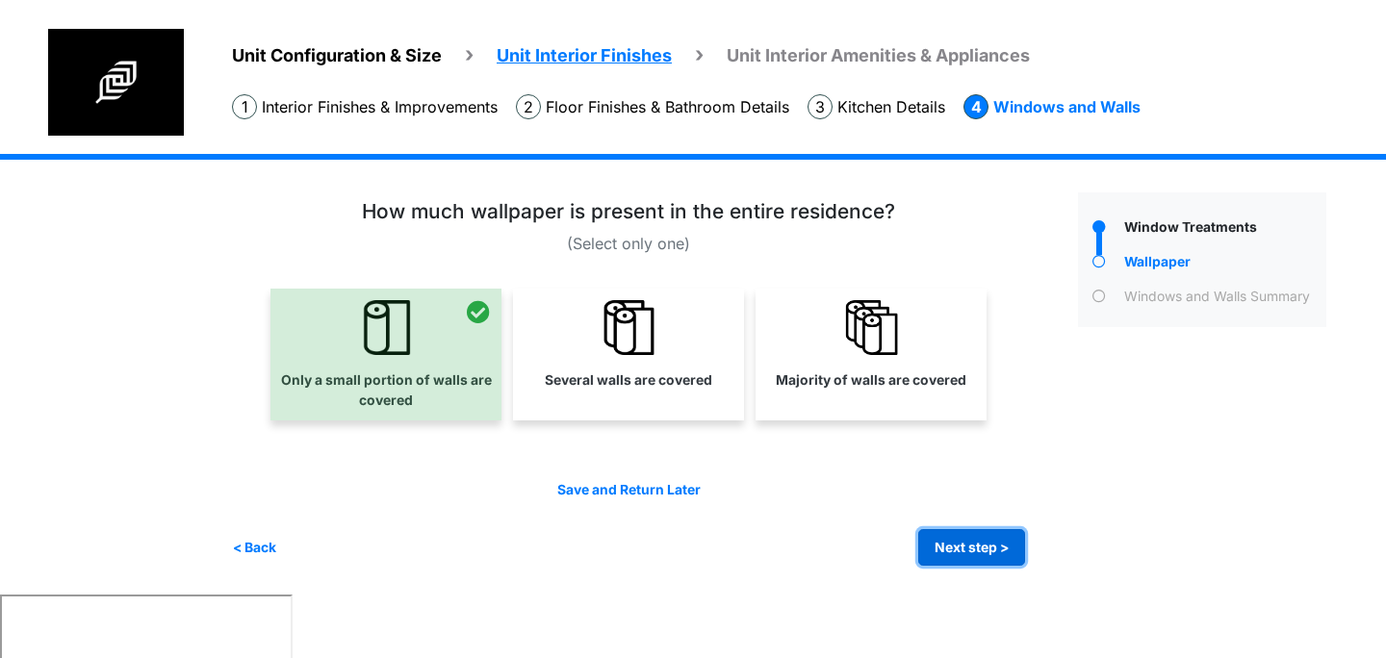
click at [945, 552] on button "Next step >" at bounding box center [971, 548] width 107 height 38
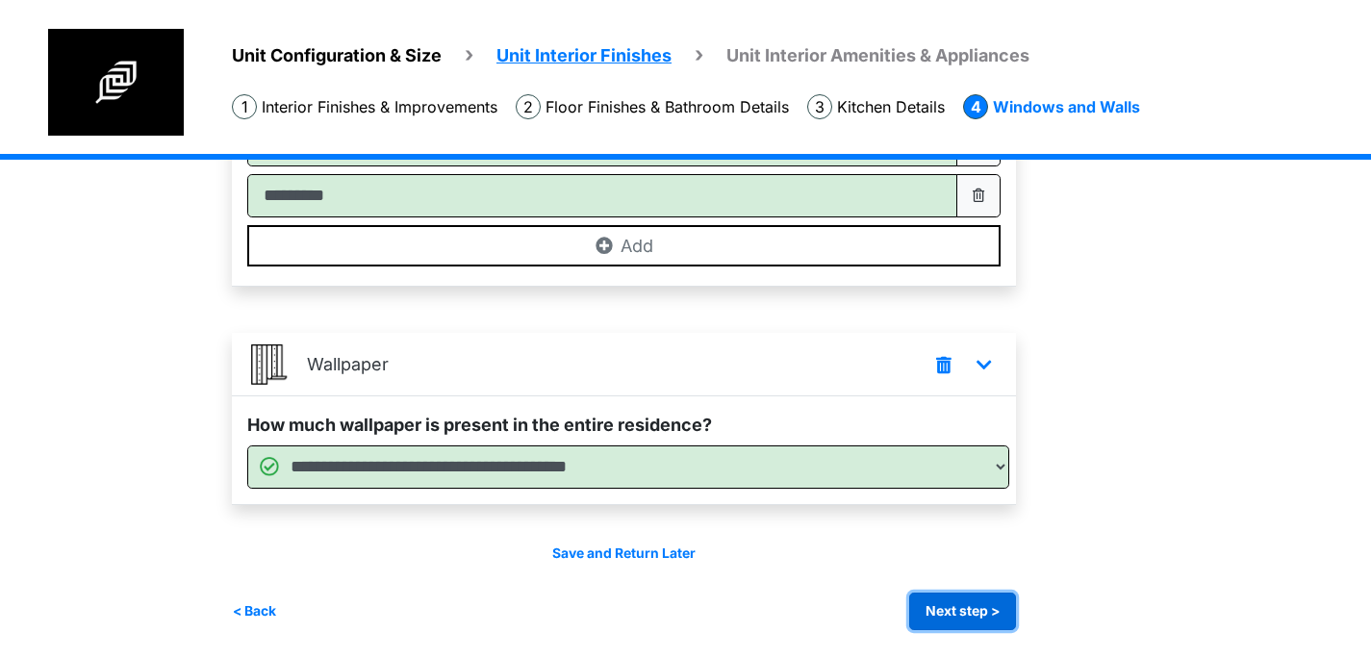
click at [945, 603] on button "Next step >" at bounding box center [962, 612] width 107 height 38
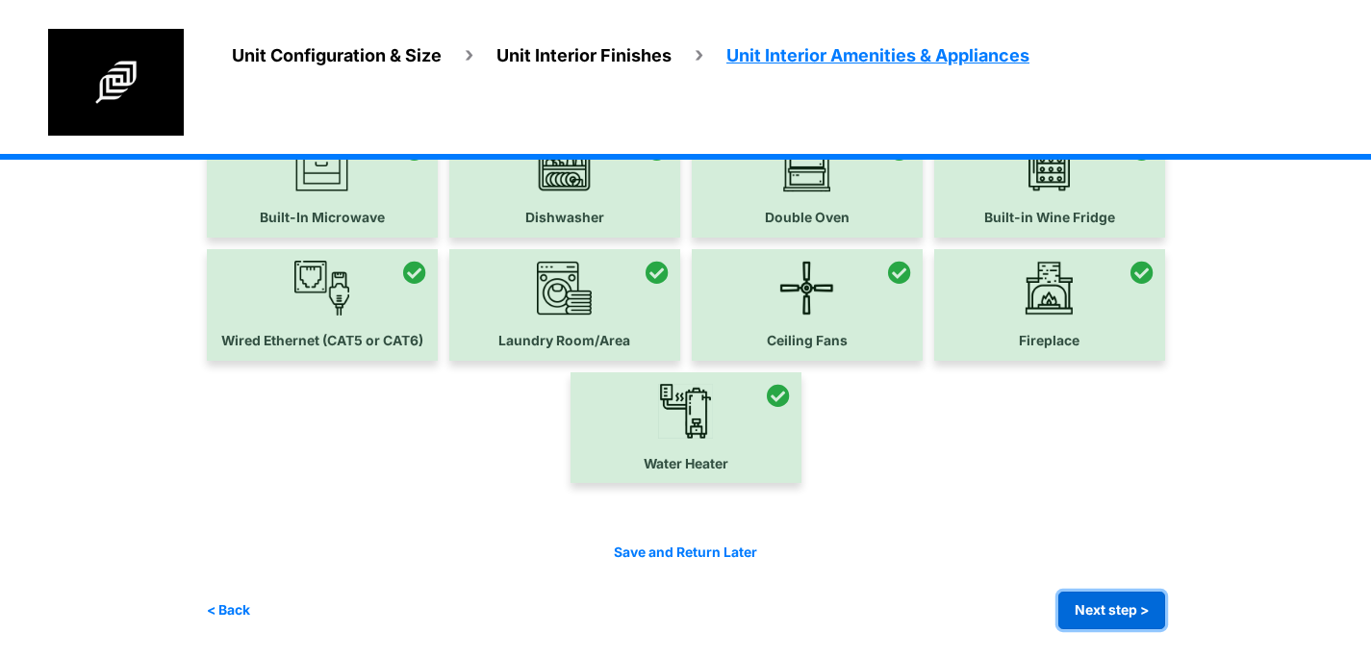
click at [1111, 614] on button "Next step >" at bounding box center [1111, 611] width 107 height 38
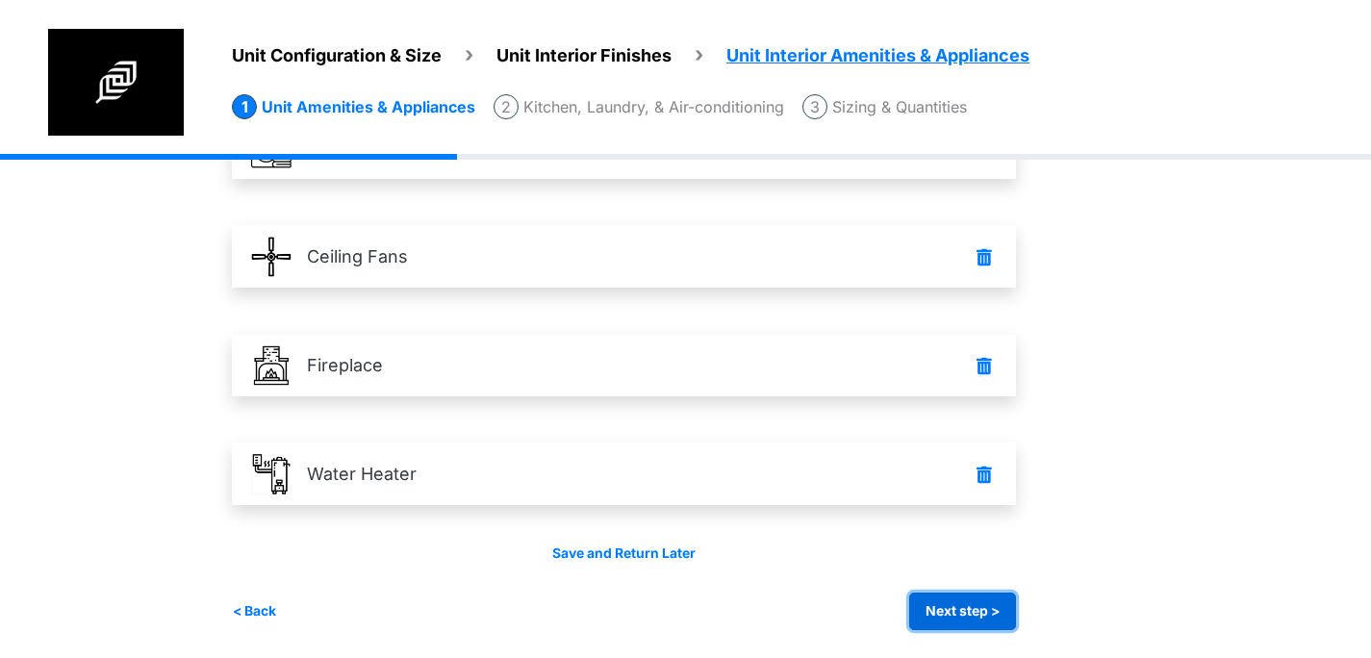
click at [973, 611] on button "Next step >" at bounding box center [962, 612] width 107 height 38
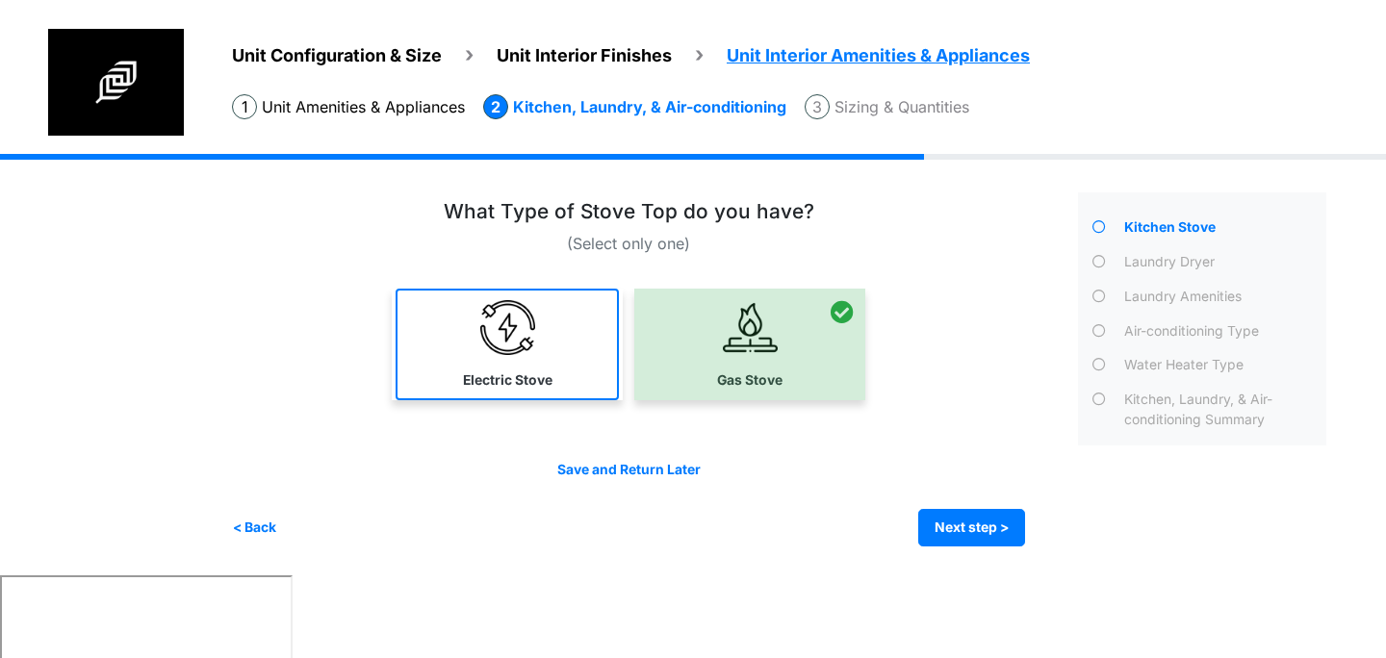
click at [562, 375] on link "Electric Stove" at bounding box center [506, 345] width 223 height 112
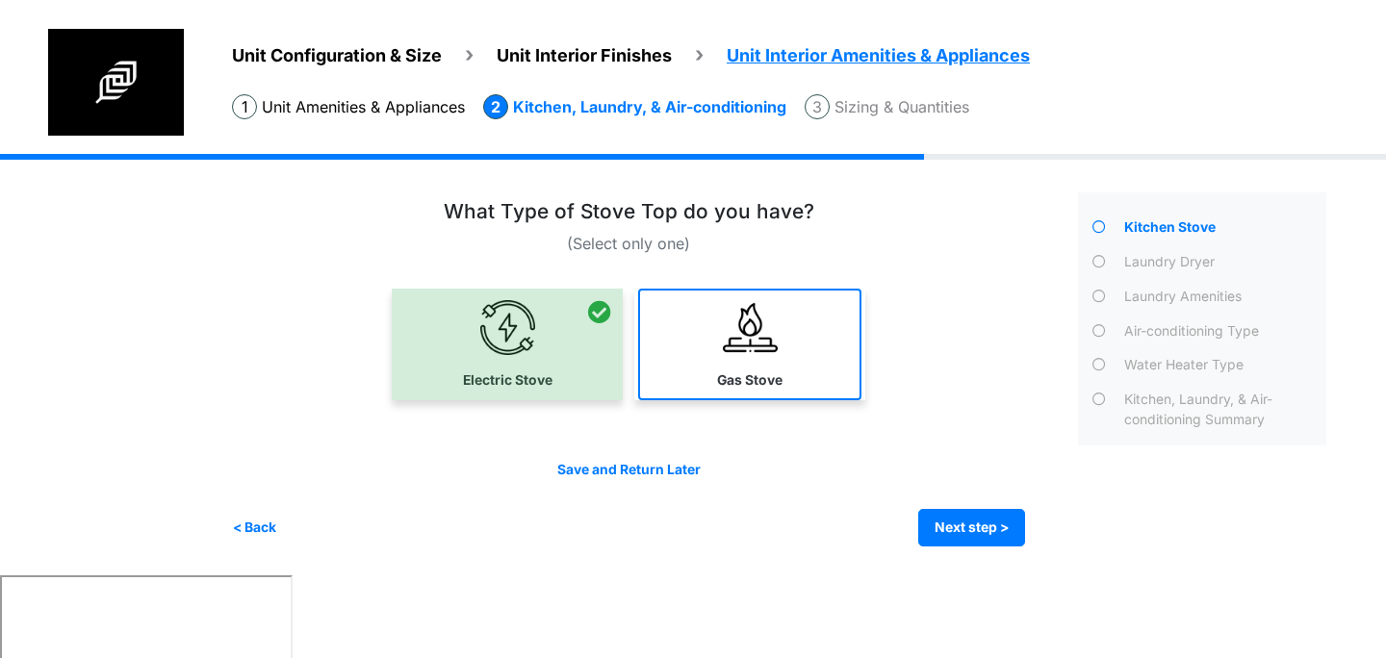
click at [703, 374] on link "Gas Stove" at bounding box center [749, 345] width 223 height 112
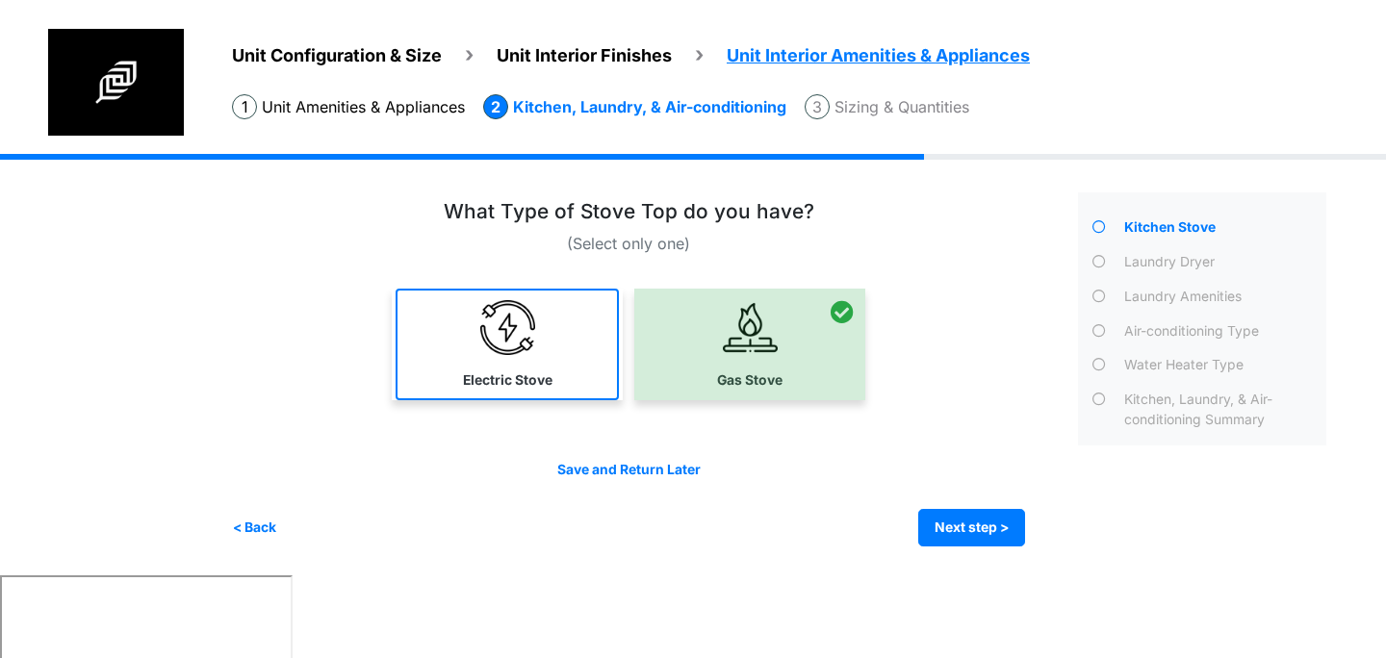
click at [559, 373] on link "Electric Stove" at bounding box center [506, 345] width 223 height 112
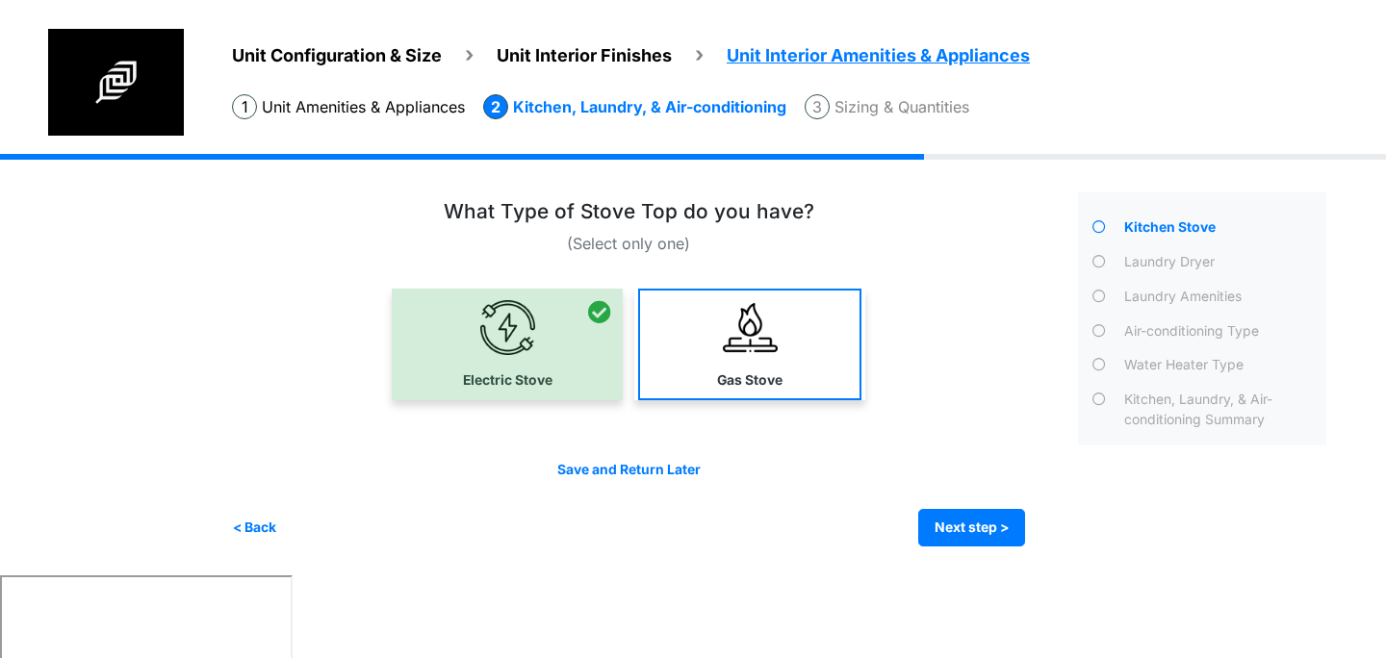
click at [712, 394] on link "Gas Stove" at bounding box center [749, 345] width 223 height 112
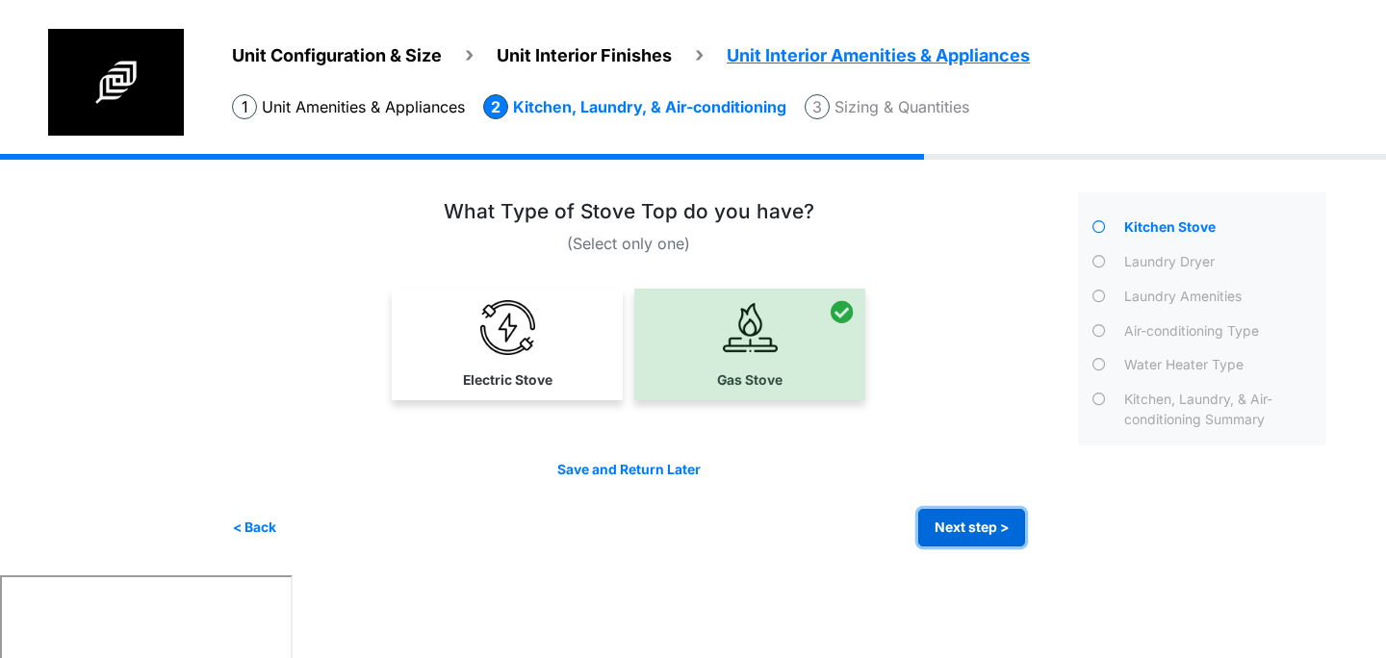
click at [943, 518] on button "Next step >" at bounding box center [971, 528] width 107 height 38
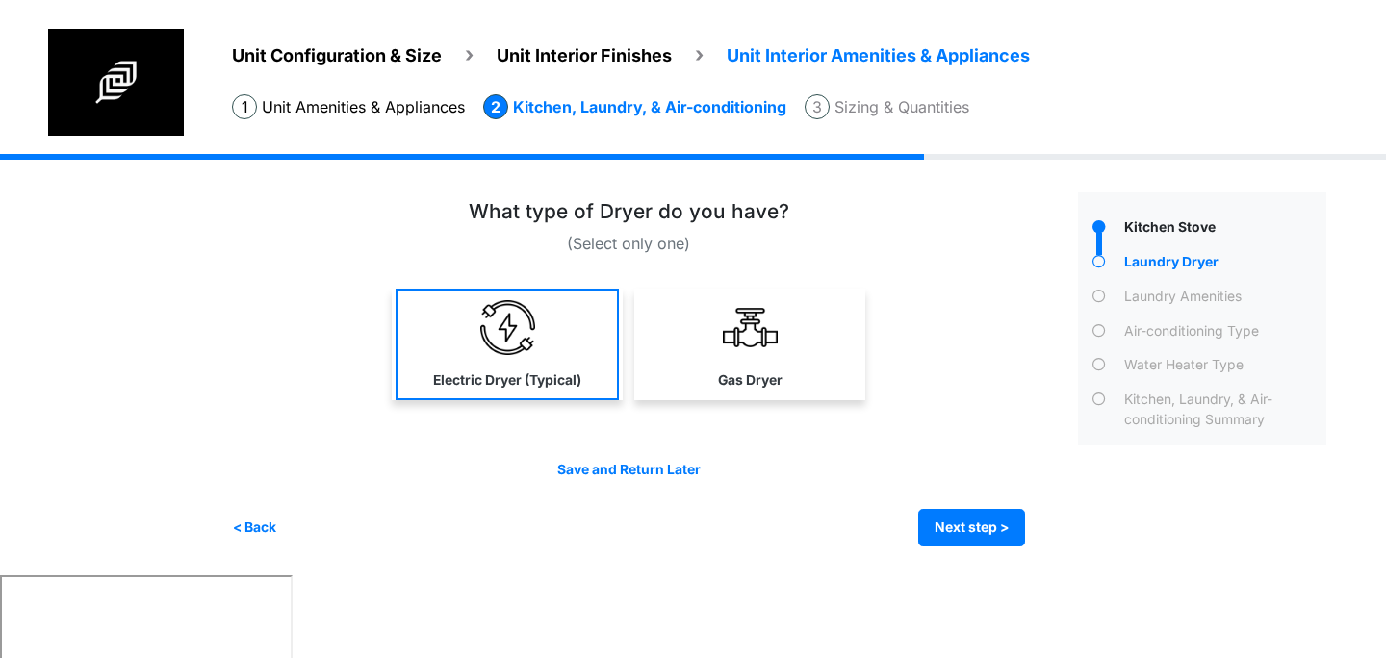
click at [567, 371] on label "Electric Dryer (Typical)" at bounding box center [507, 380] width 148 height 20
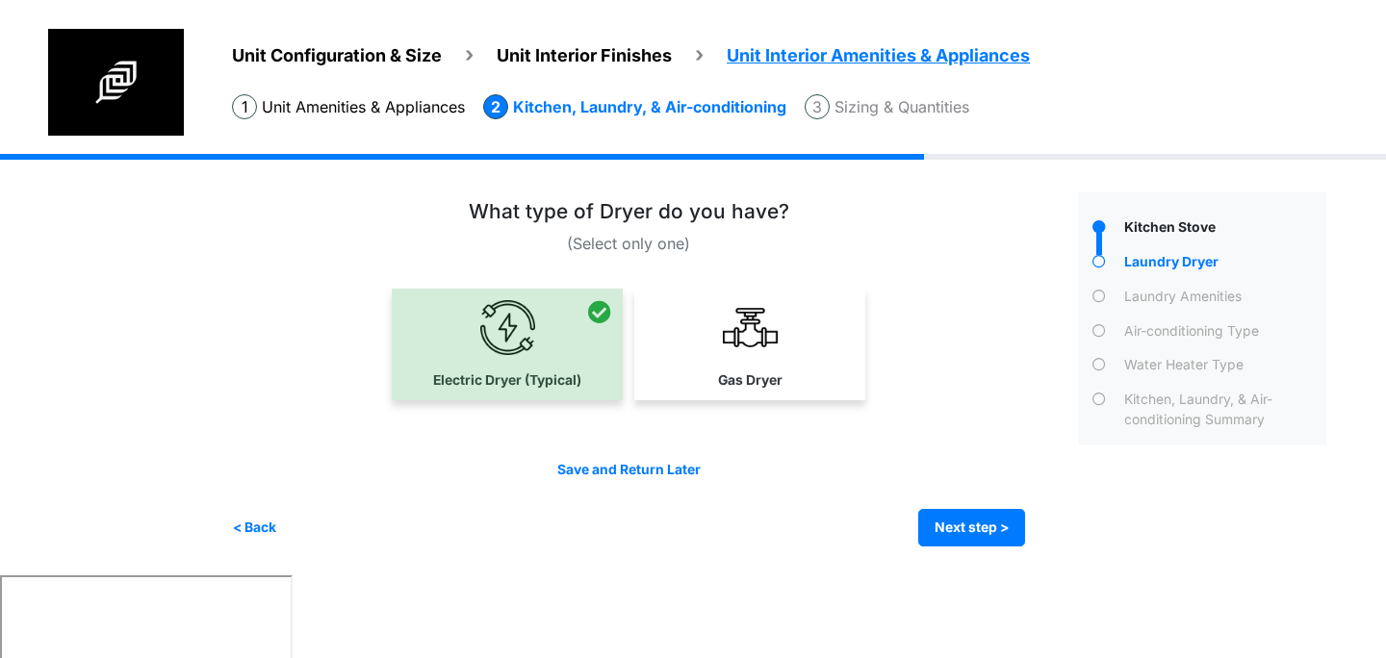
click at [955, 546] on div "Condo Square Footage **** Next step >" at bounding box center [786, 364] width 1109 height 421
click at [955, 528] on button "Next step >" at bounding box center [971, 528] width 107 height 38
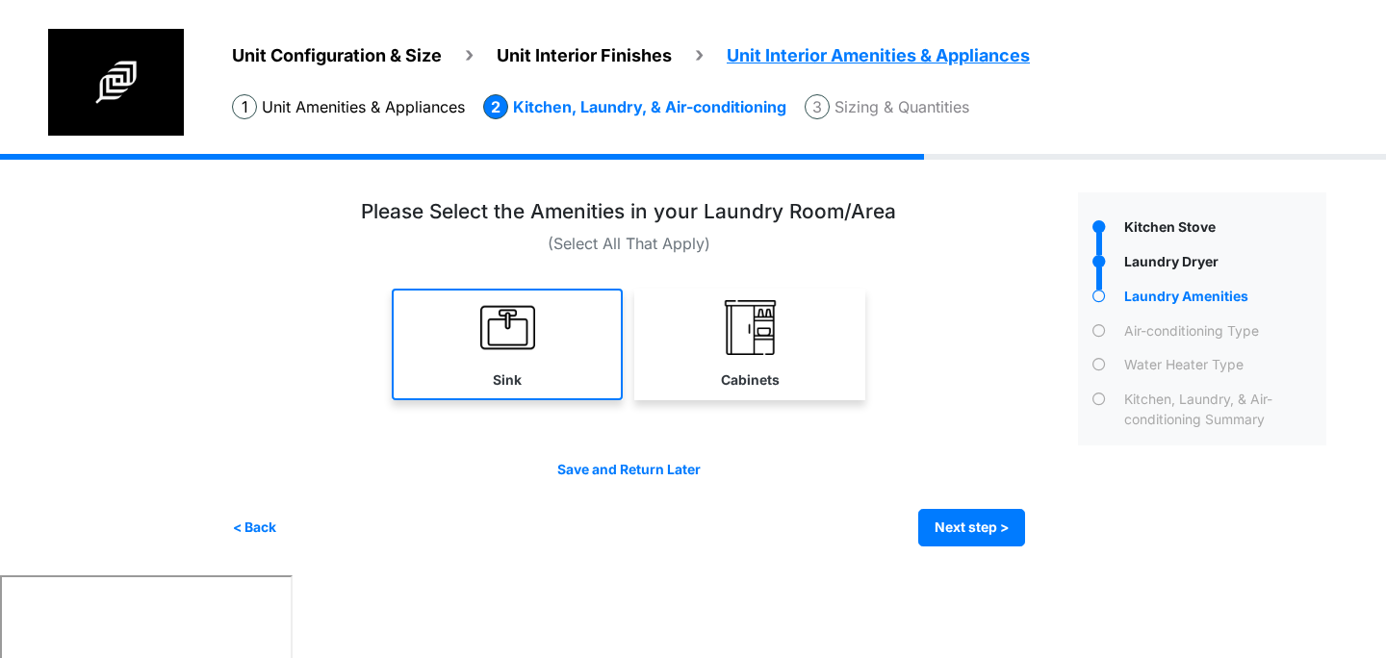
click at [571, 357] on link "Sink" at bounding box center [507, 345] width 231 height 112
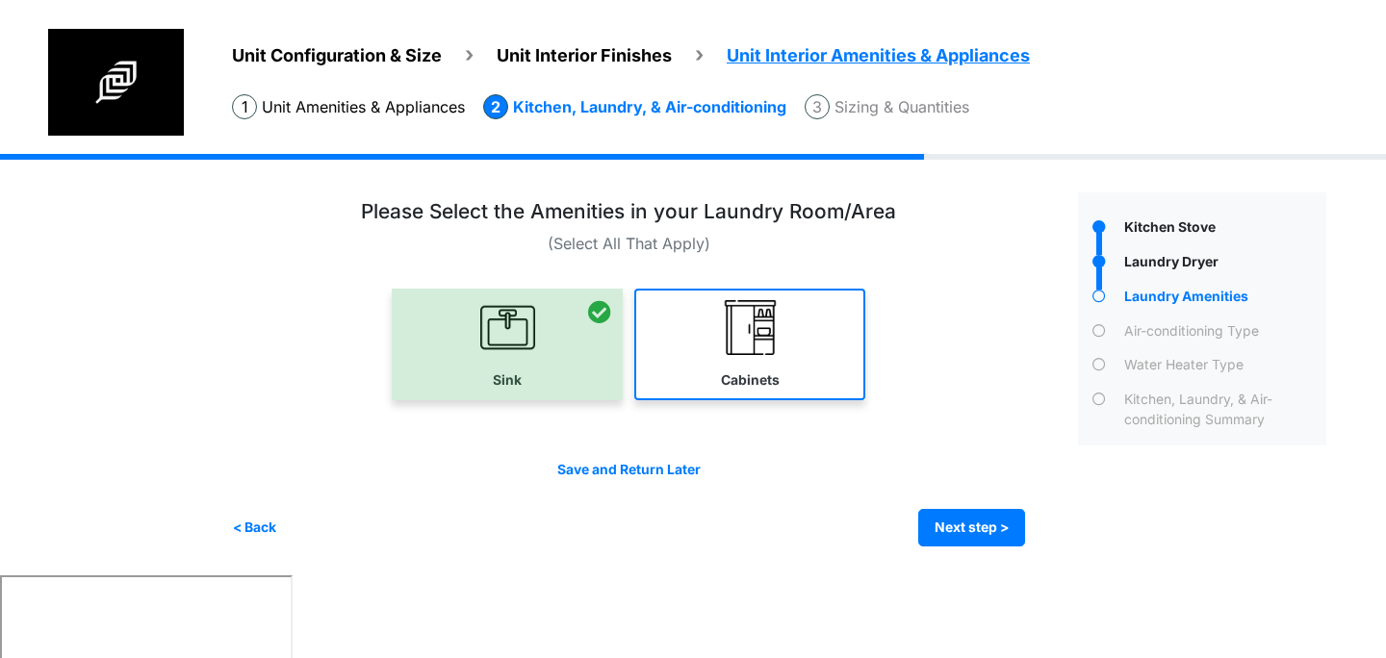
click at [713, 357] on link "Cabinets" at bounding box center [749, 345] width 231 height 112
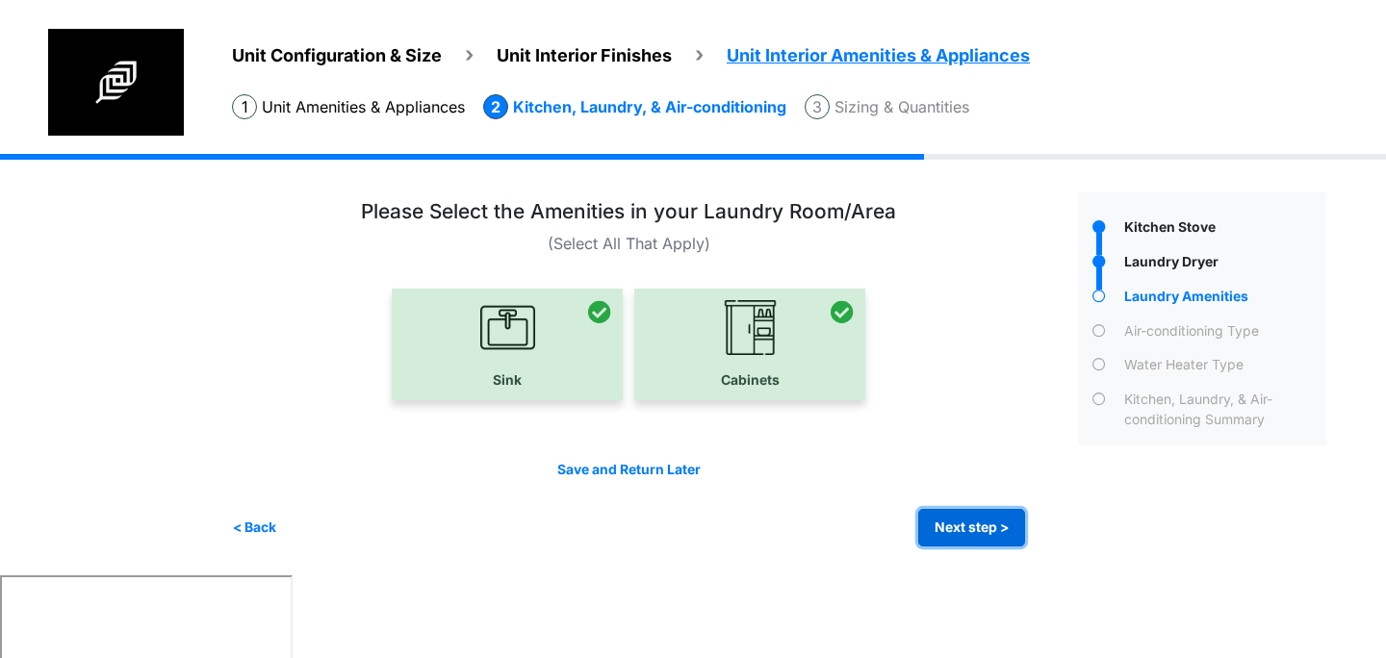
click at [961, 521] on button "Next step >" at bounding box center [971, 528] width 107 height 38
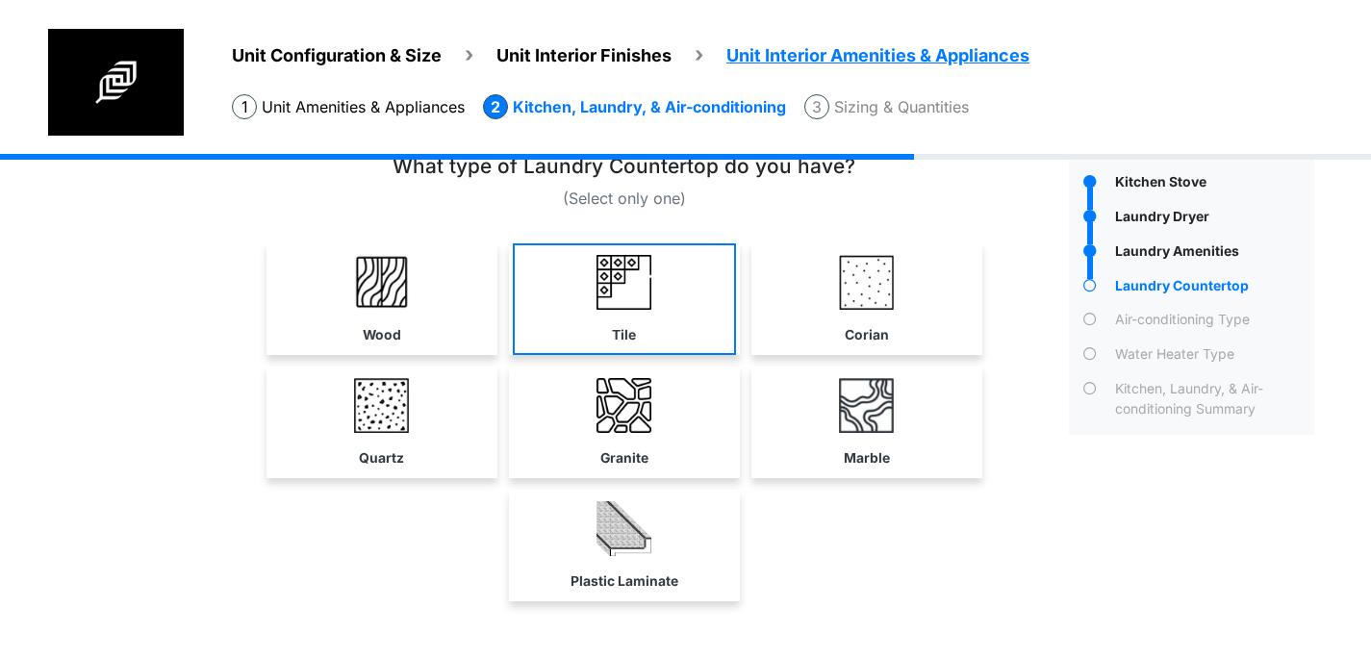
scroll to position [0, 0]
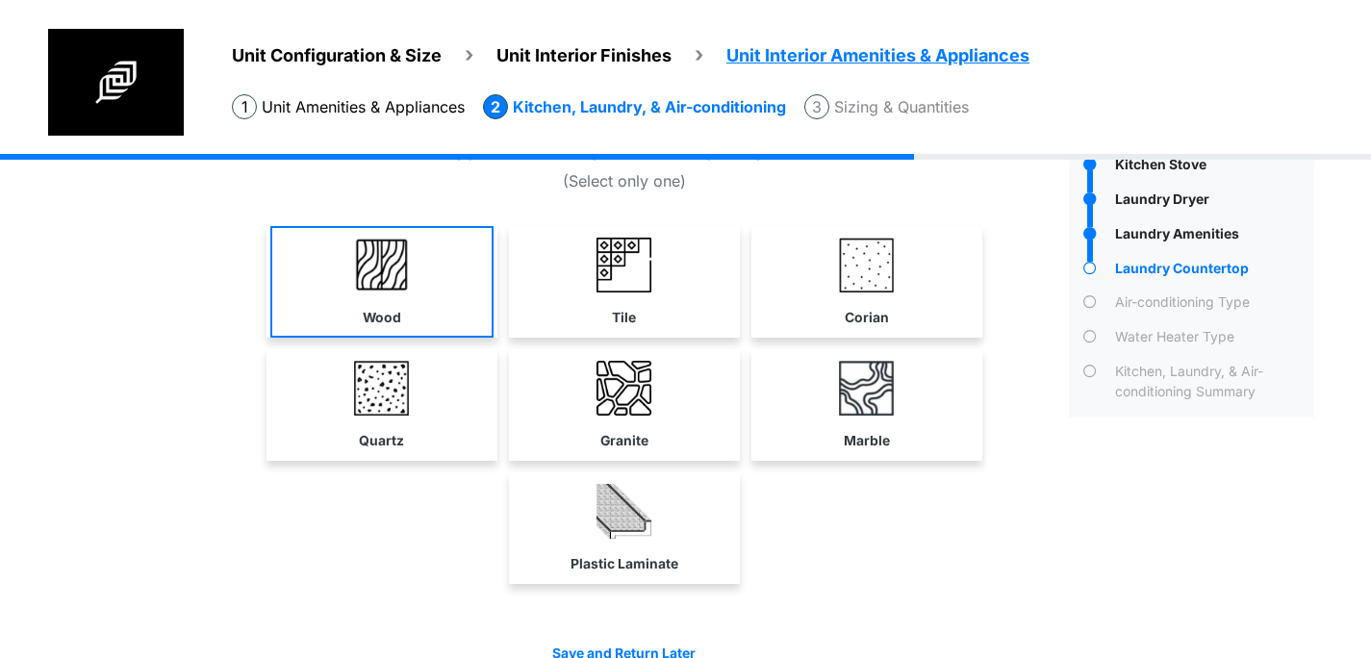
click at [398, 296] on link "Wood" at bounding box center [381, 282] width 223 height 112
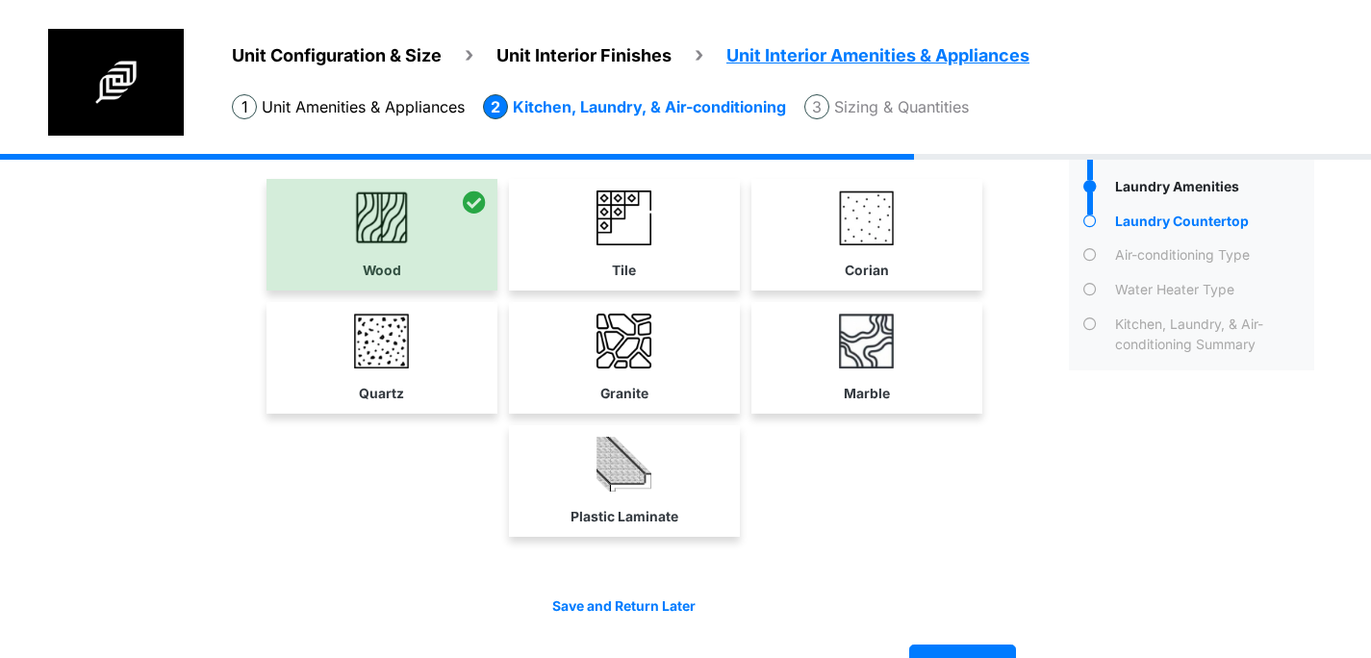
scroll to position [163, 0]
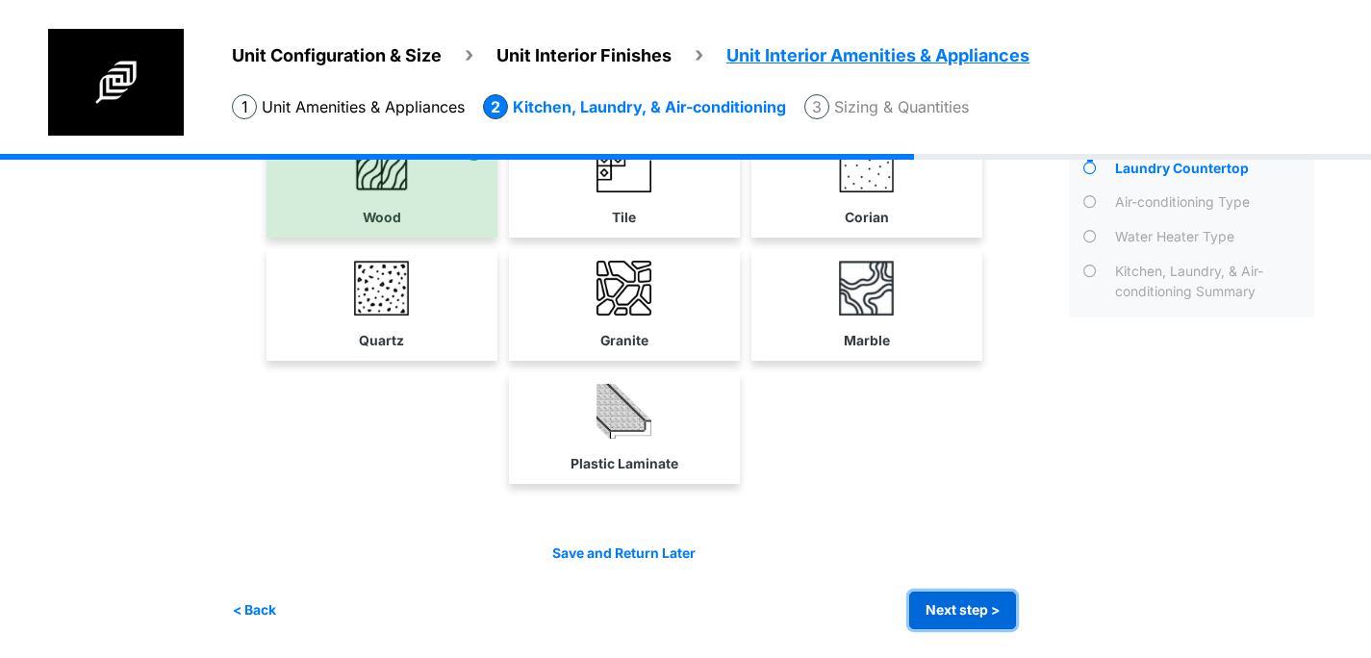
click at [968, 605] on button "Next step >" at bounding box center [962, 611] width 107 height 38
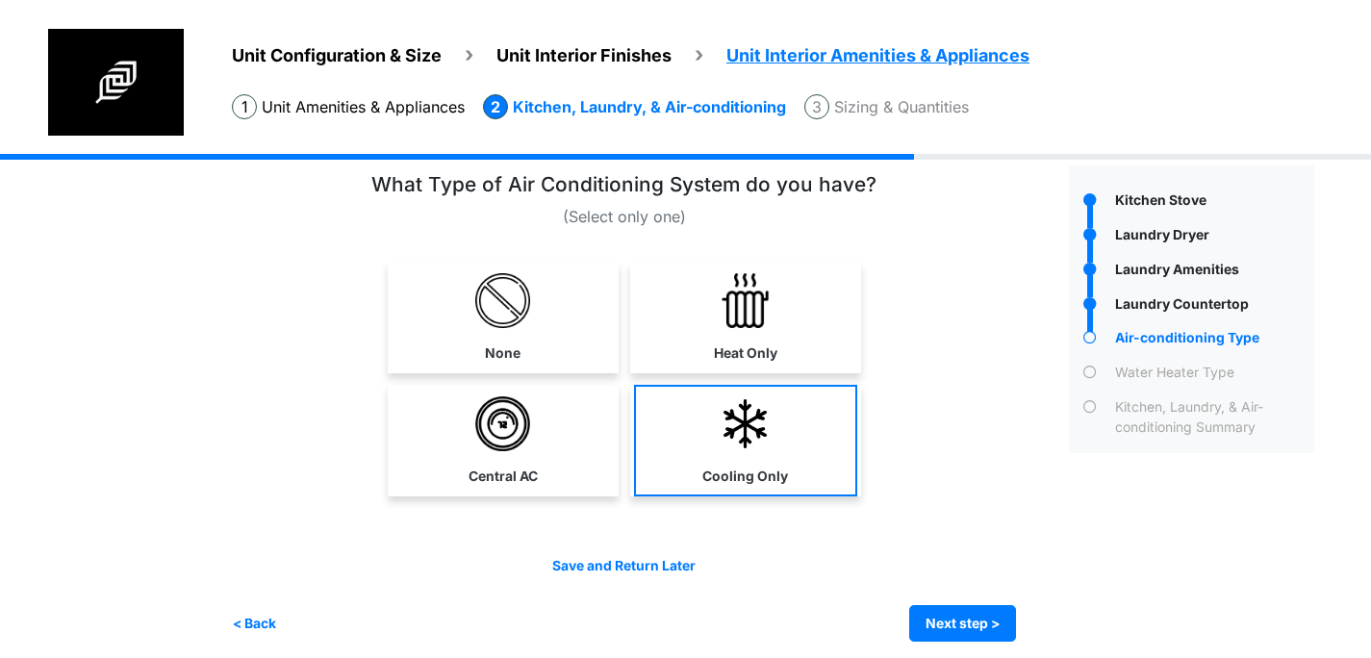
scroll to position [0, 0]
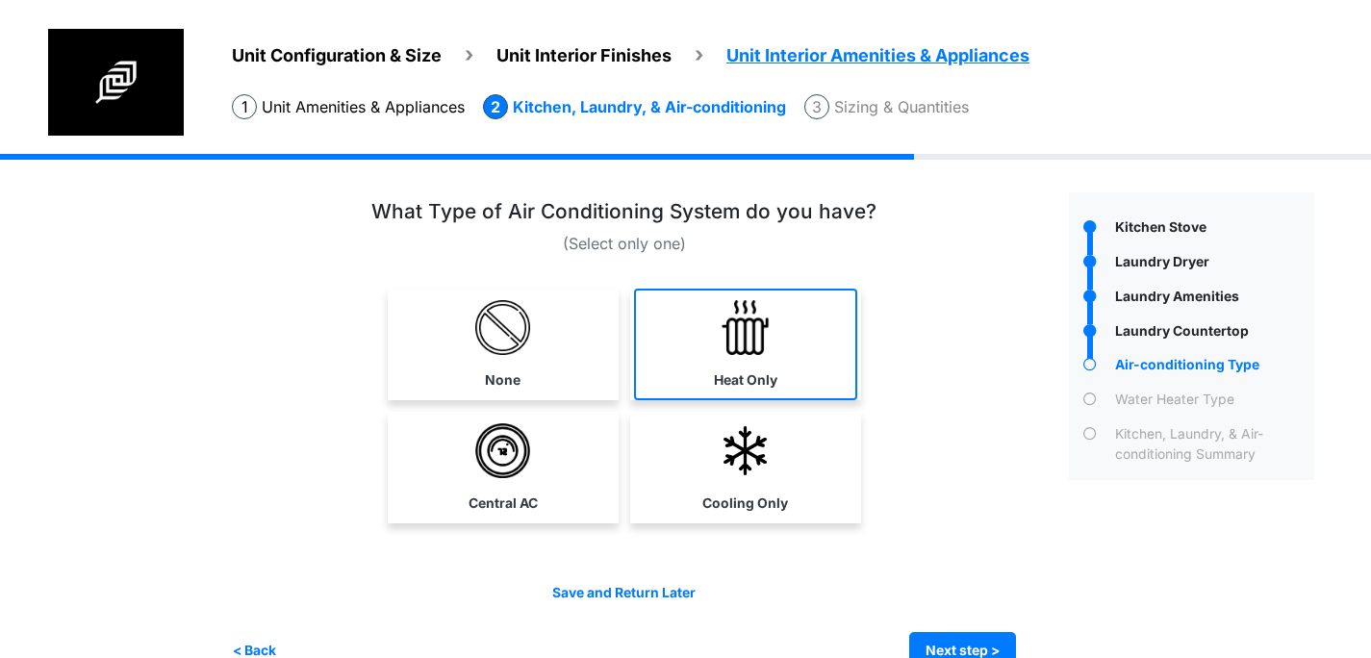
click at [752, 344] on img at bounding box center [745, 327] width 55 height 55
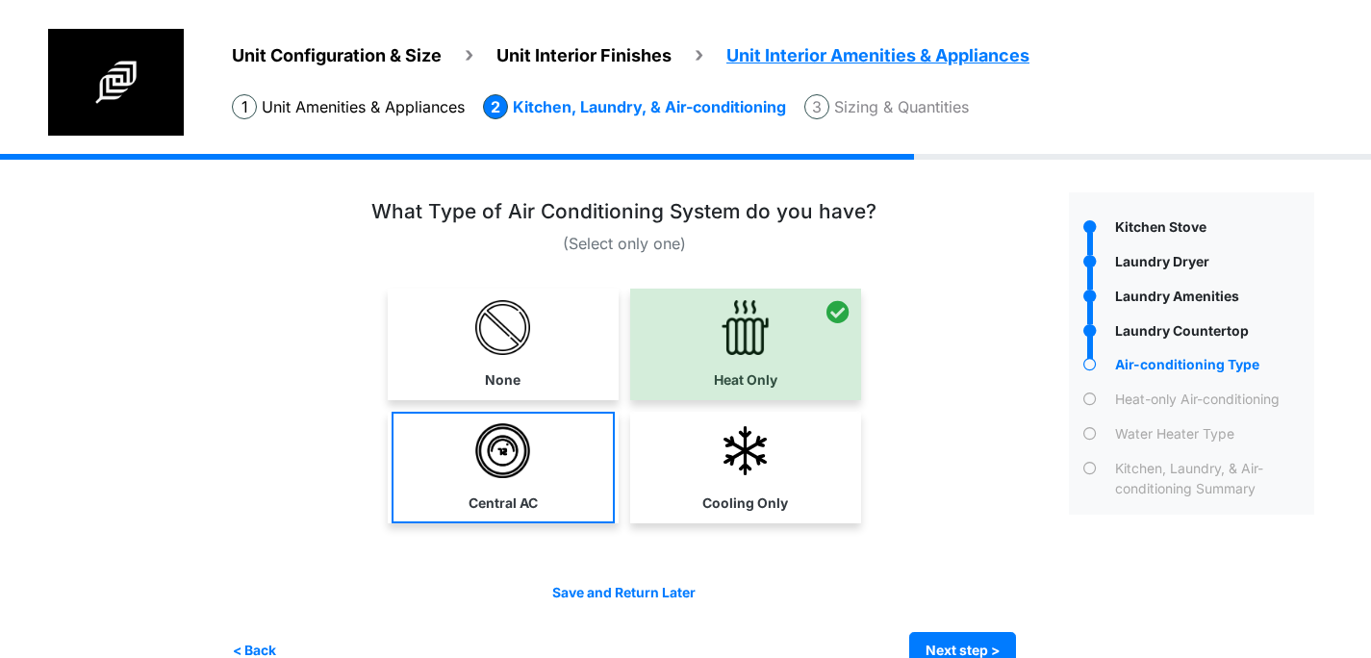
click at [607, 433] on link "Central AC" at bounding box center [503, 468] width 223 height 112
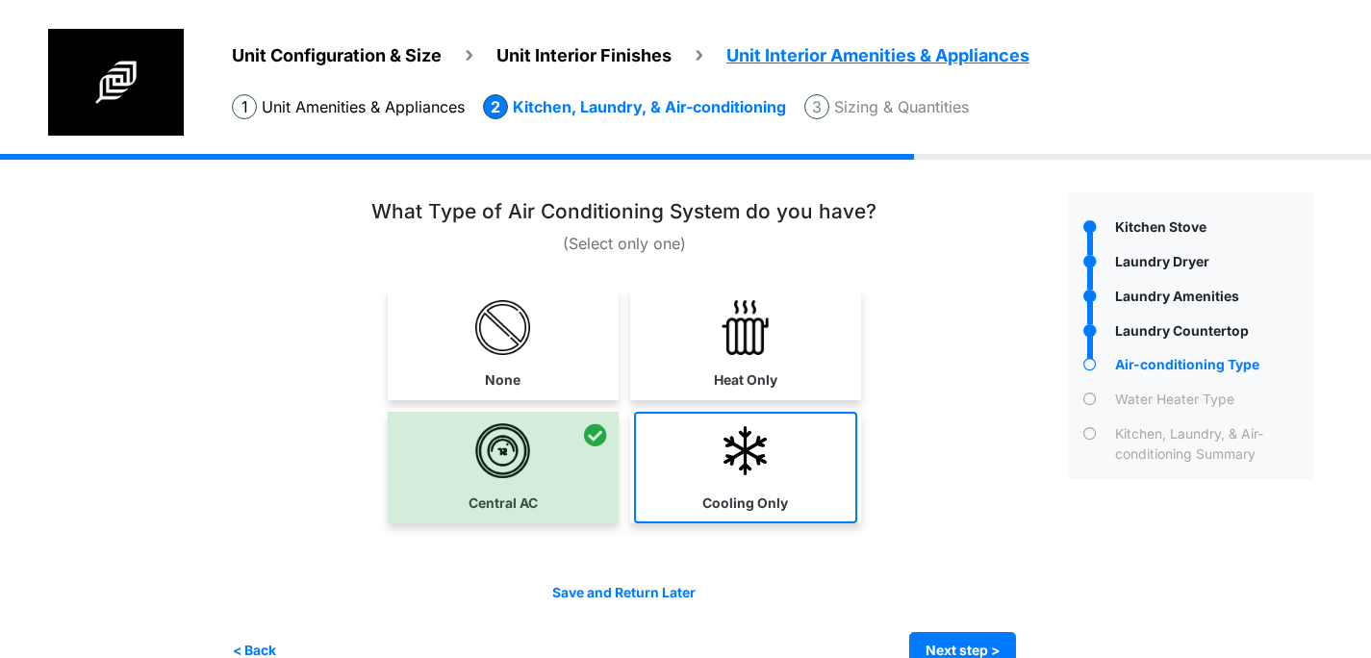
click at [717, 440] on link "Cooling Only" at bounding box center [745, 468] width 223 height 112
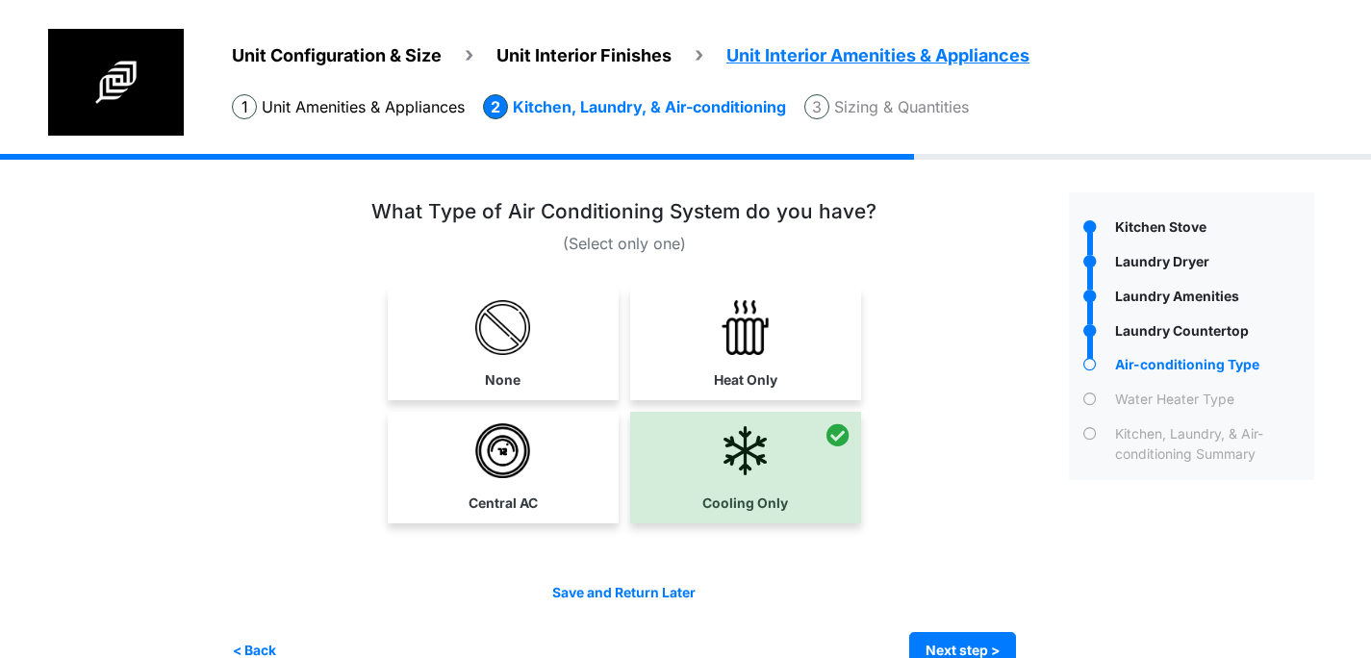
scroll to position [39, 0]
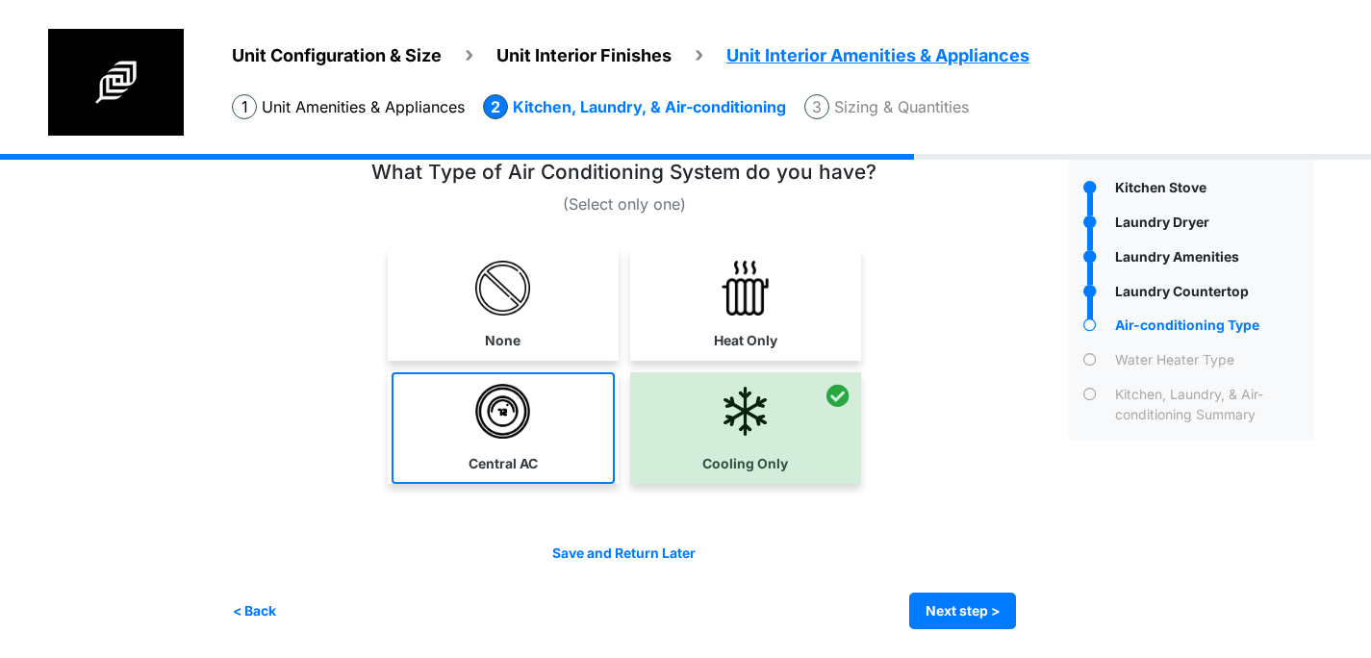
click at [550, 415] on link "Central AC" at bounding box center [503, 428] width 223 height 112
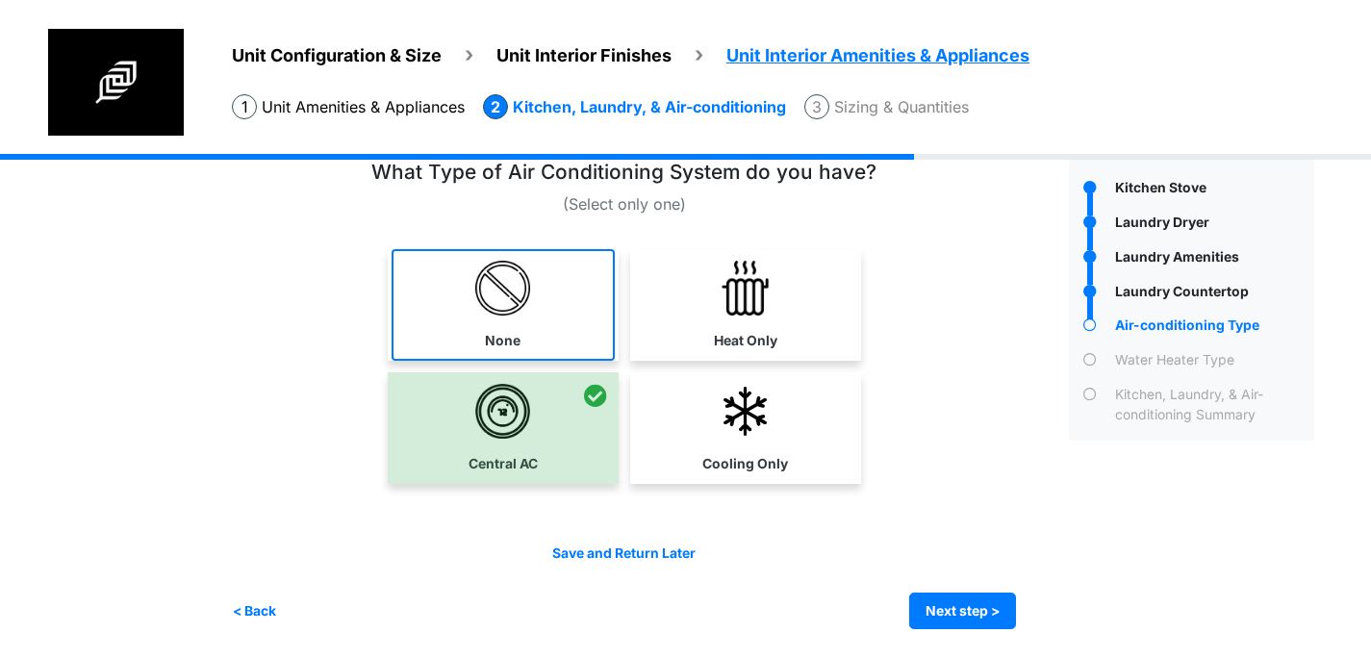
click at [551, 294] on link "None" at bounding box center [503, 305] width 223 height 112
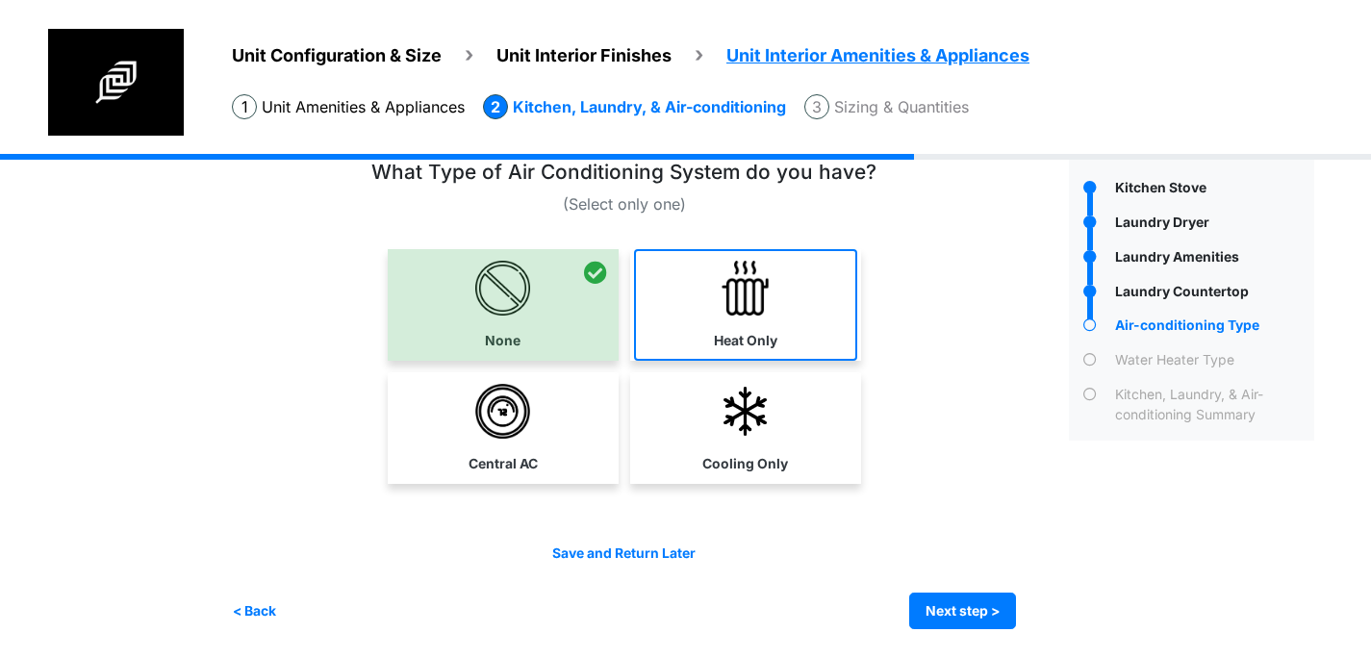
click at [741, 298] on img at bounding box center [745, 288] width 55 height 55
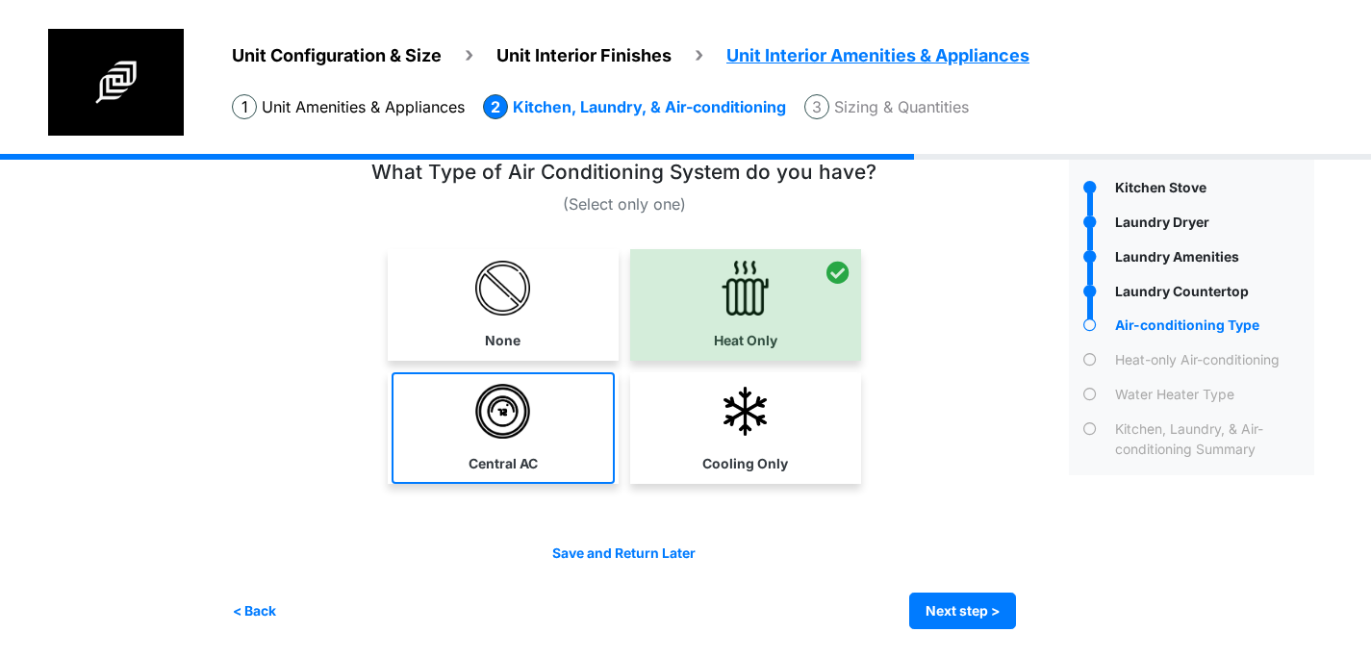
click at [523, 407] on img at bounding box center [502, 411] width 55 height 55
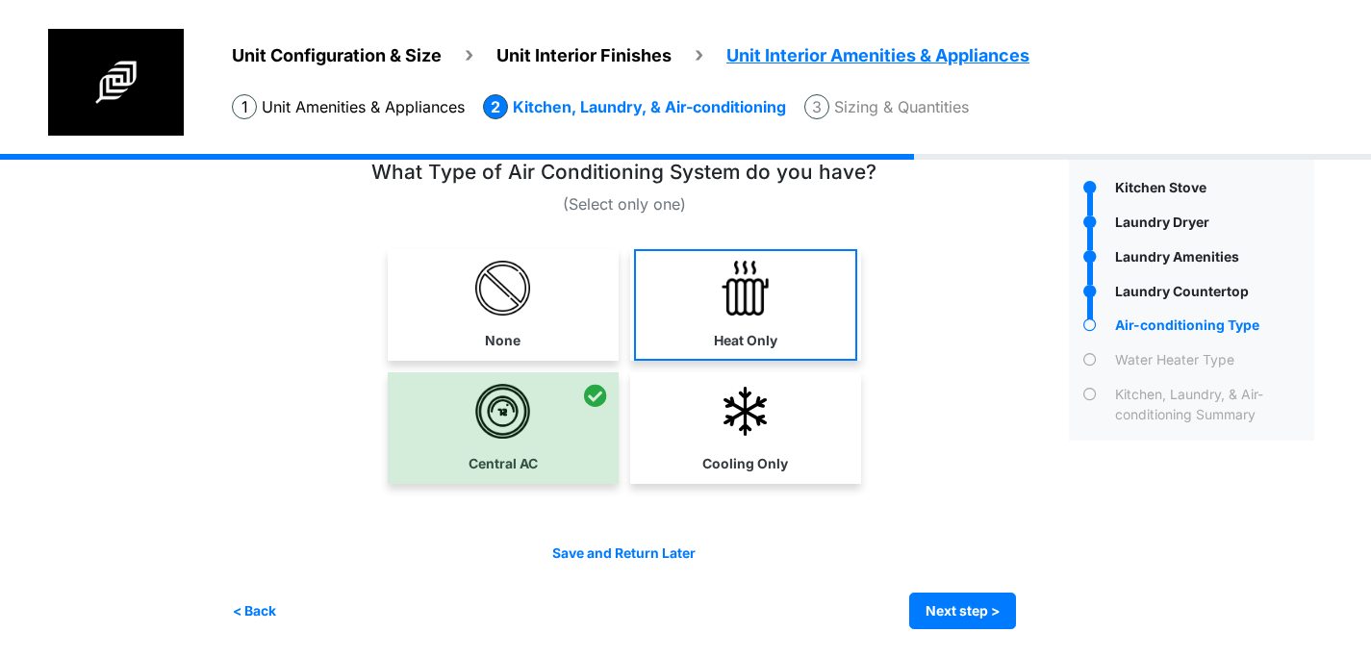
click at [736, 345] on label "Heat Only" at bounding box center [746, 341] width 64 height 20
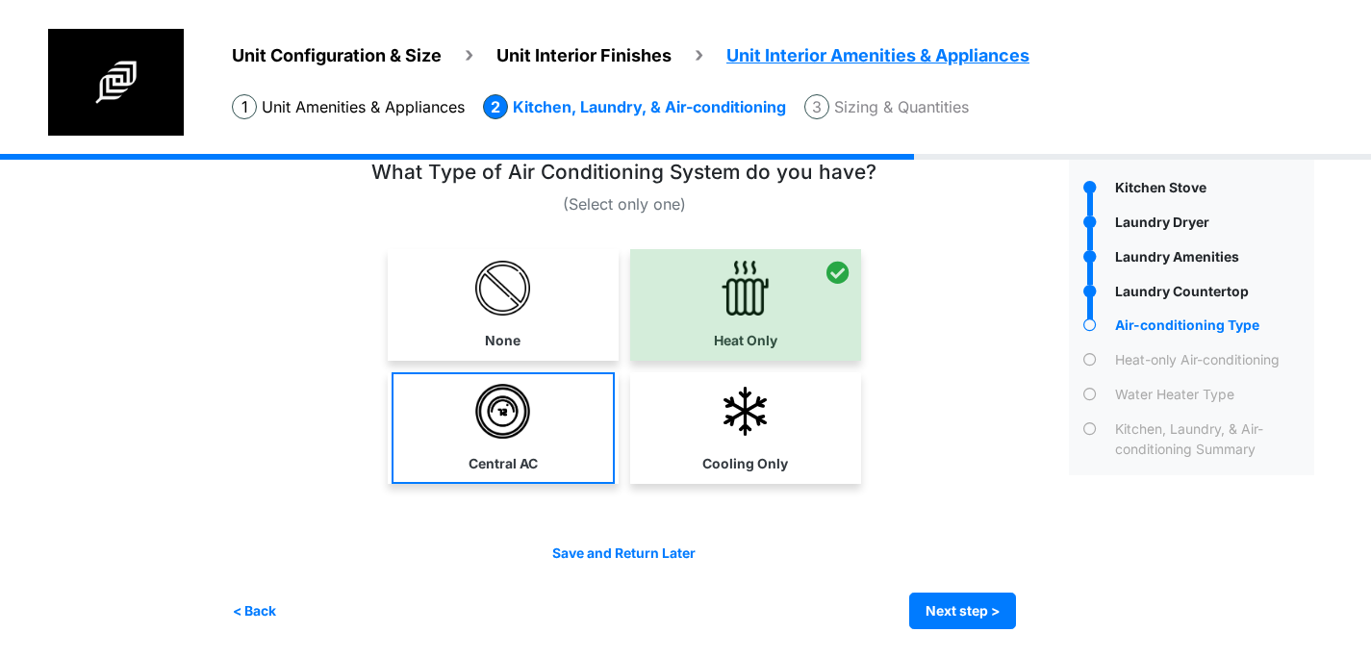
click at [564, 462] on link "Central AC" at bounding box center [503, 428] width 223 height 112
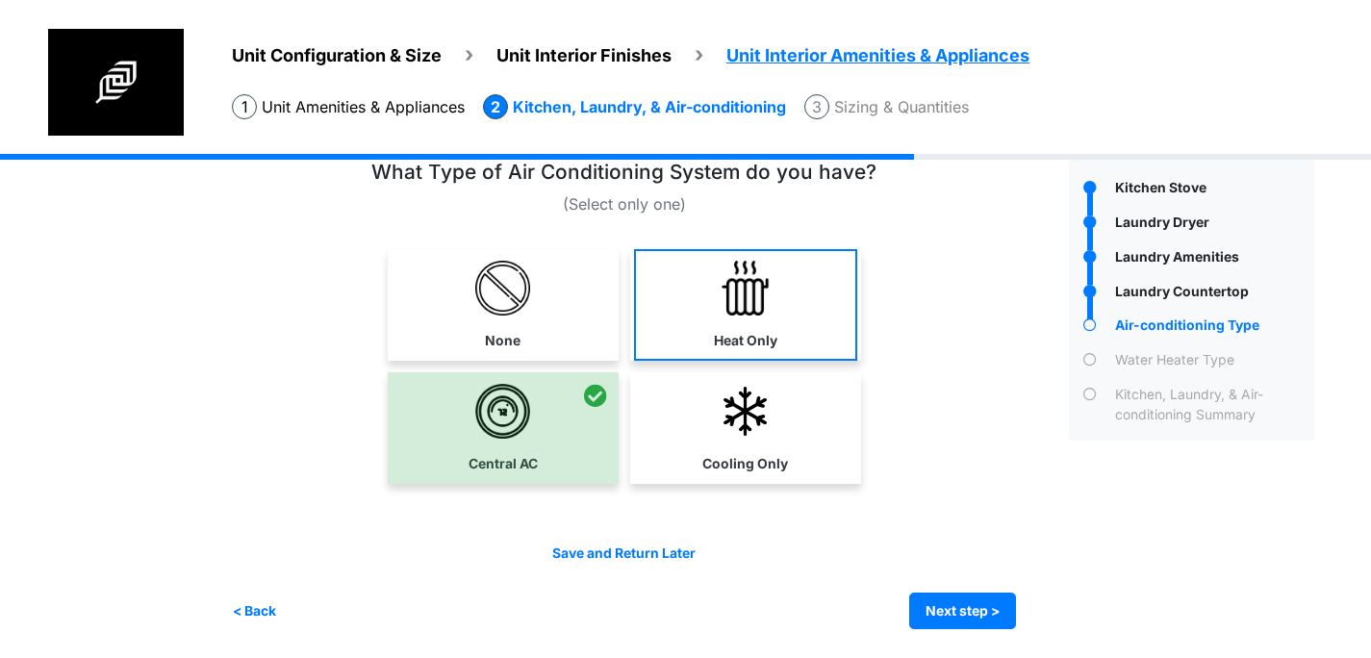
click at [741, 358] on div "Heat Only" at bounding box center [745, 305] width 231 height 112
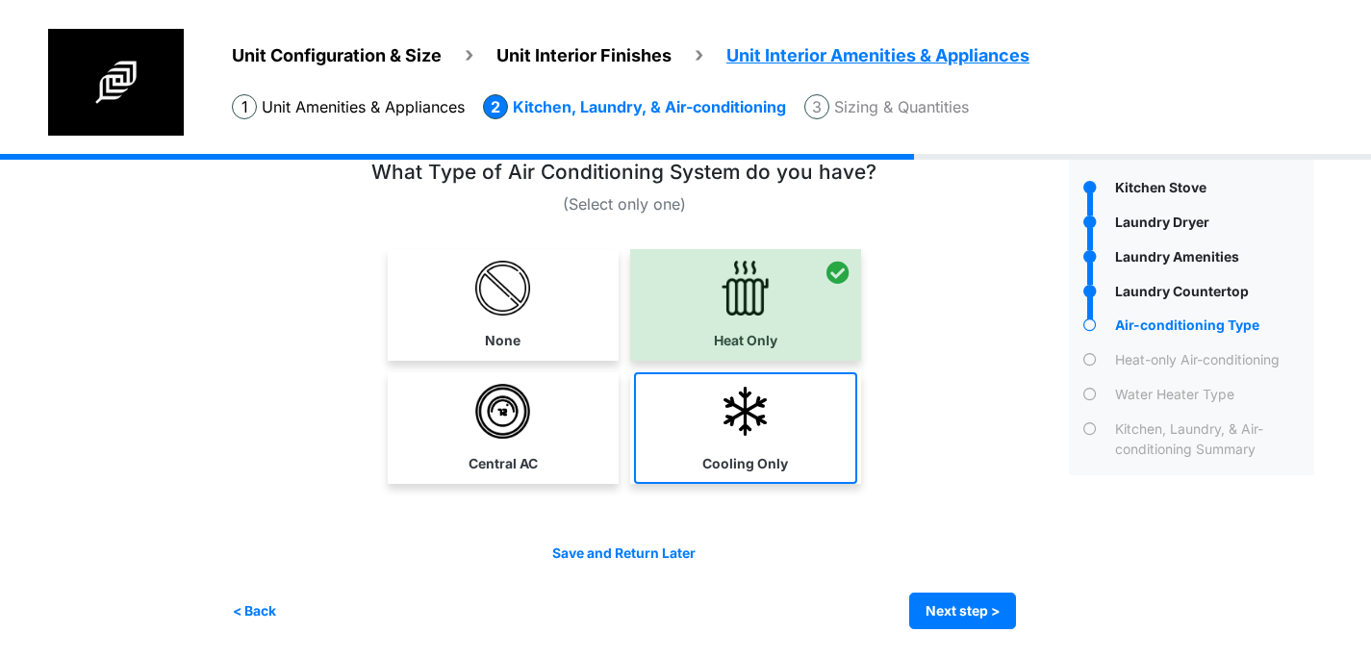
click at [783, 439] on link "Cooling Only" at bounding box center [745, 428] width 223 height 112
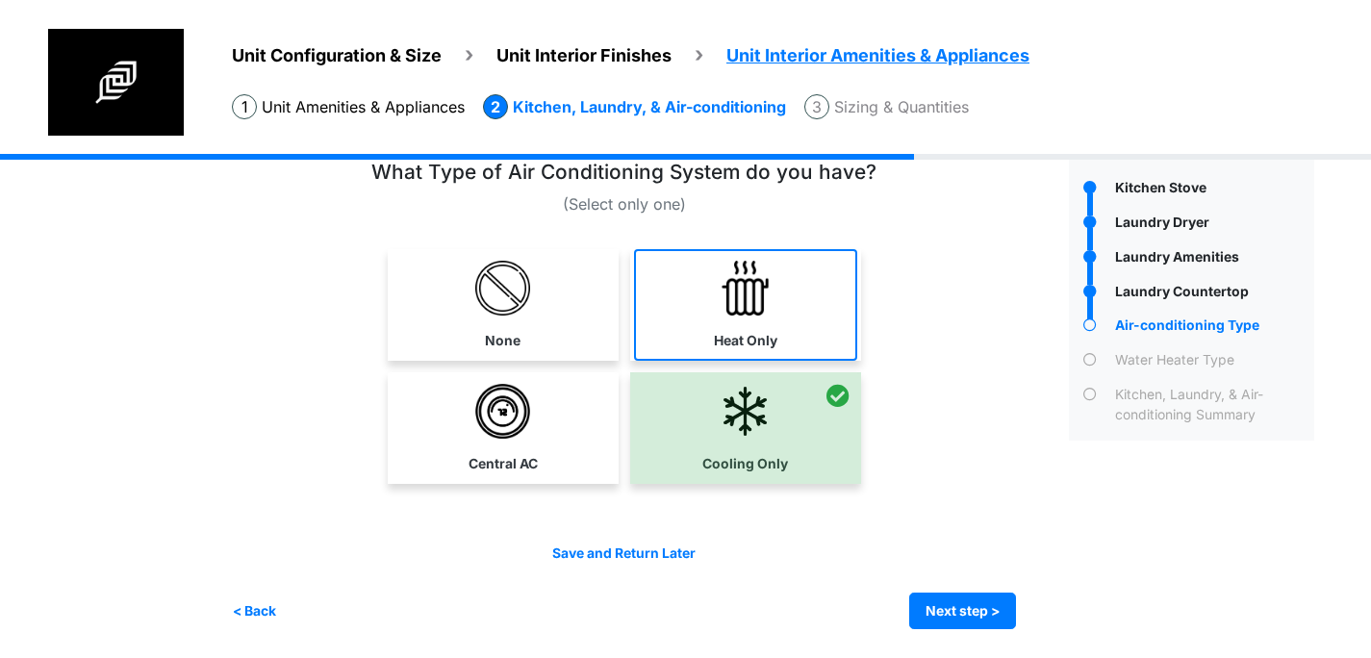
click at [756, 326] on link "Heat Only" at bounding box center [745, 305] width 223 height 112
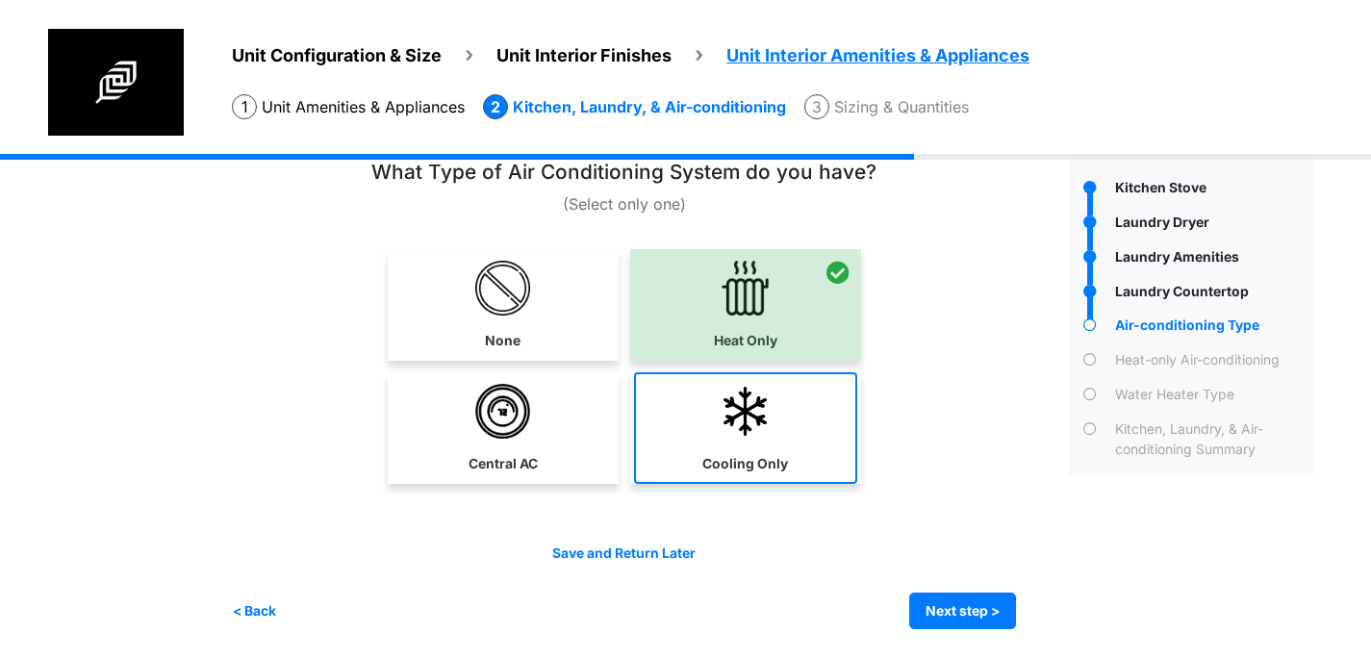
click at [758, 438] on link "Cooling Only" at bounding box center [745, 428] width 223 height 112
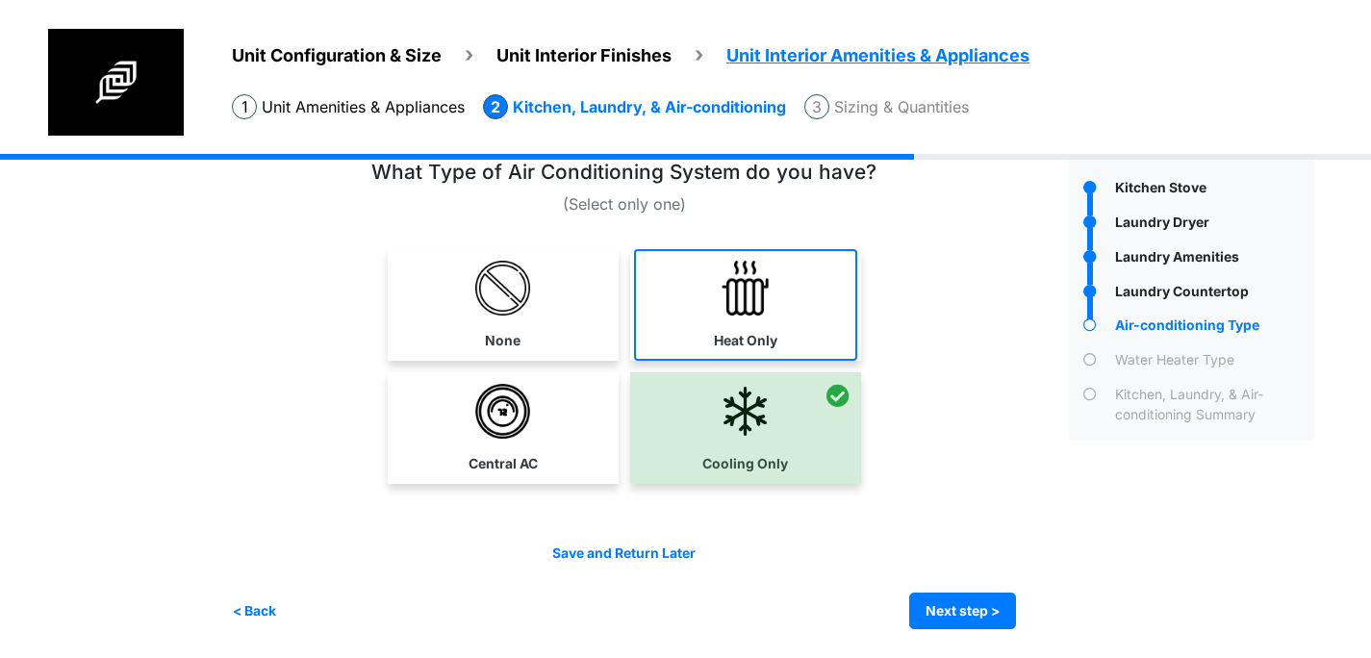
click at [742, 310] on img at bounding box center [745, 288] width 55 height 55
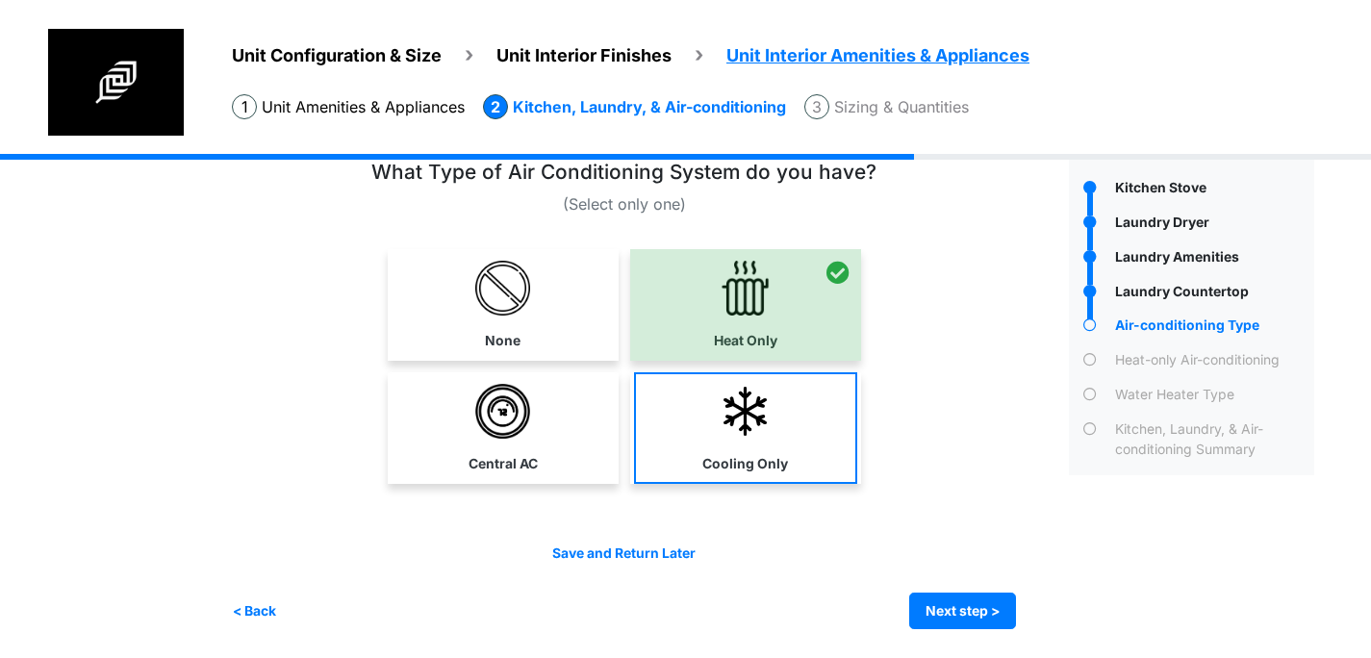
click at [754, 425] on img at bounding box center [745, 411] width 55 height 55
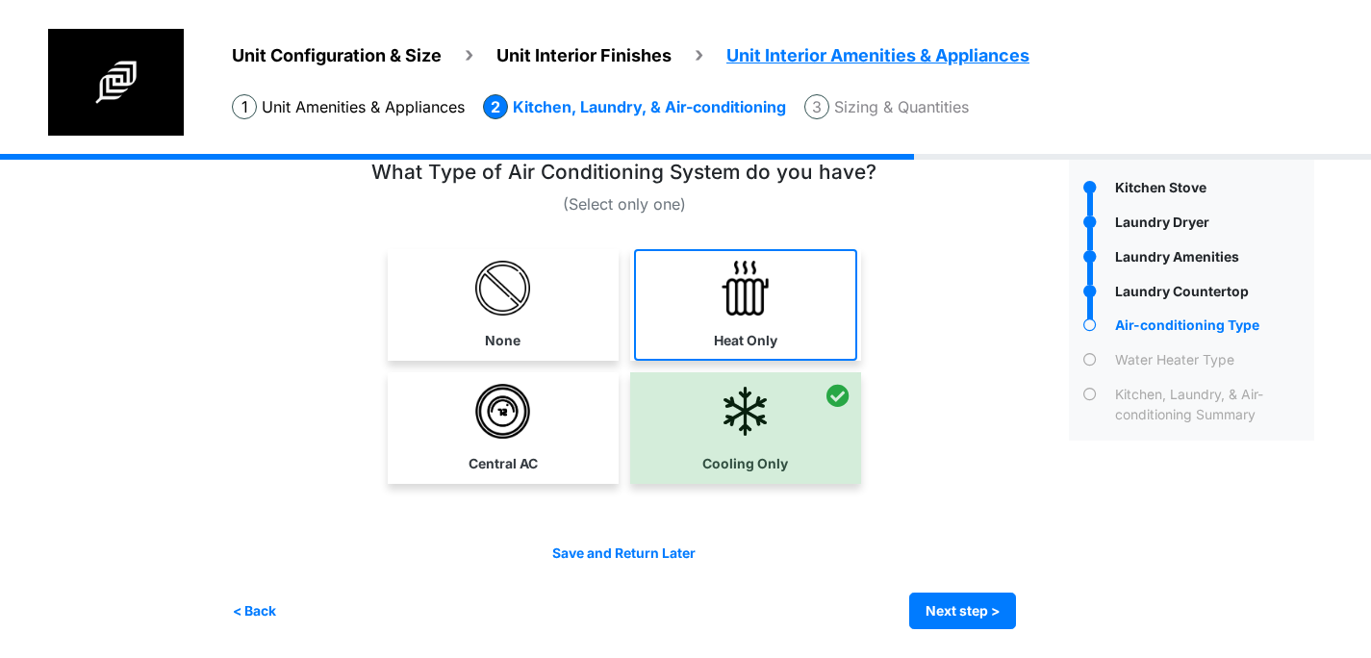
click at [742, 324] on link "Heat Only" at bounding box center [745, 305] width 223 height 112
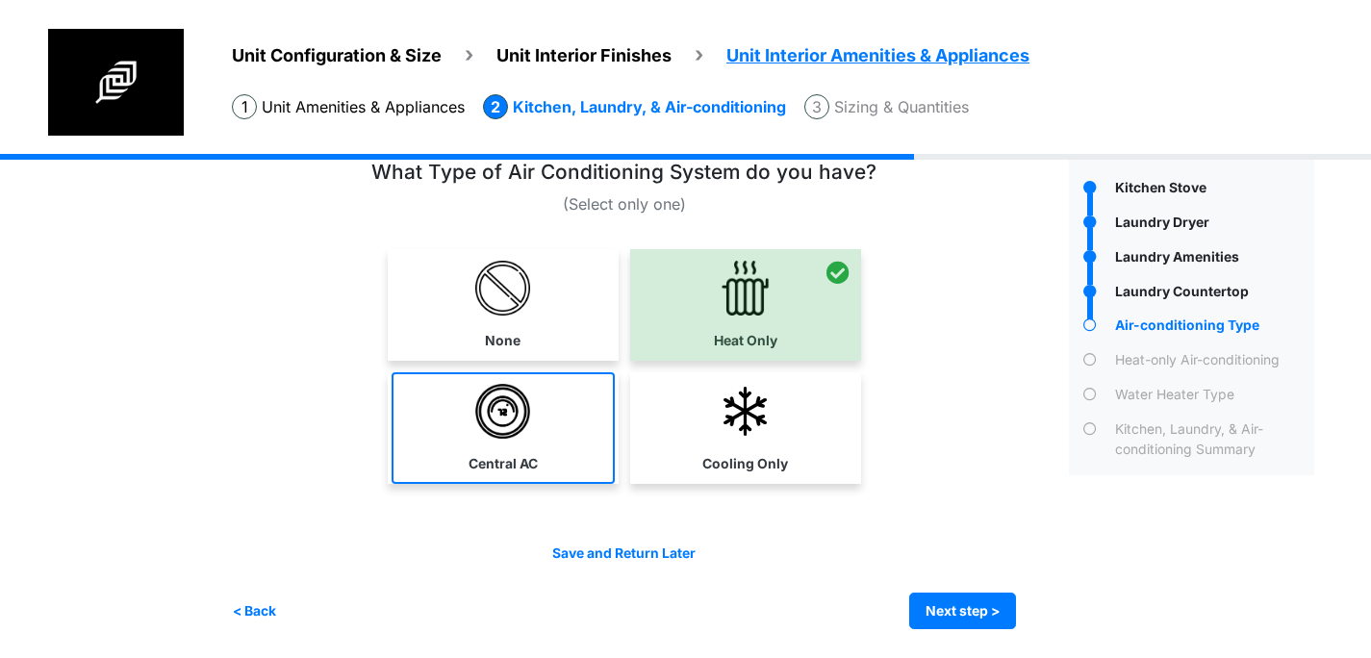
click at [571, 418] on link "Central AC" at bounding box center [503, 428] width 223 height 112
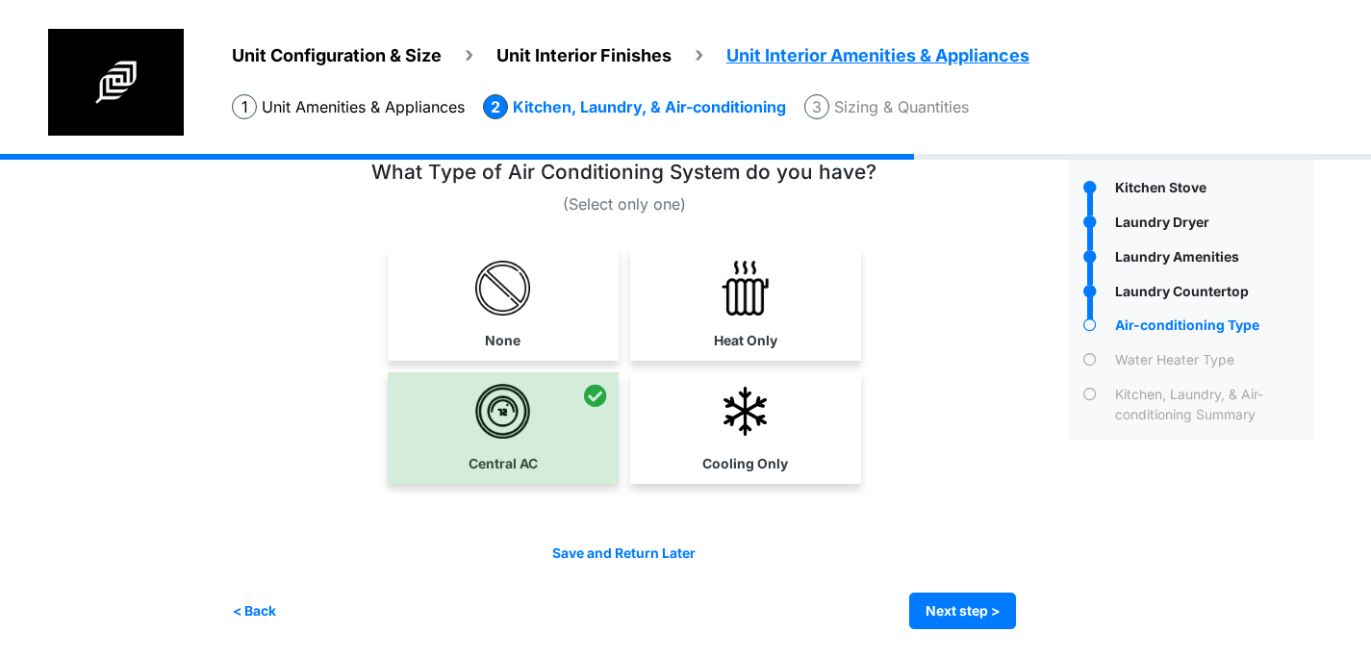
drag, startPoint x: 726, startPoint y: 334, endPoint x: 725, endPoint y: 344, distance: 9.7
click at [726, 334] on label "Heat Only" at bounding box center [746, 341] width 64 height 20
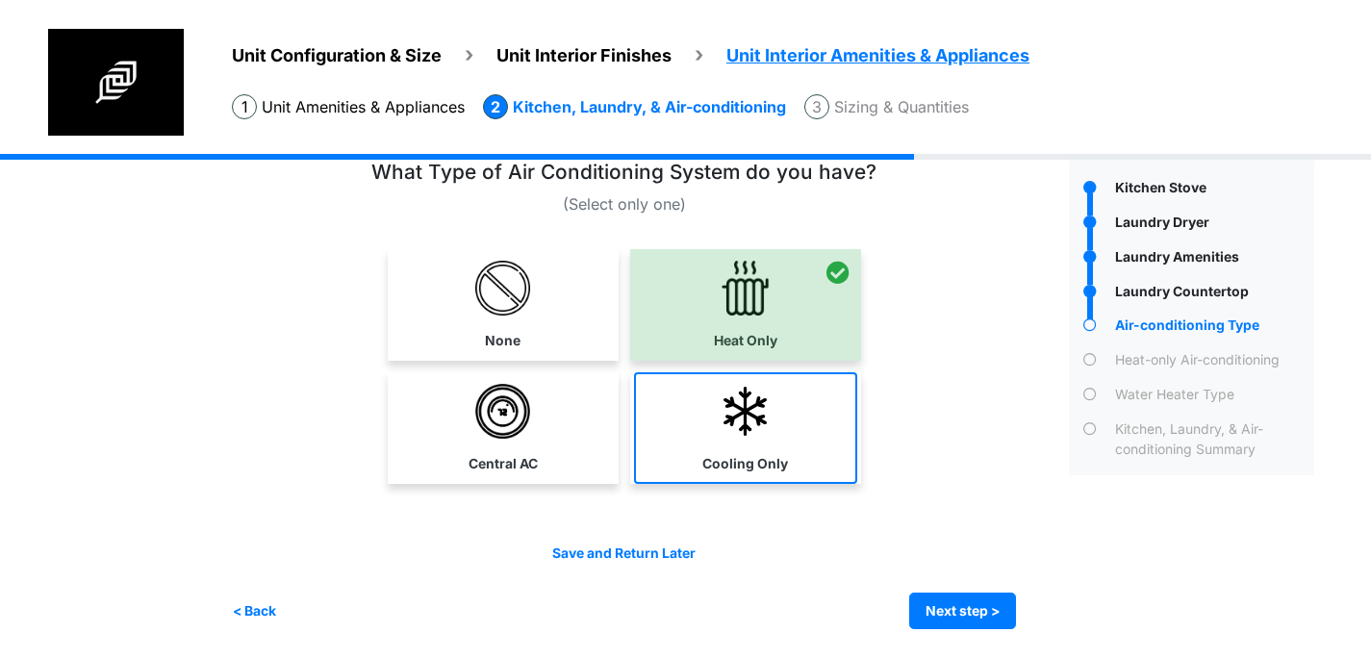
click at [746, 434] on img at bounding box center [745, 411] width 55 height 55
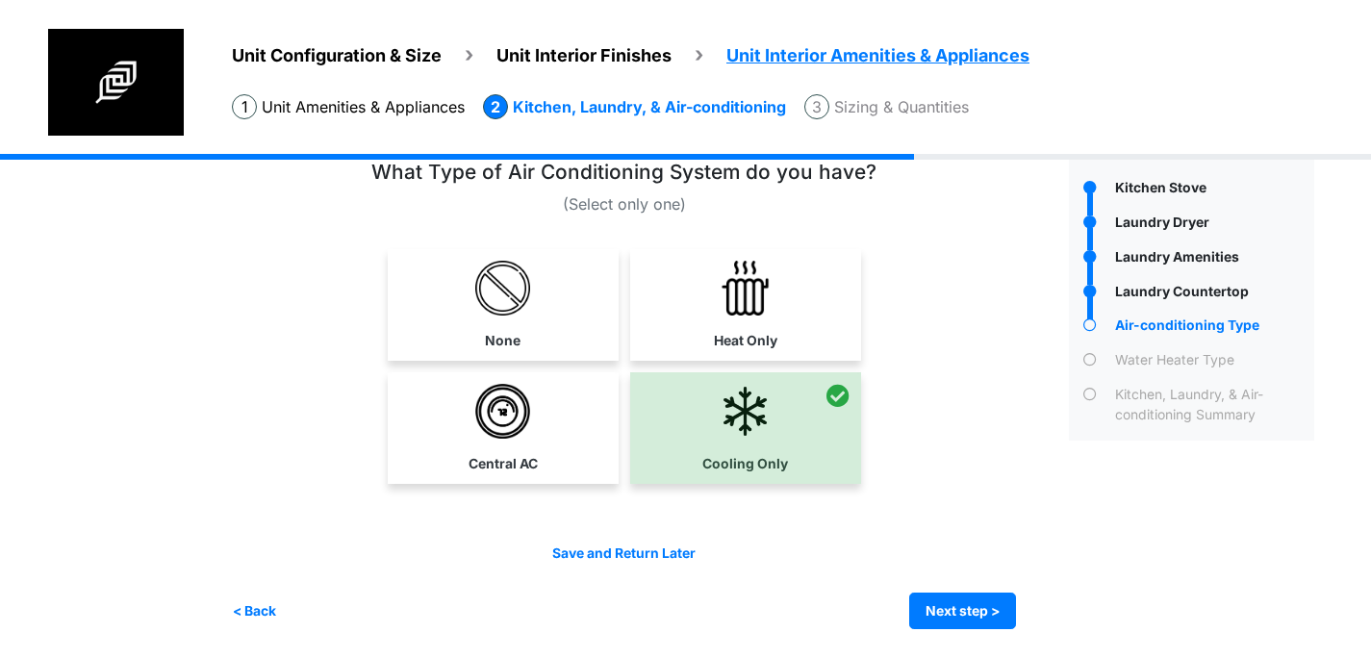
drag, startPoint x: 561, startPoint y: 439, endPoint x: 592, endPoint y: 432, distance: 31.5
click at [561, 439] on link "Central AC" at bounding box center [503, 428] width 223 height 112
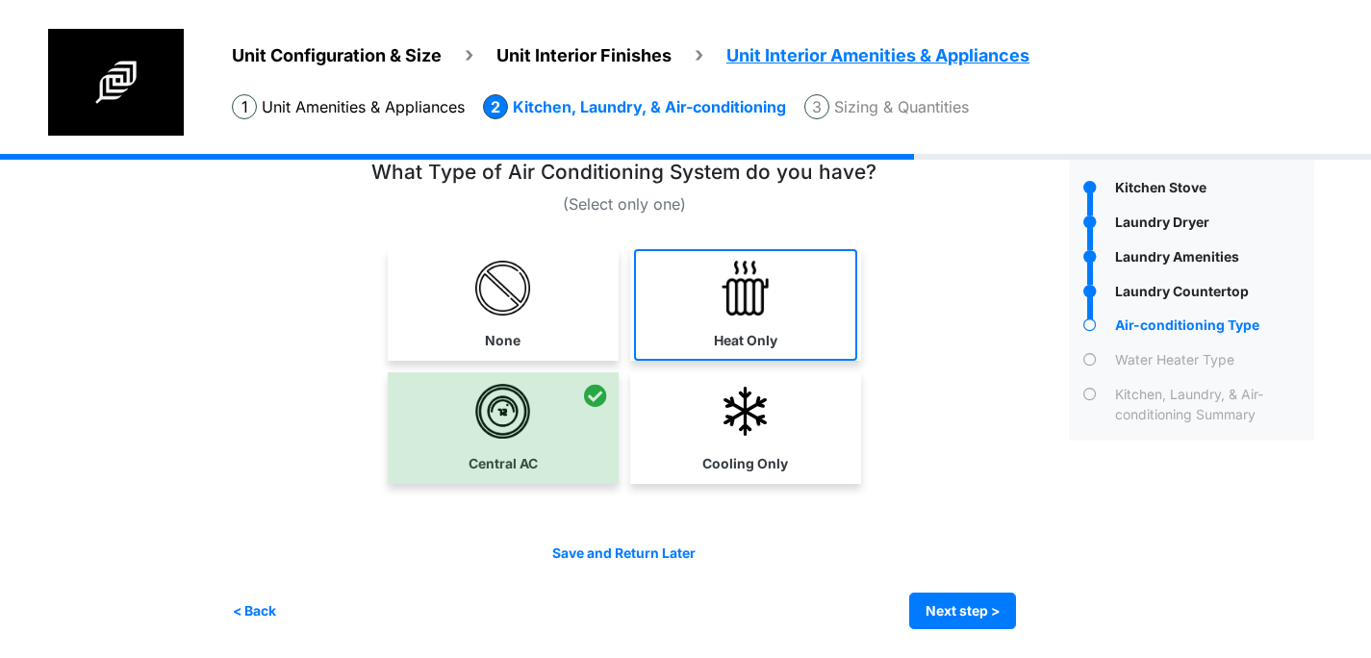
click at [760, 349] on link "Heat Only" at bounding box center [745, 305] width 223 height 112
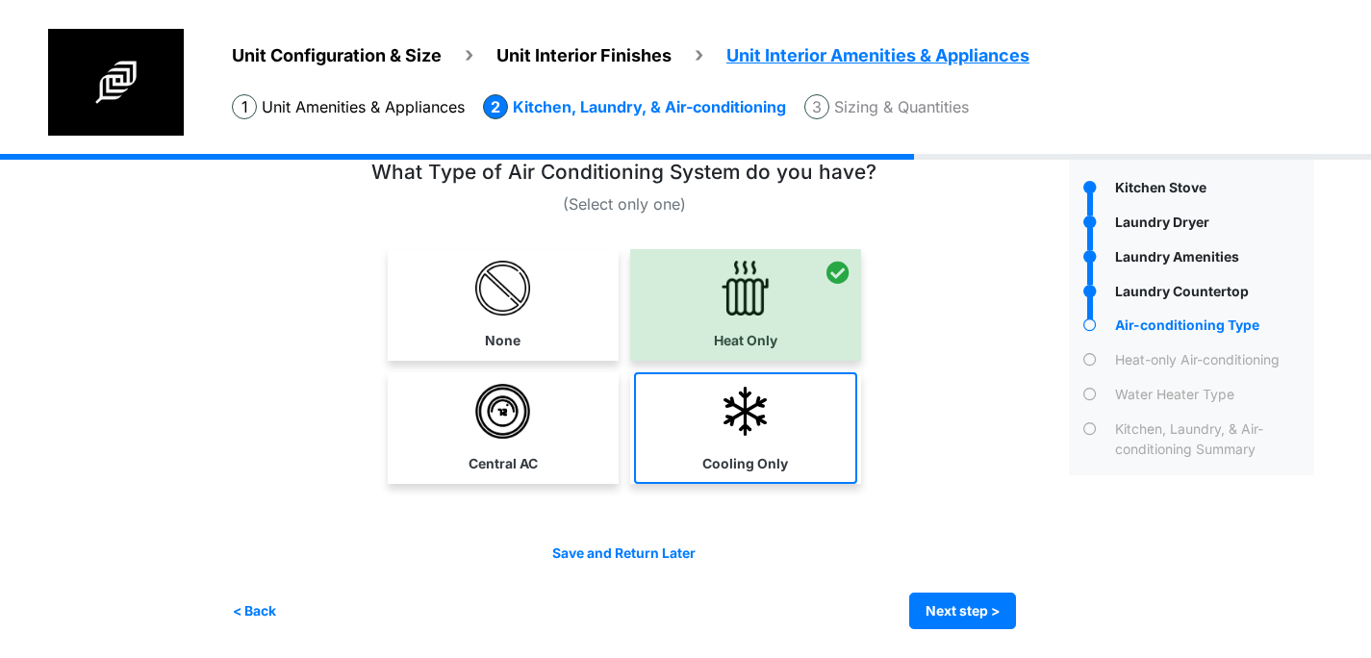
click at [750, 431] on img at bounding box center [745, 411] width 55 height 55
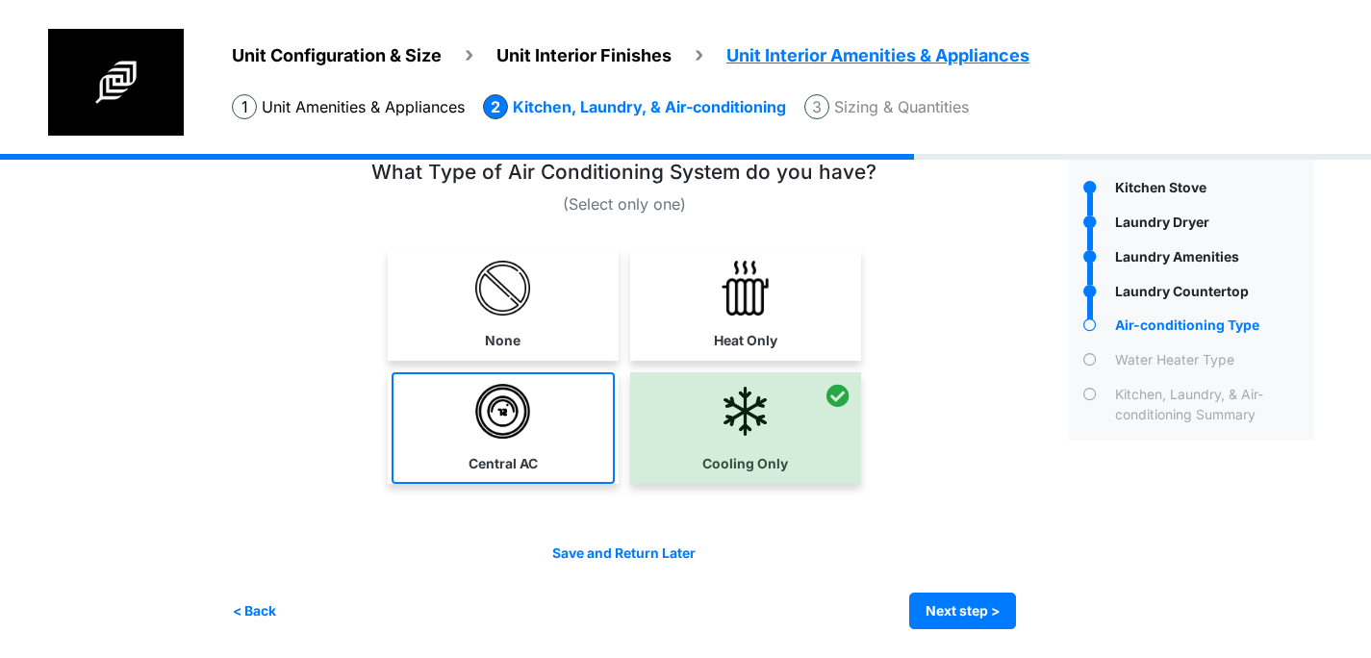
click at [536, 404] on link "Central AC" at bounding box center [503, 428] width 223 height 112
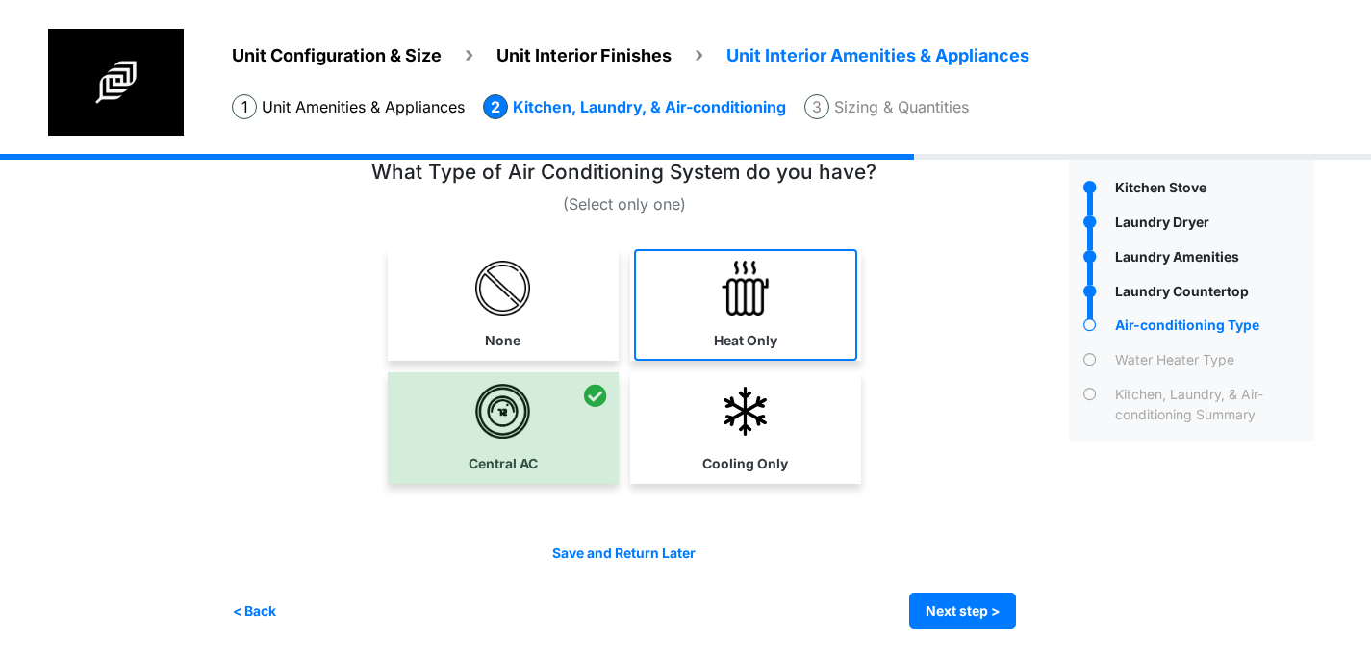
click at [747, 303] on img at bounding box center [745, 288] width 55 height 55
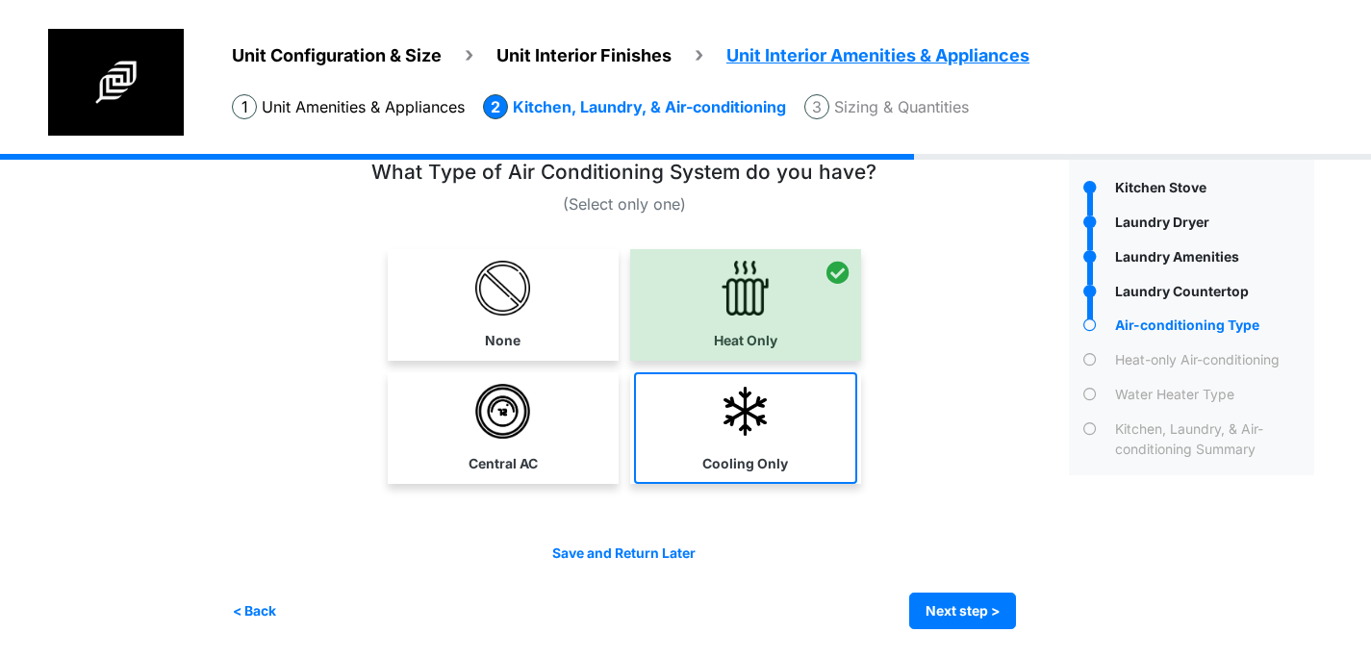
drag, startPoint x: 728, startPoint y: 425, endPoint x: 661, endPoint y: 425, distance: 67.4
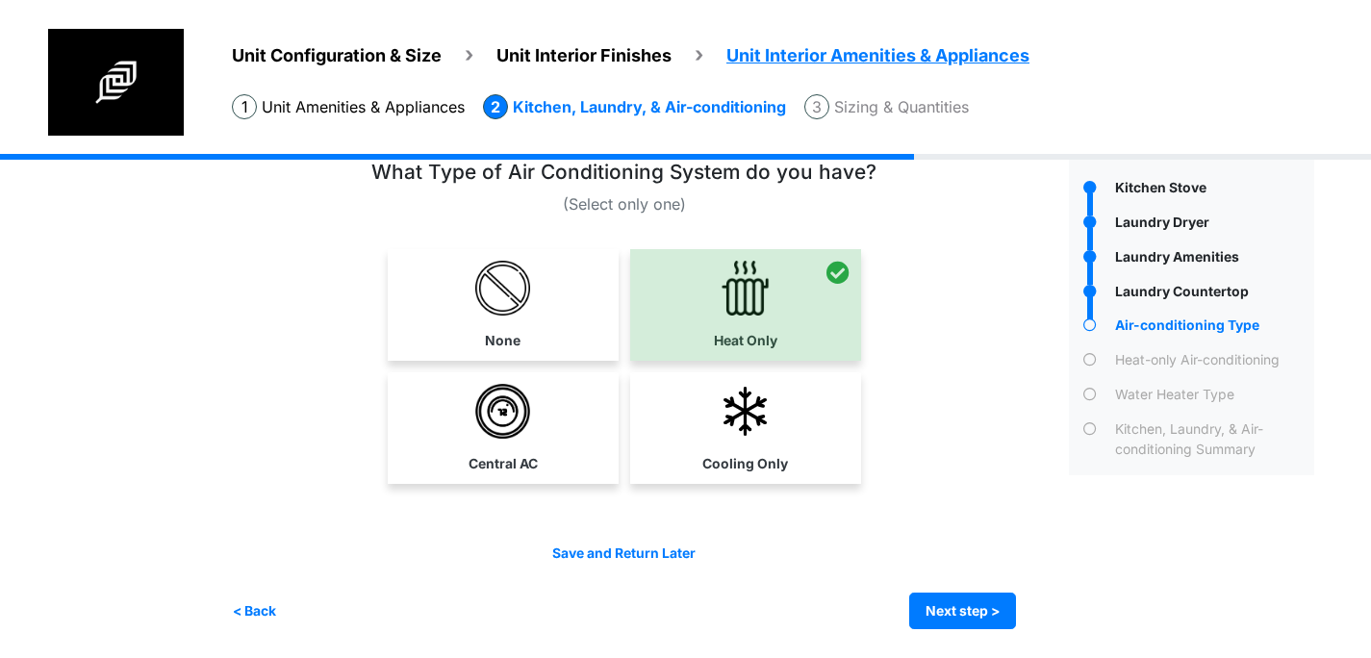
click at [727, 425] on img at bounding box center [745, 411] width 55 height 55
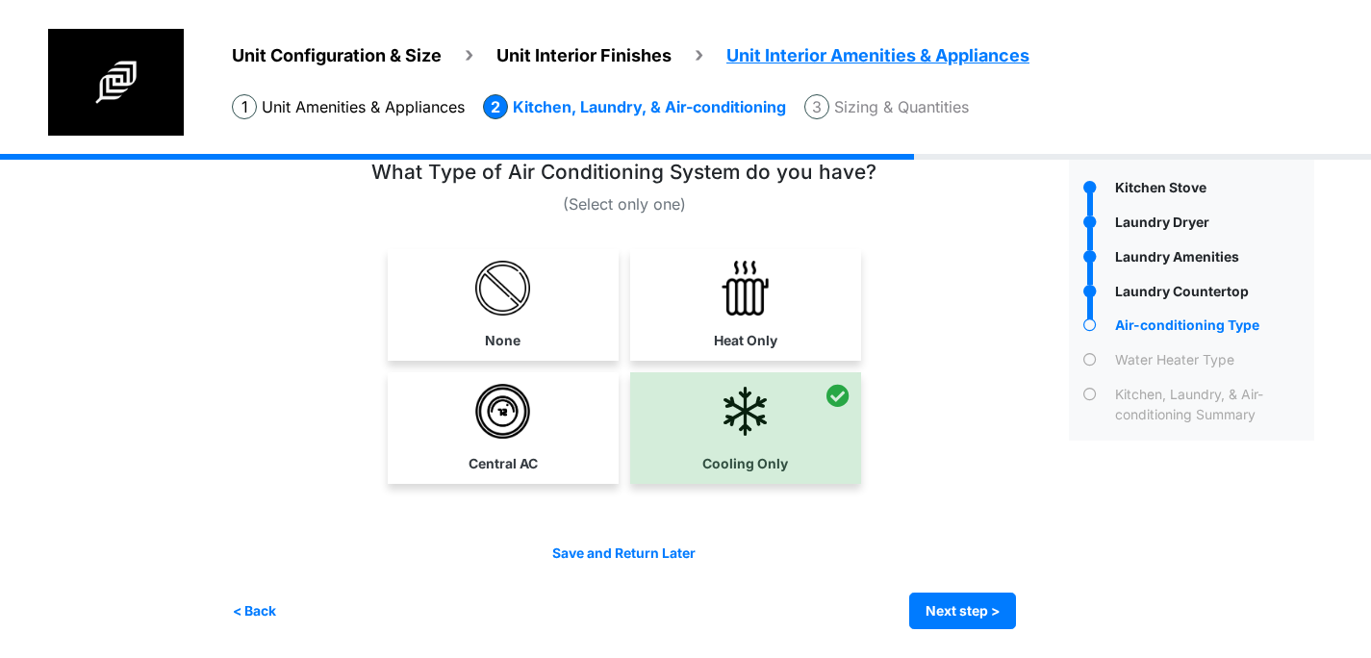
click at [530, 425] on img at bounding box center [502, 411] width 55 height 55
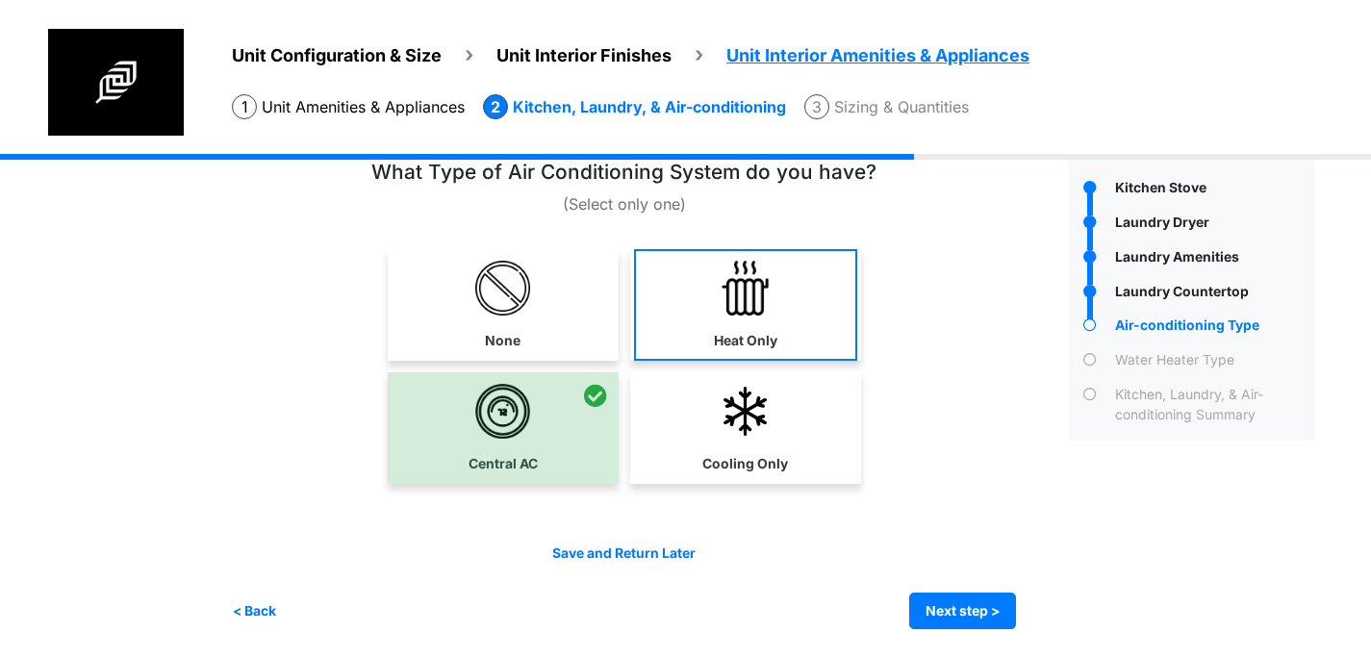
click at [710, 340] on link "Heat Only" at bounding box center [745, 305] width 223 height 112
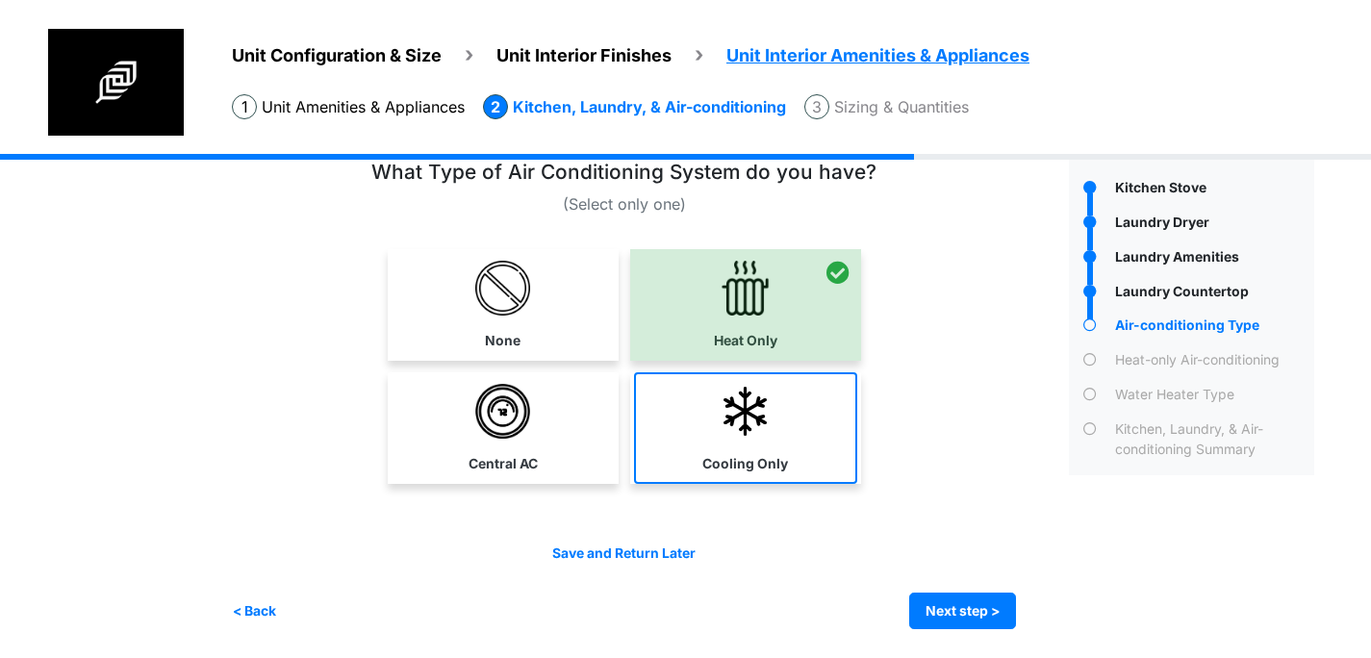
click at [734, 444] on link "Cooling Only" at bounding box center [745, 428] width 223 height 112
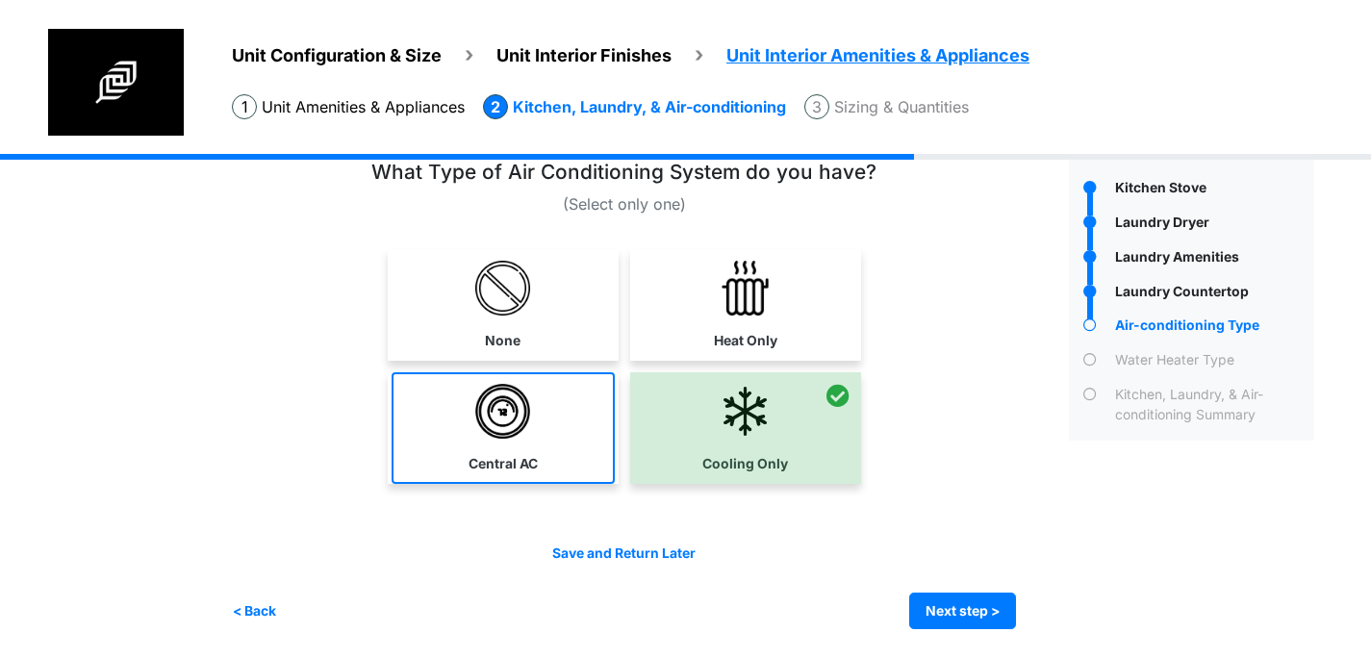
click at [530, 440] on link "Central AC" at bounding box center [503, 428] width 223 height 112
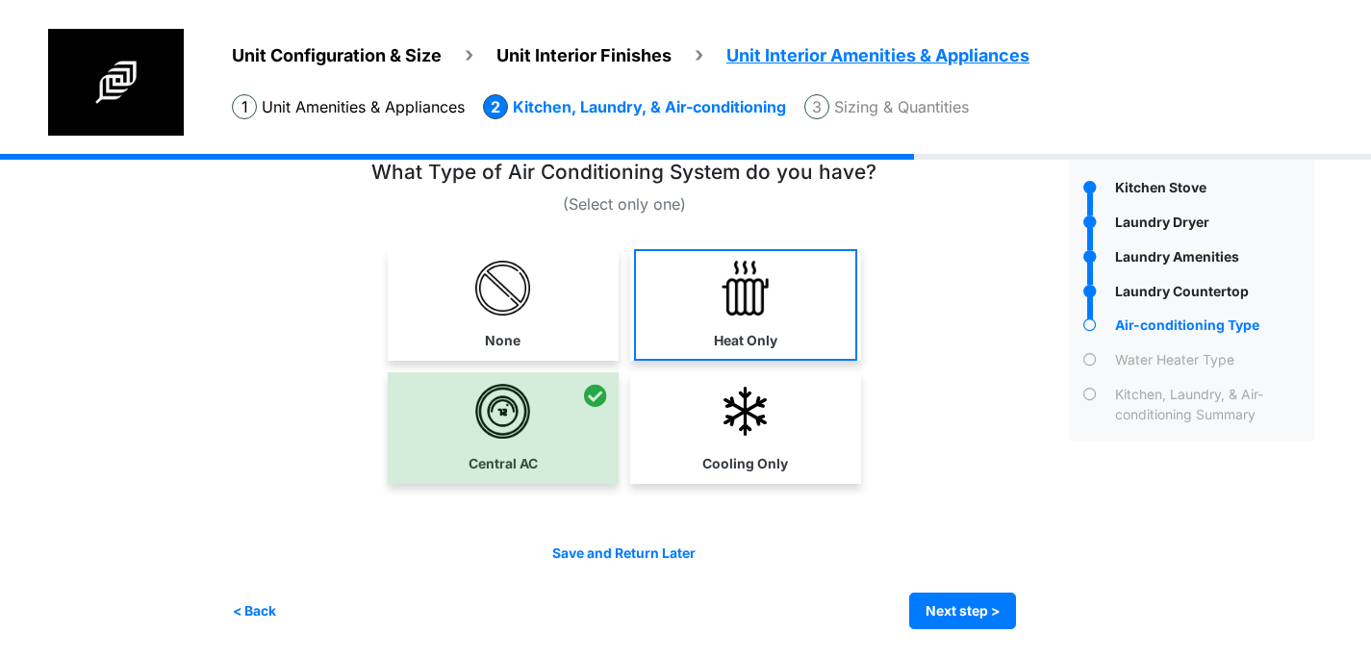
click at [717, 350] on link "Heat Only" at bounding box center [745, 305] width 223 height 112
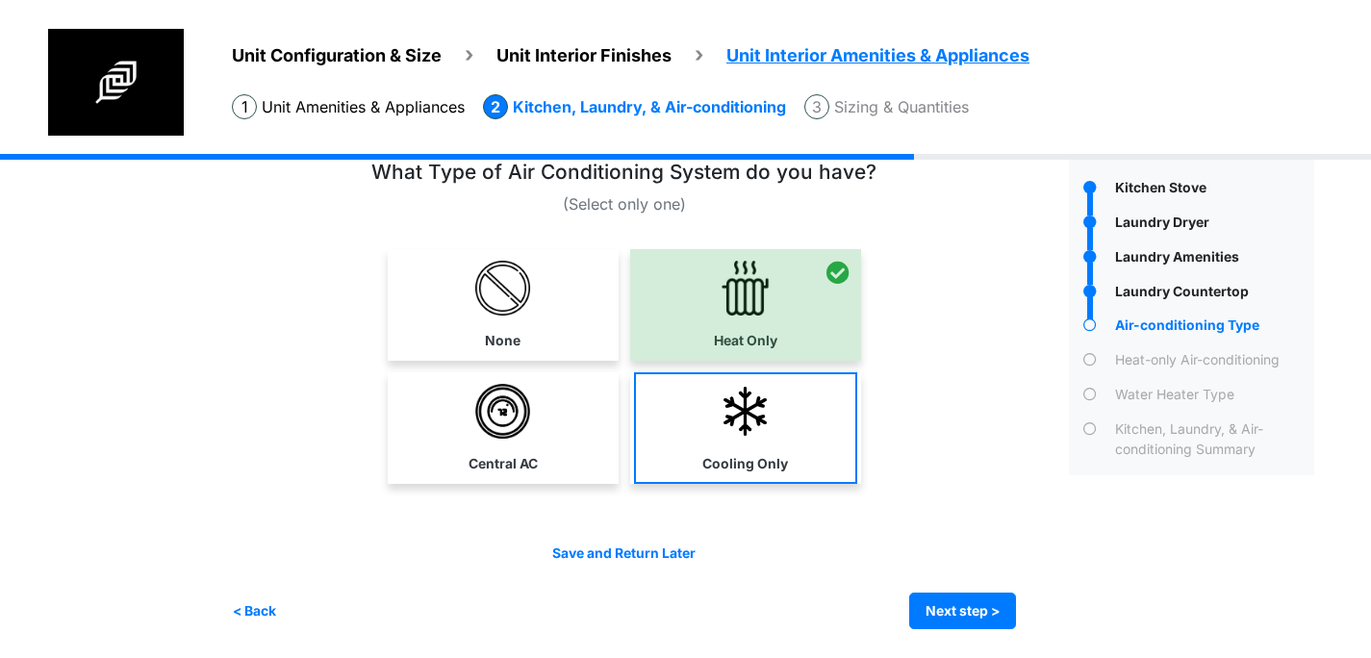
click at [702, 420] on link "Cooling Only" at bounding box center [745, 428] width 223 height 112
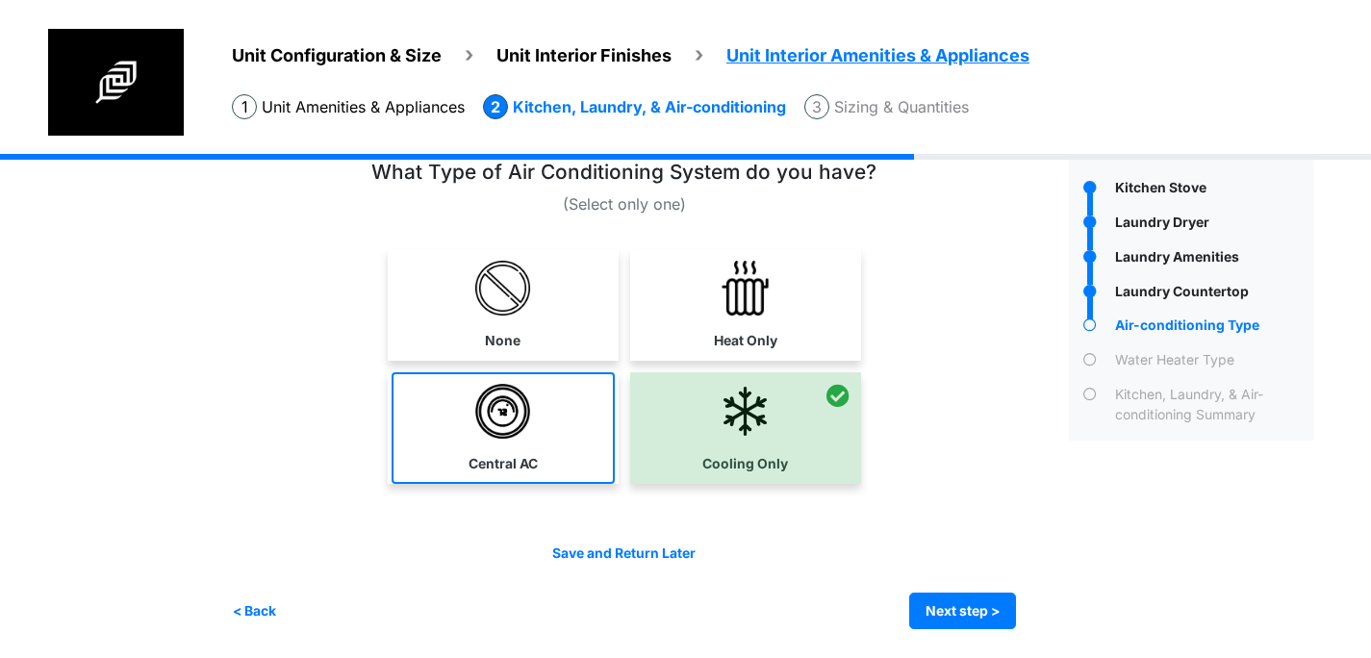
click at [554, 420] on link "Central AC" at bounding box center [503, 428] width 223 height 112
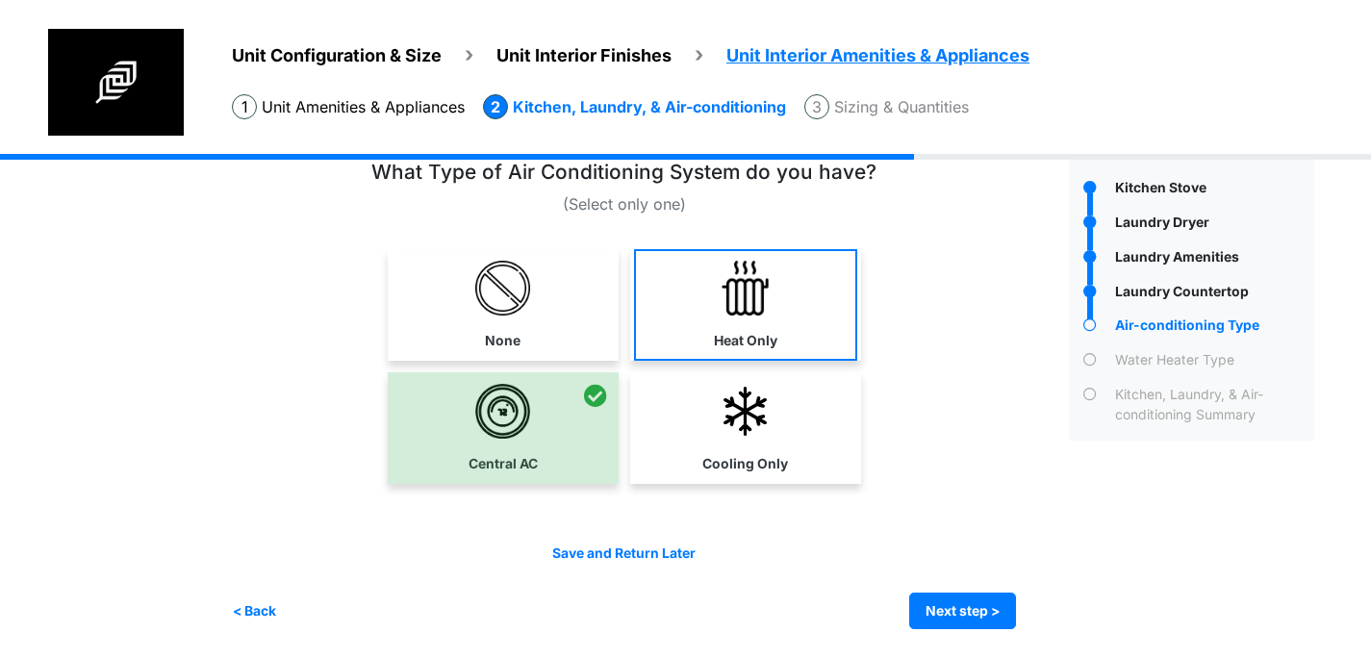
click at [705, 338] on link "Heat Only" at bounding box center [745, 305] width 223 height 112
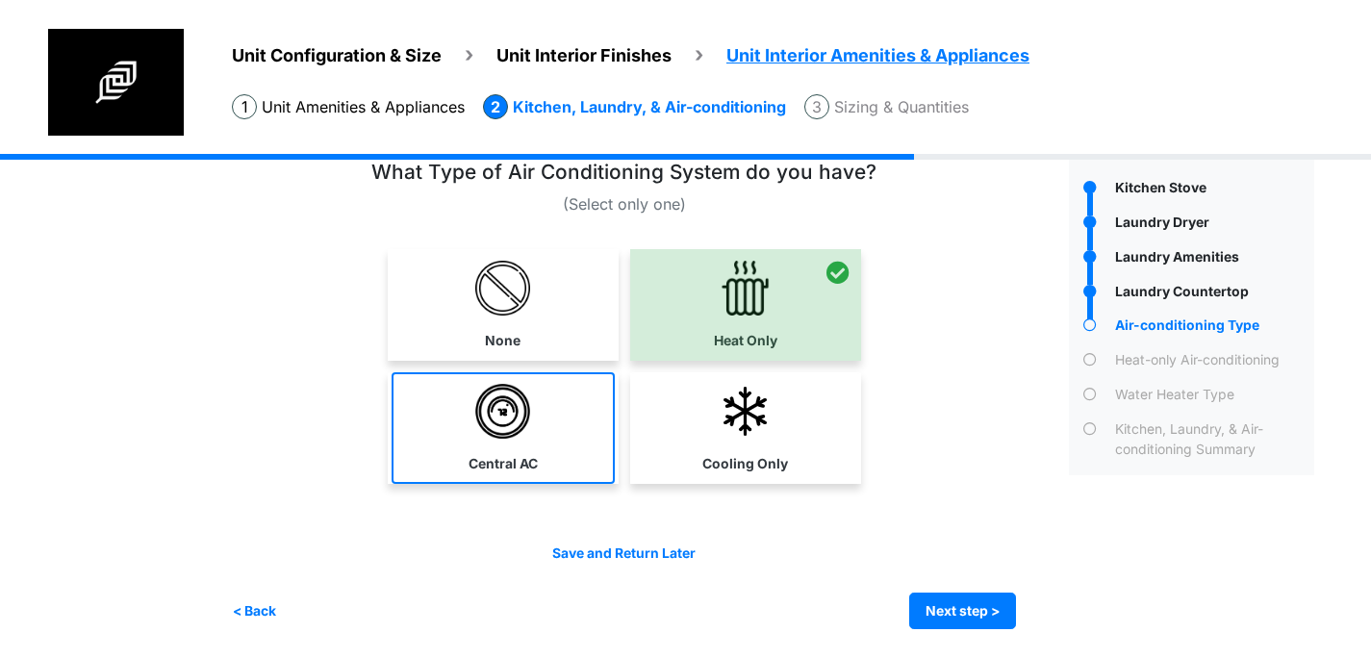
click at [556, 411] on link "Central AC" at bounding box center [503, 428] width 223 height 112
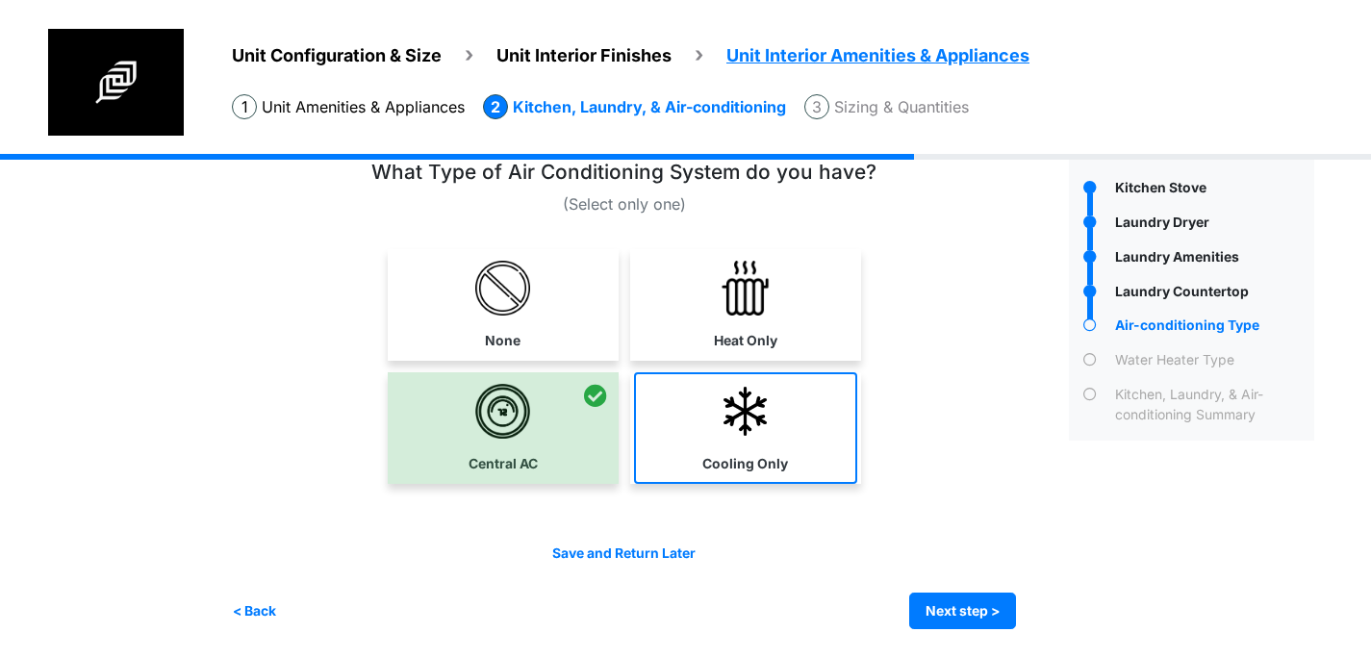
click at [682, 412] on link "Cooling Only" at bounding box center [745, 428] width 223 height 112
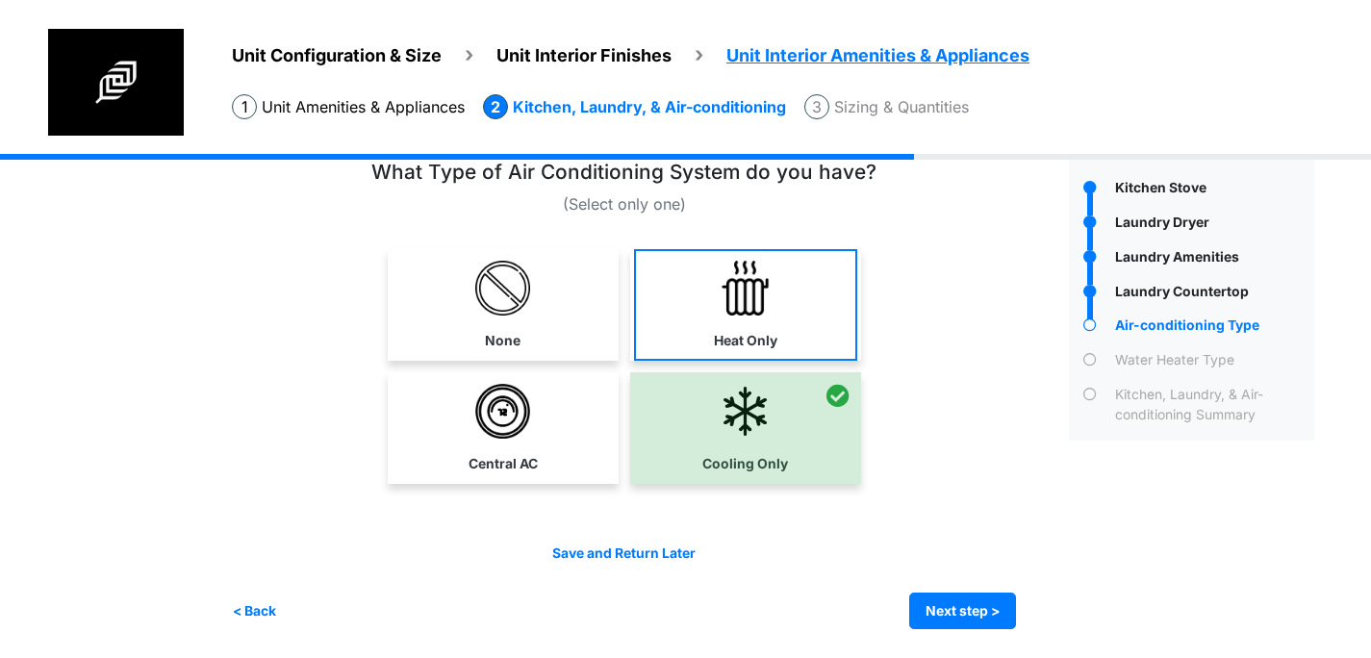
click at [692, 335] on link "Heat Only" at bounding box center [745, 305] width 223 height 112
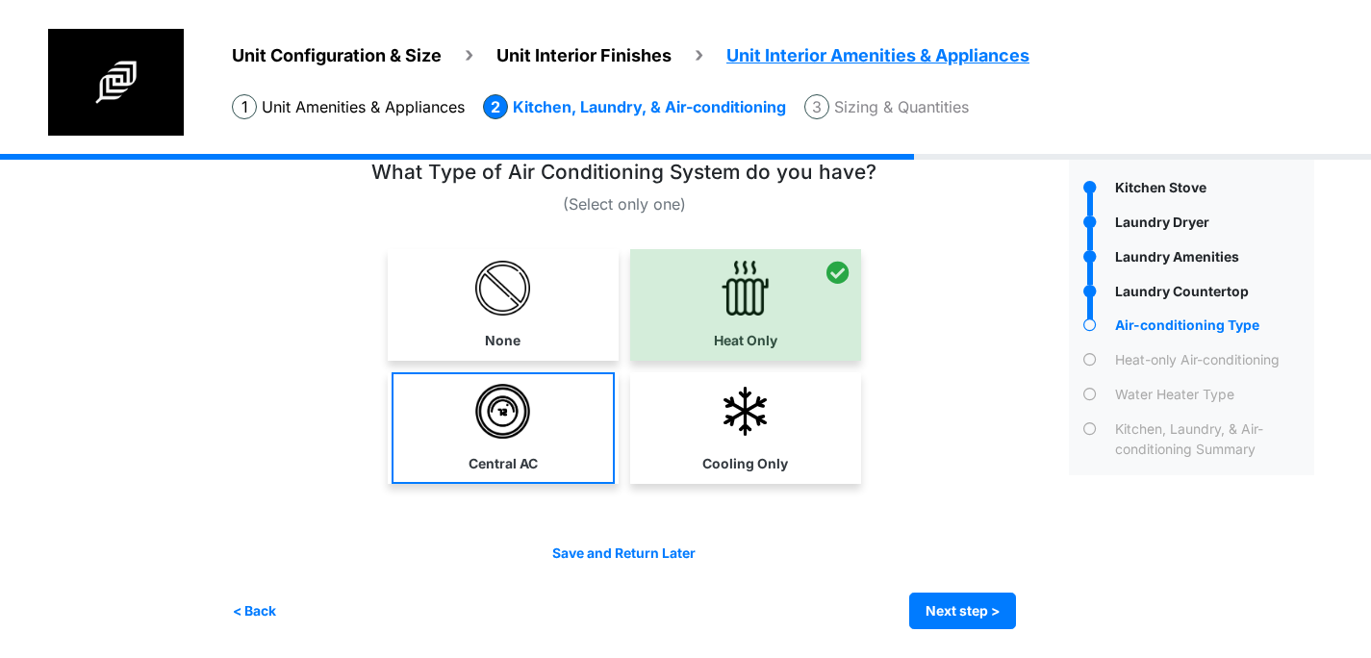
click at [547, 435] on link "Central AC" at bounding box center [503, 428] width 223 height 112
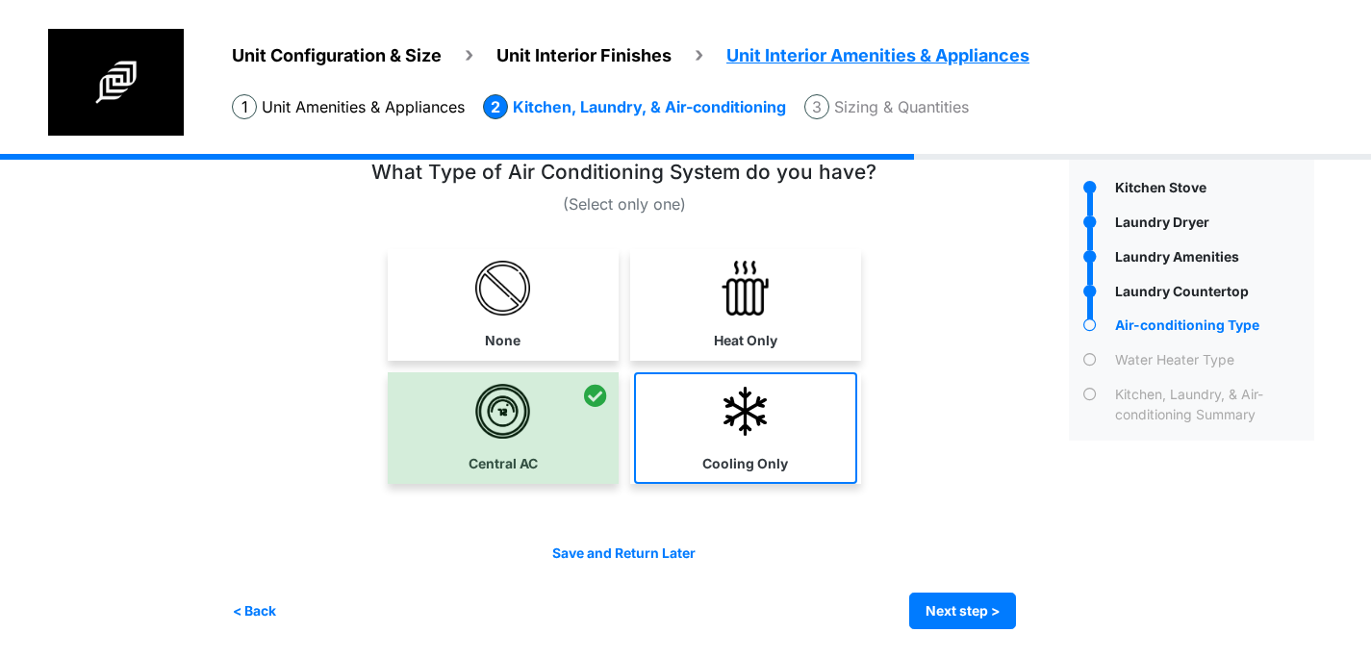
click at [697, 414] on link "Cooling Only" at bounding box center [745, 428] width 223 height 112
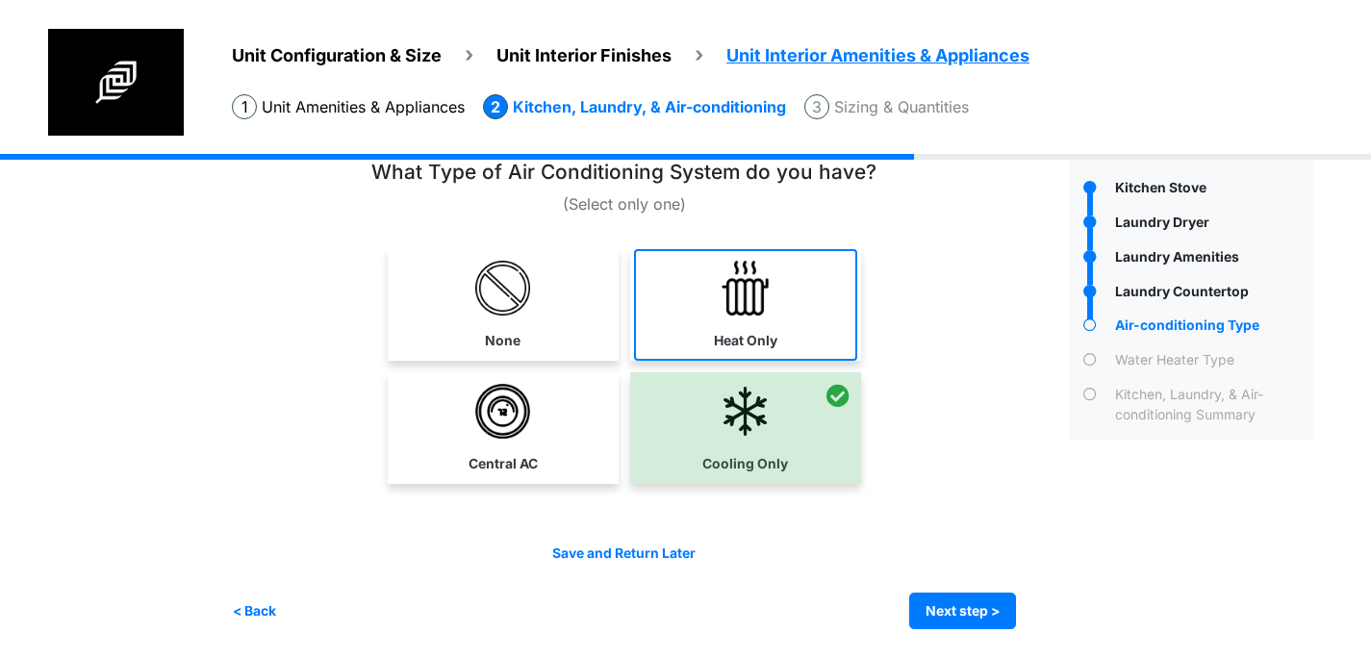
click at [701, 335] on link "Heat Only" at bounding box center [745, 305] width 223 height 112
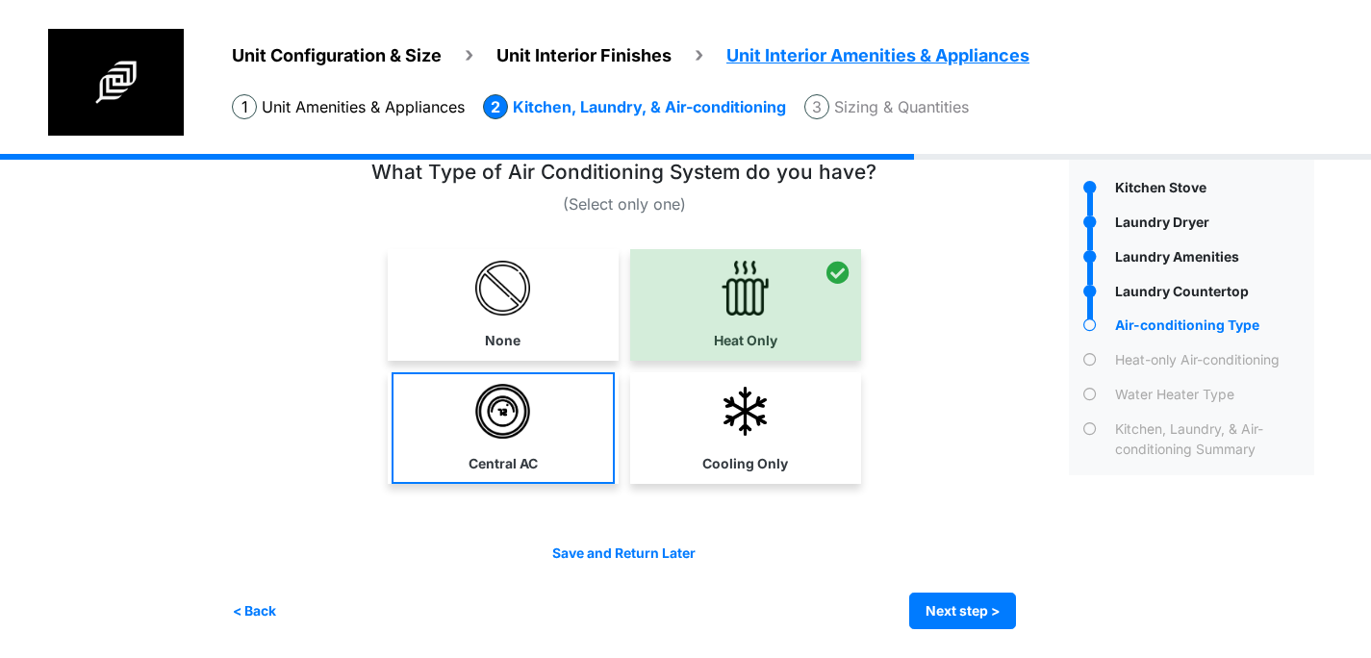
click at [561, 402] on link "Central AC" at bounding box center [503, 428] width 223 height 112
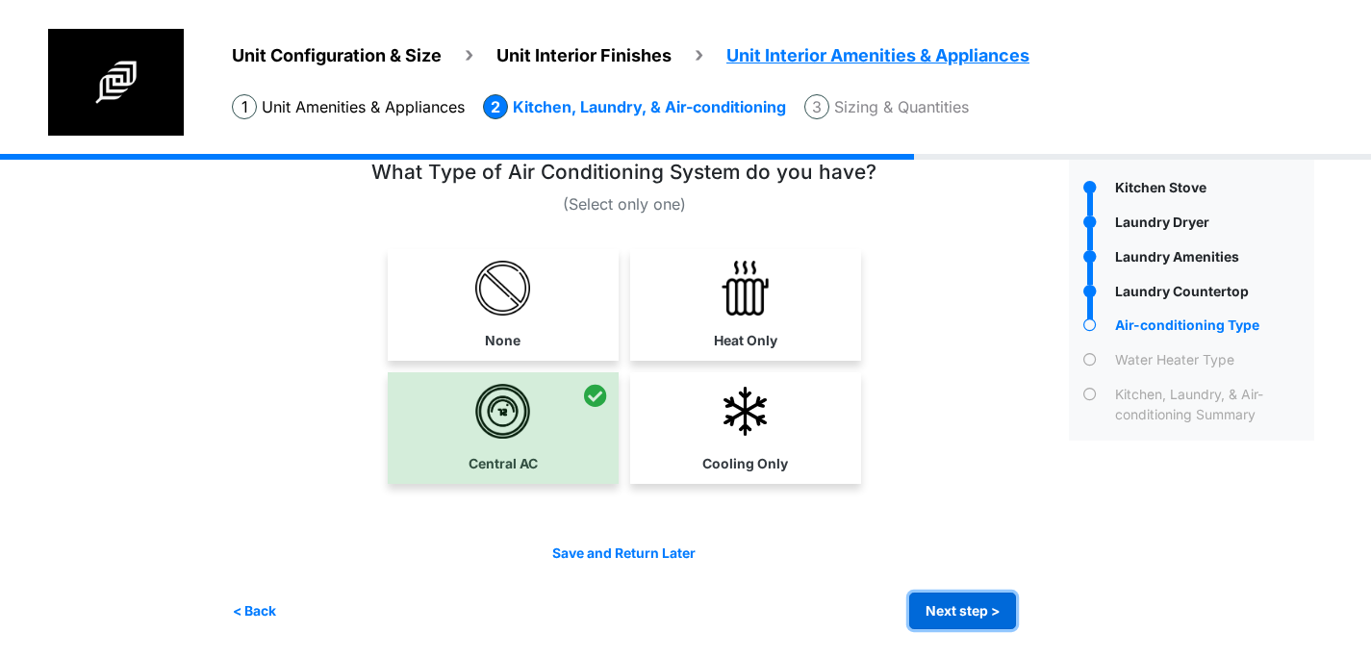
click at [959, 610] on button "Next step >" at bounding box center [962, 612] width 107 height 38
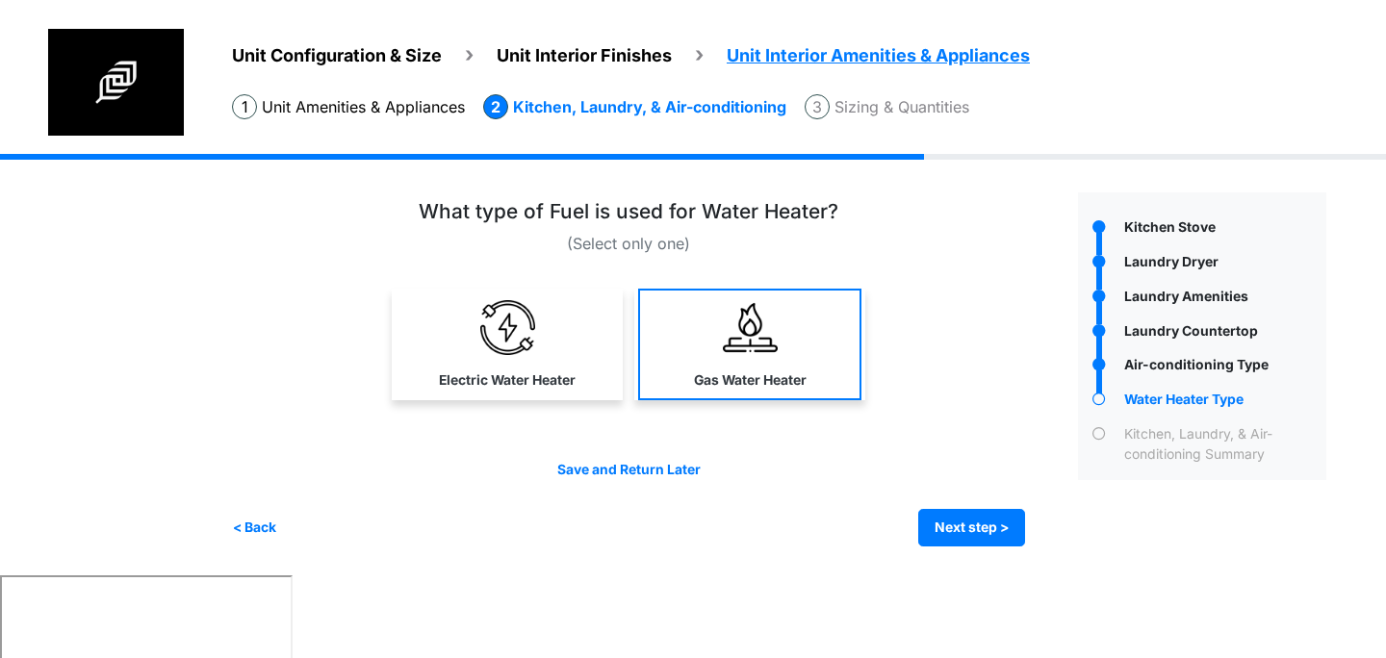
click at [720, 371] on label "Gas Water Heater" at bounding box center [750, 380] width 113 height 20
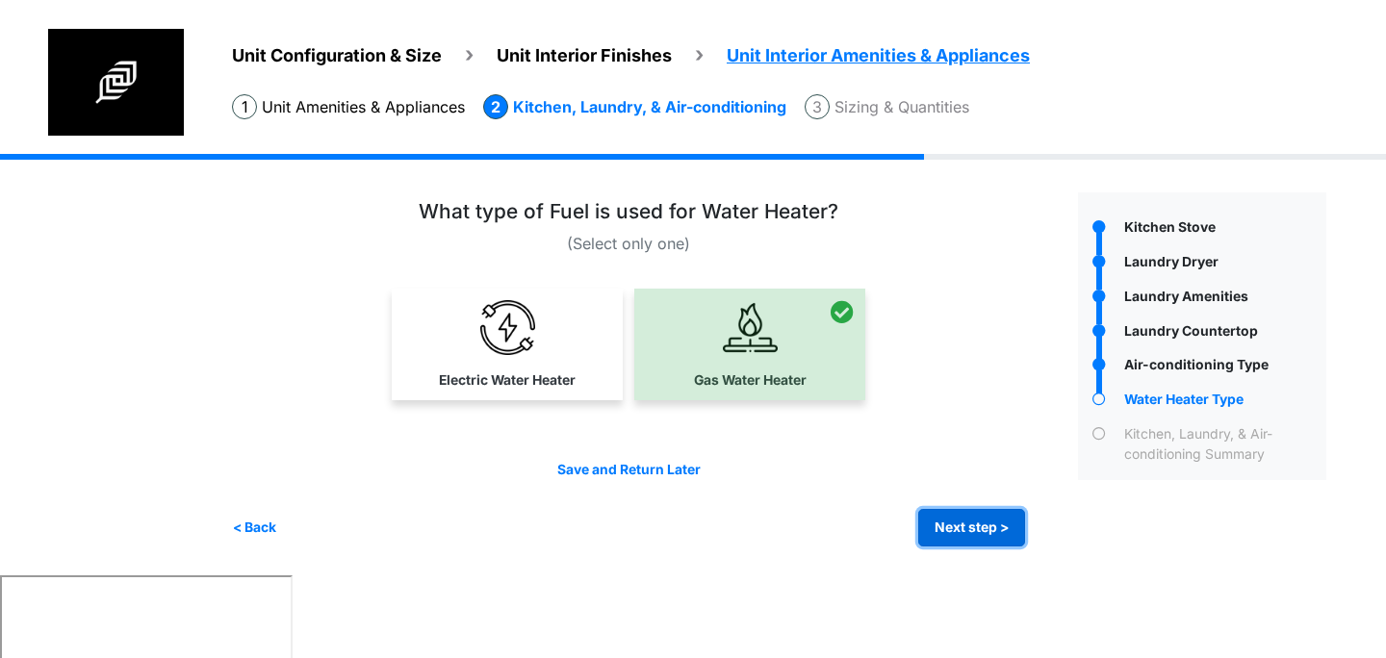
click at [968, 533] on button "Next step >" at bounding box center [971, 528] width 107 height 38
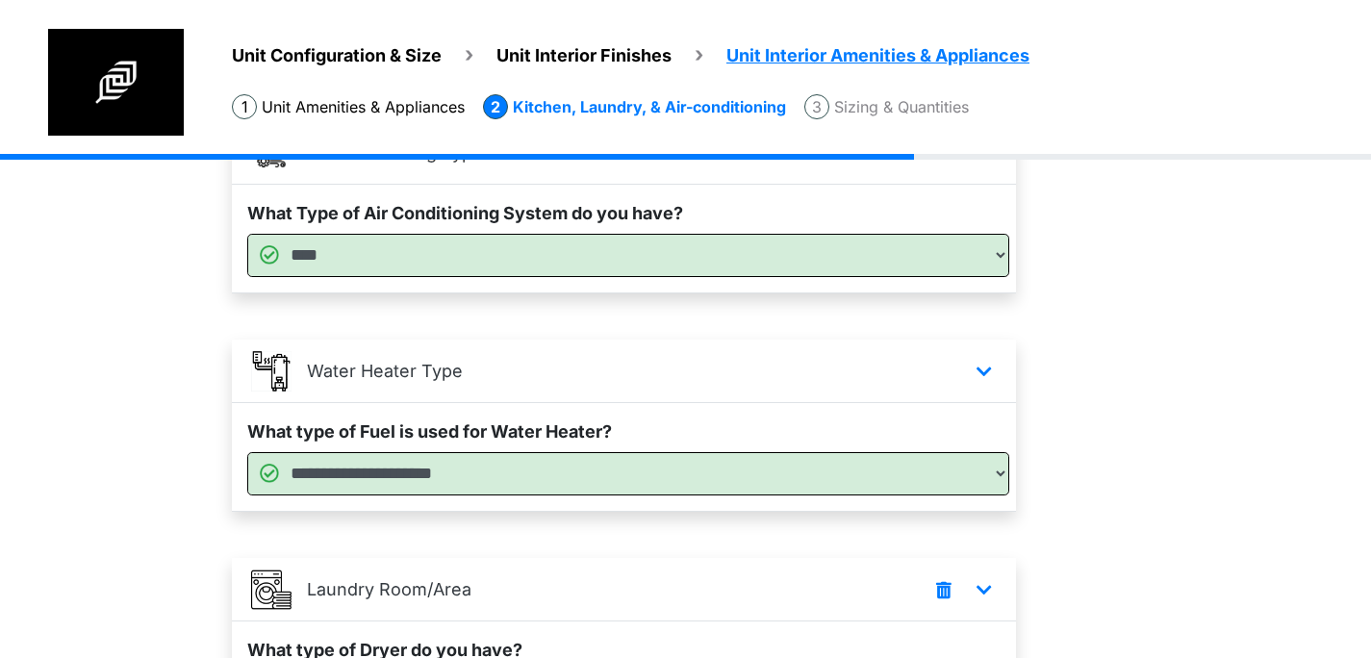
scroll to position [617, 0]
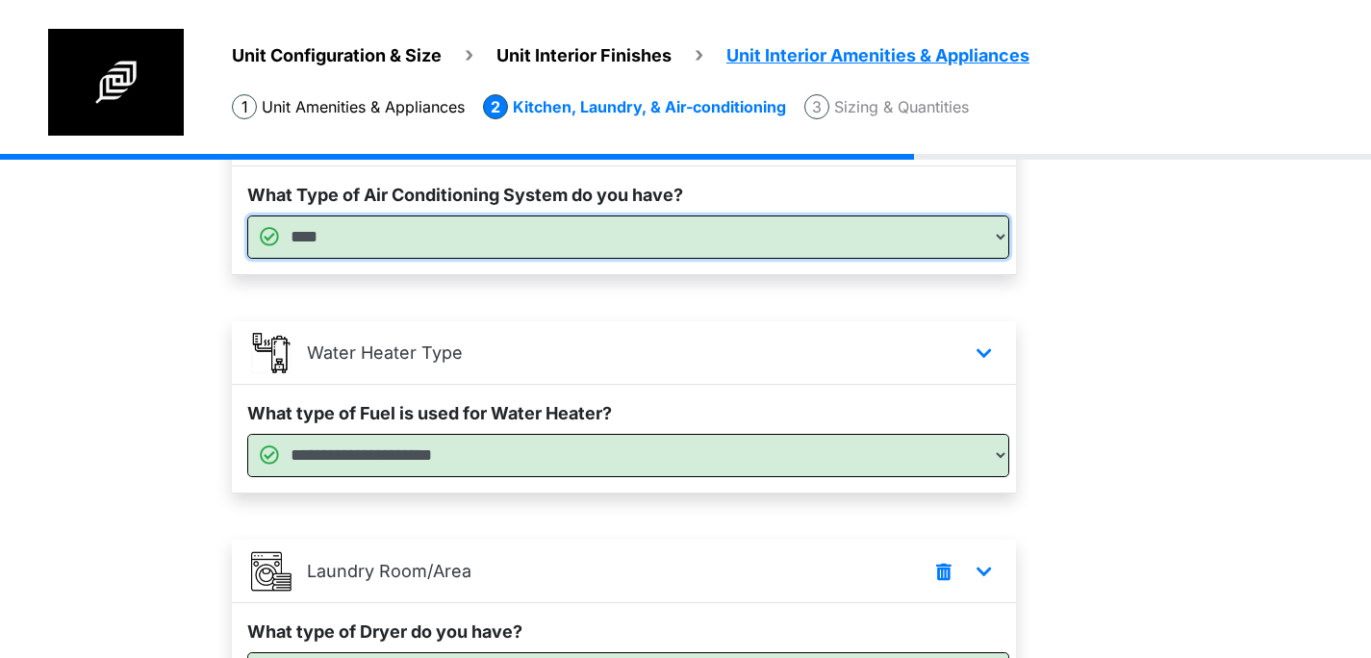
click at [650, 235] on select "**********" at bounding box center [628, 237] width 762 height 43
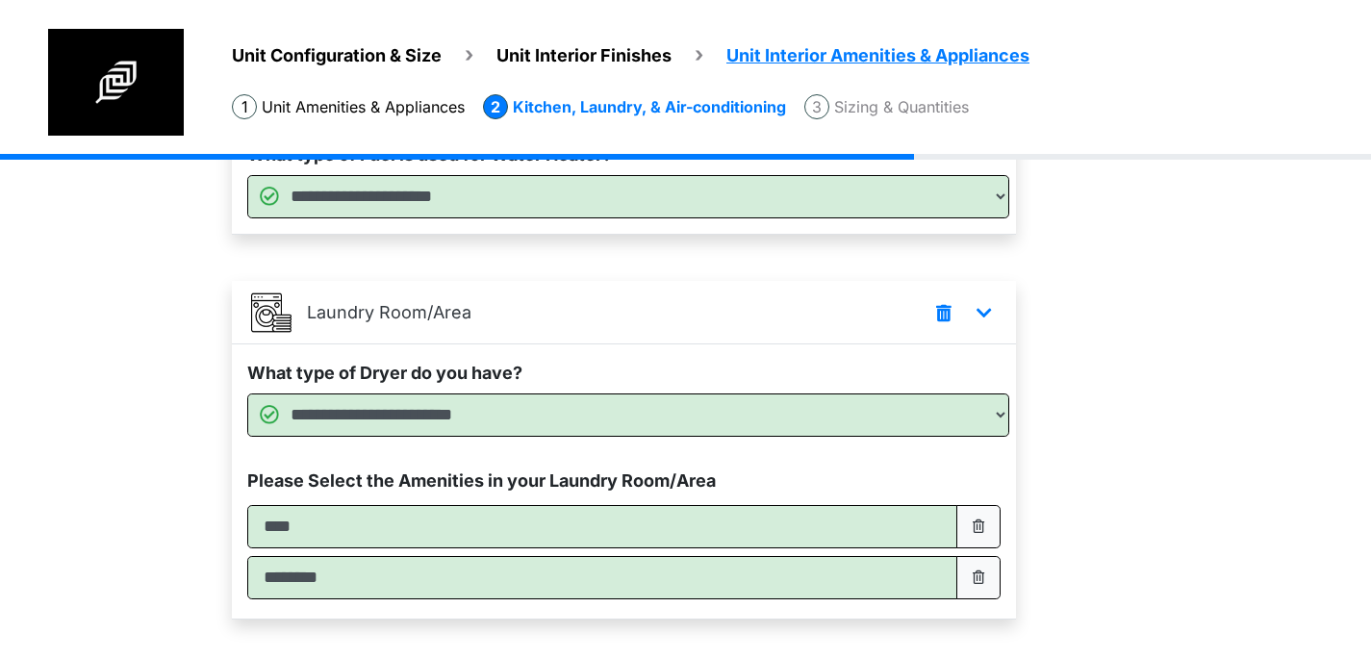
scroll to position [990, 0]
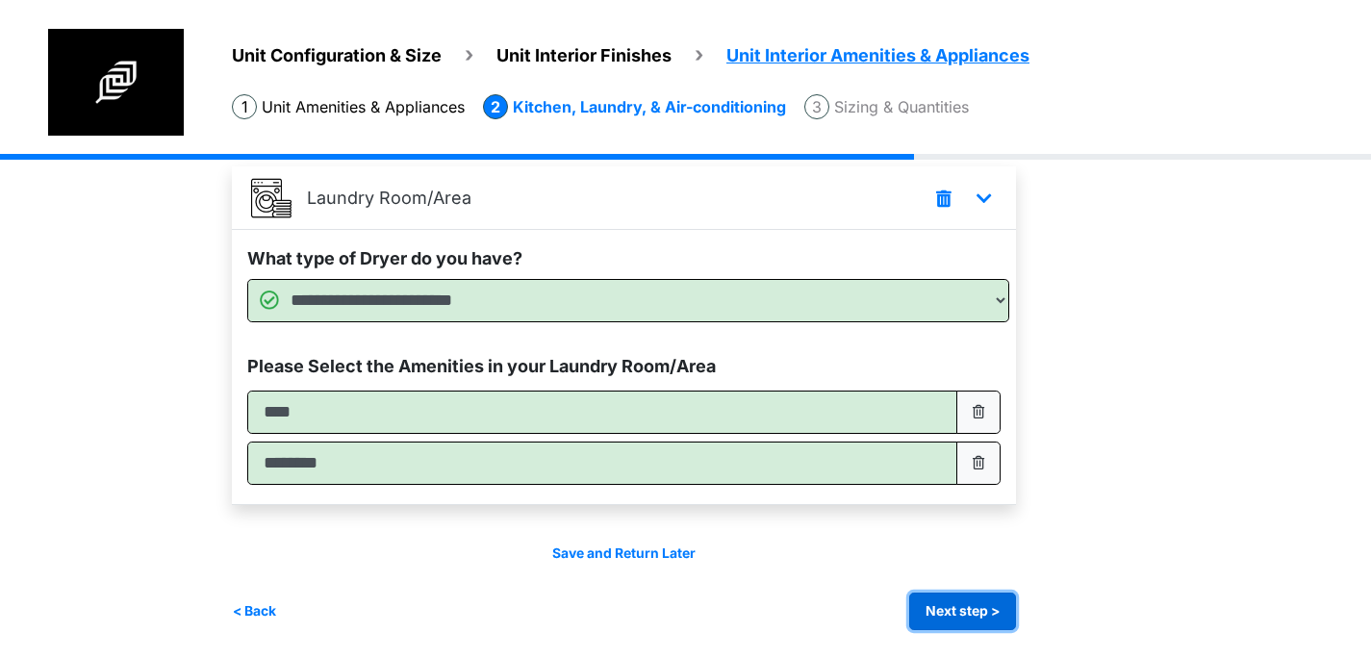
click at [958, 609] on button "Next step >" at bounding box center [962, 612] width 107 height 38
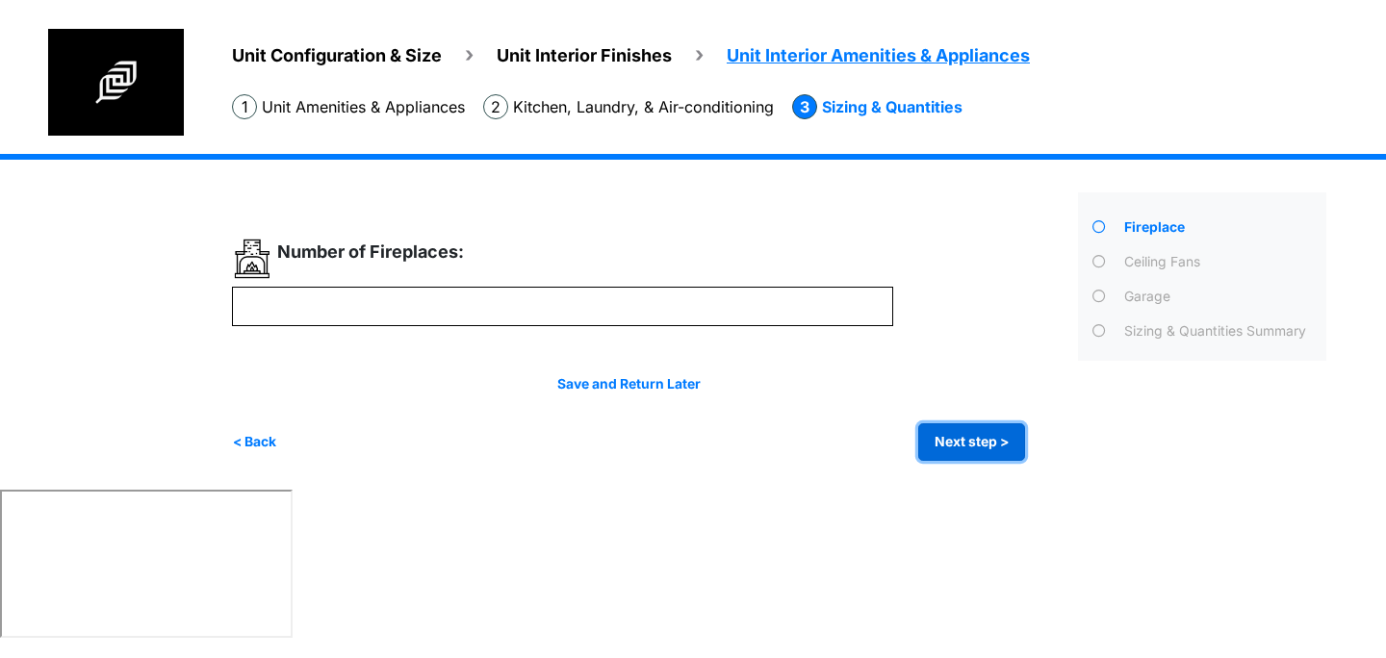
click at [950, 451] on button "Next step >" at bounding box center [971, 442] width 107 height 38
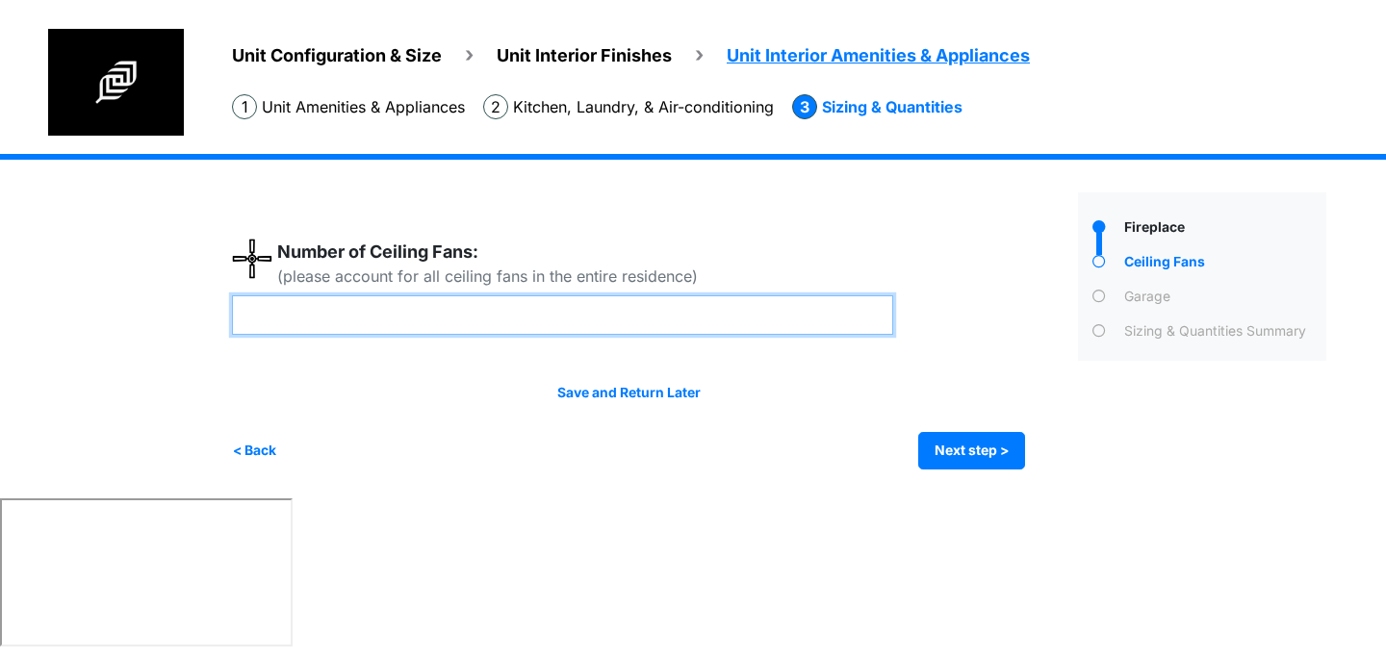
drag, startPoint x: 389, startPoint y: 321, endPoint x: 217, endPoint y: 319, distance: 172.3
click at [217, 319] on div "Unit Configuration & Size Unit Interior Finishes Unit Interior Amenities & Appl…" at bounding box center [693, 326] width 1386 height 344
type input "*"
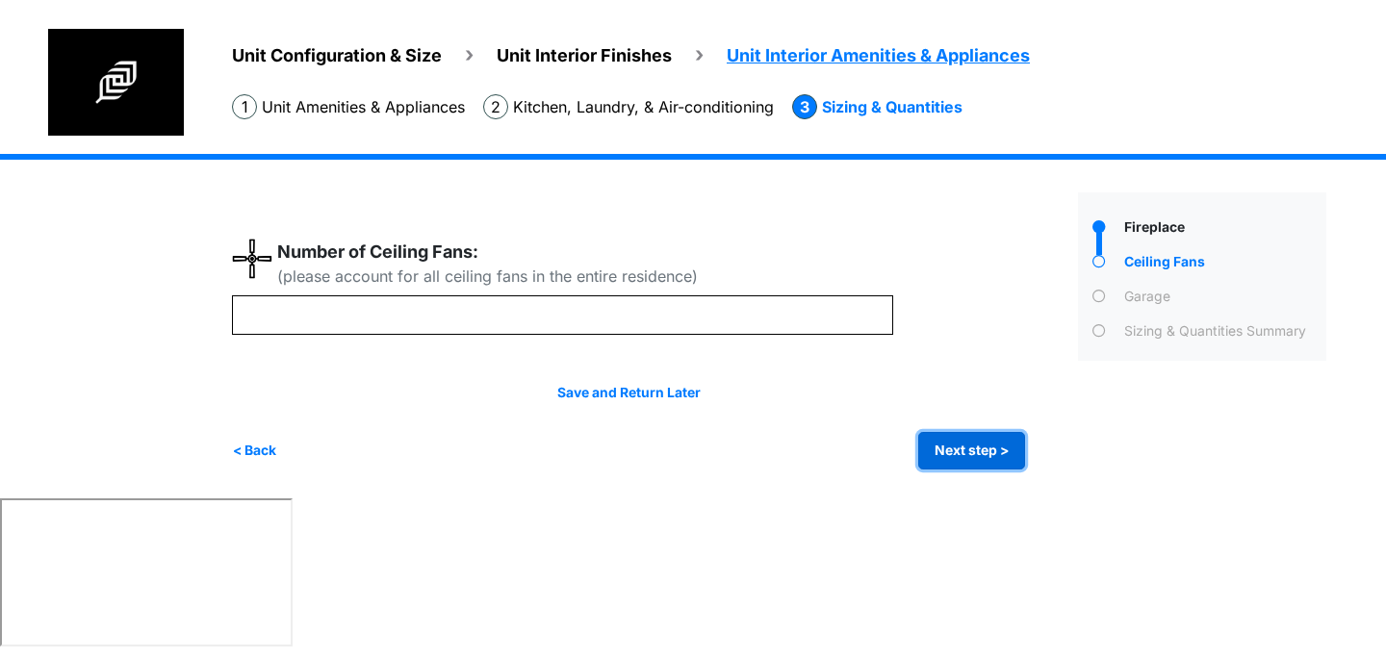
click at [943, 457] on button "Next step >" at bounding box center [971, 451] width 107 height 38
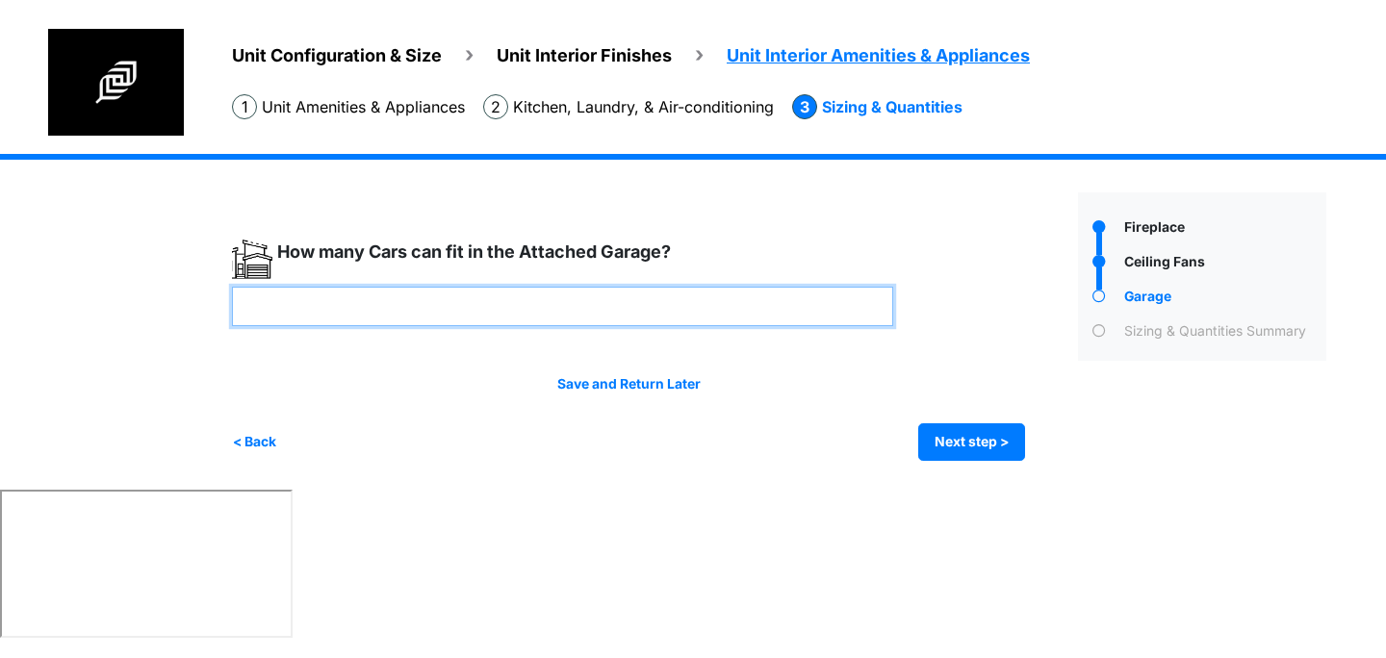
drag, startPoint x: 310, startPoint y: 312, endPoint x: 219, endPoint y: 296, distance: 91.8
click at [220, 296] on div "Unit Configuration & Size Unit Interior Finishes Unit Interior Amenities & Appl…" at bounding box center [693, 322] width 1386 height 336
type input "*"
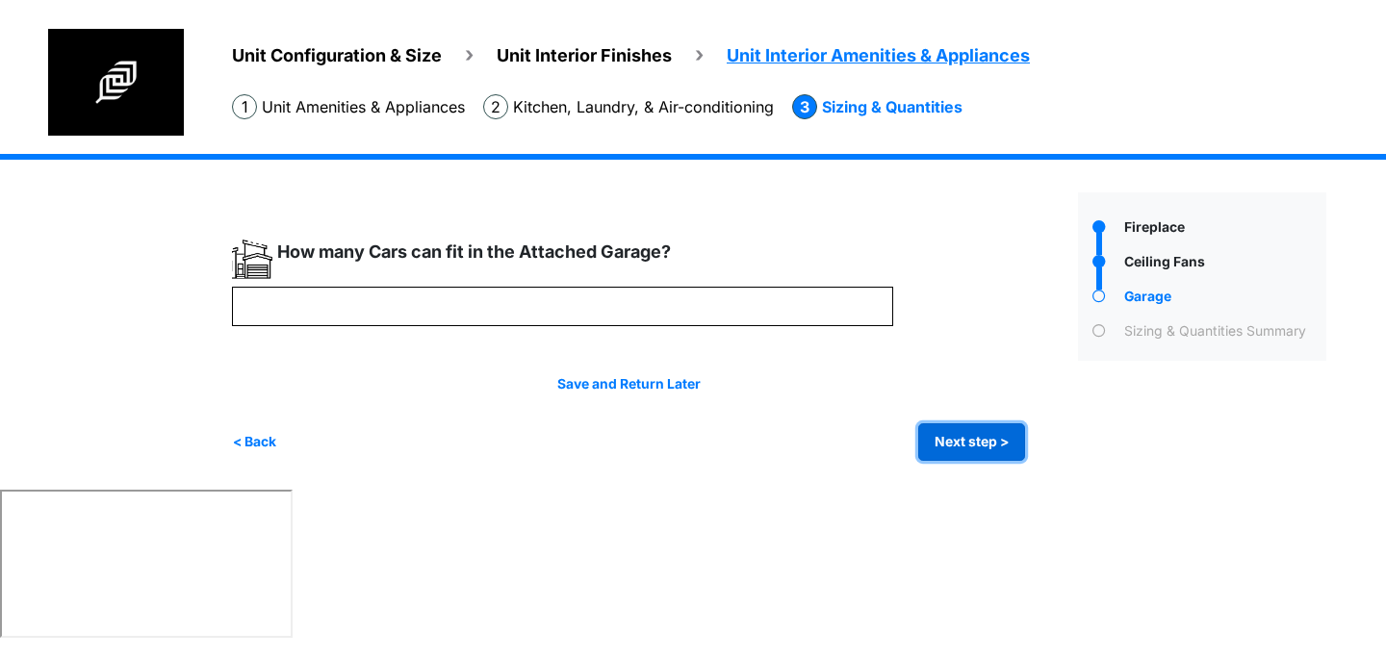
type input "*"
click at [955, 450] on button "Next step >" at bounding box center [971, 442] width 107 height 38
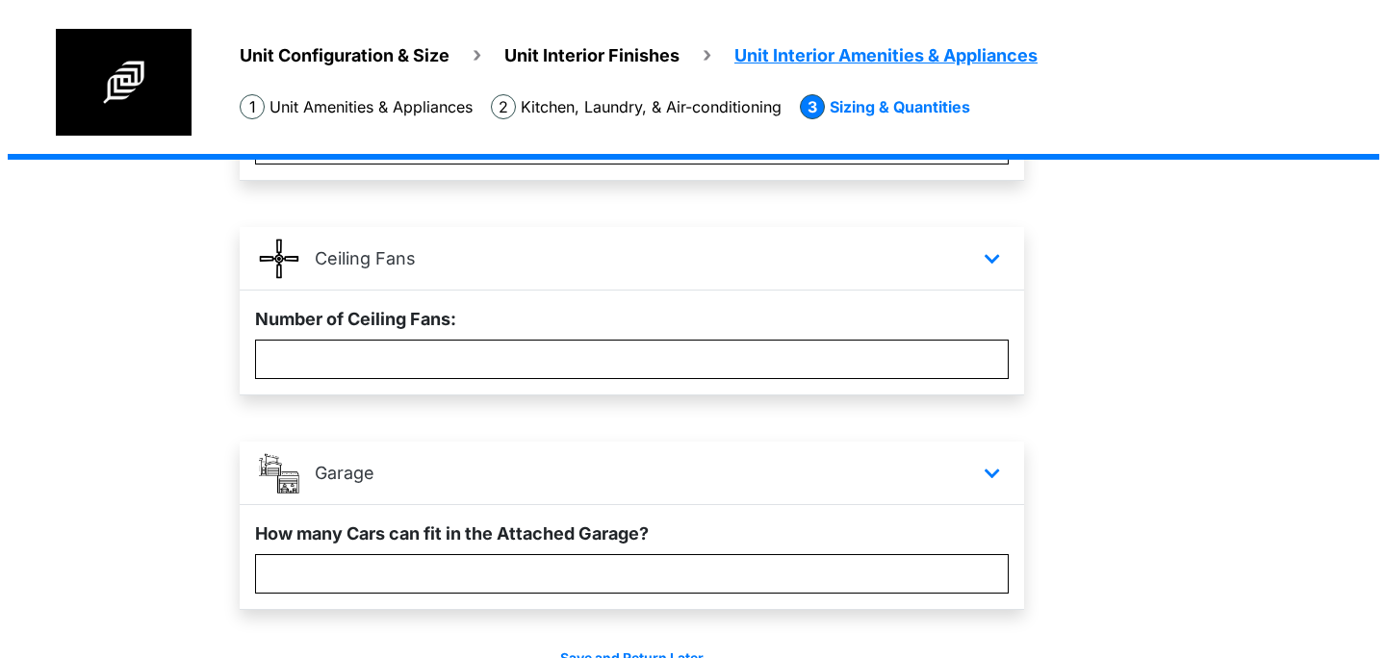
scroll to position [389, 0]
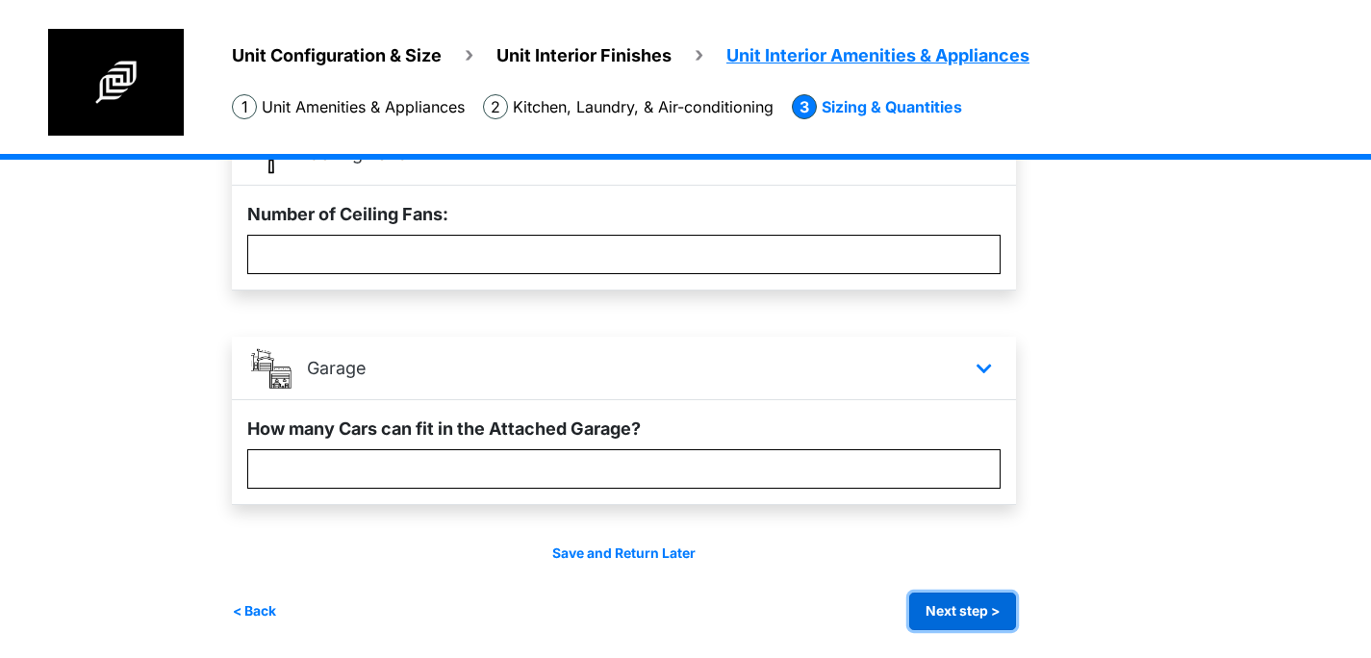
click at [953, 602] on button "Next step >" at bounding box center [962, 612] width 107 height 38
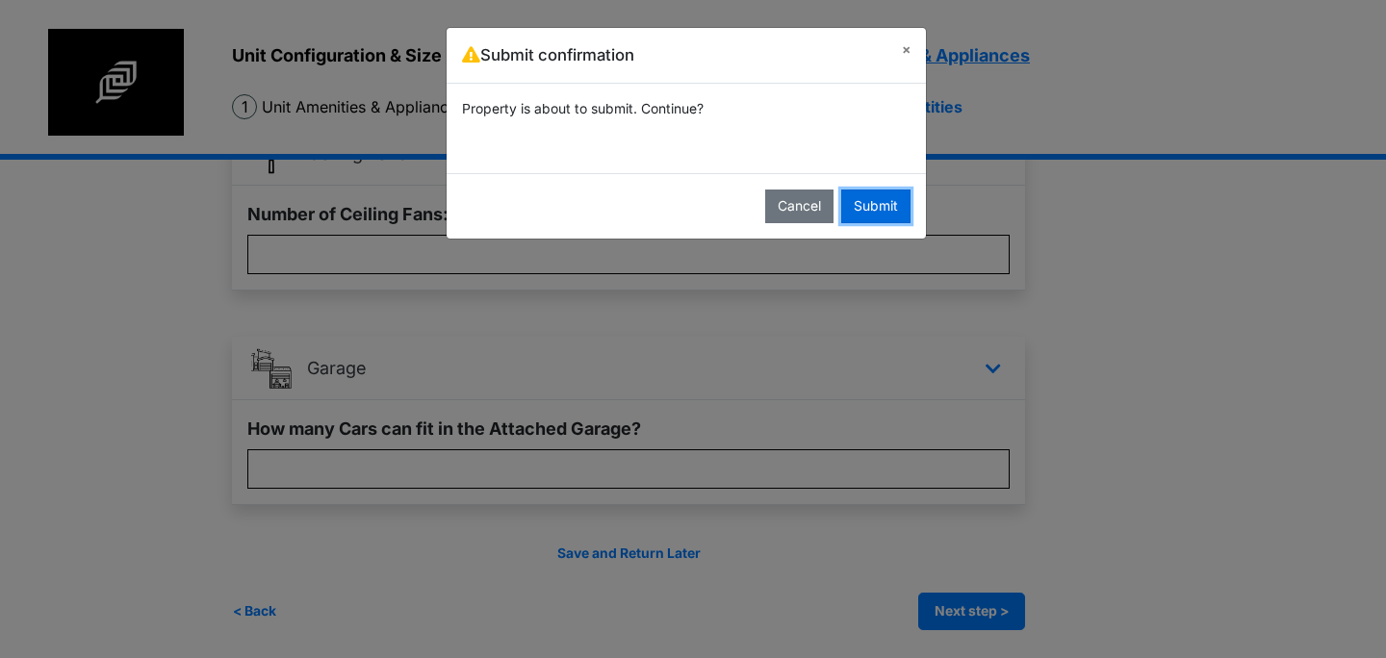
click at [879, 199] on button "Submit" at bounding box center [875, 207] width 69 height 34
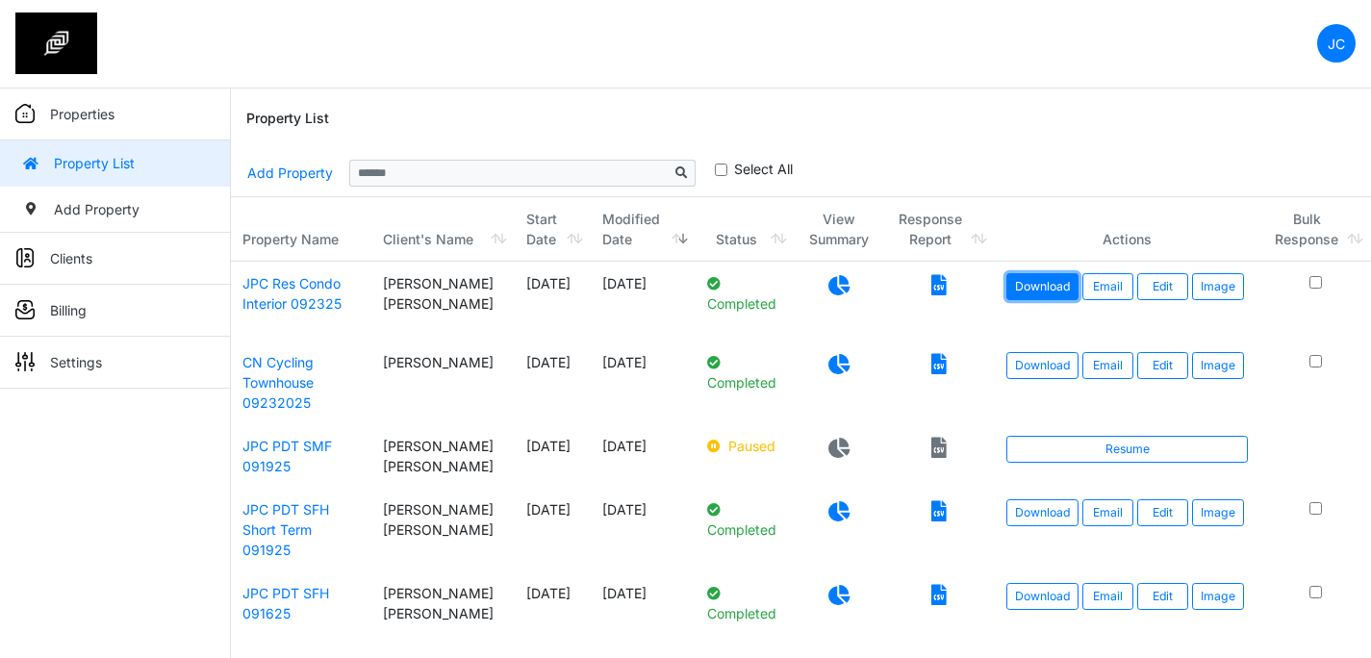
click at [1031, 289] on link "Download" at bounding box center [1043, 286] width 72 height 27
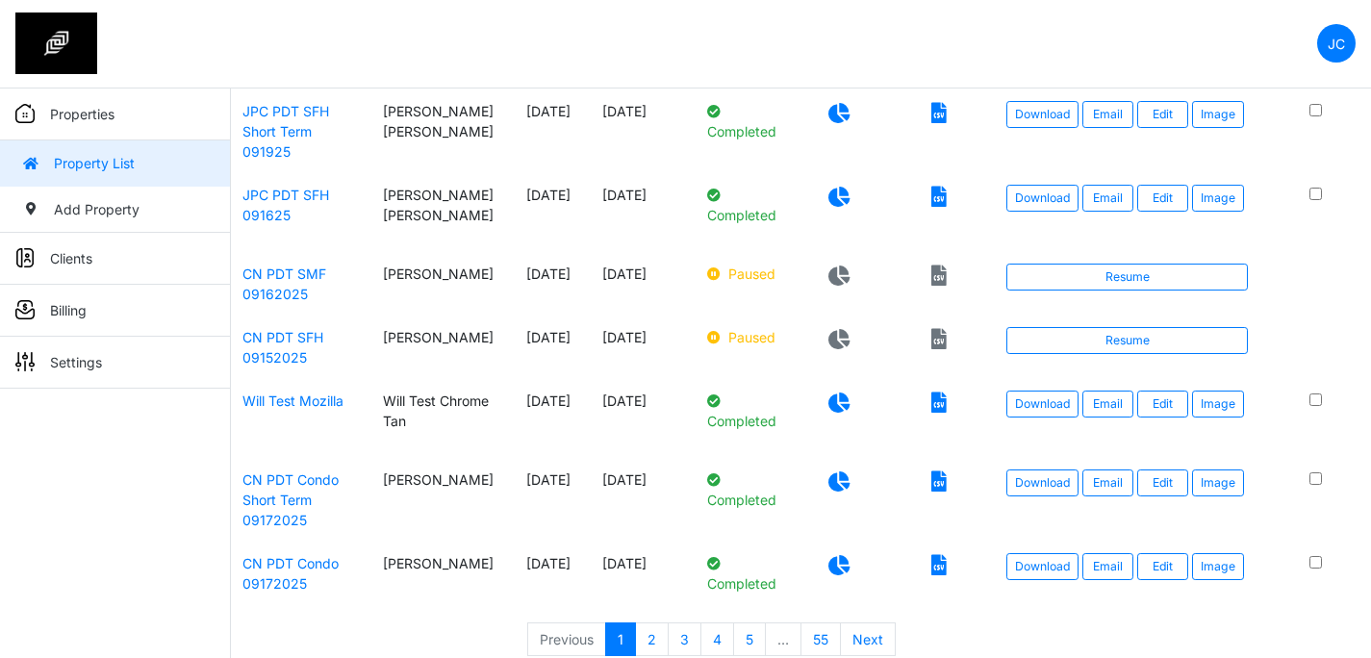
scroll to position [419, 0]
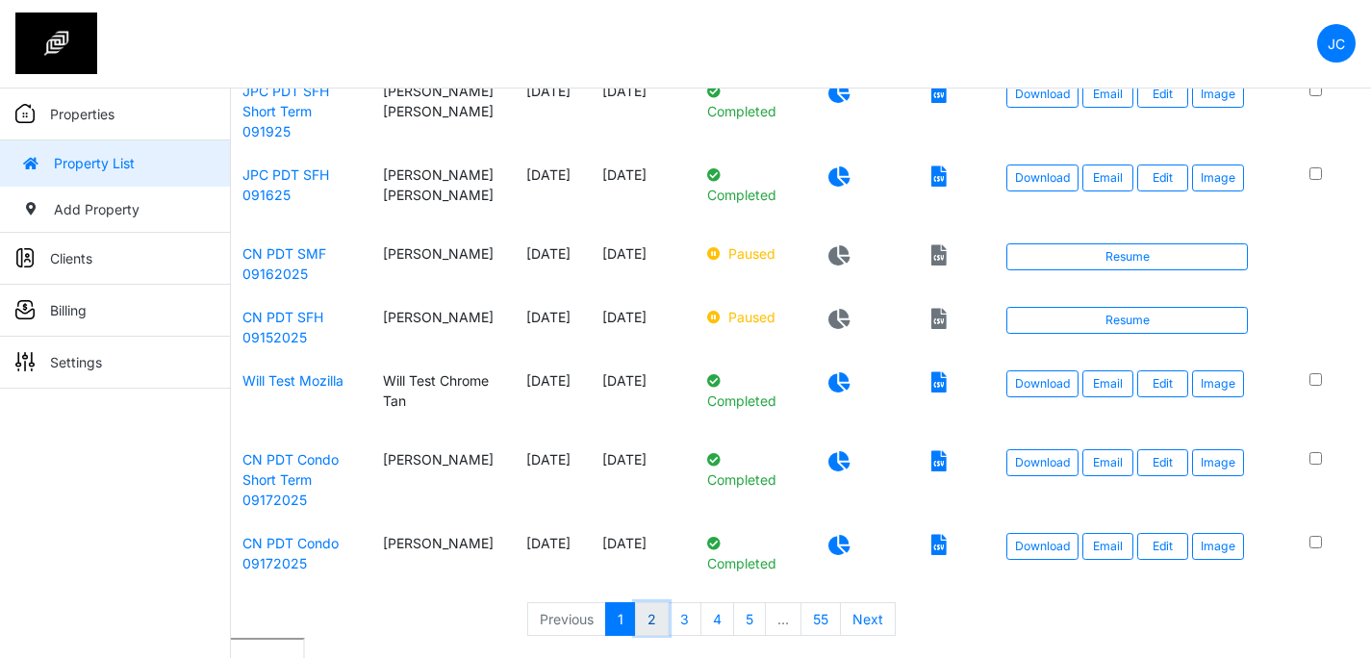
click at [655, 610] on link "2" at bounding box center [652, 619] width 34 height 35
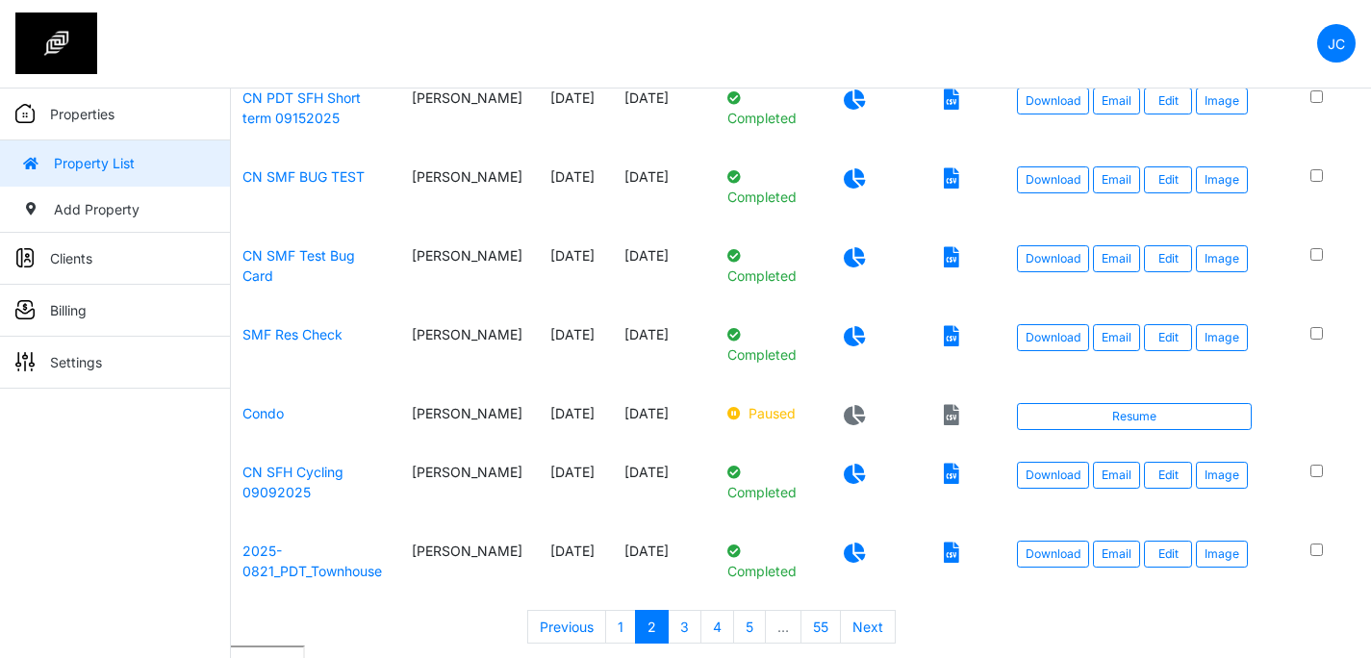
scroll to position [430, 0]
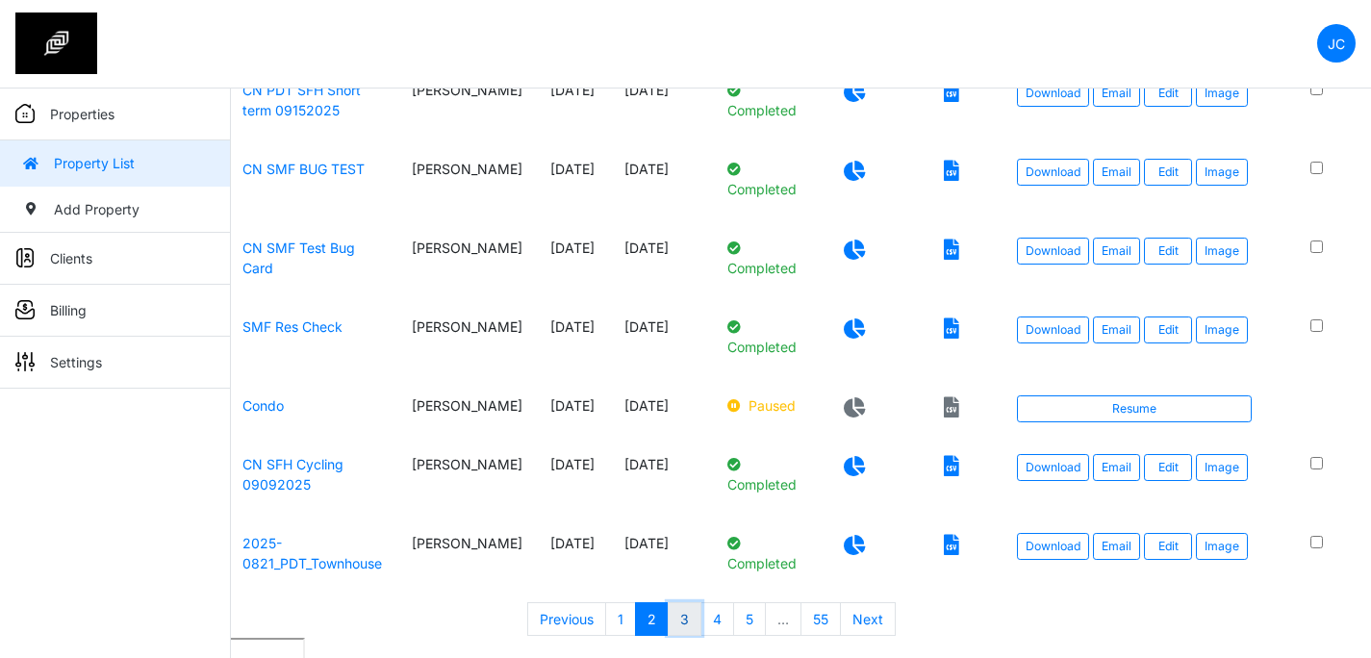
click at [680, 611] on link "3" at bounding box center [685, 619] width 34 height 35
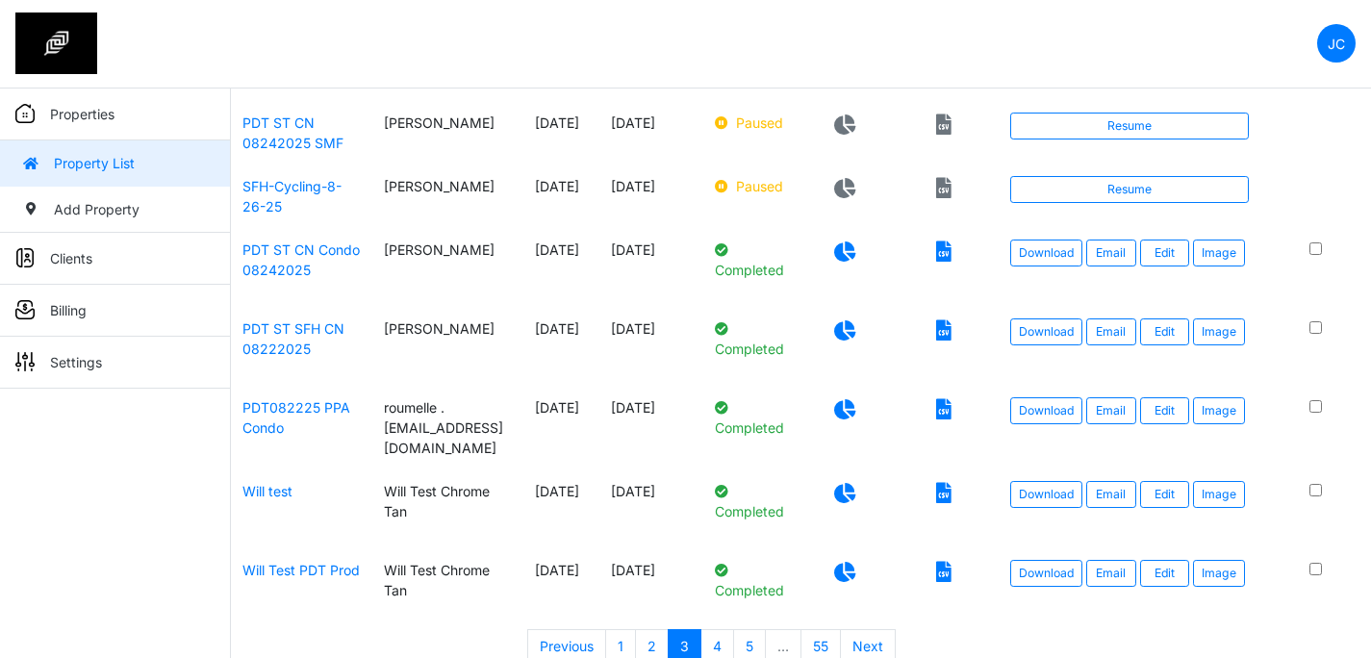
scroll to position [384, 0]
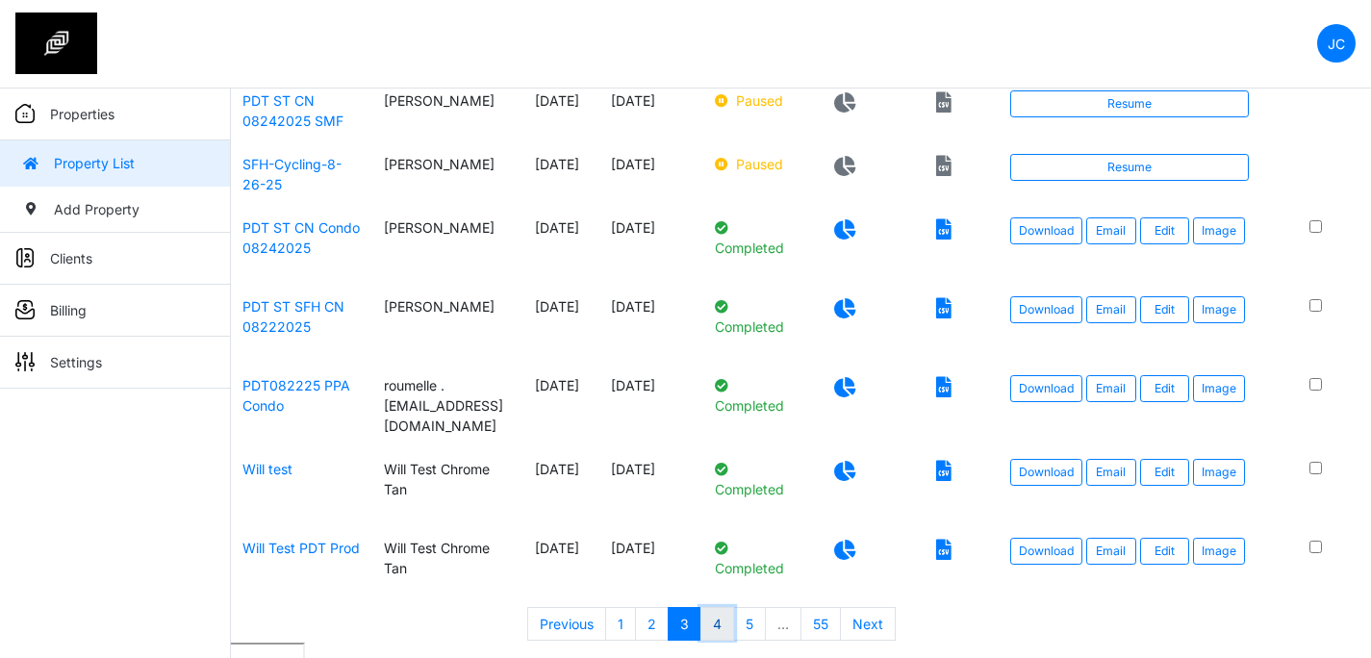
click at [719, 609] on link "4" at bounding box center [718, 624] width 34 height 35
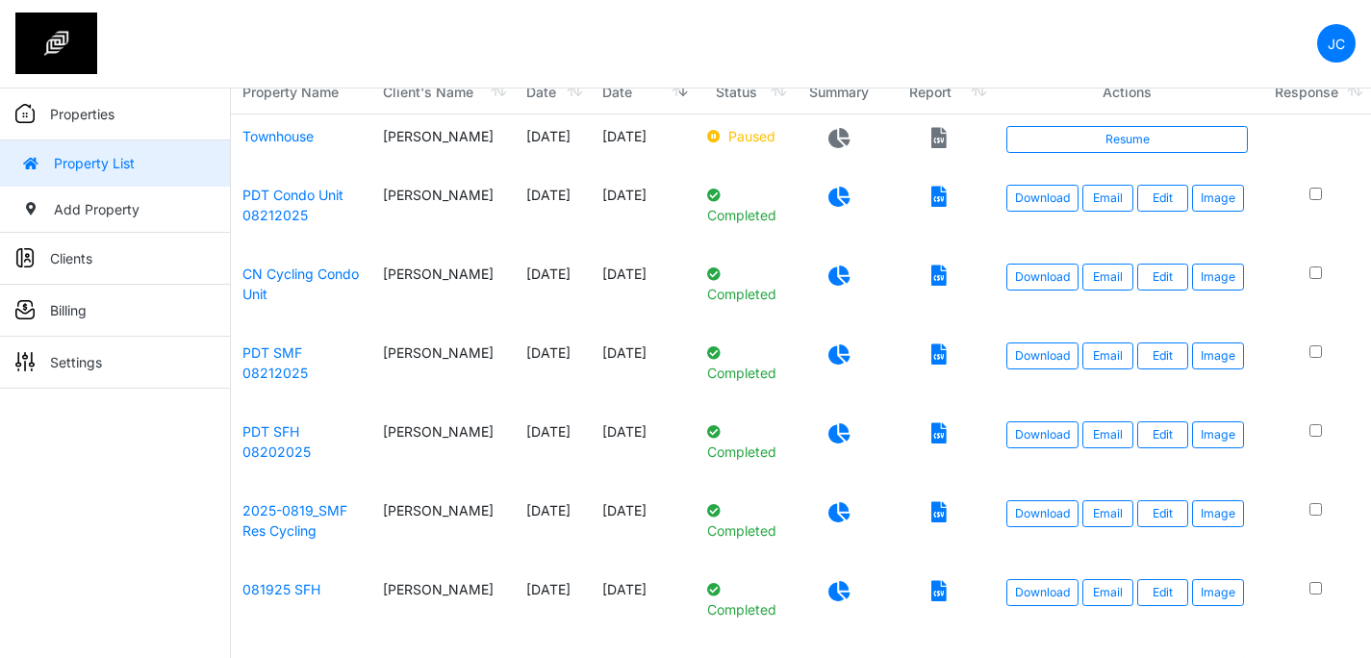
scroll to position [149, 0]
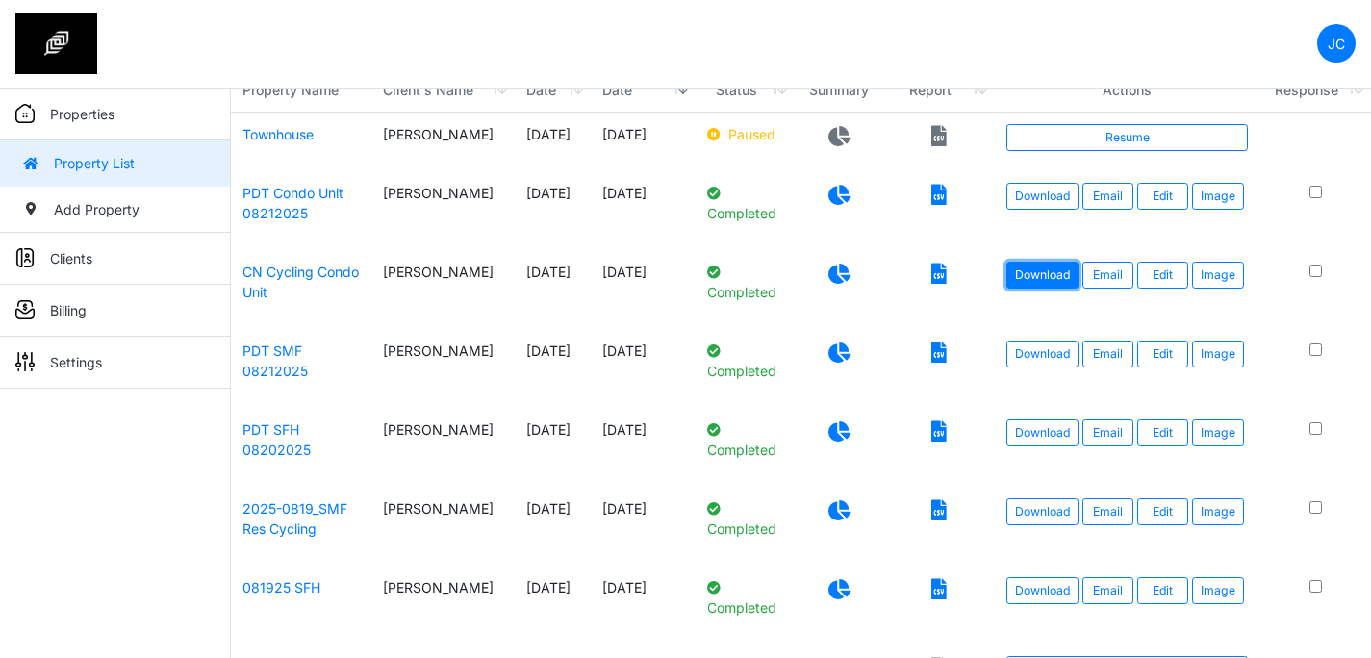
click at [1033, 273] on link "Download" at bounding box center [1043, 275] width 72 height 27
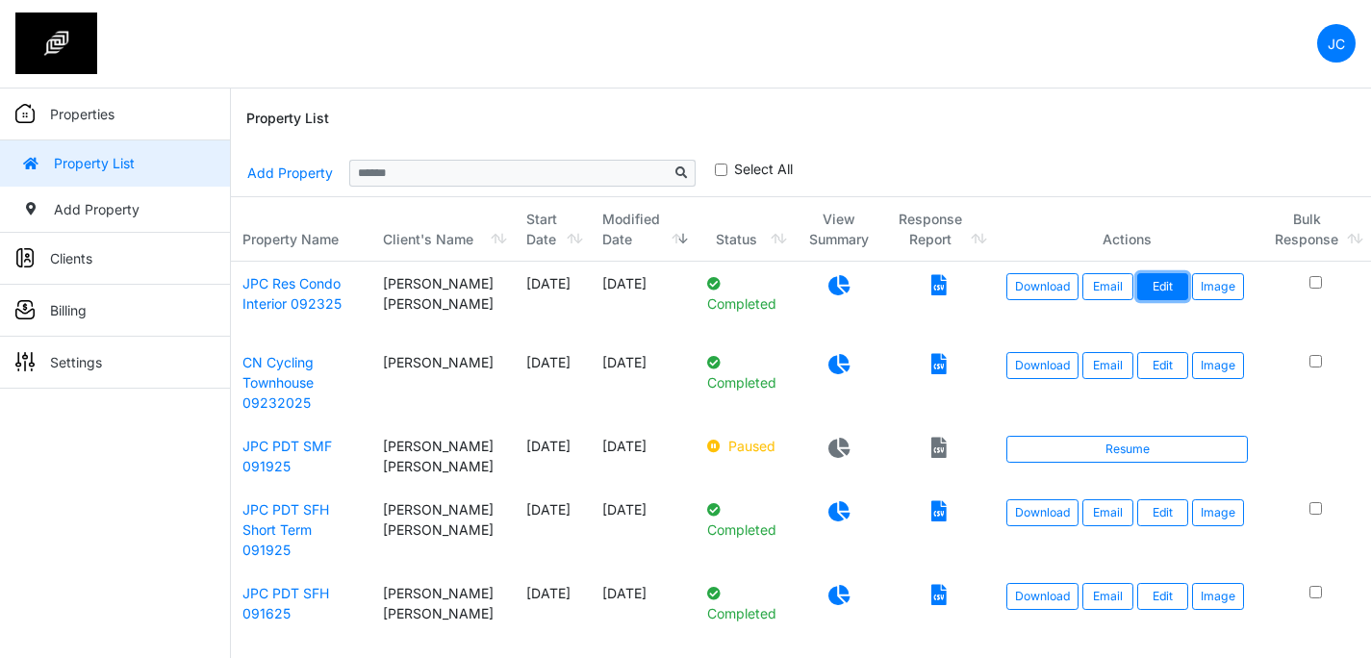
click at [1168, 291] on link "Edit" at bounding box center [1162, 286] width 51 height 27
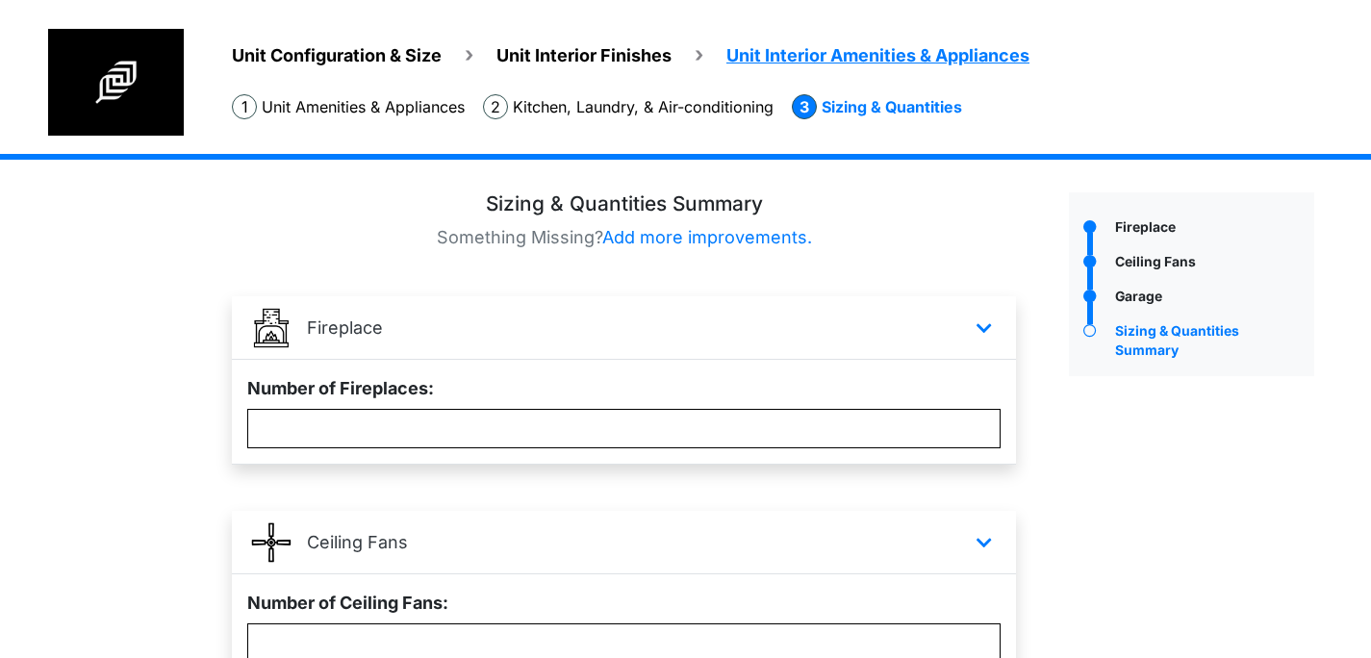
click at [364, 73] on div "Unit Configuration & Size Unit Interior Finishes Unit Interior Amenities & Appl…" at bounding box center [782, 91] width 1178 height 125
click at [363, 62] on span "Unit Configuration & Size" at bounding box center [337, 55] width 210 height 20
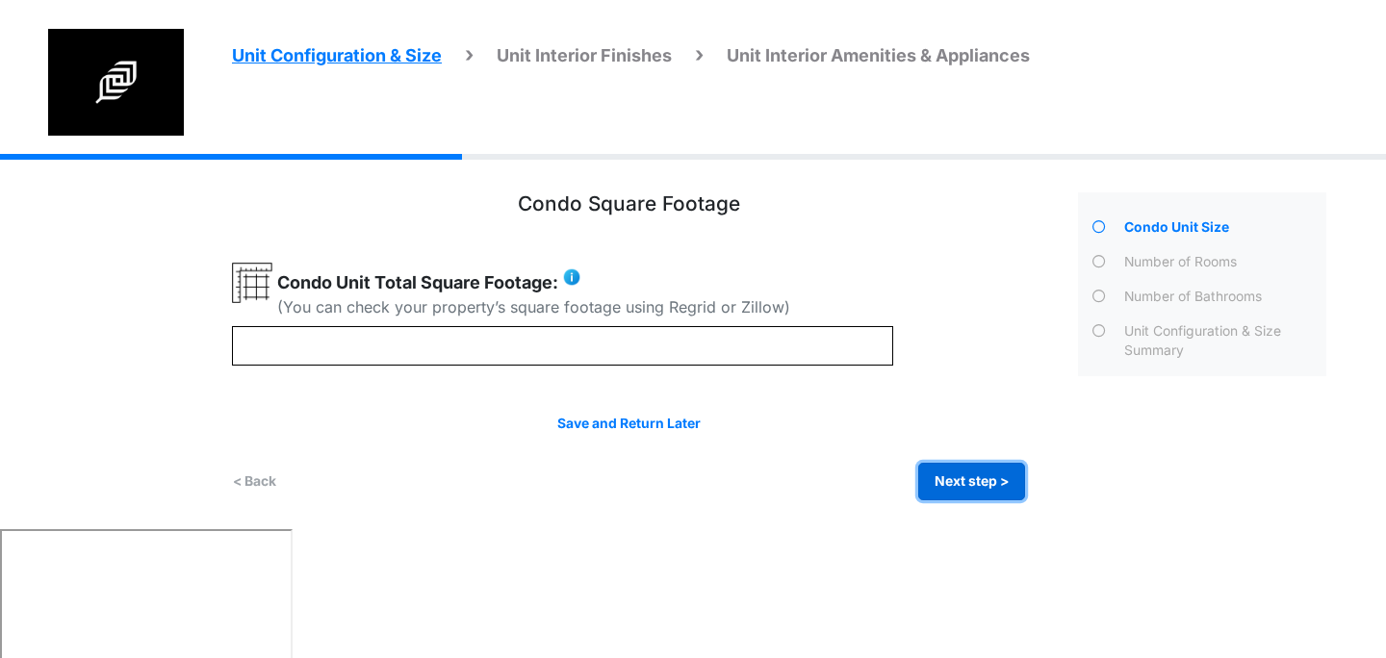
click at [951, 486] on button "Next step >" at bounding box center [971, 482] width 107 height 38
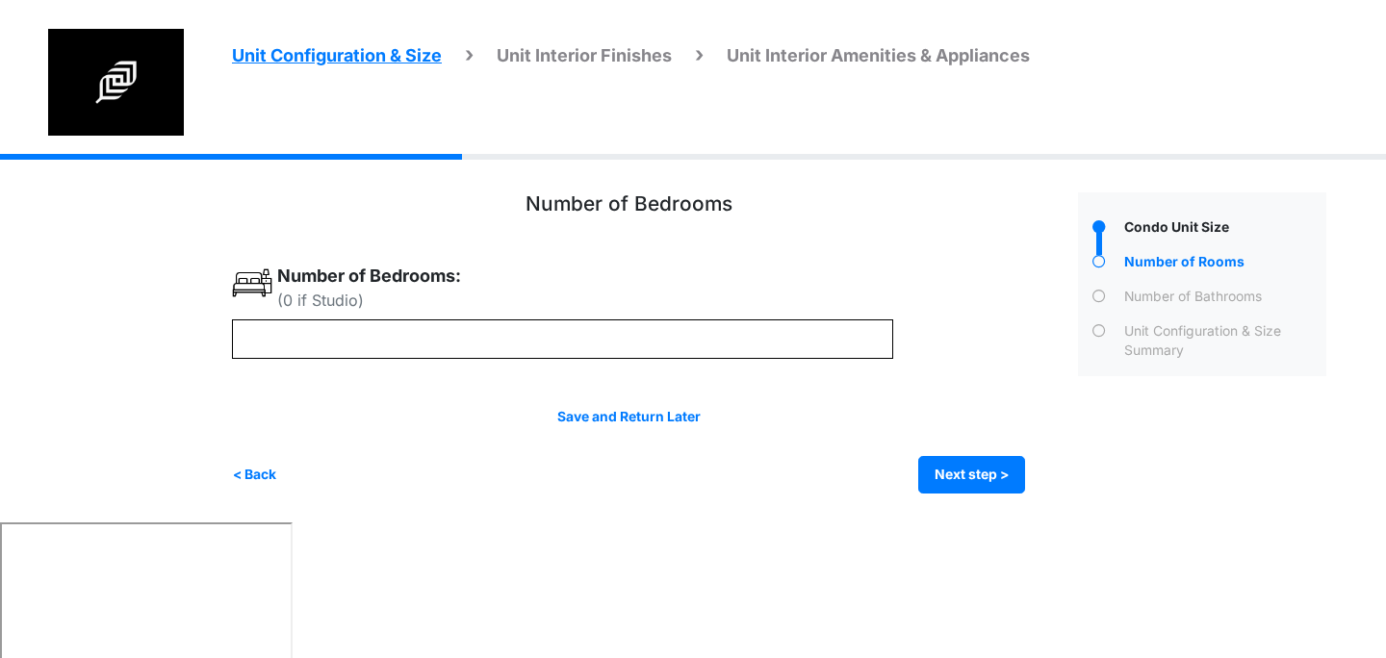
click at [140, 286] on div "Unit Configuration & Size Unit Interior Finishes Unit Interior Amenities & Appl…" at bounding box center [693, 338] width 1386 height 369
click at [166, 77] on img at bounding box center [116, 82] width 136 height 107
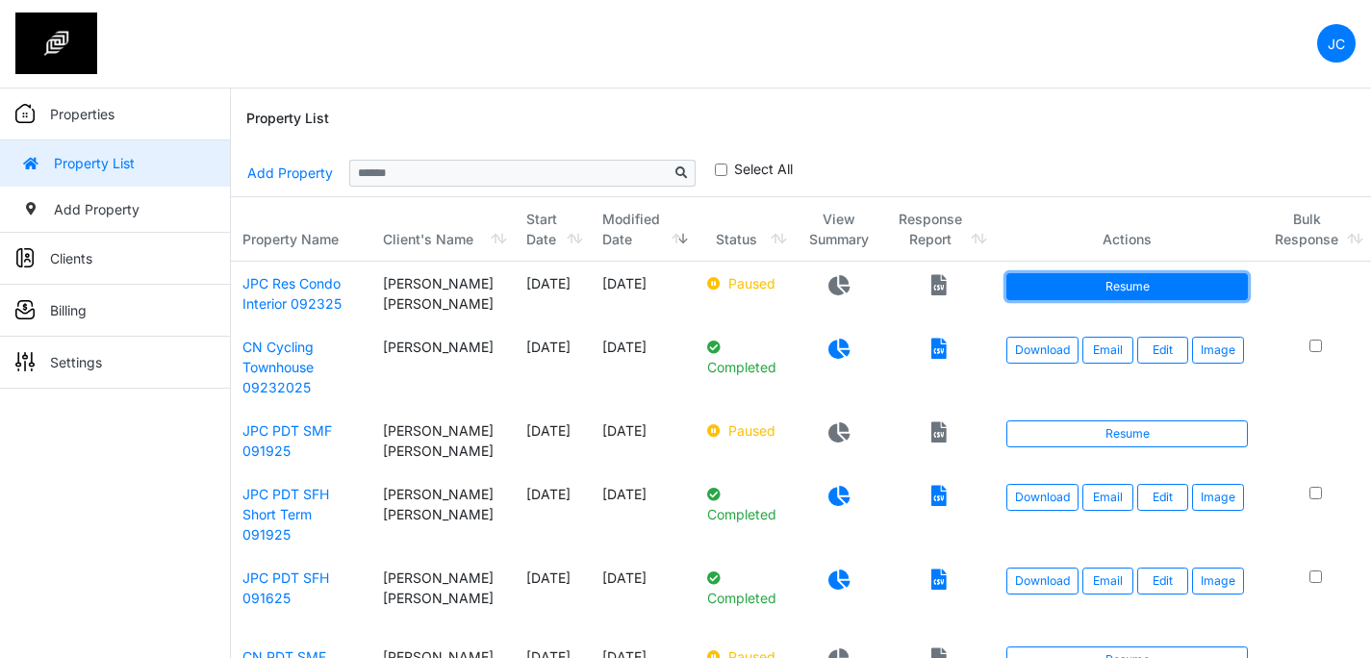
click at [1046, 283] on link "Resume" at bounding box center [1128, 286] width 242 height 27
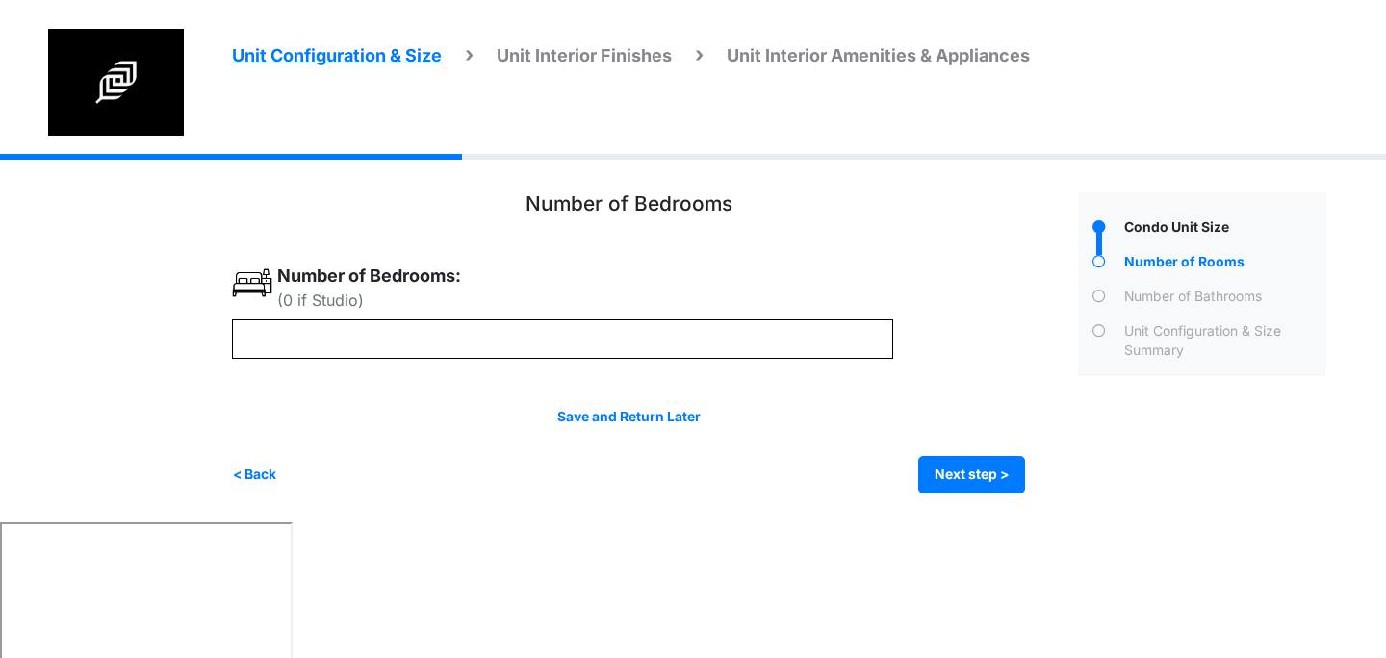
click at [905, 60] on span "Unit Interior Amenities & Appliances" at bounding box center [877, 55] width 303 height 20
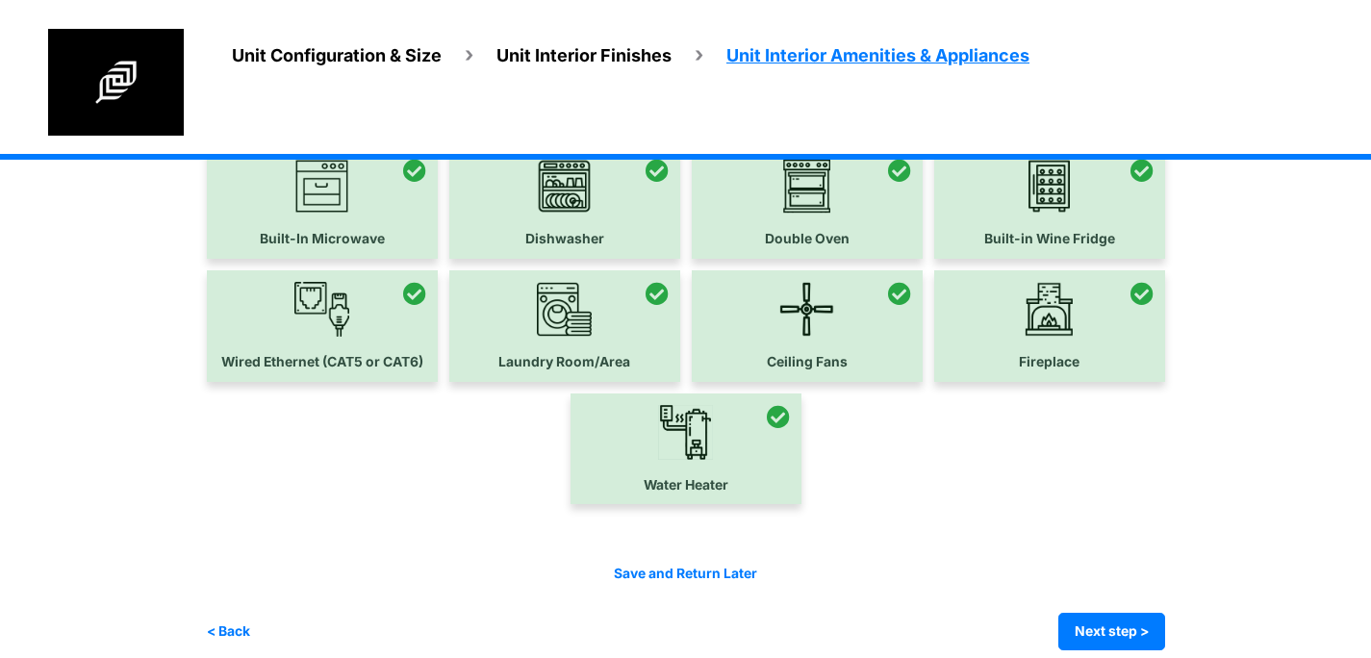
scroll to position [286, 0]
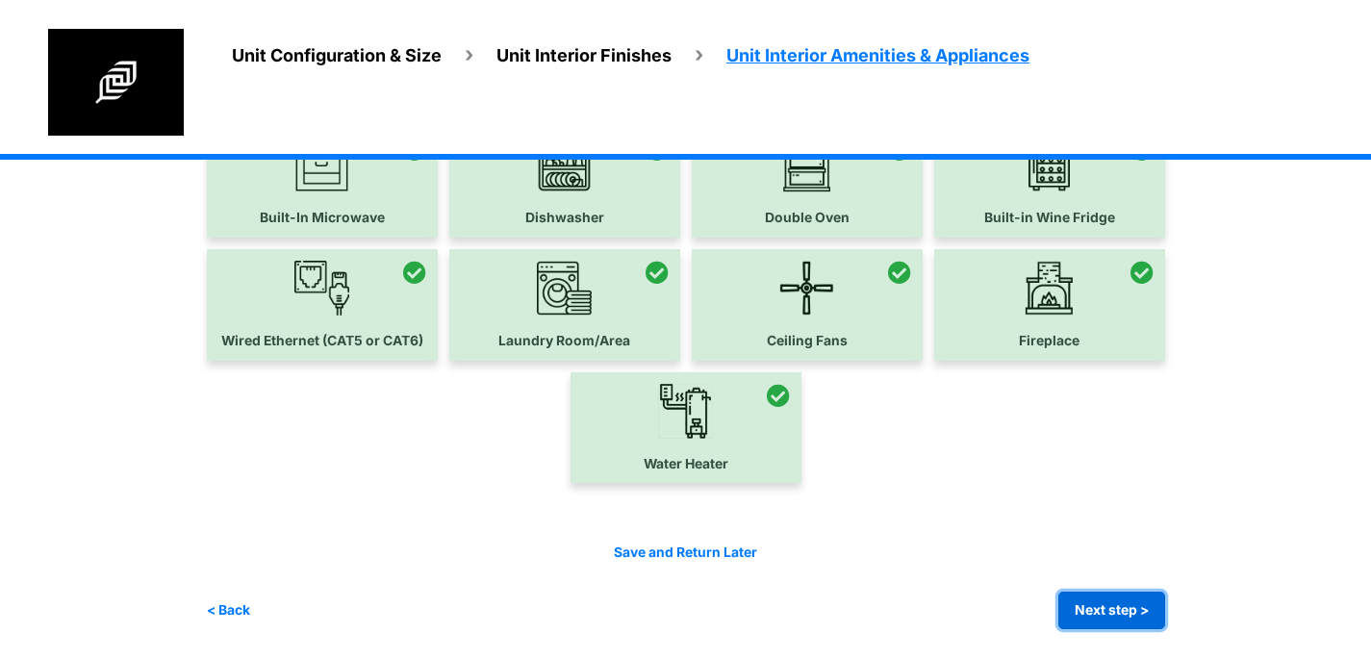
click at [1141, 599] on button "Next step >" at bounding box center [1111, 611] width 107 height 38
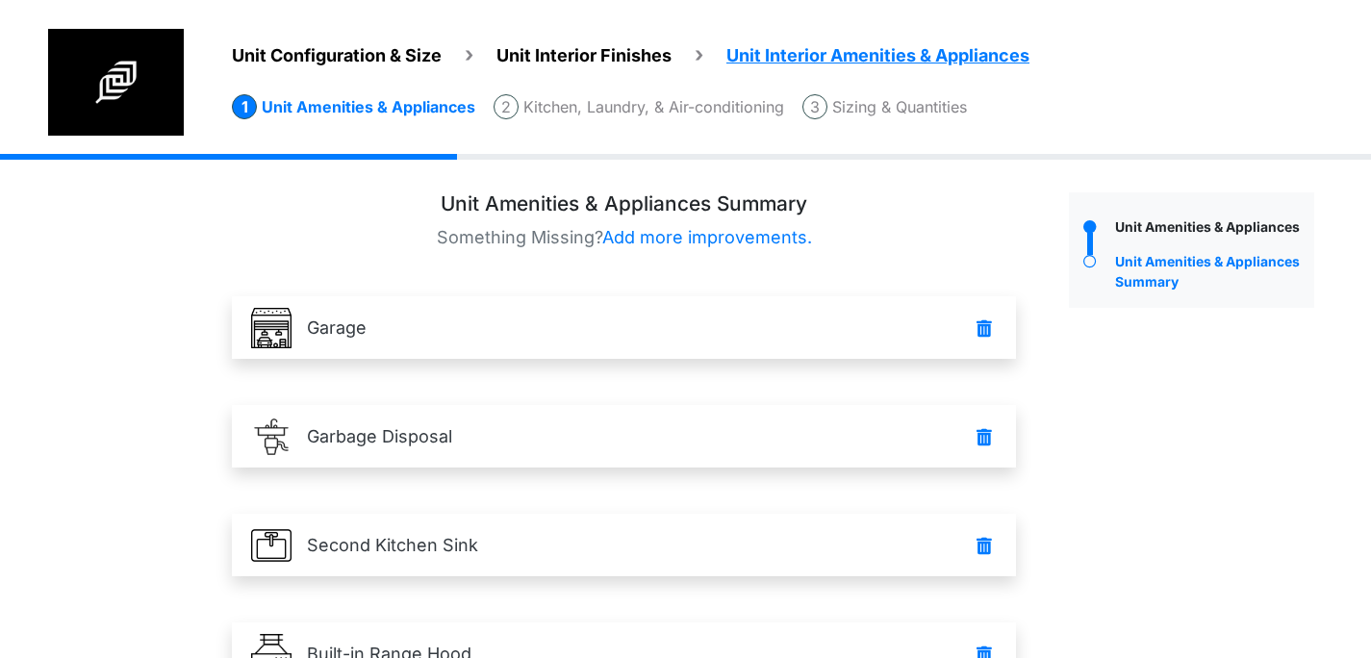
click at [901, 98] on li "Sizing & Quantities" at bounding box center [885, 106] width 165 height 25
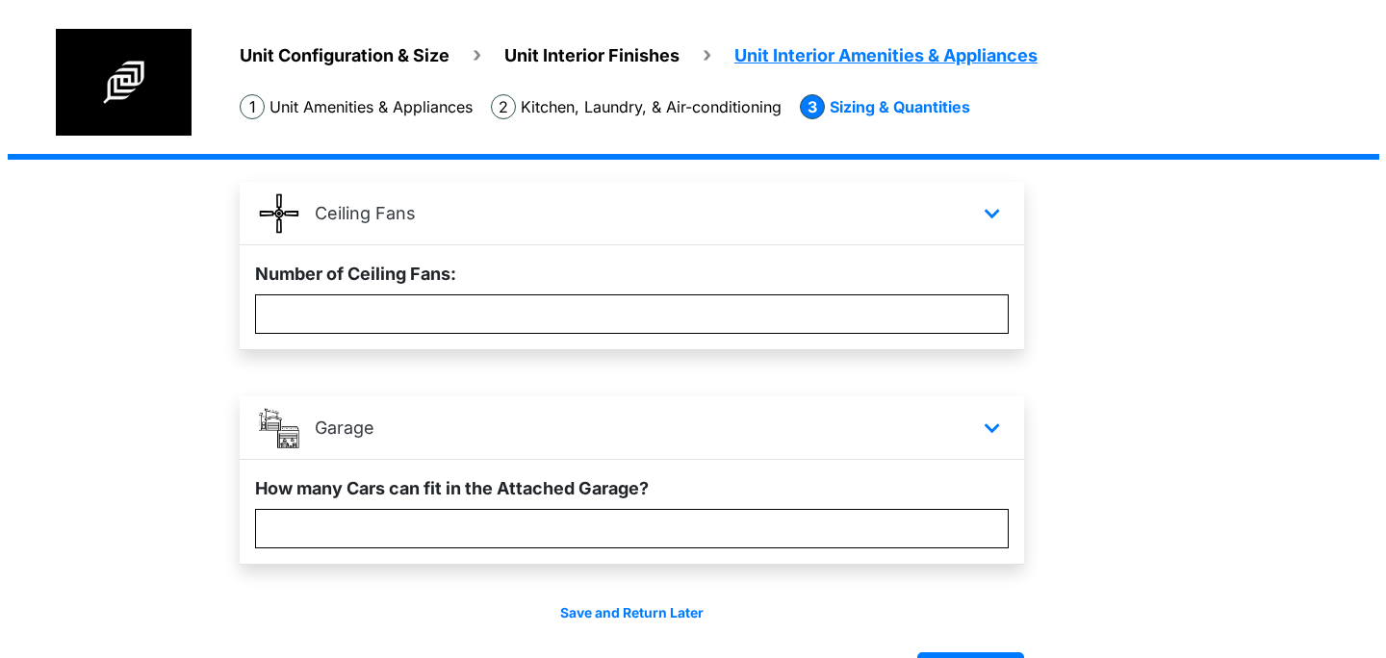
scroll to position [389, 0]
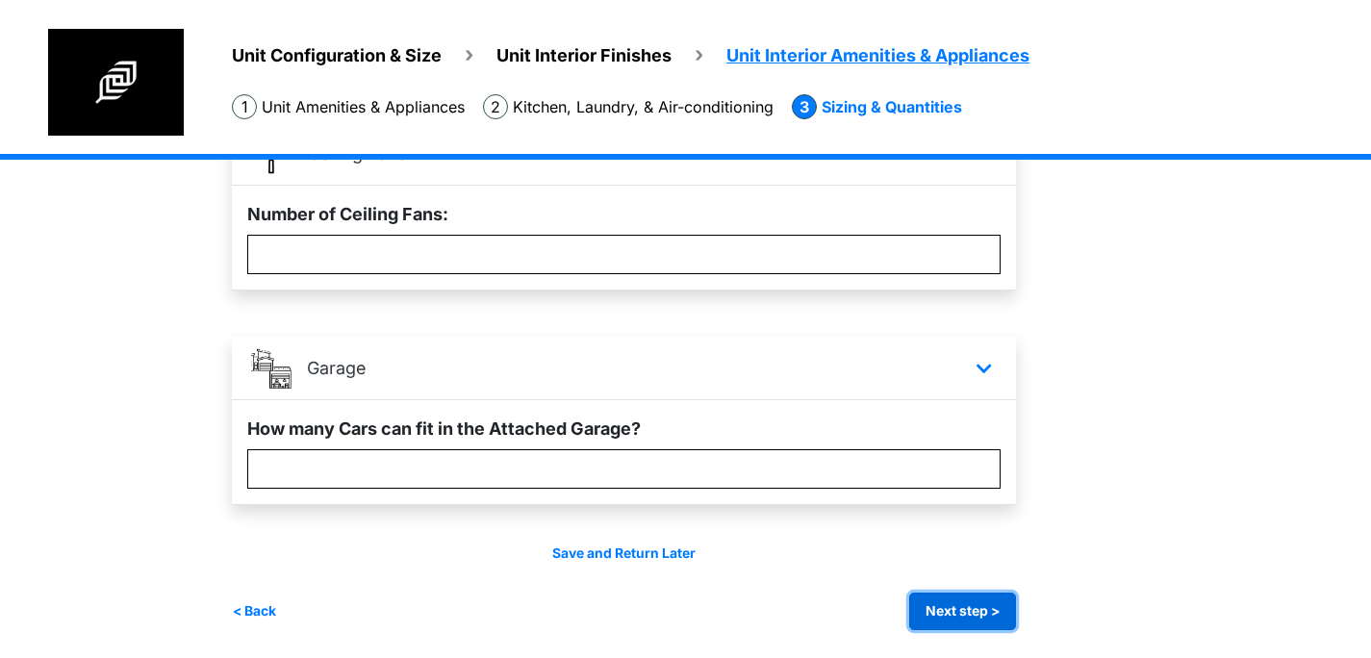
click at [981, 602] on button "Next step >" at bounding box center [962, 612] width 107 height 38
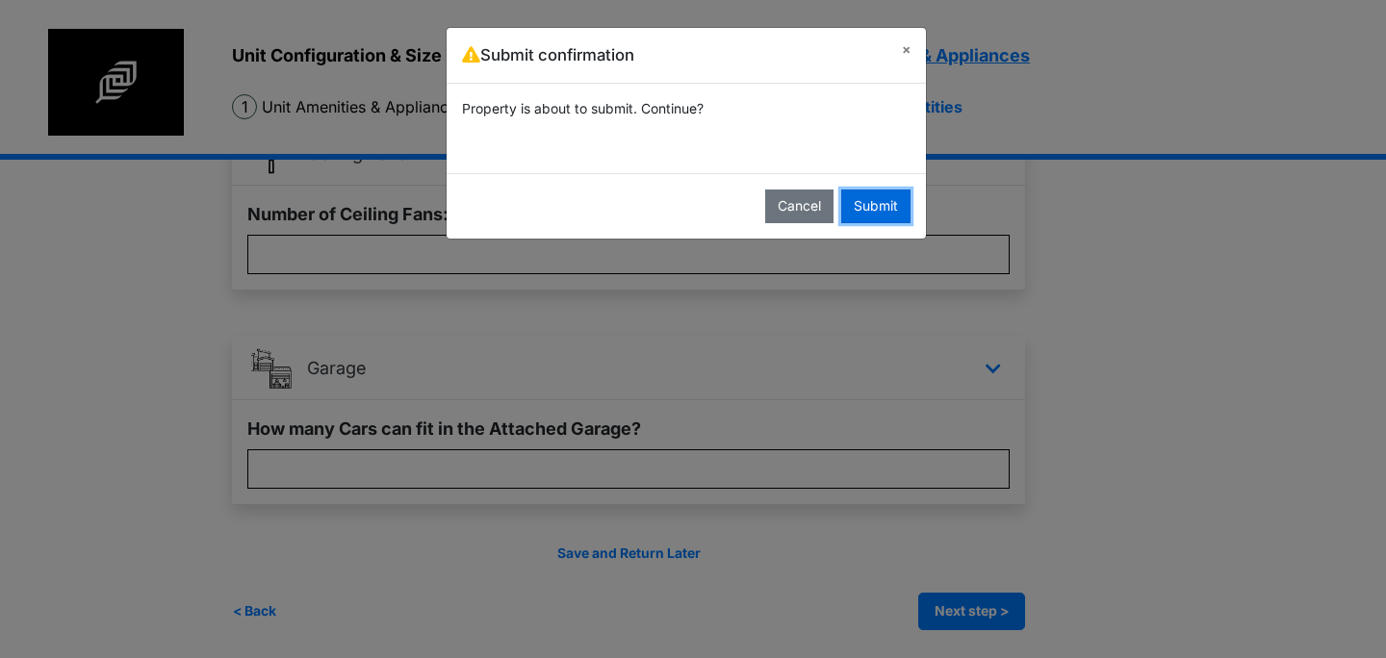
click at [868, 207] on button "Submit" at bounding box center [875, 207] width 69 height 34
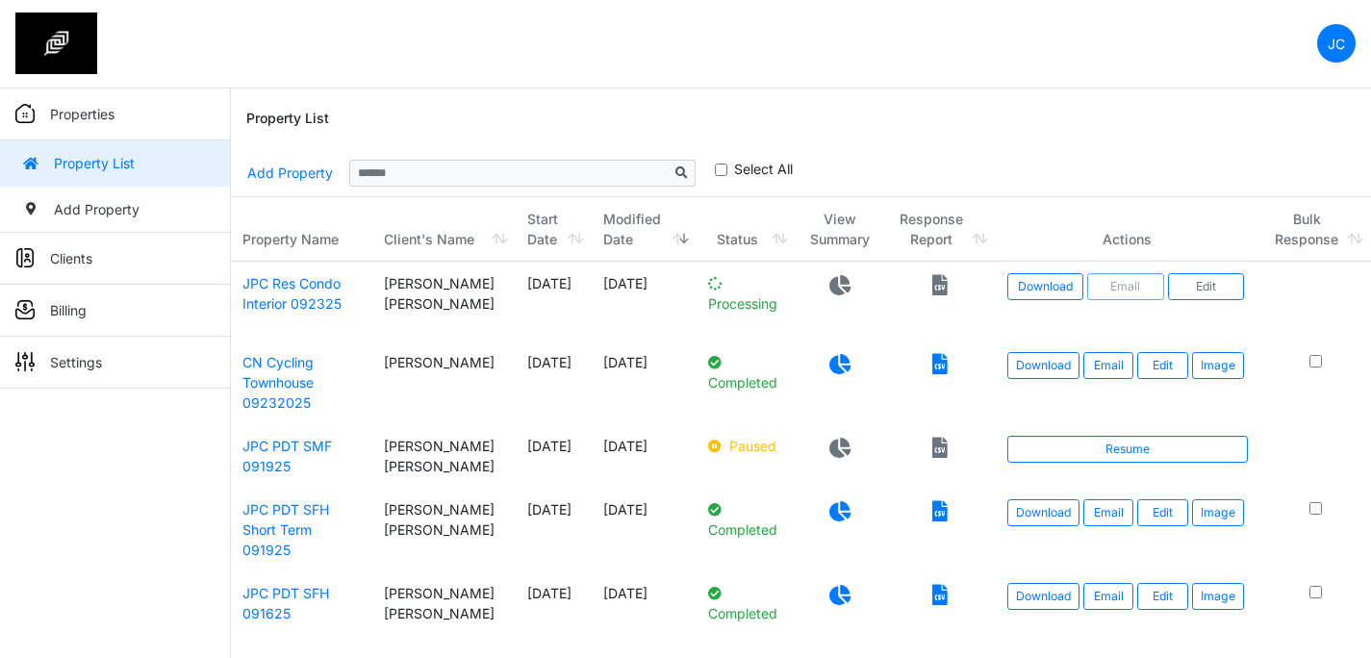
click at [713, 303] on td "Processing" at bounding box center [746, 301] width 99 height 79
click at [731, 294] on p "Processing" at bounding box center [746, 293] width 76 height 40
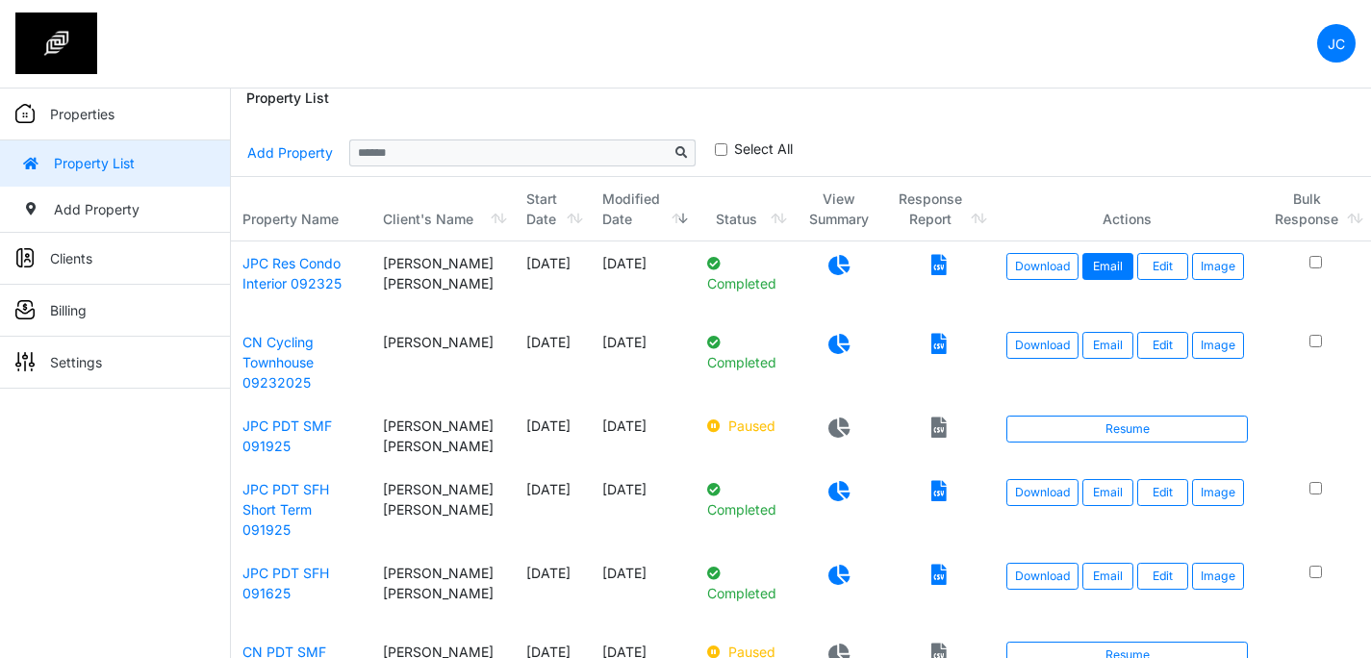
scroll to position [19, 0]
click at [1174, 272] on link "Edit" at bounding box center [1162, 267] width 51 height 27
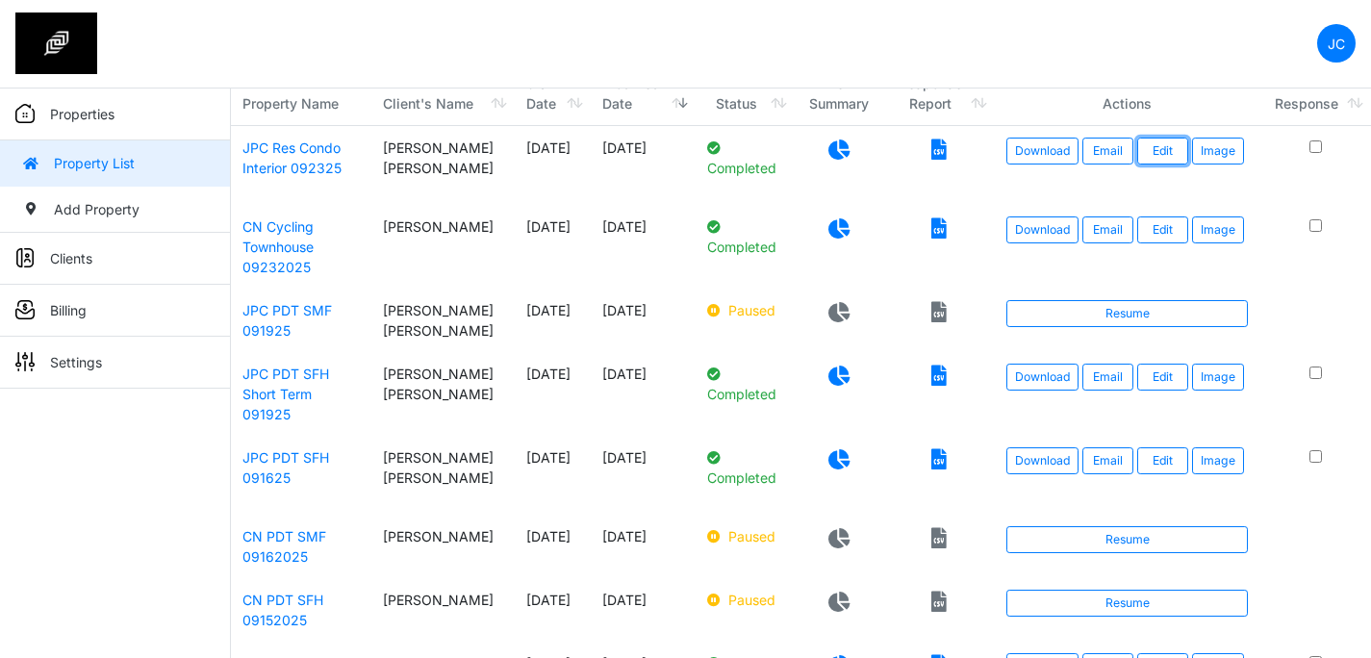
scroll to position [140, 0]
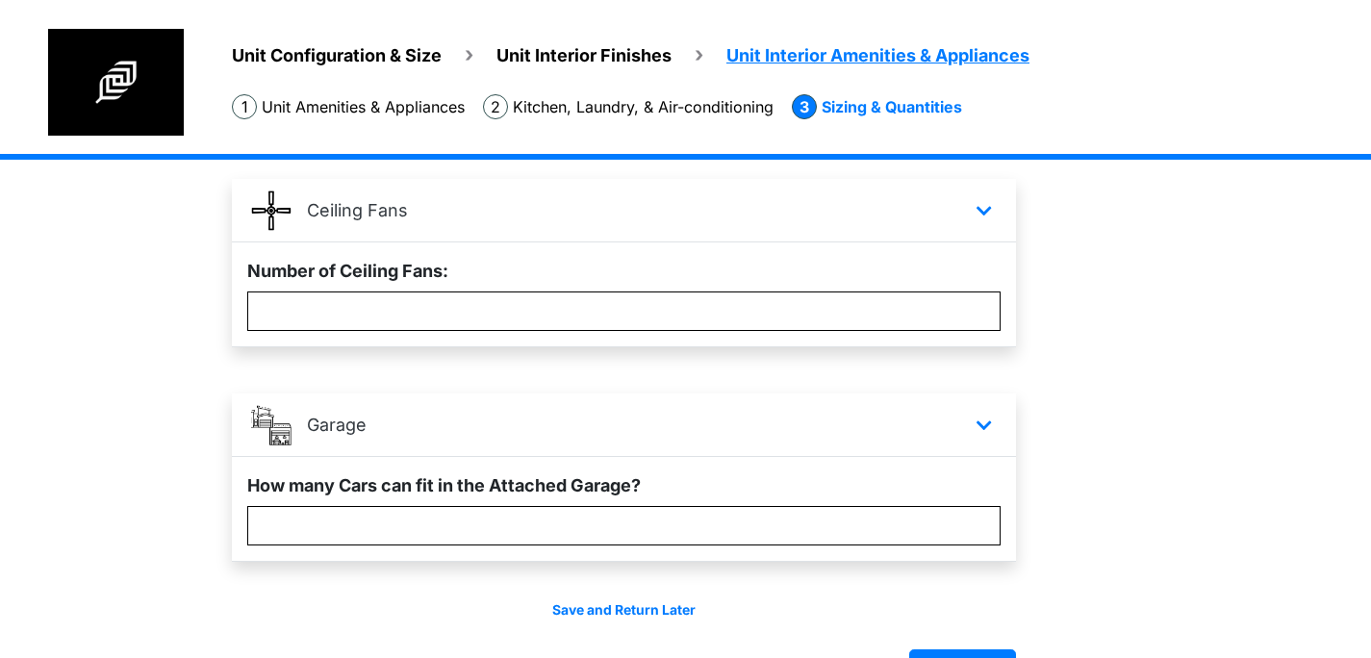
scroll to position [259, 0]
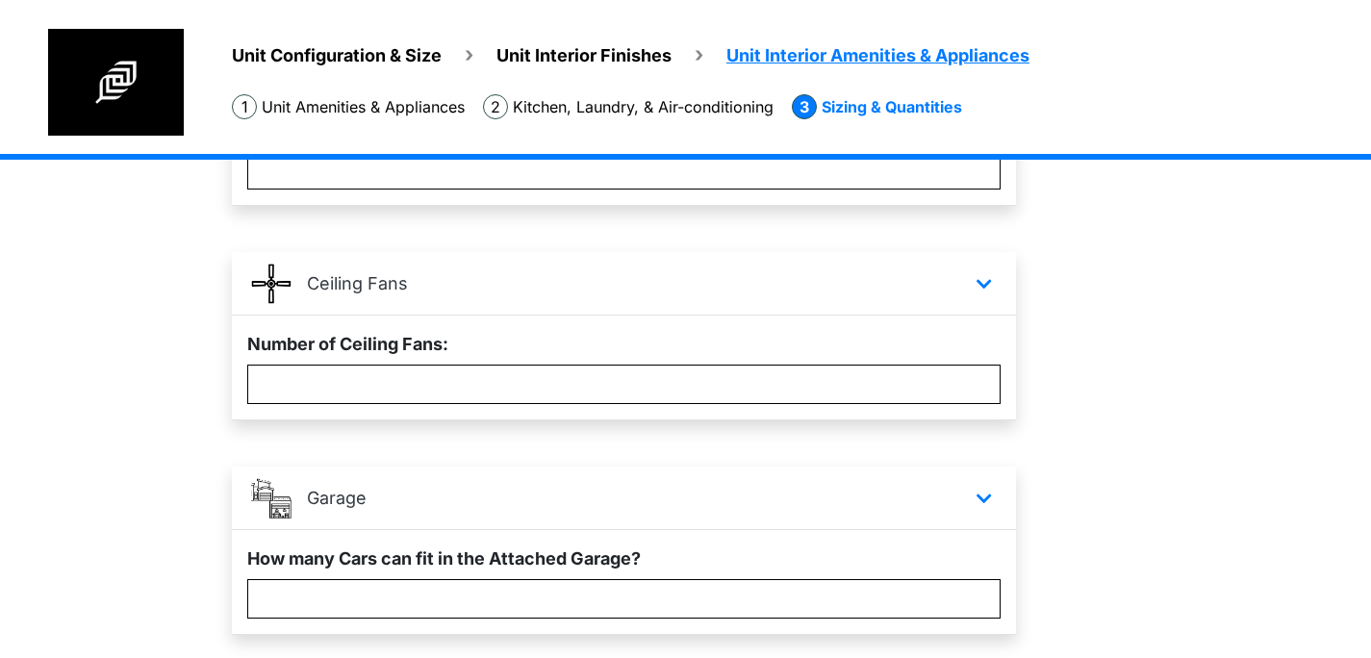
click at [595, 62] on span "Unit Interior Finishes" at bounding box center [584, 55] width 175 height 20
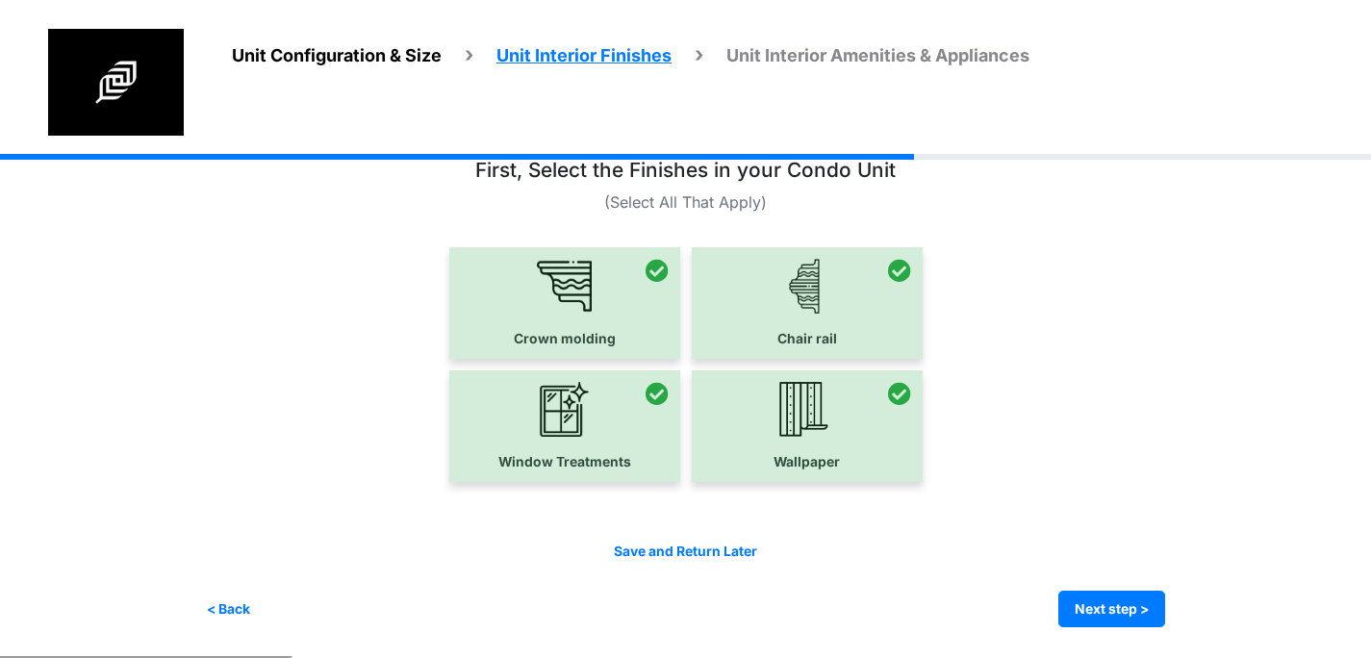
scroll to position [39, 0]
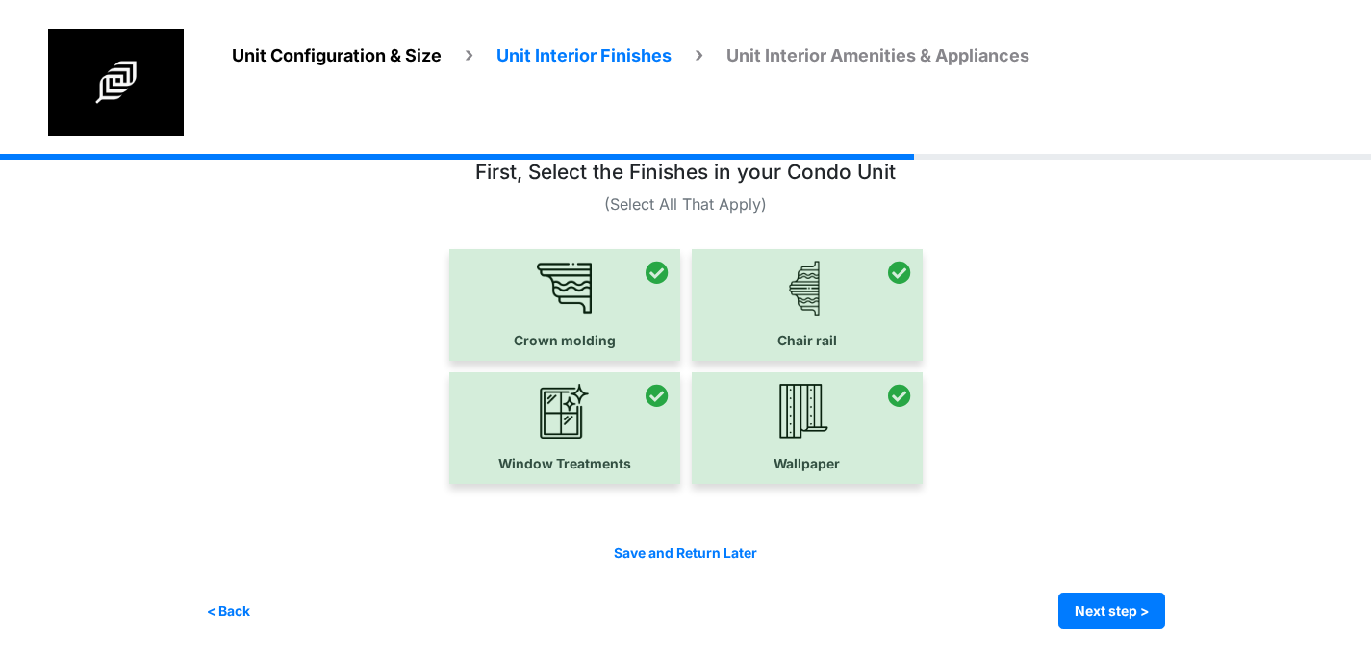
click at [825, 51] on span "Unit Interior Amenities & Appliances" at bounding box center [877, 55] width 303 height 20
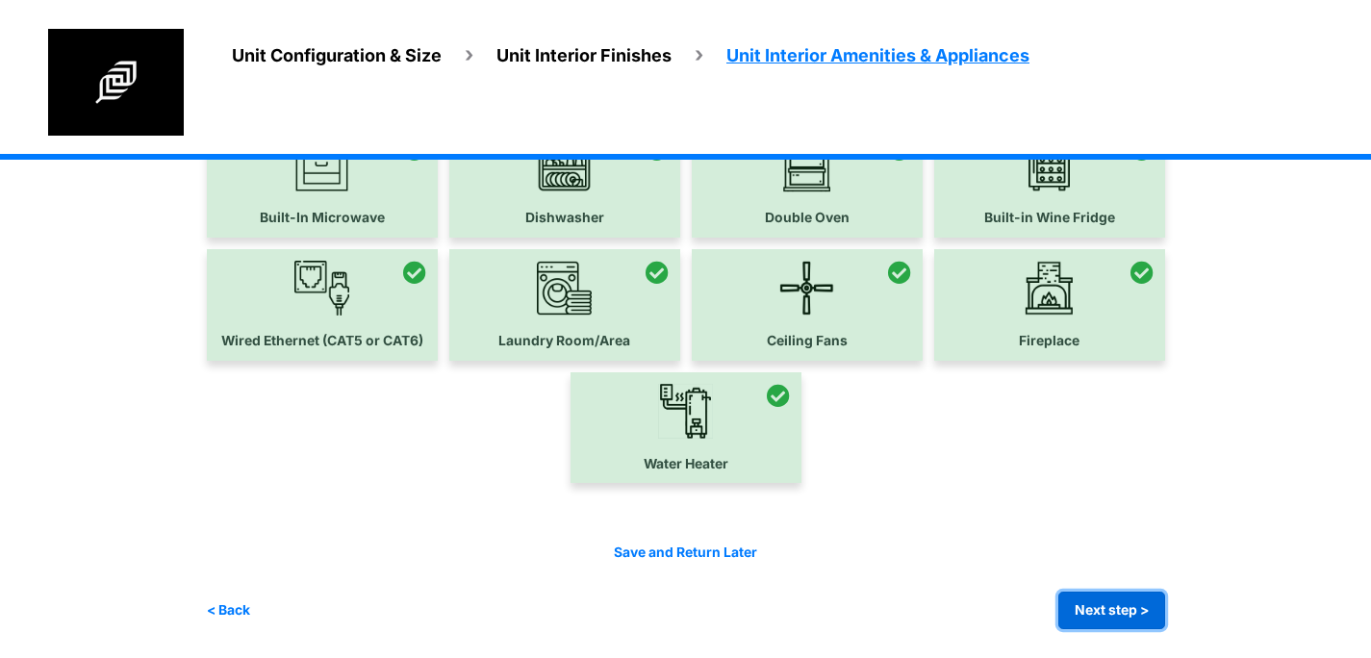
click at [1092, 594] on button "Next step >" at bounding box center [1111, 611] width 107 height 38
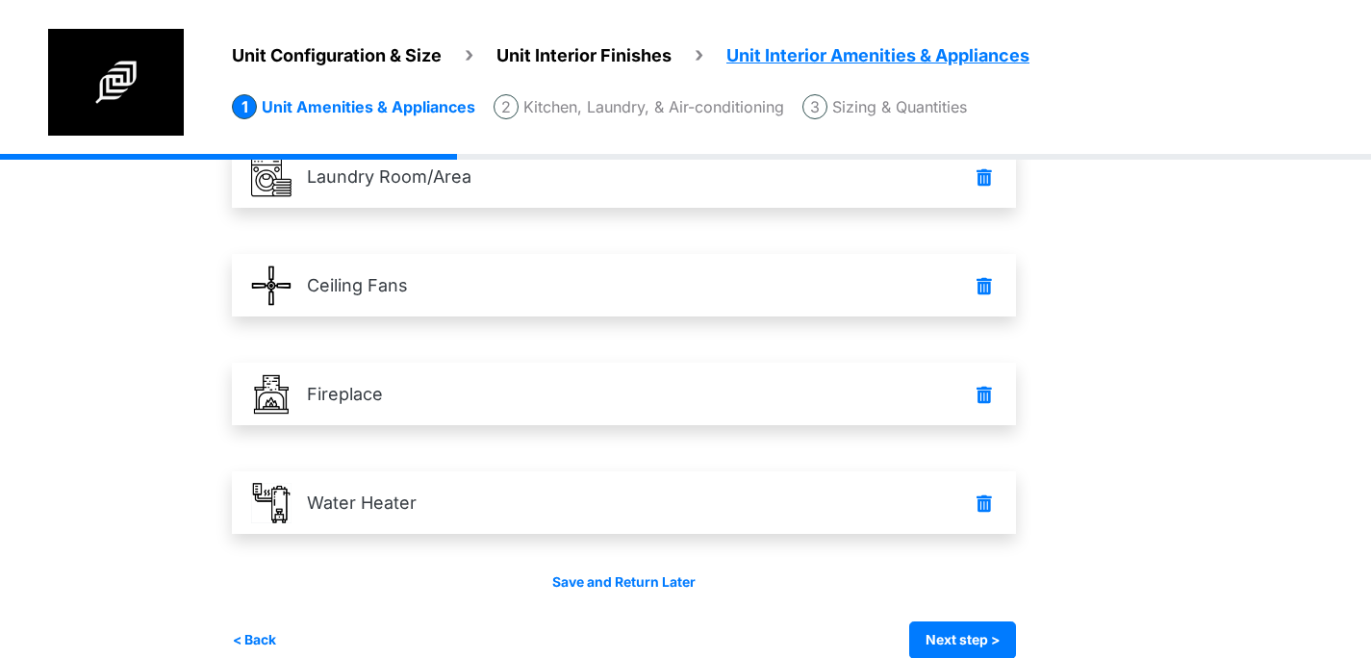
scroll to position [1159, 0]
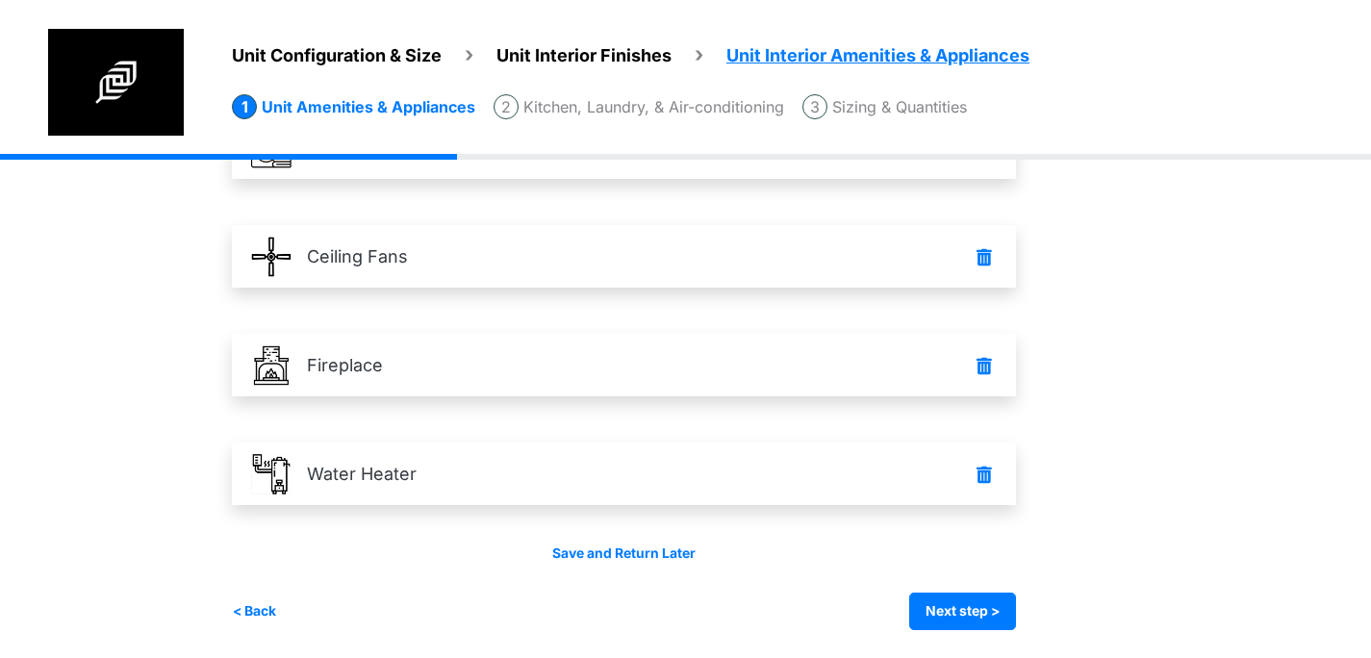
click at [682, 96] on li "Kitchen, Laundry, & Air-conditioning" at bounding box center [639, 106] width 291 height 25
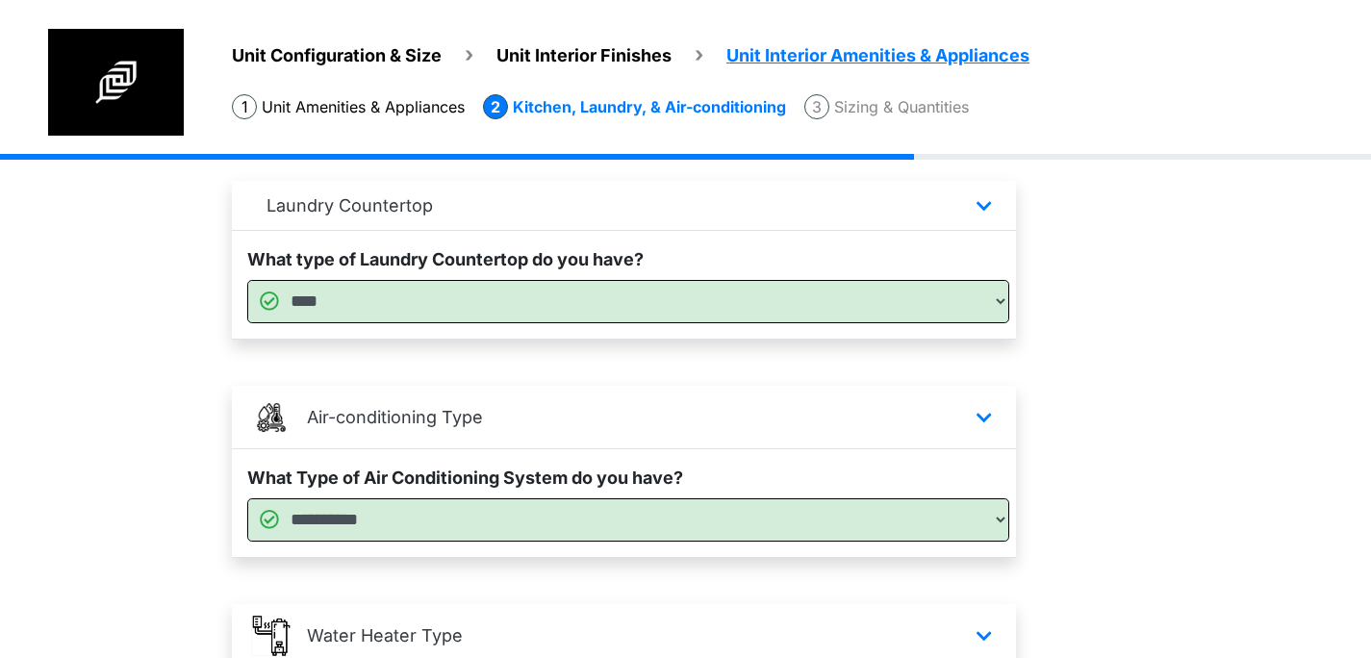
scroll to position [339, 0]
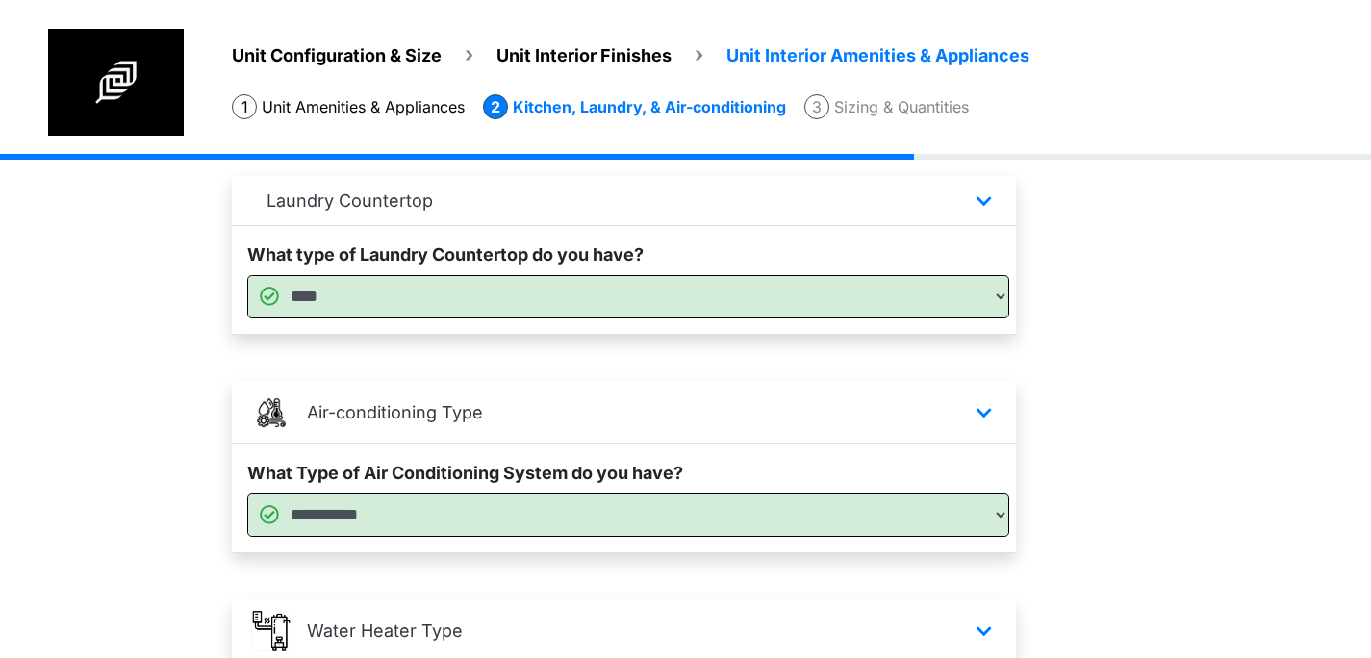
click at [946, 90] on ol "Unit Amenities & Appliances Kitchen, Laundry, & Air-conditioning Sizing & Quant…" at bounding box center [801, 102] width 1139 height 35
click at [929, 101] on li "Sizing & Quantities" at bounding box center [886, 106] width 165 height 25
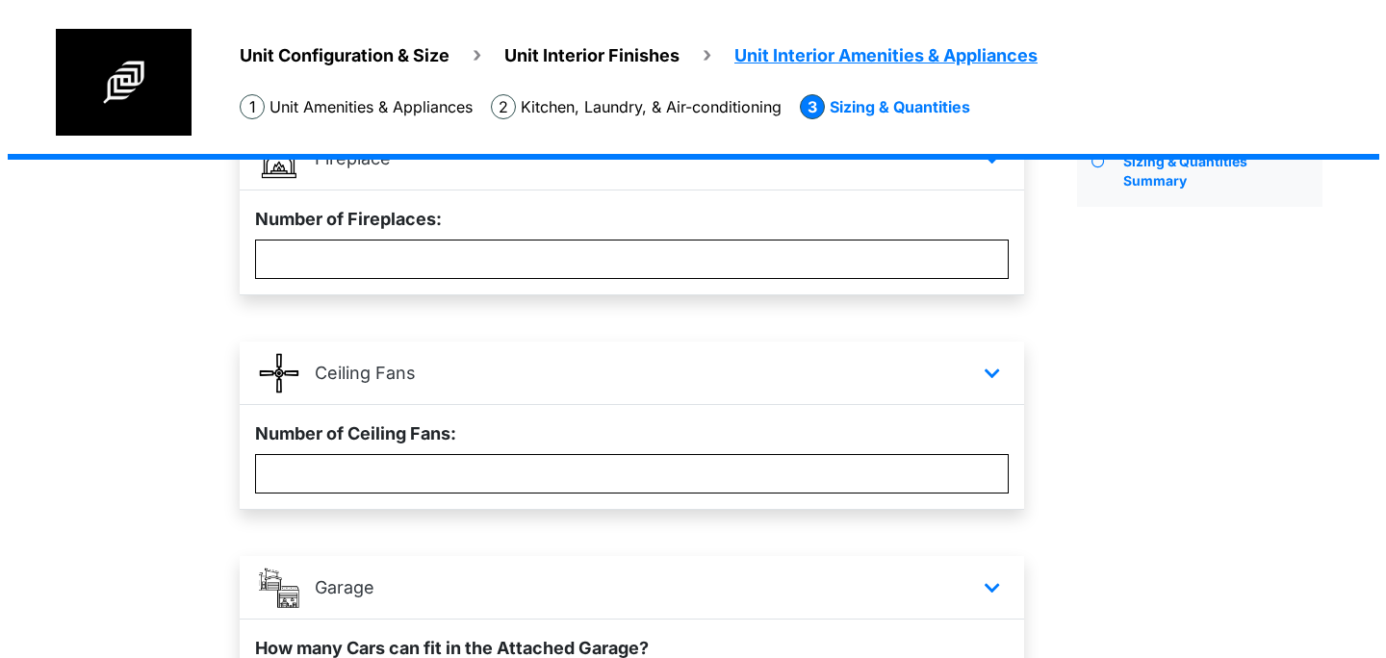
scroll to position [389, 0]
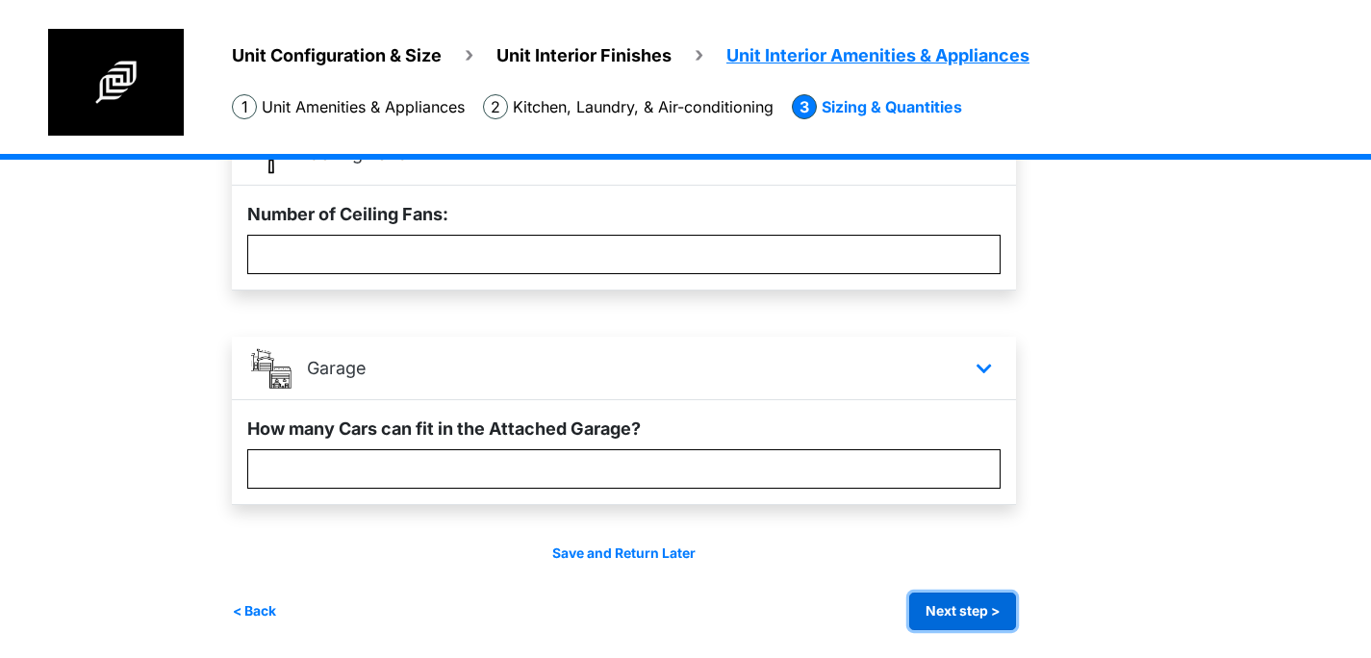
click at [979, 605] on button "Next step >" at bounding box center [962, 612] width 107 height 38
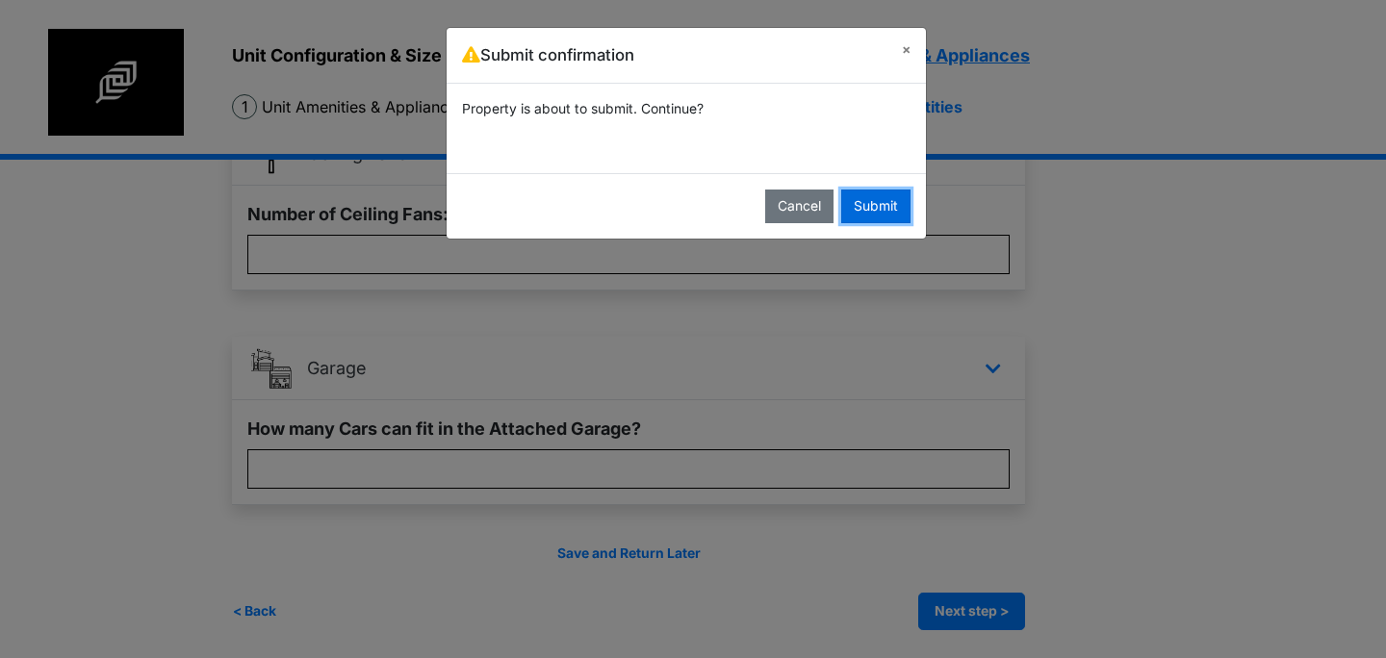
click at [885, 209] on button "Submit" at bounding box center [875, 207] width 69 height 34
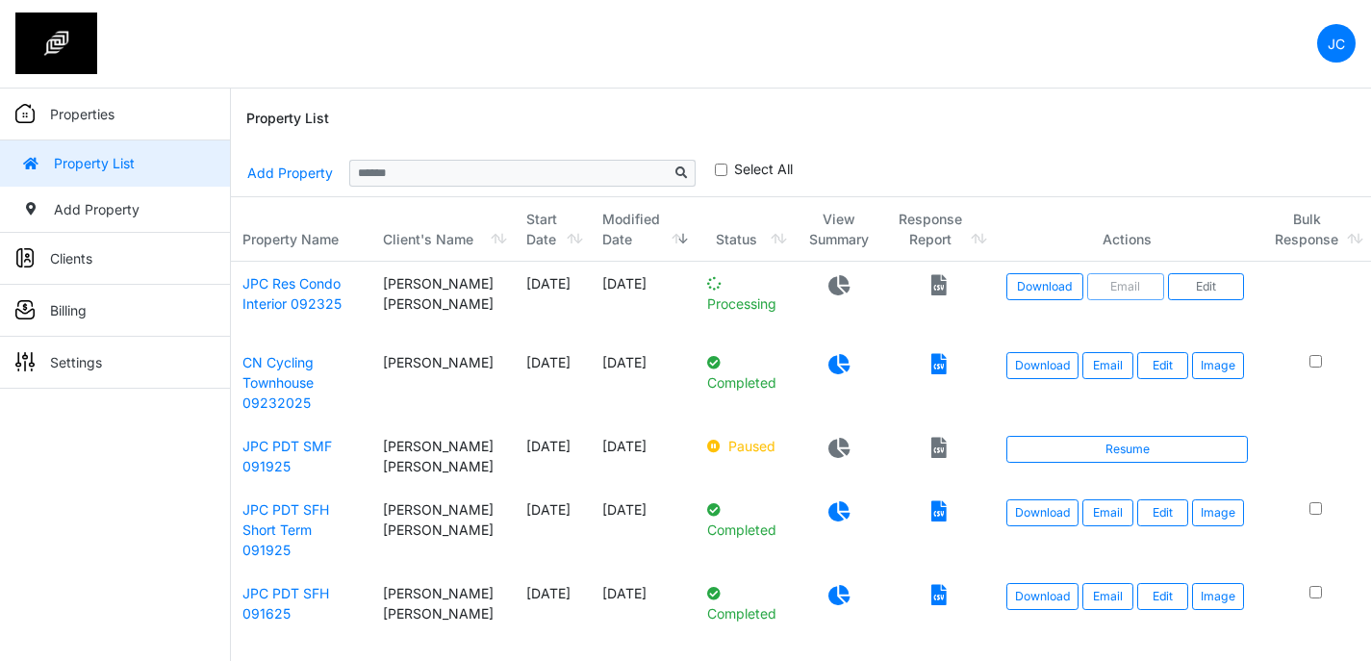
click at [1352, 52] on link "JC" at bounding box center [1336, 43] width 38 height 38
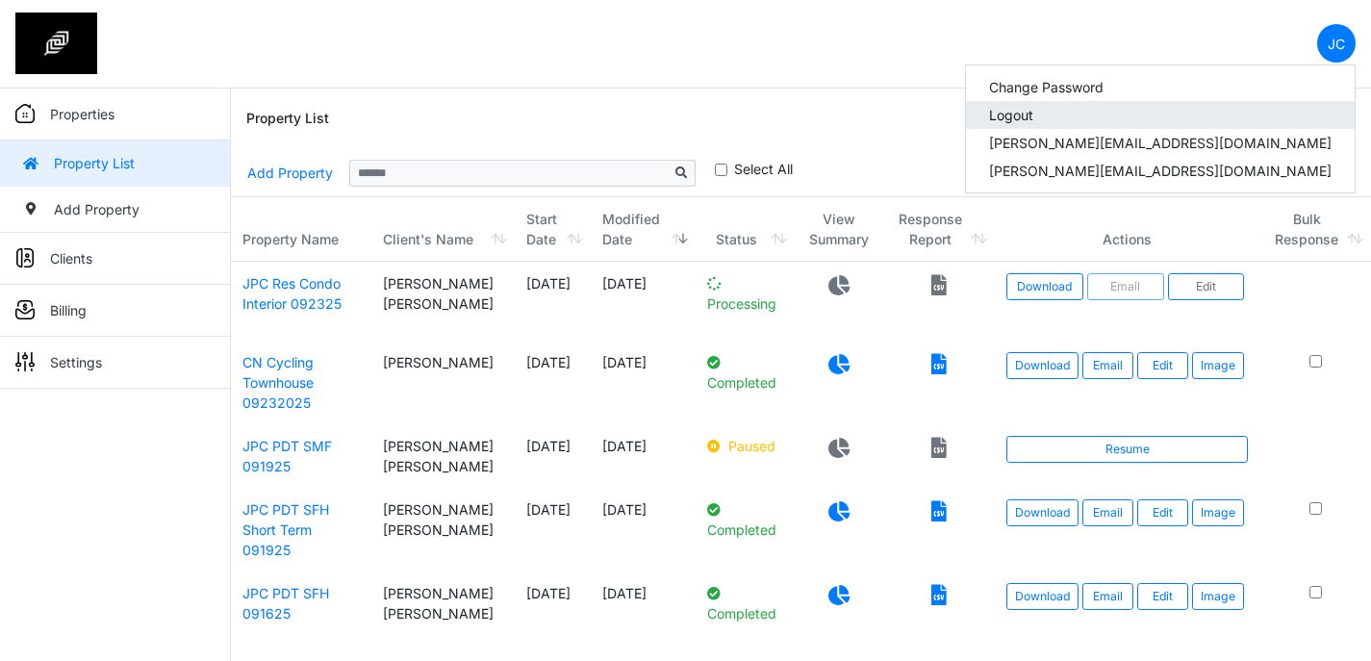
click at [1186, 117] on link "Logout" at bounding box center [1160, 115] width 389 height 28
